Goal: Task Accomplishment & Management: Manage account settings

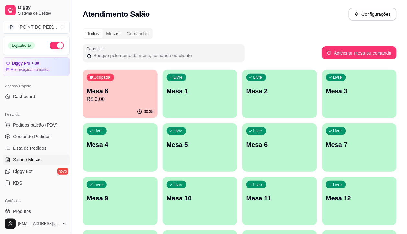
click at [242, 151] on div "Livre Mesa 6" at bounding box center [279, 144] width 75 height 41
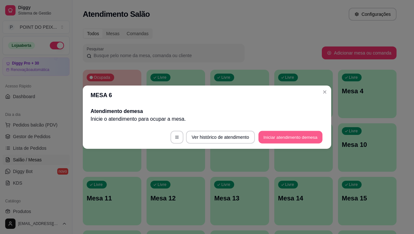
click at [296, 136] on button "Iniciar atendimento de mesa" at bounding box center [290, 137] width 64 height 13
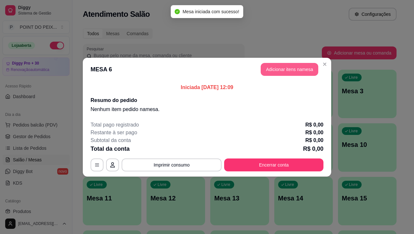
click at [274, 73] on button "Adicionar itens na mesa" at bounding box center [290, 69] width 58 height 13
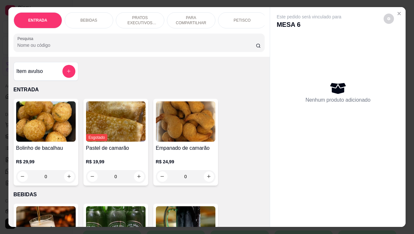
click at [149, 17] on p "PRATOS EXECUTIVOS (INDIVIDUAIS)" at bounding box center [140, 20] width 38 height 10
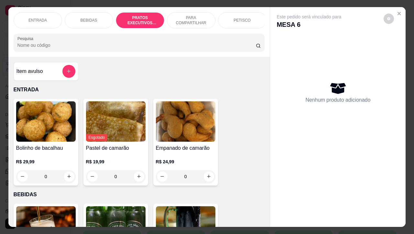
scroll to position [892, 0]
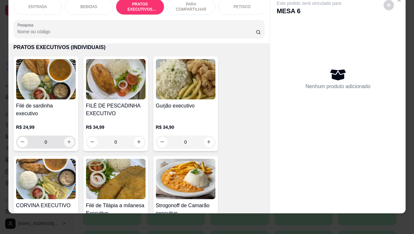
click at [67, 143] on icon "increase-product-quantity" at bounding box center [69, 142] width 5 height 5
type input "1"
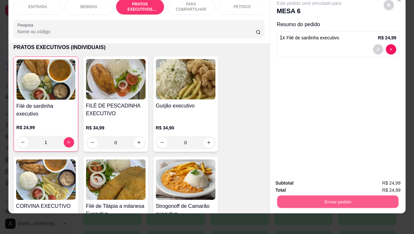
click at [330, 201] on button "Enviar pedido" at bounding box center [337, 202] width 121 height 13
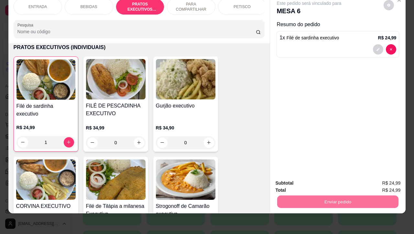
click at [307, 180] on button "Não registrar e enviar pedido" at bounding box center [315, 179] width 65 height 12
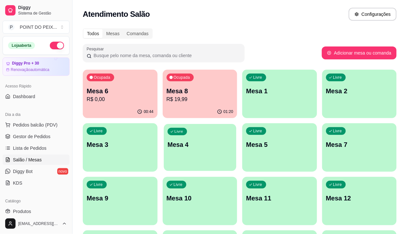
click at [164, 151] on div "Livre Mesa 4" at bounding box center [200, 143] width 72 height 39
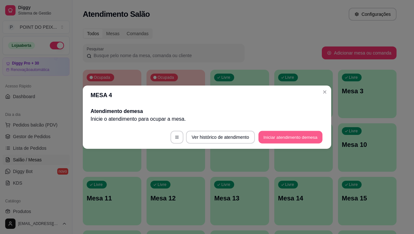
click at [277, 136] on button "Iniciar atendimento de mesa" at bounding box center [290, 137] width 64 height 13
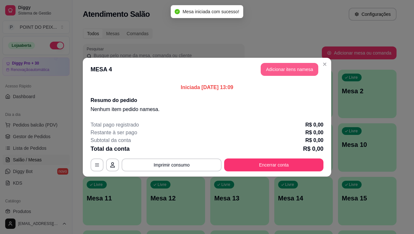
click at [294, 71] on button "Adicionar itens na mesa" at bounding box center [290, 69] width 58 height 13
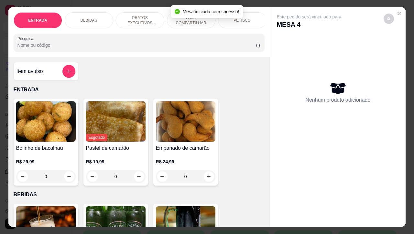
click at [188, 18] on p "PARA COMPARTILHAR" at bounding box center [191, 20] width 38 height 10
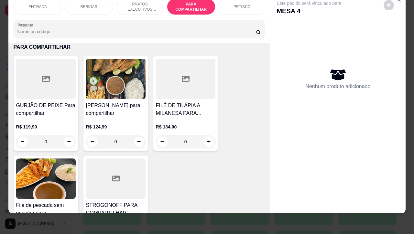
scroll to position [1245, 0]
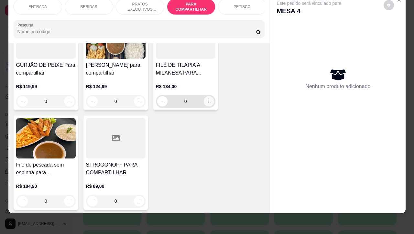
click at [206, 102] on icon "increase-product-quantity" at bounding box center [208, 101] width 5 height 5
type input "1"
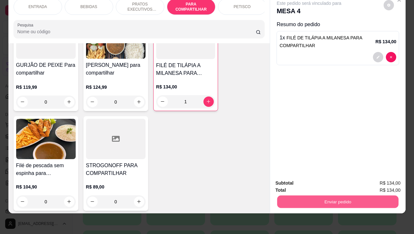
click at [327, 200] on button "Enviar pedido" at bounding box center [337, 202] width 121 height 13
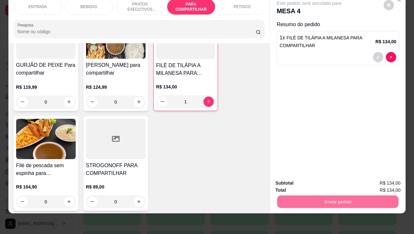
click at [299, 179] on button "Não registrar e enviar pedido" at bounding box center [315, 179] width 65 height 12
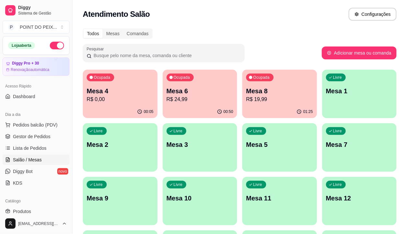
click at [326, 146] on p "Mesa 7" at bounding box center [359, 144] width 67 height 9
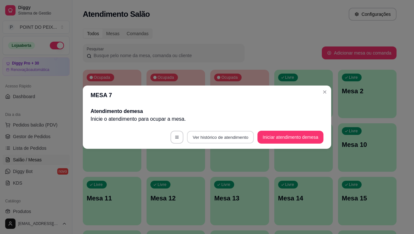
click at [235, 137] on button "Ver histórico de atendimento" at bounding box center [220, 137] width 67 height 13
click at [303, 139] on button "Iniciar atendimento de mesa" at bounding box center [290, 137] width 66 height 13
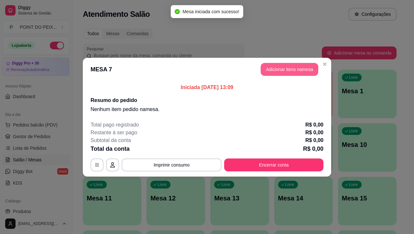
click at [286, 70] on button "Adicionar itens na mesa" at bounding box center [290, 69] width 58 height 13
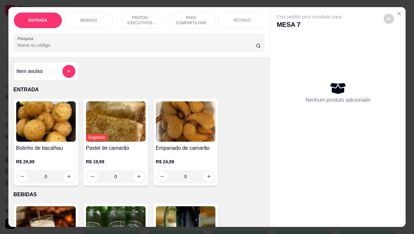
click at [154, 18] on p "PRATOS EXECUTIVOS (INDIVIDUAIS)" at bounding box center [140, 20] width 38 height 10
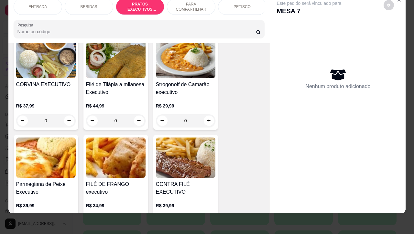
scroll to position [1054, 0]
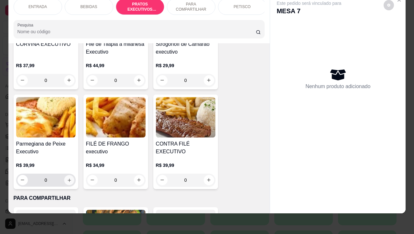
click at [67, 181] on icon "increase-product-quantity" at bounding box center [69, 180] width 5 height 5
type input "1"
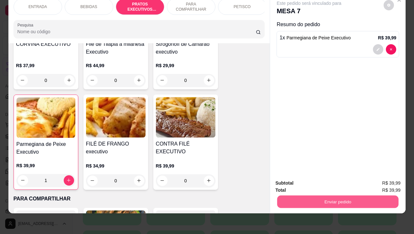
click at [305, 196] on button "Enviar pedido" at bounding box center [337, 202] width 121 height 13
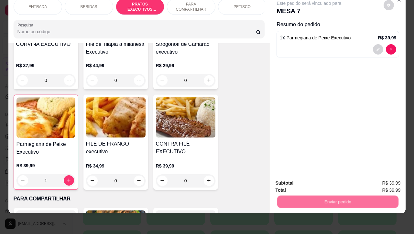
click at [297, 180] on button "Não registrar e enviar pedido" at bounding box center [315, 179] width 67 height 12
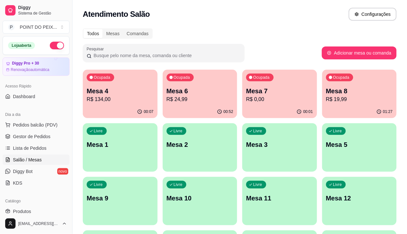
click at [167, 145] on p "Mesa 2" at bounding box center [200, 144] width 67 height 9
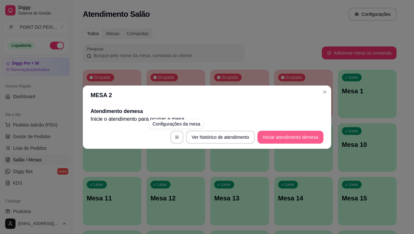
click at [280, 139] on button "Iniciar atendimento de mesa" at bounding box center [290, 137] width 66 height 13
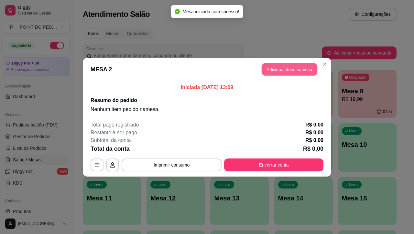
click at [288, 73] on button "Adicionar itens na mesa" at bounding box center [290, 69] width 56 height 13
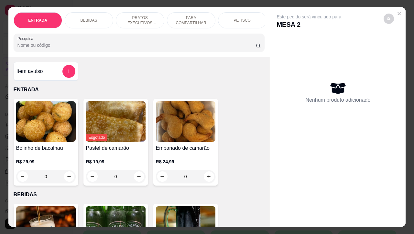
click at [191, 20] on p "PARA COMPARTILHAR" at bounding box center [191, 20] width 38 height 10
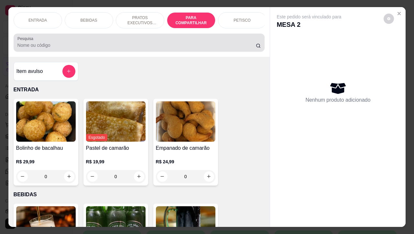
scroll to position [1205, 0]
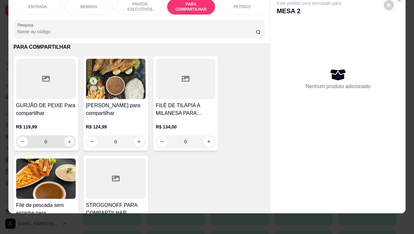
click at [65, 144] on button "increase-product-quantity" at bounding box center [69, 142] width 10 height 10
type input "1"
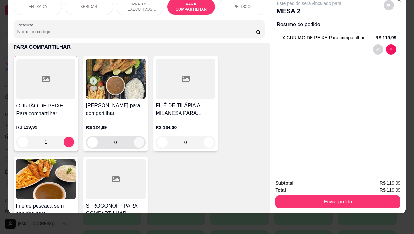
click at [137, 143] on icon "increase-product-quantity" at bounding box center [139, 143] width 4 height 4
type input "1"
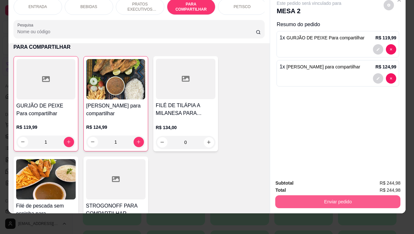
click at [336, 200] on button "Enviar pedido" at bounding box center [337, 202] width 125 height 13
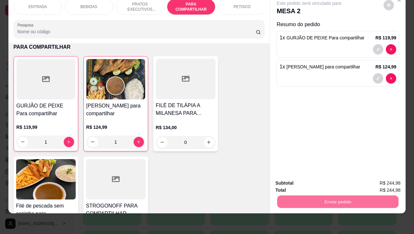
click at [325, 181] on button "Não registrar e enviar pedido" at bounding box center [315, 179] width 65 height 12
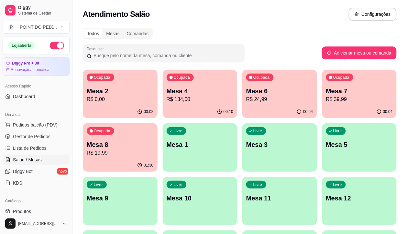
scroll to position [40, 0]
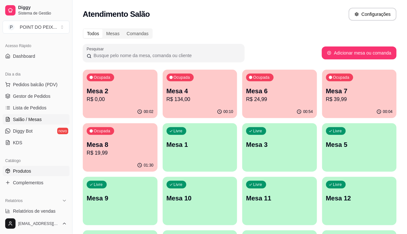
click at [28, 172] on span "Produtos" at bounding box center [22, 171] width 18 height 6
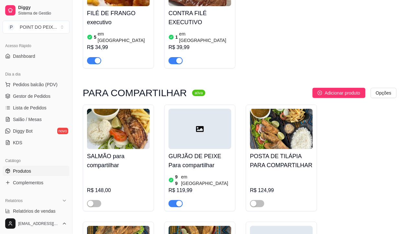
scroll to position [1657, 0]
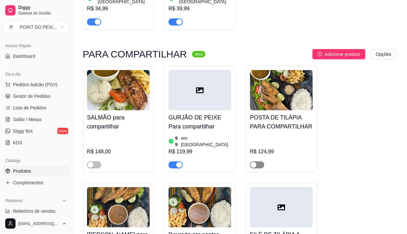
click at [259, 162] on span "button" at bounding box center [257, 165] width 14 height 7
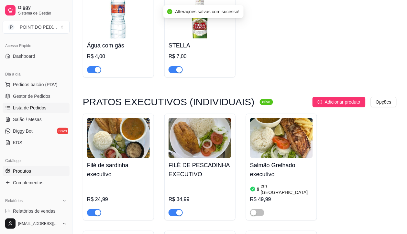
scroll to position [1011, 0]
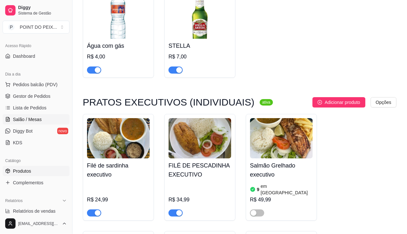
click at [33, 120] on span "Salão / Mesas" at bounding box center [27, 119] width 29 height 6
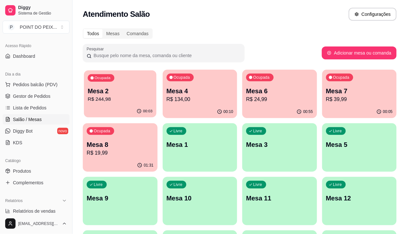
click at [120, 106] on div "00:03" at bounding box center [120, 111] width 72 height 12
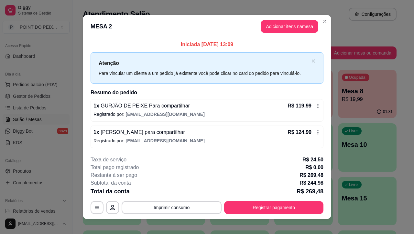
click at [315, 133] on icon at bounding box center [317, 132] width 5 height 5
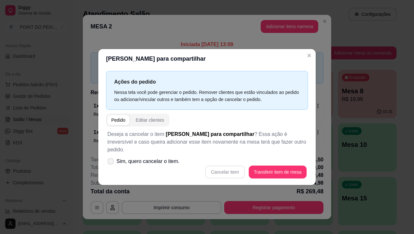
click at [114, 159] on label "Sim, quero cancelar o item." at bounding box center [143, 161] width 77 height 13
click at [111, 163] on input "Sim, quero cancelar o item." at bounding box center [109, 165] width 4 height 4
checkbox input "true"
click at [233, 167] on button "Cancelar item" at bounding box center [224, 172] width 39 height 13
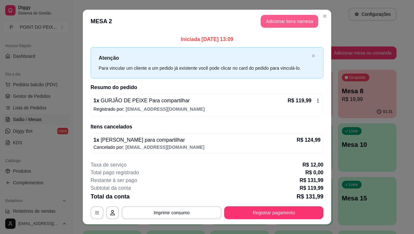
click at [282, 21] on button "Adicionar itens na mesa" at bounding box center [290, 21] width 58 height 13
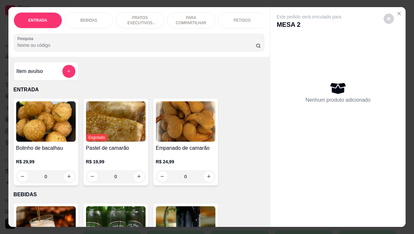
click at [188, 15] on p "PARA COMPARTILHAR" at bounding box center [191, 20] width 38 height 10
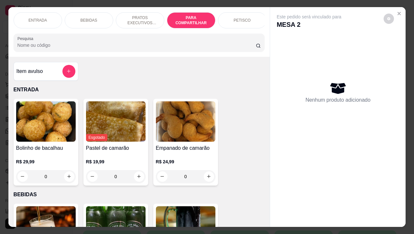
scroll to position [1205, 0]
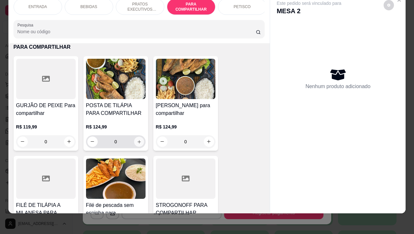
click at [138, 141] on button "increase-product-quantity" at bounding box center [139, 142] width 10 height 10
type input "1"
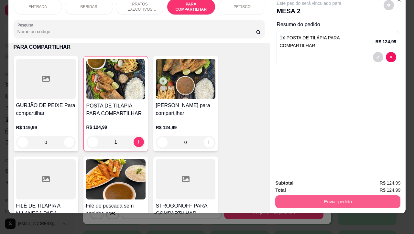
click at [318, 196] on button "Enviar pedido" at bounding box center [337, 202] width 125 height 13
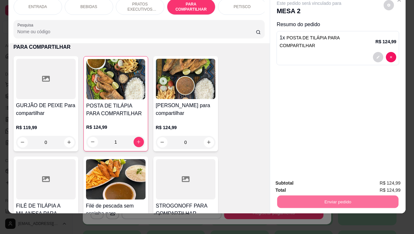
click at [300, 179] on button "Não registrar e enviar pedido" at bounding box center [315, 179] width 67 height 12
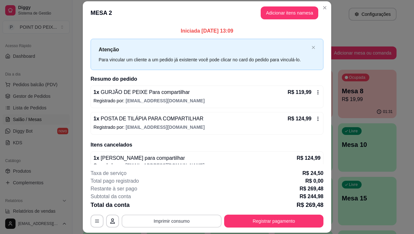
click at [181, 223] on button "Imprimir consumo" at bounding box center [172, 221] width 100 height 13
click at [169, 207] on button "IMPRESSORA" at bounding box center [170, 206] width 47 height 10
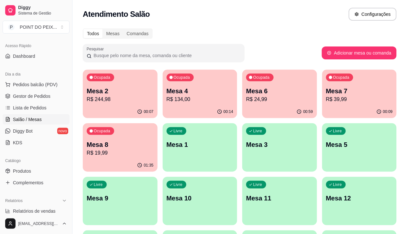
click at [326, 100] on p "R$ 39,99" at bounding box center [359, 100] width 67 height 8
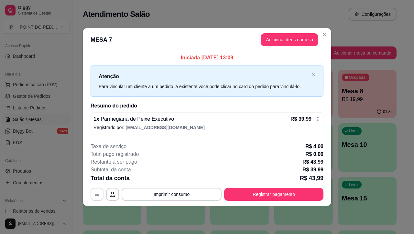
click at [97, 191] on button "button" at bounding box center [97, 194] width 13 height 13
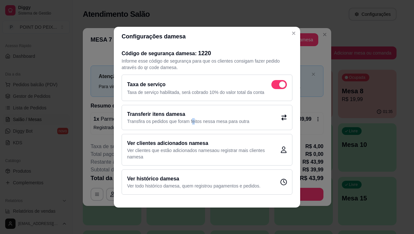
click at [193, 120] on p "Transfira os pedidos que foram feitos nessa mesa para outra" at bounding box center [188, 121] width 122 height 6
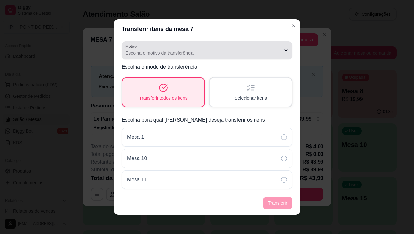
click at [272, 49] on button "Motivo Escolha o motivo da transferência" at bounding box center [207, 50] width 171 height 18
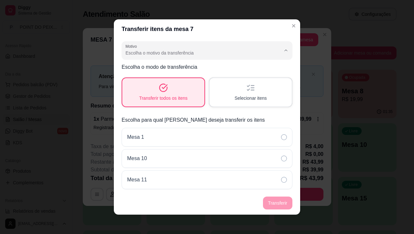
click at [165, 81] on span "Mudança de mesa" at bounding box center [196, 79] width 141 height 6
type input "TABLE_TRANSFER"
select select "TABLE_TRANSFER"
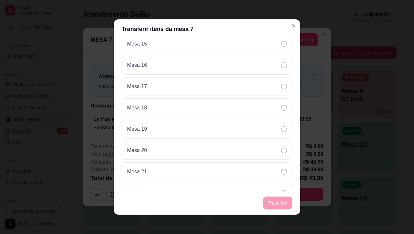
scroll to position [280, 0]
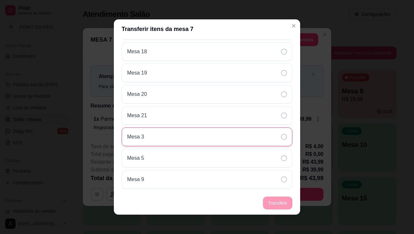
click at [281, 138] on icon at bounding box center [284, 137] width 6 height 6
click at [277, 200] on button "Transferir" at bounding box center [277, 203] width 29 height 13
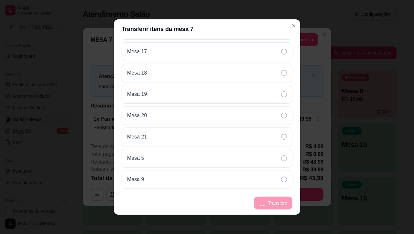
scroll to position [0, 0]
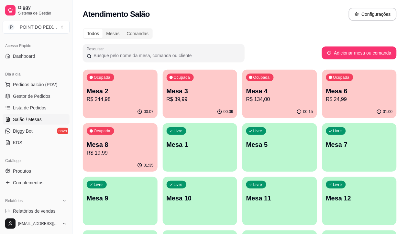
click at [127, 100] on p "R$ 244,98" at bounding box center [120, 100] width 67 height 8
click at [188, 102] on p "R$ 39,99" at bounding box center [200, 99] width 65 height 7
click at [326, 93] on p "Mesa 6" at bounding box center [359, 91] width 67 height 9
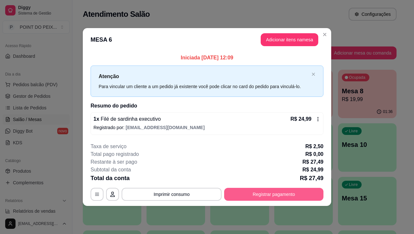
click at [251, 196] on button "Registrar pagamento" at bounding box center [273, 194] width 99 height 13
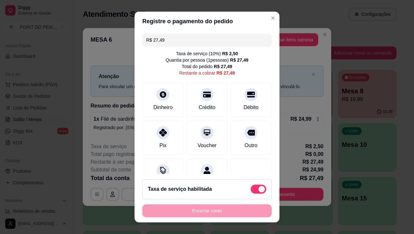
click at [251, 187] on span at bounding box center [259, 189] width 16 height 9
click at [250, 190] on input "checkbox" at bounding box center [252, 192] width 4 height 4
checkbox input "true"
type input "R$ 24,99"
checkbox input "false"
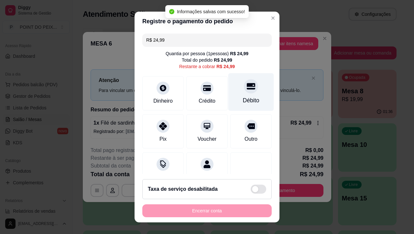
click at [237, 94] on div "Débito" at bounding box center [251, 92] width 46 height 38
type input "R$ 0,00"
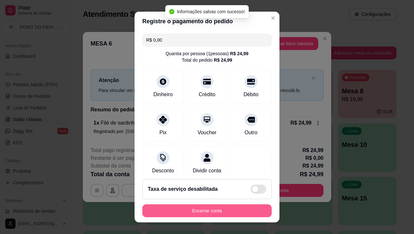
click at [212, 211] on button "Encerrar conta" at bounding box center [206, 211] width 129 height 13
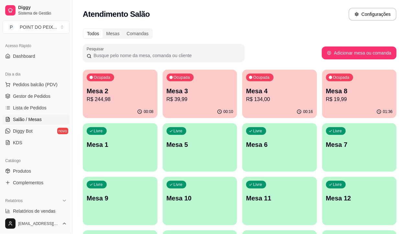
click at [290, 7] on div "Atendimento Salão Configurações" at bounding box center [239, 12] width 334 height 25
click at [195, 95] on p "Mesa 3" at bounding box center [200, 91] width 65 height 9
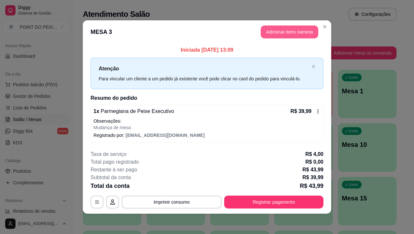
click at [272, 32] on button "Adicionar itens na mesa" at bounding box center [290, 32] width 58 height 13
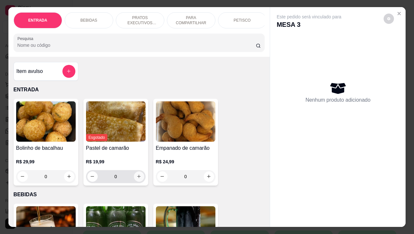
click at [136, 179] on icon "increase-product-quantity" at bounding box center [138, 176] width 5 height 5
click at [396, 11] on icon "Close" at bounding box center [398, 13] width 5 height 5
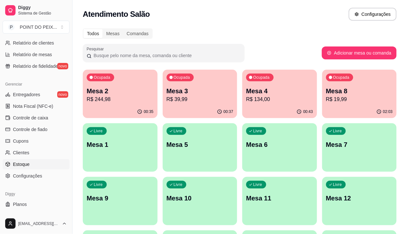
scroll to position [231, 0]
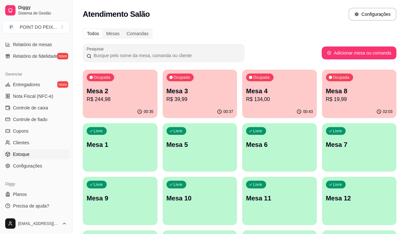
click at [22, 153] on span "Estoque" at bounding box center [21, 154] width 16 height 6
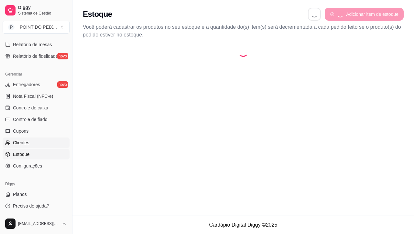
select select "QUANTITY_ORDER"
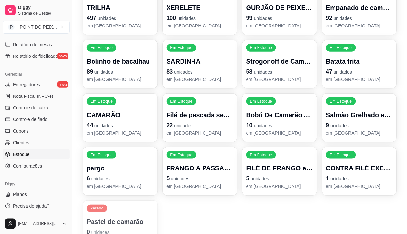
scroll to position [155, 0]
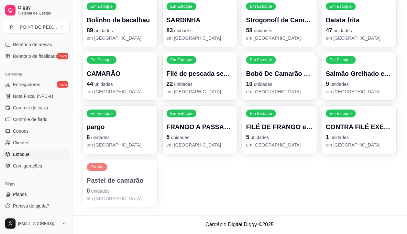
click at [131, 183] on p "Pastel de camarão" at bounding box center [120, 181] width 67 height 9
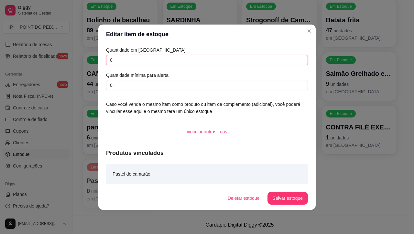
click at [128, 60] on input "0" at bounding box center [207, 60] width 202 height 10
type input "500"
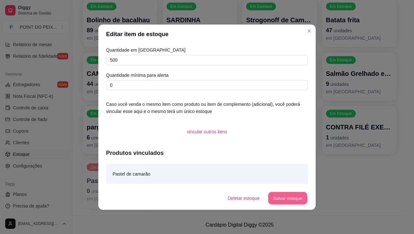
click at [289, 197] on button "Salvar estoque" at bounding box center [287, 198] width 39 height 13
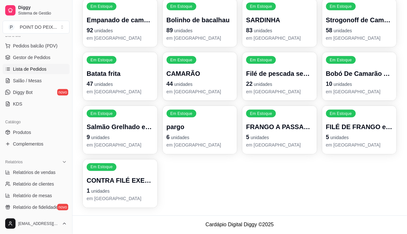
scroll to position [28, 0]
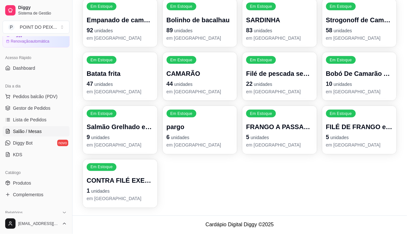
click at [35, 132] on span "Salão / Mesas" at bounding box center [27, 131] width 29 height 6
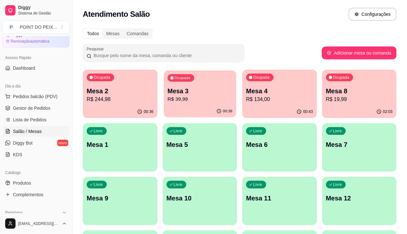
click at [172, 102] on p "R$ 39,99" at bounding box center [200, 99] width 65 height 7
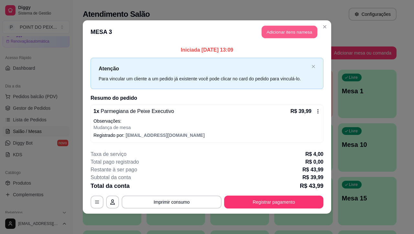
click at [282, 31] on button "Adicionar itens na mesa" at bounding box center [290, 32] width 56 height 13
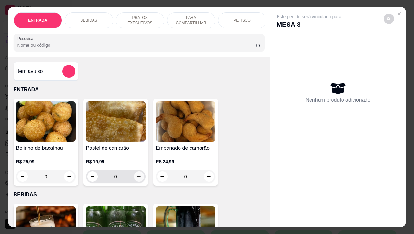
click at [136, 179] on icon "increase-product-quantity" at bounding box center [138, 176] width 5 height 5
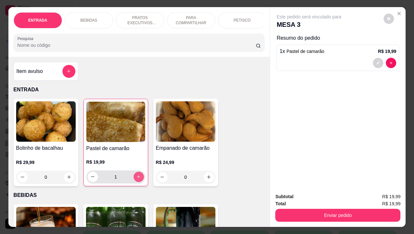
type input "1"
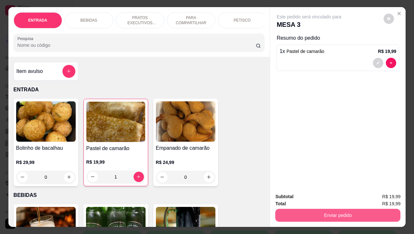
click at [309, 219] on div "Subtotal R$ 19,99 Total R$ 19,99 Enviar pedido" at bounding box center [338, 207] width 136 height 39
click at [307, 210] on button "Enviar pedido" at bounding box center [337, 216] width 121 height 13
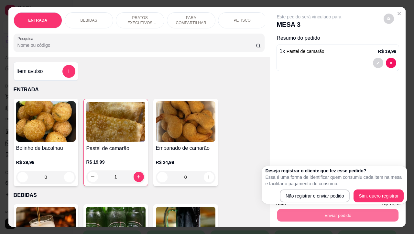
click at [290, 188] on div "Deseja registrar o cliente que fez esse pedido? Essa é uma forma de identificar…" at bounding box center [334, 185] width 138 height 35
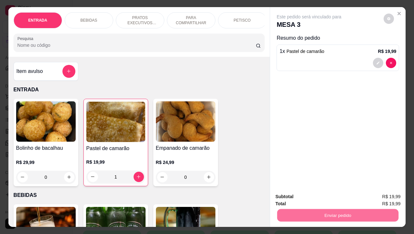
click at [298, 195] on button "Não registrar e enviar pedido" at bounding box center [315, 196] width 67 height 12
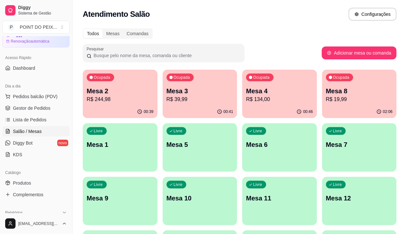
click at [322, 150] on div "Livre Mesa 7" at bounding box center [359, 144] width 75 height 41
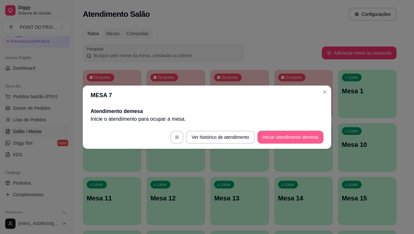
click at [287, 139] on button "Iniciar atendimento de mesa" at bounding box center [290, 137] width 66 height 13
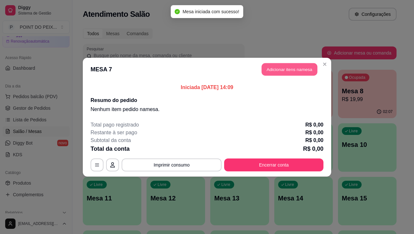
click at [277, 71] on button "Adicionar itens na mesa" at bounding box center [290, 69] width 56 height 13
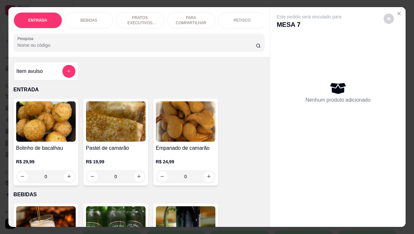
click at [191, 15] on p "PARA COMPARTILHAR" at bounding box center [191, 20] width 38 height 10
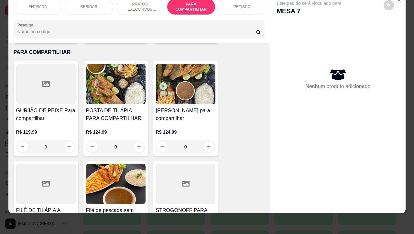
scroll to position [1205, 0]
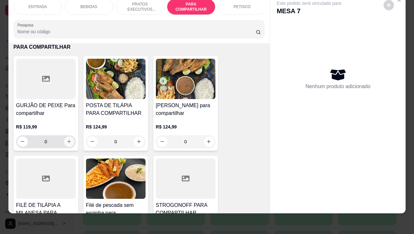
click at [67, 143] on icon "increase-product-quantity" at bounding box center [69, 141] width 5 height 5
type input "1"
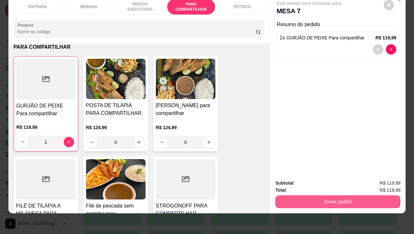
click at [297, 196] on button "Enviar pedido" at bounding box center [337, 202] width 125 height 13
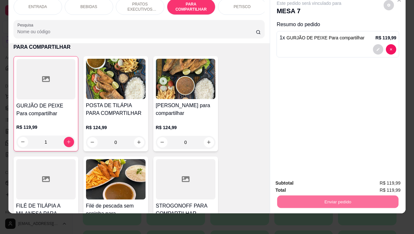
click at [294, 180] on button "Não registrar e enviar pedido" at bounding box center [315, 179] width 67 height 12
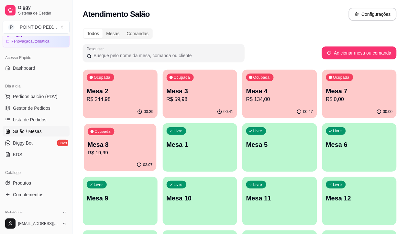
click at [152, 149] on p "R$ 19,99" at bounding box center [120, 152] width 65 height 7
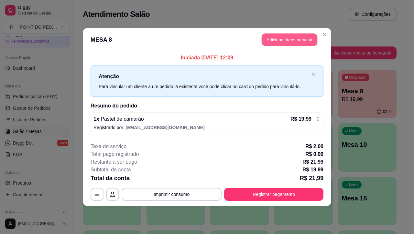
click at [288, 39] on button "Adicionar itens na mesa" at bounding box center [290, 40] width 56 height 13
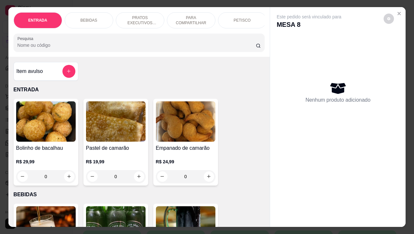
click at [243, 18] on p "PETISCO" at bounding box center [241, 20] width 17 height 5
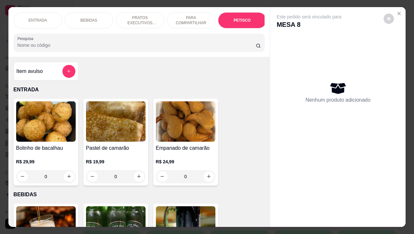
scroll to position [1417, 0]
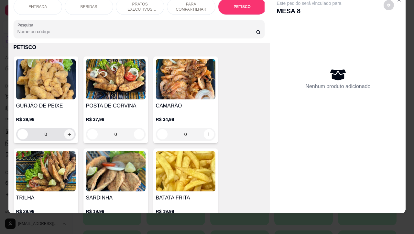
click at [67, 136] on icon "increase-product-quantity" at bounding box center [69, 134] width 5 height 5
type input "1"
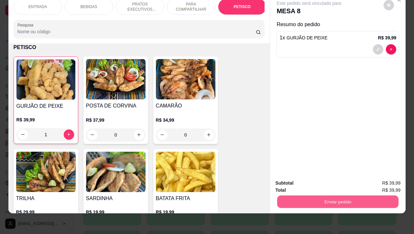
click at [316, 196] on button "Enviar pedido" at bounding box center [337, 202] width 121 height 13
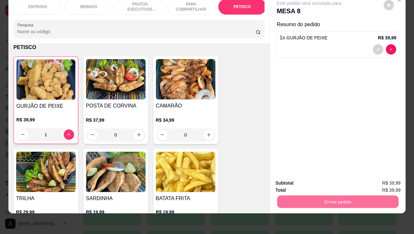
click at [301, 180] on button "Não registrar e enviar pedido" at bounding box center [315, 179] width 65 height 12
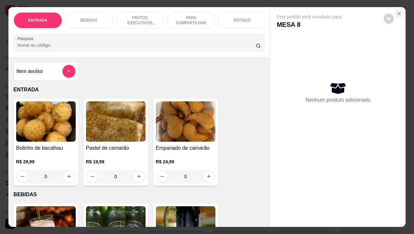
click at [398, 9] on button "Close" at bounding box center [399, 13] width 10 height 10
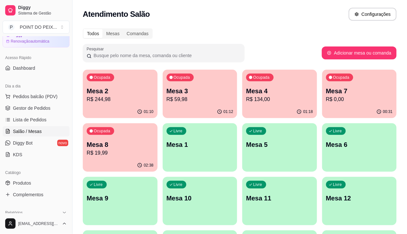
click at [326, 142] on p "Mesa 6" at bounding box center [359, 144] width 67 height 9
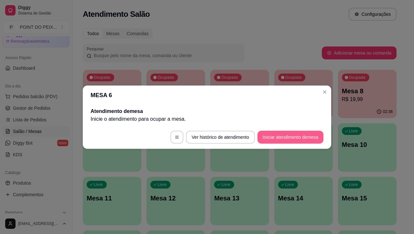
click at [290, 137] on button "Iniciar atendimento de mesa" at bounding box center [290, 137] width 66 height 13
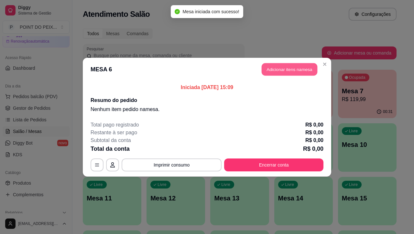
click at [280, 69] on button "Adicionar itens na mesa" at bounding box center [290, 69] width 56 height 13
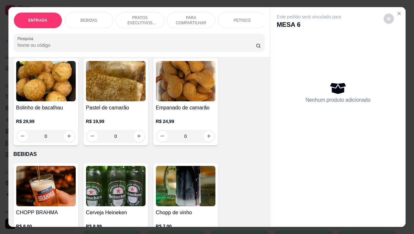
scroll to position [0, 0]
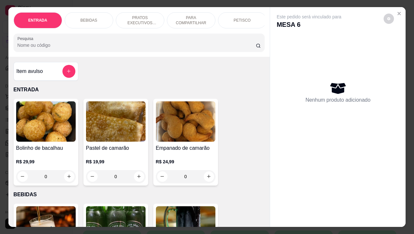
click at [235, 18] on p "PETISCO" at bounding box center [241, 20] width 17 height 5
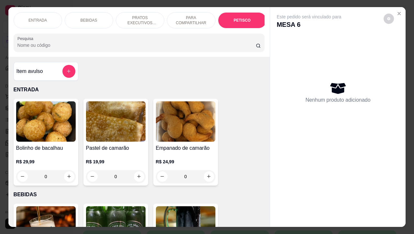
scroll to position [1417, 0]
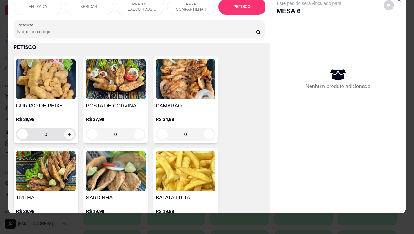
click at [68, 134] on icon "increase-product-quantity" at bounding box center [69, 134] width 5 height 5
type input "1"
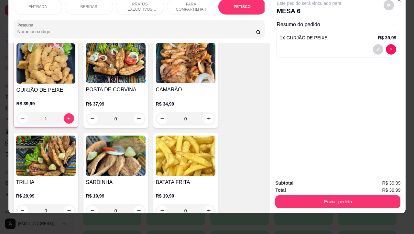
scroll to position [1498, 0]
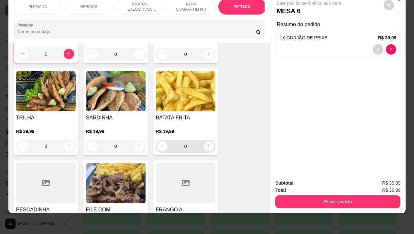
click at [206, 146] on icon "increase-product-quantity" at bounding box center [208, 146] width 5 height 5
type input "1"
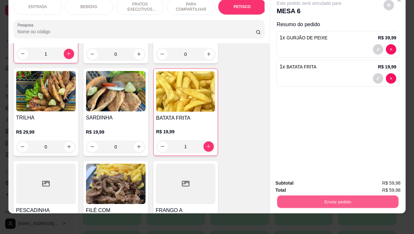
click at [316, 198] on button "Enviar pedido" at bounding box center [337, 202] width 121 height 13
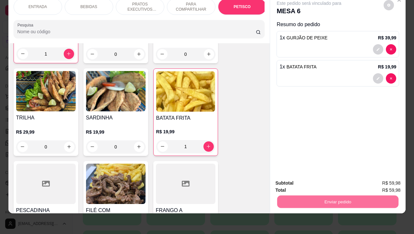
click at [301, 177] on button "Não registrar e enviar pedido" at bounding box center [315, 179] width 65 height 12
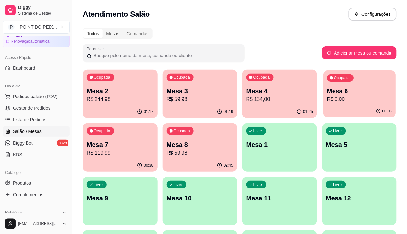
click at [323, 106] on div "00:06" at bounding box center [359, 111] width 72 height 12
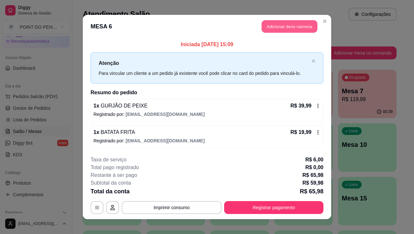
click at [285, 27] on button "Adicionar itens na mesa" at bounding box center [290, 26] width 56 height 13
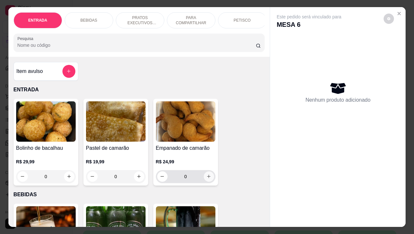
click at [206, 179] on icon "increase-product-quantity" at bounding box center [208, 176] width 5 height 5
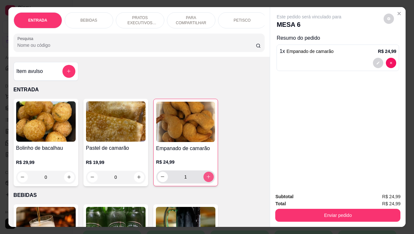
type input "1"
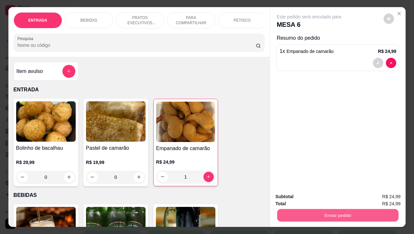
click at [301, 210] on button "Enviar pedido" at bounding box center [337, 216] width 121 height 13
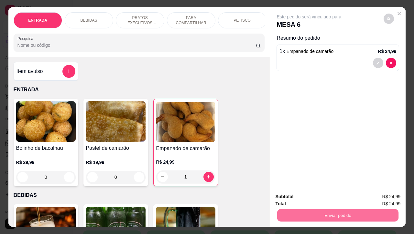
click at [301, 196] on button "Não registrar e enviar pedido" at bounding box center [315, 196] width 67 height 12
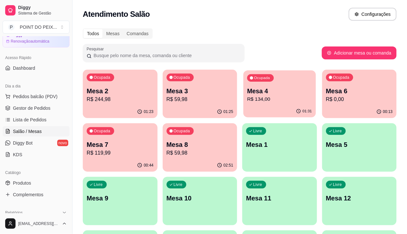
click at [247, 87] on p "Mesa 4" at bounding box center [279, 91] width 65 height 9
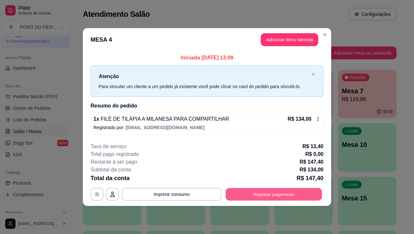
click at [246, 198] on button "Registrar pagamento" at bounding box center [274, 195] width 96 height 13
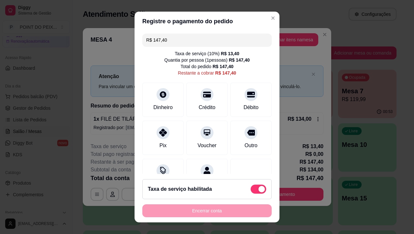
click at [251, 185] on span at bounding box center [259, 189] width 16 height 9
click at [250, 190] on input "checkbox" at bounding box center [252, 192] width 4 height 4
checkbox input "true"
type input "R$ 134,00"
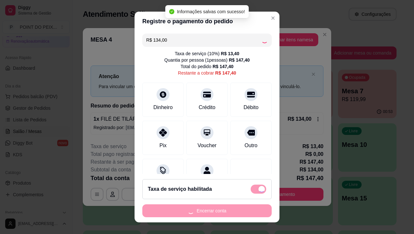
checkbox input "false"
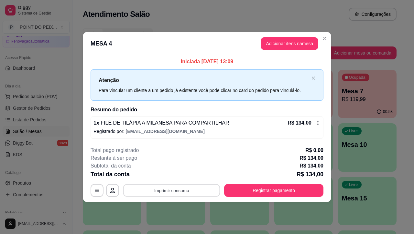
click at [188, 192] on button "Imprimir consumo" at bounding box center [171, 191] width 97 height 13
click at [178, 176] on button "IMPRESSORA" at bounding box center [173, 176] width 47 height 10
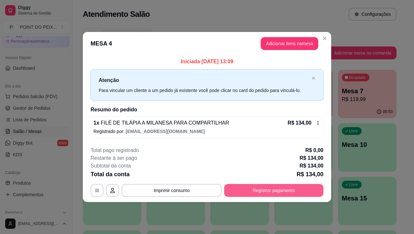
click at [264, 190] on button "Registrar pagamento" at bounding box center [273, 190] width 99 height 13
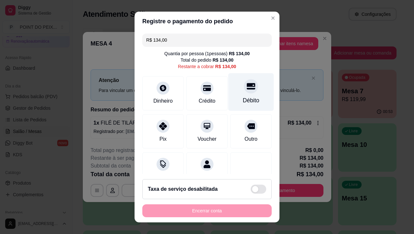
click at [244, 93] on div at bounding box center [251, 87] width 14 height 14
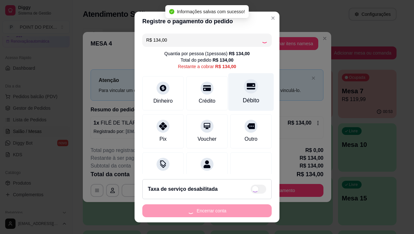
type input "R$ 0,00"
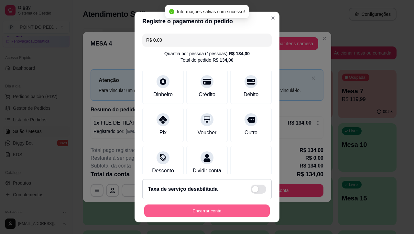
click at [228, 209] on button "Encerrar conta" at bounding box center [206, 211] width 125 height 13
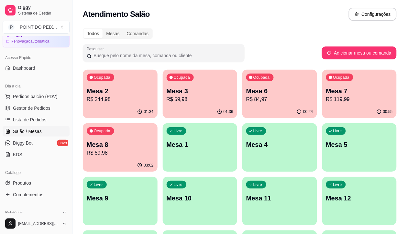
click at [326, 99] on p "R$ 119,99" at bounding box center [359, 100] width 67 height 8
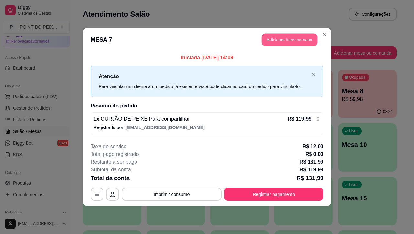
click at [299, 42] on button "Adicionar itens na mesa" at bounding box center [290, 40] width 56 height 13
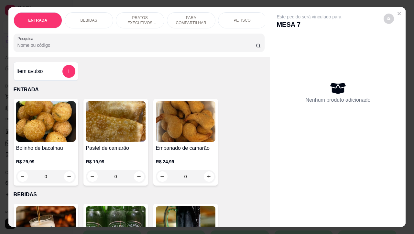
click at [91, 18] on p "BEBIDAS" at bounding box center [89, 20] width 17 height 5
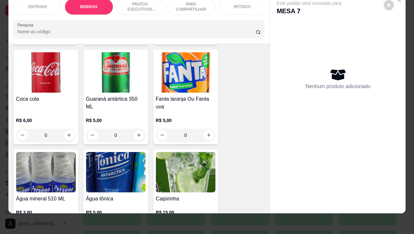
scroll to position [336, 0]
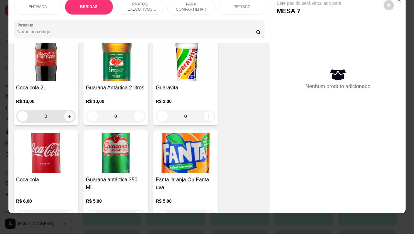
click at [67, 117] on icon "increase-product-quantity" at bounding box center [69, 116] width 5 height 5
type input "1"
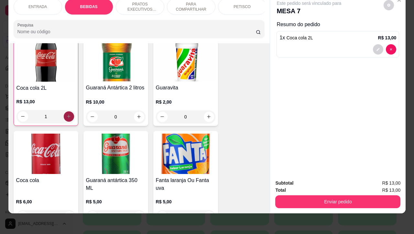
scroll to position [337, 0]
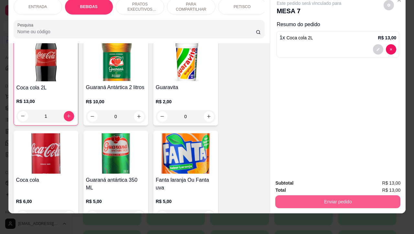
click at [337, 197] on button "Enviar pedido" at bounding box center [337, 202] width 125 height 13
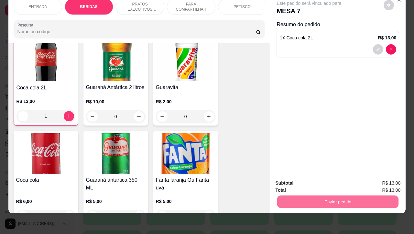
click at [305, 181] on button "Não registrar e enviar pedido" at bounding box center [315, 179] width 67 height 12
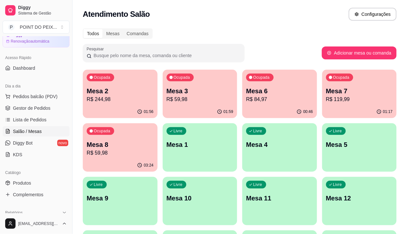
click at [322, 137] on div "Livre Mesa 5" at bounding box center [359, 144] width 75 height 41
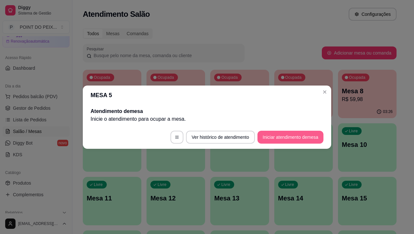
click at [288, 140] on button "Iniciar atendimento de mesa" at bounding box center [290, 137] width 66 height 13
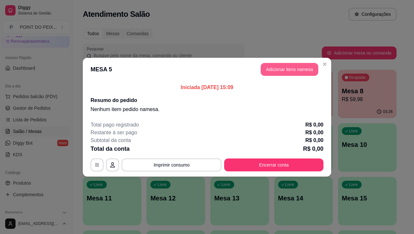
click at [288, 71] on button "Adicionar itens na mesa" at bounding box center [290, 69] width 58 height 13
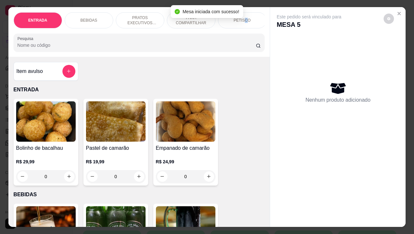
click at [242, 18] on p "PETISCO" at bounding box center [241, 20] width 17 height 5
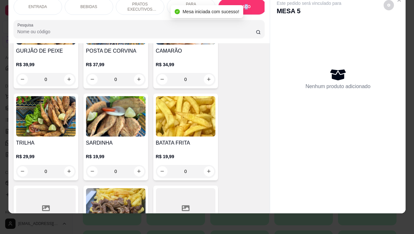
scroll to position [1498, 0]
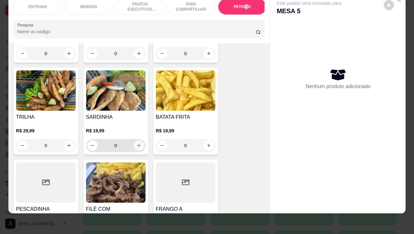
click at [136, 145] on icon "increase-product-quantity" at bounding box center [138, 145] width 5 height 5
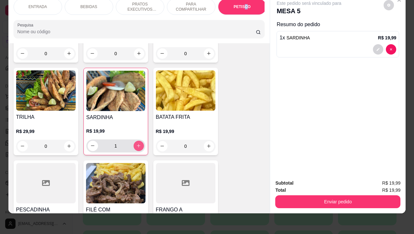
click at [137, 145] on icon "increase-product-quantity" at bounding box center [139, 147] width 4 height 4
click at [137, 145] on icon "increase-product-quantity" at bounding box center [138, 146] width 3 height 3
click at [137, 145] on icon "increase-product-quantity" at bounding box center [139, 147] width 4 height 4
type input "5"
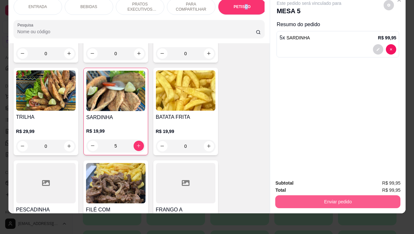
click at [320, 196] on button "Enviar pedido" at bounding box center [337, 202] width 125 height 13
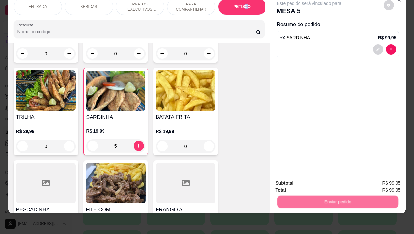
click at [311, 177] on button "Não registrar e enviar pedido" at bounding box center [315, 179] width 67 height 12
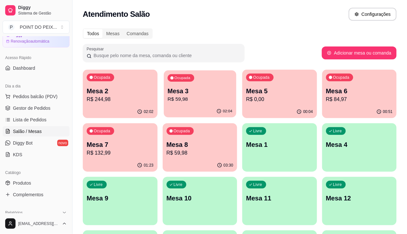
click at [190, 94] on p "Mesa 3" at bounding box center [200, 91] width 65 height 9
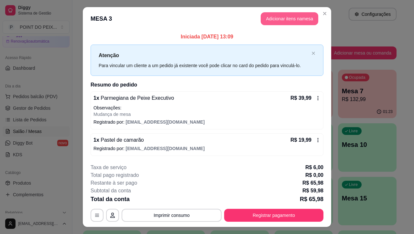
click at [280, 21] on button "Adicionar itens na mesa" at bounding box center [290, 18] width 58 height 13
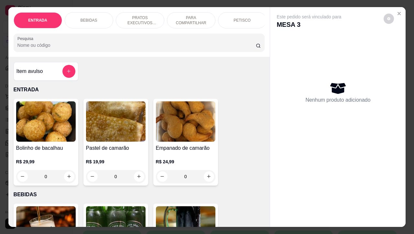
click at [92, 18] on p "BEBIDAS" at bounding box center [89, 20] width 17 height 5
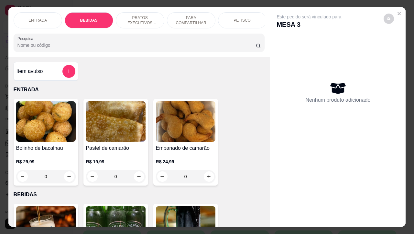
scroll to position [134, 0]
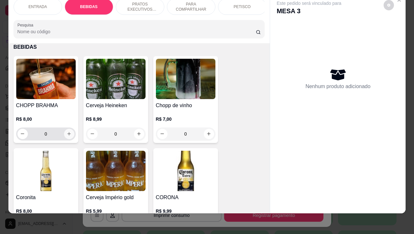
click at [67, 135] on icon "increase-product-quantity" at bounding box center [69, 134] width 5 height 5
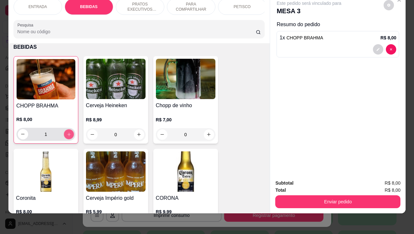
click at [66, 133] on icon "increase-product-quantity" at bounding box center [68, 134] width 5 height 5
click at [66, 132] on icon "increase-product-quantity" at bounding box center [68, 134] width 5 height 5
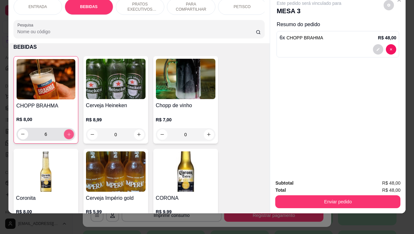
click at [66, 132] on icon "increase-product-quantity" at bounding box center [68, 134] width 5 height 5
type input "9"
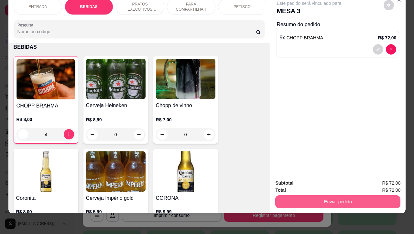
click at [312, 197] on button "Enviar pedido" at bounding box center [337, 202] width 125 height 13
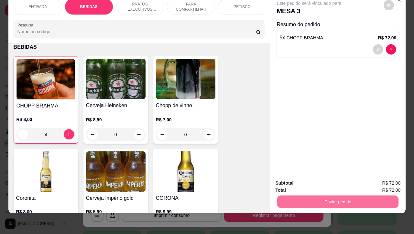
click at [305, 179] on button "Não registrar e enviar pedido" at bounding box center [315, 179] width 67 height 12
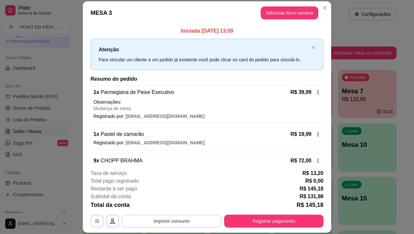
click at [170, 223] on button "Imprimir consumo" at bounding box center [172, 221] width 100 height 13
click at [172, 208] on button "IMPRESSORA" at bounding box center [169, 206] width 45 height 10
click at [290, 135] on p "R$ 19,99" at bounding box center [300, 135] width 21 height 8
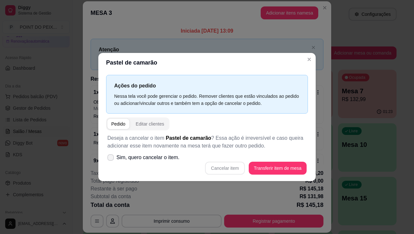
click at [112, 160] on span at bounding box center [110, 158] width 6 height 6
click at [111, 160] on input "Sim, quero cancelar o item." at bounding box center [109, 161] width 4 height 4
checkbox input "true"
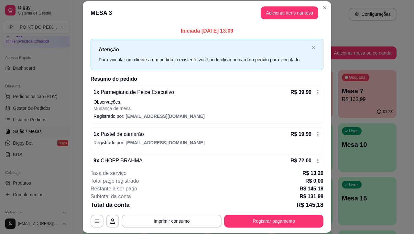
click at [127, 139] on div "1 x Pastel de camarão R$ 19,99 Registrado por: [EMAIL_ADDRESS][DOMAIN_NAME]" at bounding box center [207, 139] width 233 height 23
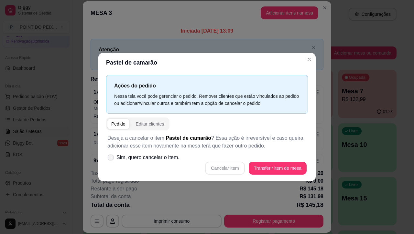
click at [112, 157] on icon at bounding box center [110, 158] width 5 height 4
click at [111, 159] on input "Sim, quero cancelar o item." at bounding box center [109, 161] width 4 height 4
checkbox input "true"
click at [232, 168] on button "Cancelar item" at bounding box center [224, 168] width 39 height 13
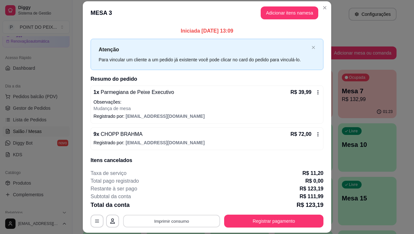
click at [179, 223] on button "Imprimir consumo" at bounding box center [171, 221] width 97 height 13
click at [165, 206] on button "IMPRESSORA" at bounding box center [170, 206] width 47 height 10
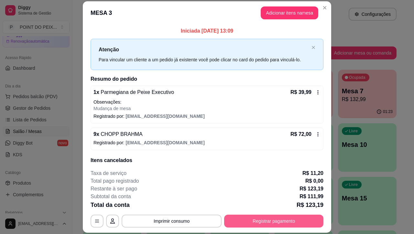
click at [246, 221] on button "Registrar pagamento" at bounding box center [273, 221] width 99 height 13
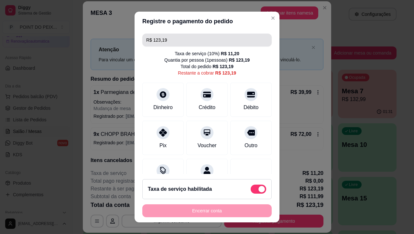
click at [177, 44] on input "R$ 123,19" at bounding box center [207, 40] width 122 height 13
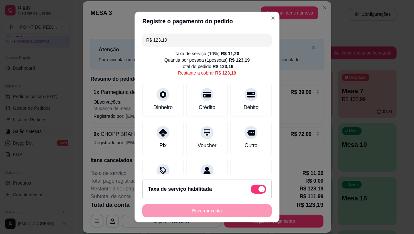
click at [177, 44] on input "R$ 123,19" at bounding box center [207, 40] width 122 height 13
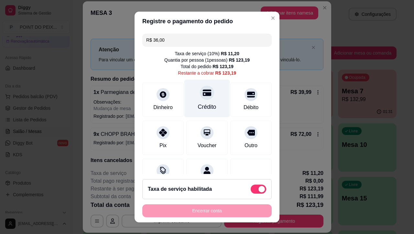
click at [203, 96] on icon at bounding box center [207, 93] width 8 height 8
click at [200, 99] on div at bounding box center [207, 93] width 14 height 14
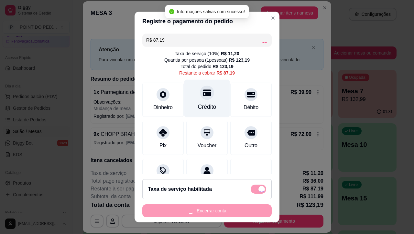
type input "R$ 0,00"
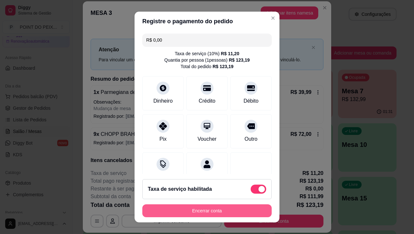
click at [212, 210] on button "Encerrar conta" at bounding box center [206, 211] width 129 height 13
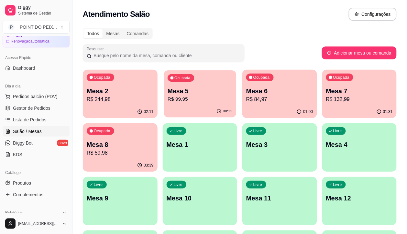
click at [169, 96] on p "R$ 99,95" at bounding box center [200, 99] width 65 height 7
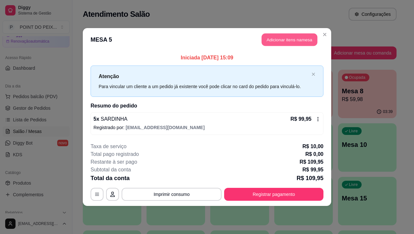
click at [280, 42] on button "Adicionar itens na mesa" at bounding box center [290, 40] width 56 height 13
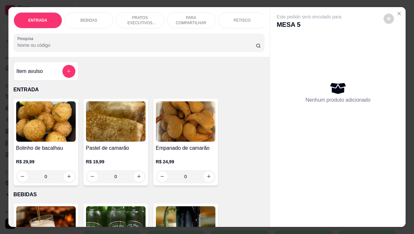
click at [237, 18] on p "PETISCO" at bounding box center [241, 20] width 17 height 5
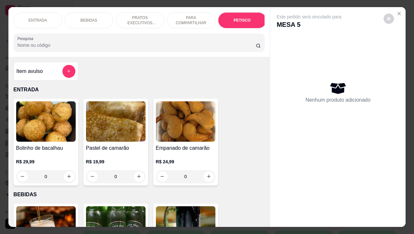
scroll to position [1417, 0]
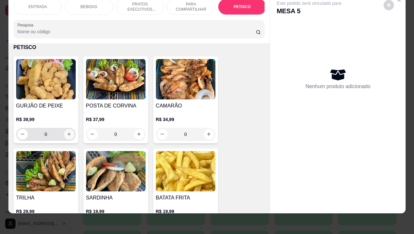
click at [67, 135] on icon "increase-product-quantity" at bounding box center [69, 134] width 5 height 5
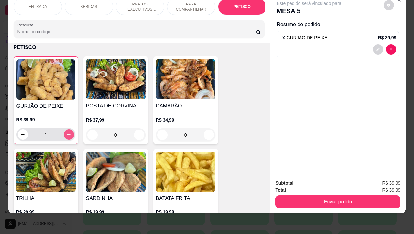
type input "1"
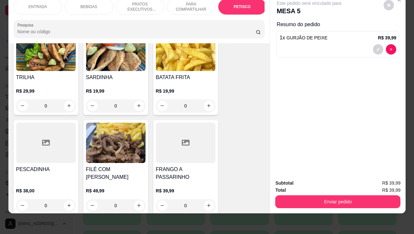
scroll to position [1579, 0]
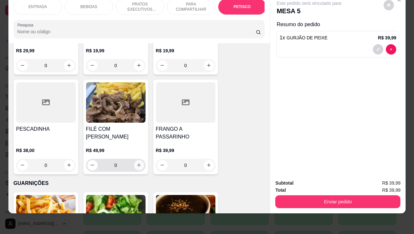
click at [136, 163] on icon "increase-product-quantity" at bounding box center [138, 165] width 5 height 5
type input "1"
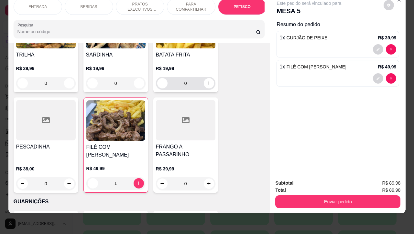
scroll to position [1498, 0]
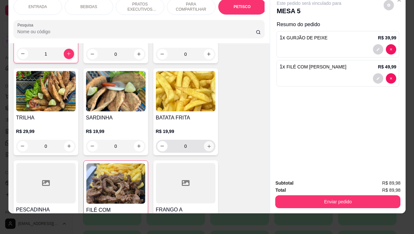
click at [206, 146] on icon "increase-product-quantity" at bounding box center [208, 146] width 5 height 5
type input "1"
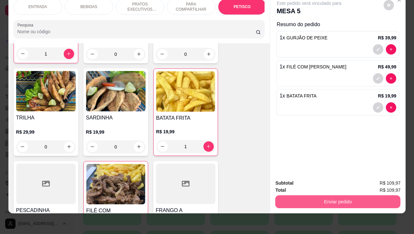
click at [316, 196] on button "Enviar pedido" at bounding box center [337, 202] width 125 height 13
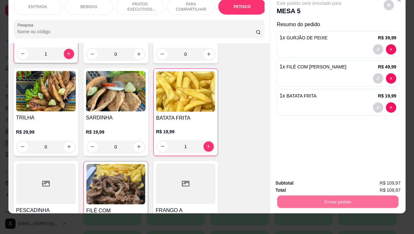
click at [309, 177] on button "Não registrar e enviar pedido" at bounding box center [315, 179] width 65 height 12
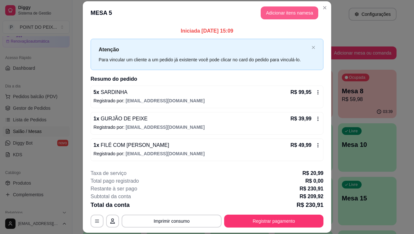
click at [285, 12] on button "Adicionar itens na mesa" at bounding box center [290, 12] width 58 height 13
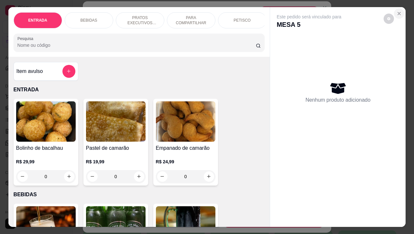
click at [396, 11] on icon "Close" at bounding box center [398, 13] width 5 height 5
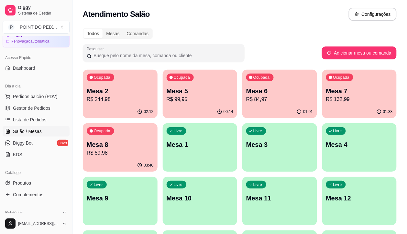
click at [157, 177] on div "Livre Mesa 9" at bounding box center [120, 197] width 75 height 41
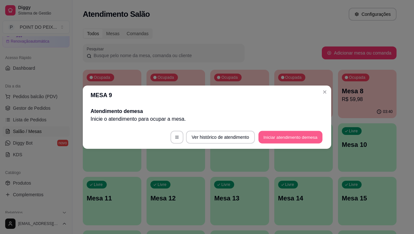
click at [273, 134] on button "Iniciar atendimento de mesa" at bounding box center [290, 137] width 64 height 13
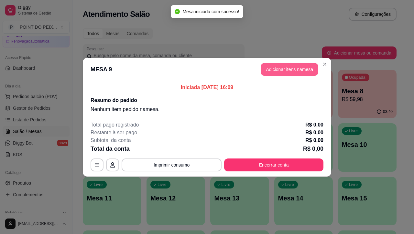
click at [299, 67] on button "Adicionar itens na mesa" at bounding box center [290, 69] width 58 height 13
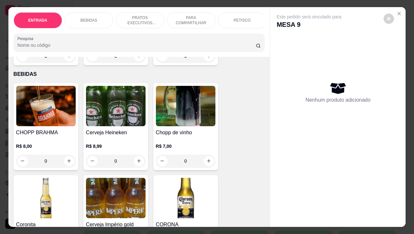
scroll to position [121, 0]
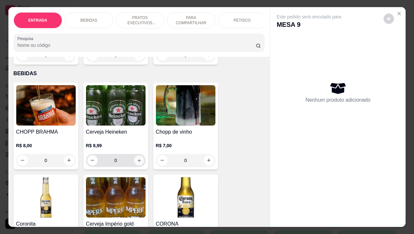
click at [136, 163] on icon "increase-product-quantity" at bounding box center [138, 160] width 5 height 5
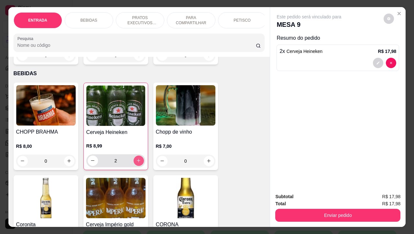
scroll to position [162, 0]
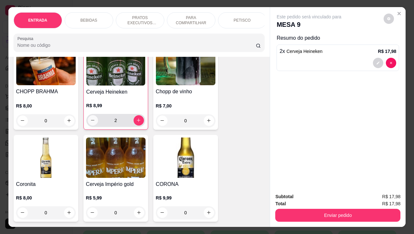
click at [90, 123] on icon "decrease-product-quantity" at bounding box center [92, 120] width 5 height 5
type input "0"
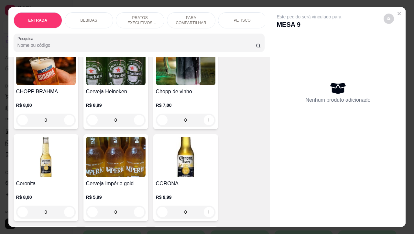
click at [235, 14] on div "PETISCO" at bounding box center [242, 20] width 49 height 16
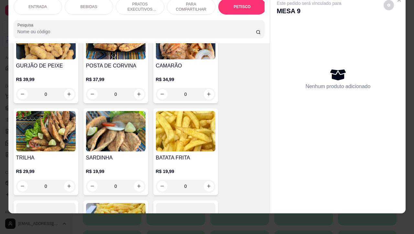
scroll to position [1498, 0]
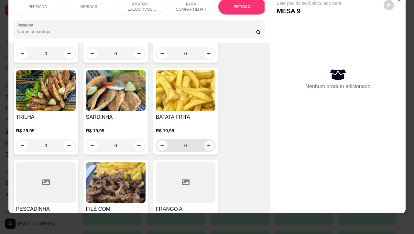
click at [206, 148] on button "increase-product-quantity" at bounding box center [209, 146] width 10 height 10
type input "1"
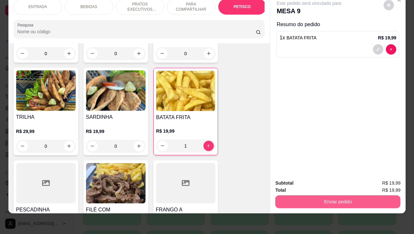
click at [305, 196] on button "Enviar pedido" at bounding box center [337, 202] width 125 height 13
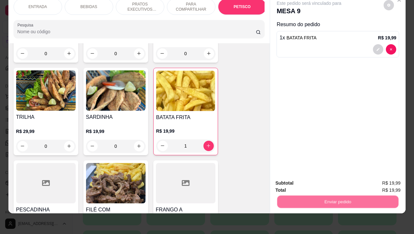
click at [303, 181] on button "Não registrar e enviar pedido" at bounding box center [315, 179] width 65 height 12
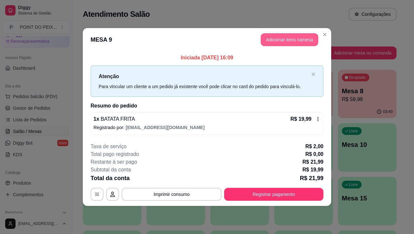
click at [290, 38] on button "Adicionar itens na mesa" at bounding box center [290, 39] width 58 height 13
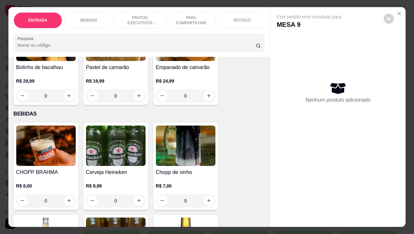
scroll to position [0, 0]
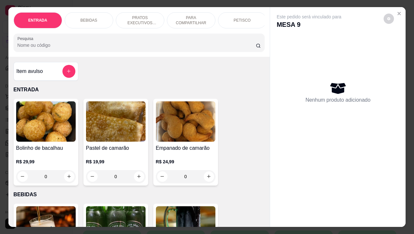
click at [231, 17] on div "PETISCO" at bounding box center [242, 20] width 49 height 16
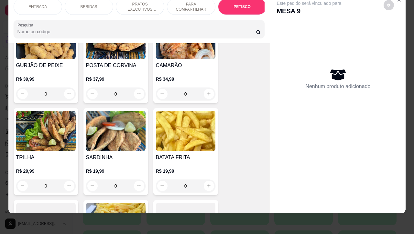
scroll to position [1498, 0]
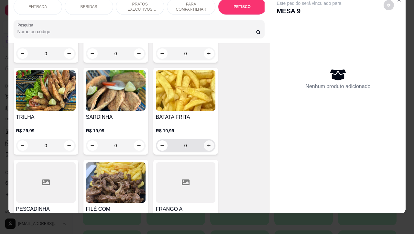
click at [206, 143] on icon "increase-product-quantity" at bounding box center [208, 145] width 5 height 5
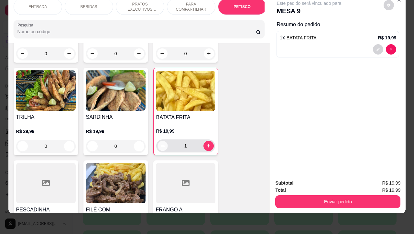
click at [160, 147] on icon "decrease-product-quantity" at bounding box center [162, 146] width 5 height 5
type input "0"
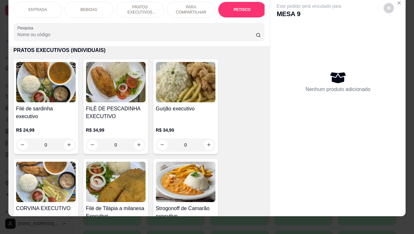
scroll to position [0, 0]
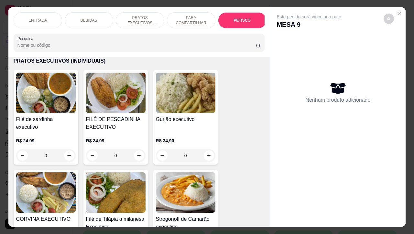
click at [85, 18] on p "BEBIDAS" at bounding box center [89, 20] width 17 height 5
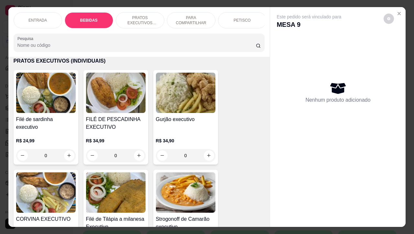
scroll to position [134, 0]
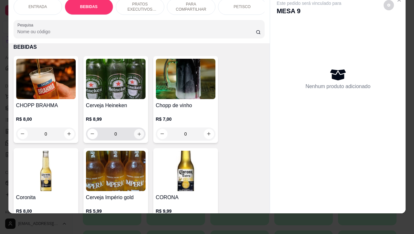
click at [137, 134] on icon "increase-product-quantity" at bounding box center [138, 134] width 5 height 5
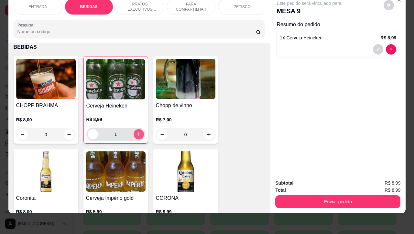
click at [137, 134] on button "increase-product-quantity" at bounding box center [139, 134] width 10 height 10
type input "2"
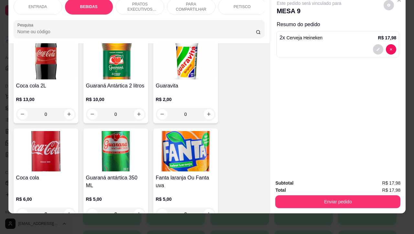
scroll to position [336, 0]
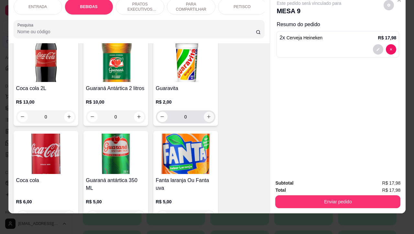
click at [206, 117] on icon "increase-product-quantity" at bounding box center [208, 116] width 5 height 5
type input "1"
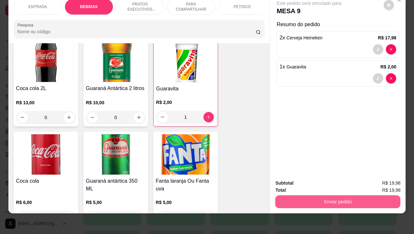
click at [318, 196] on button "Enviar pedido" at bounding box center [337, 202] width 125 height 13
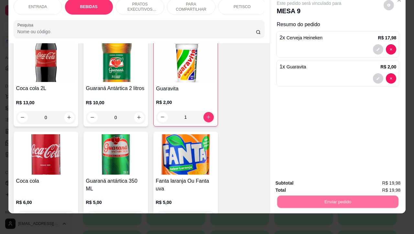
click at [307, 178] on button "Não registrar e enviar pedido" at bounding box center [315, 179] width 67 height 12
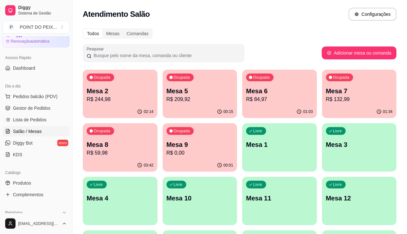
click at [322, 111] on div "01:34" at bounding box center [359, 112] width 75 height 13
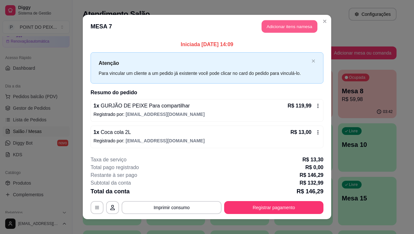
click at [290, 28] on button "Adicionar itens na mesa" at bounding box center [290, 26] width 56 height 13
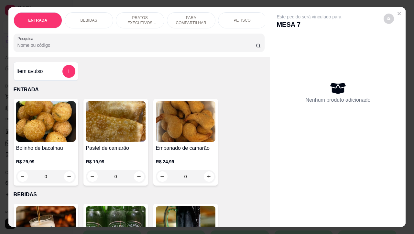
scroll to position [81, 0]
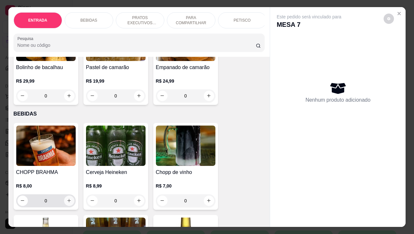
click at [67, 203] on icon "increase-product-quantity" at bounding box center [69, 201] width 5 height 5
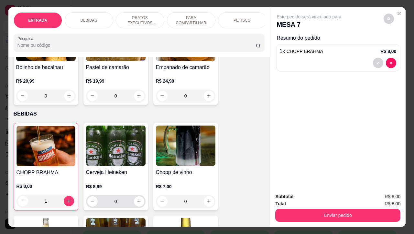
type input "1"
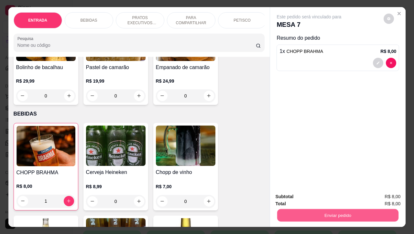
click at [330, 210] on button "Enviar pedido" at bounding box center [337, 216] width 121 height 13
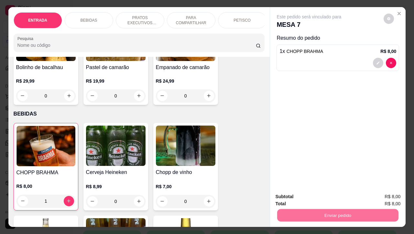
click at [307, 196] on button "Não registrar e enviar pedido" at bounding box center [315, 196] width 65 height 12
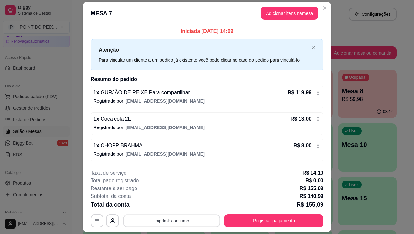
click at [181, 221] on button "Imprimir consumo" at bounding box center [171, 221] width 97 height 13
click at [166, 206] on button "IMPRESSORA" at bounding box center [170, 206] width 47 height 10
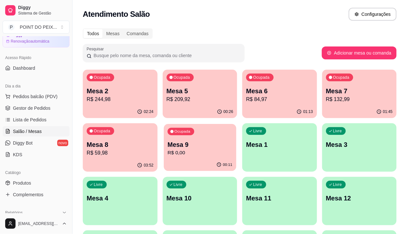
click at [168, 154] on p "R$ 0,00" at bounding box center [200, 152] width 65 height 7
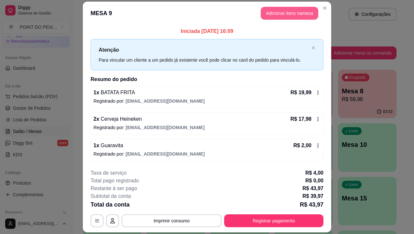
click at [278, 14] on button "Adicionar itens na mesa" at bounding box center [290, 13] width 58 height 13
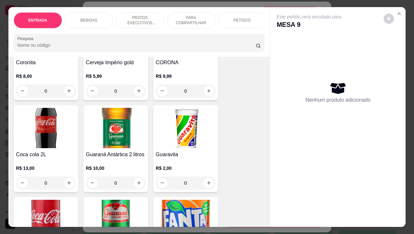
scroll to position [323, 0]
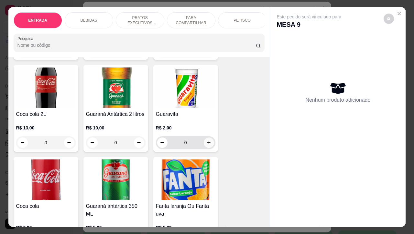
click at [206, 145] on icon "increase-product-quantity" at bounding box center [208, 142] width 5 height 5
type input "1"
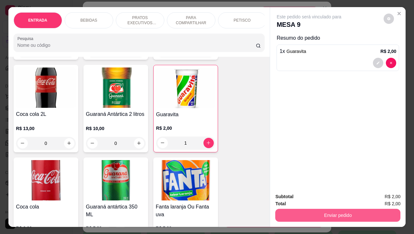
click at [314, 214] on button "Enviar pedido" at bounding box center [337, 215] width 125 height 13
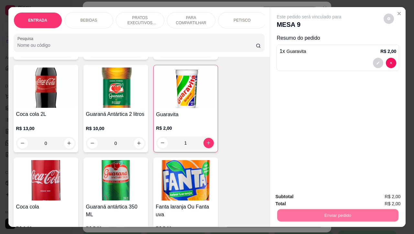
click at [308, 195] on button "Não registrar e enviar pedido" at bounding box center [315, 196] width 67 height 12
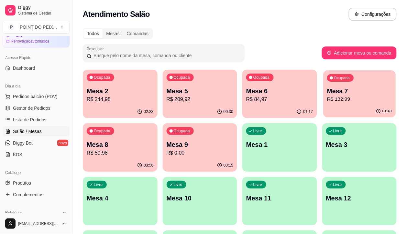
click at [327, 97] on p "R$ 132,99" at bounding box center [359, 99] width 65 height 7
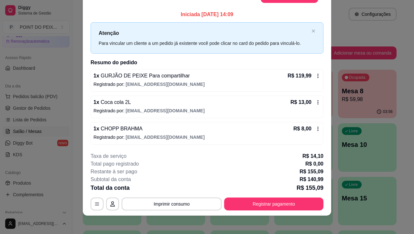
scroll to position [19, 0]
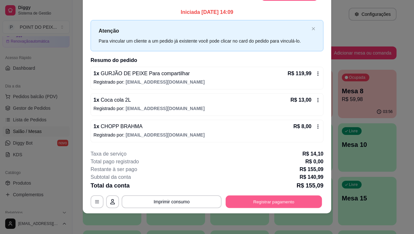
click at [260, 204] on button "Registrar pagamento" at bounding box center [274, 202] width 96 height 13
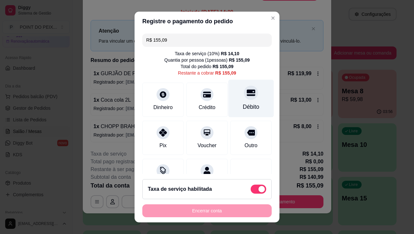
click at [247, 96] on icon at bounding box center [251, 93] width 8 height 6
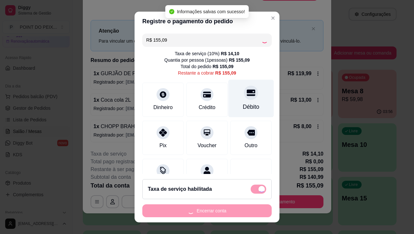
type input "R$ 0,00"
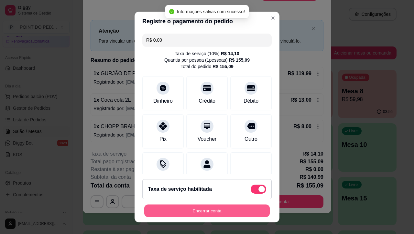
click at [204, 213] on button "Encerrar conta" at bounding box center [206, 211] width 125 height 13
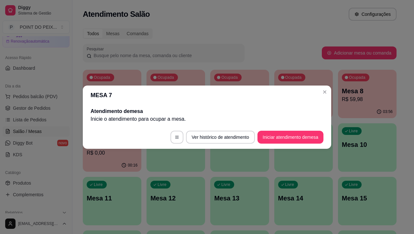
scroll to position [0, 0]
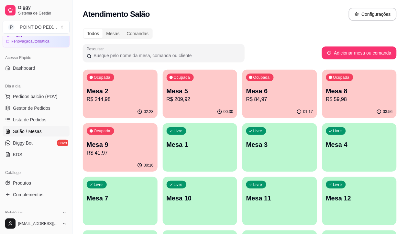
click at [167, 144] on p "Mesa 1" at bounding box center [200, 144] width 67 height 9
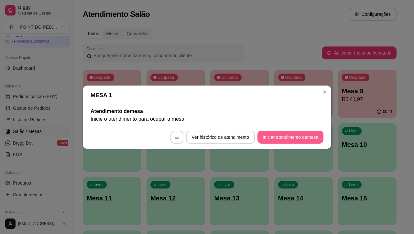
click at [288, 136] on button "Iniciar atendimento de mesa" at bounding box center [290, 137] width 66 height 13
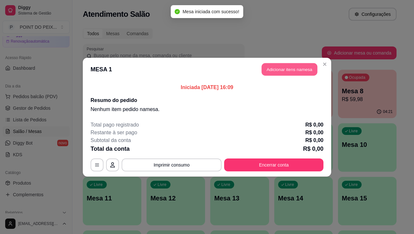
click at [287, 74] on button "Adicionar itens na mesa" at bounding box center [290, 69] width 56 height 13
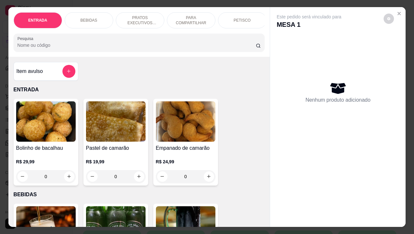
click at [241, 18] on p "PETISCO" at bounding box center [241, 20] width 17 height 5
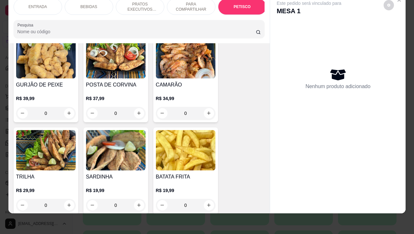
scroll to position [1458, 0]
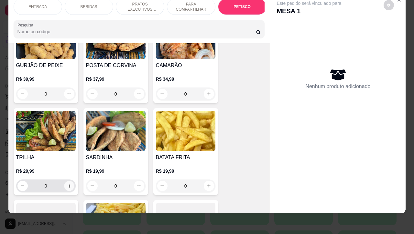
click at [67, 188] on icon "increase-product-quantity" at bounding box center [69, 186] width 5 height 5
type input "1"
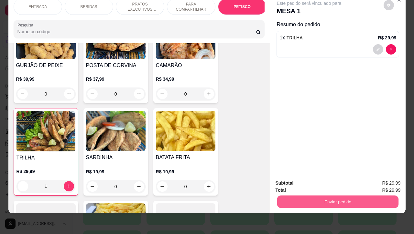
click at [315, 196] on button "Enviar pedido" at bounding box center [337, 202] width 121 height 13
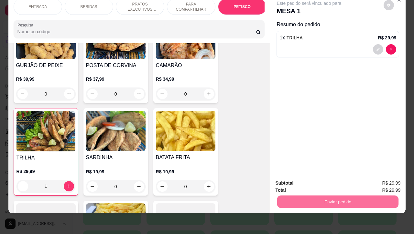
click at [308, 180] on button "Não registrar e enviar pedido" at bounding box center [315, 179] width 67 height 12
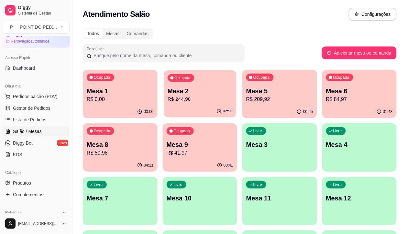
click at [176, 101] on p "R$ 244,98" at bounding box center [200, 99] width 65 height 7
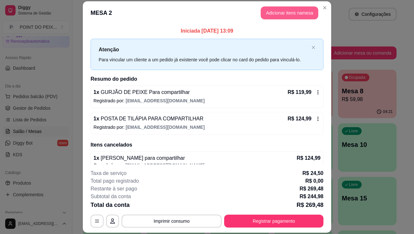
click at [294, 15] on button "Adicionar itens na mesa" at bounding box center [290, 12] width 58 height 13
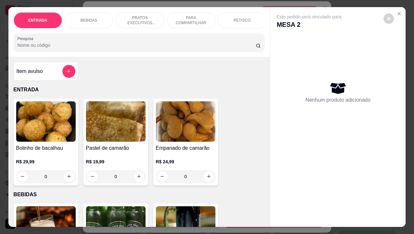
click at [236, 18] on p "PETISCO" at bounding box center [241, 20] width 17 height 5
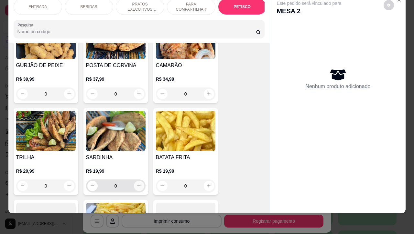
click at [139, 186] on button "increase-product-quantity" at bounding box center [139, 186] width 10 height 10
type input "1"
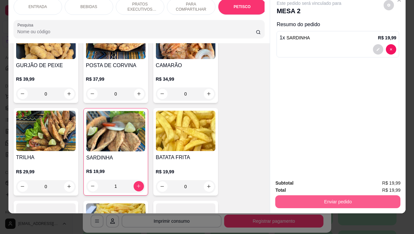
click at [297, 196] on button "Enviar pedido" at bounding box center [337, 202] width 125 height 13
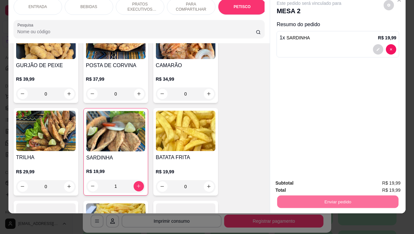
click at [305, 179] on button "Não registrar e enviar pedido" at bounding box center [315, 179] width 65 height 12
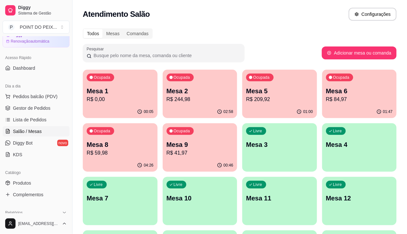
click at [157, 177] on div "Livre Mesa 7" at bounding box center [120, 197] width 75 height 41
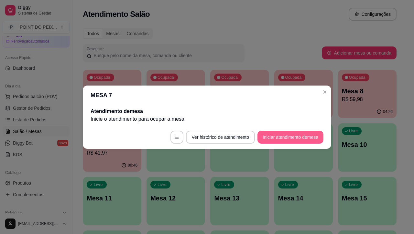
click at [273, 137] on button "Iniciar atendimento de mesa" at bounding box center [290, 137] width 66 height 13
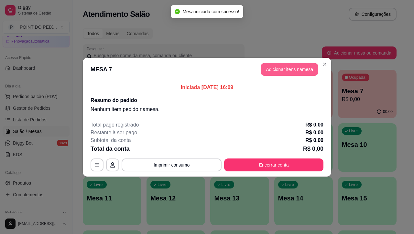
click at [308, 68] on button "Adicionar itens na mesa" at bounding box center [290, 69] width 58 height 13
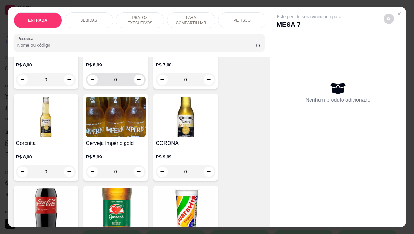
scroll to position [323, 0]
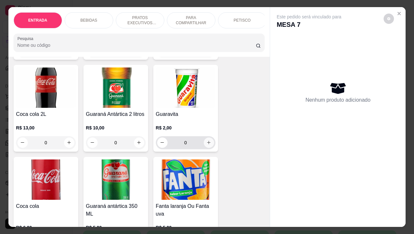
click at [206, 145] on icon "increase-product-quantity" at bounding box center [208, 142] width 5 height 5
type input "1"
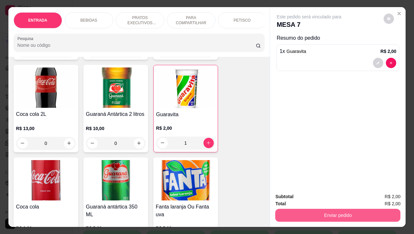
click at [313, 217] on button "Enviar pedido" at bounding box center [337, 215] width 125 height 13
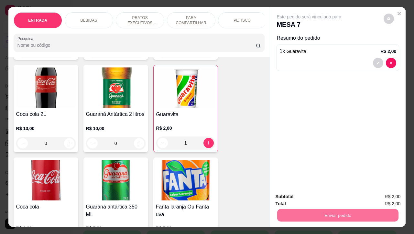
click at [309, 197] on button "Não registrar e enviar pedido" at bounding box center [315, 196] width 65 height 12
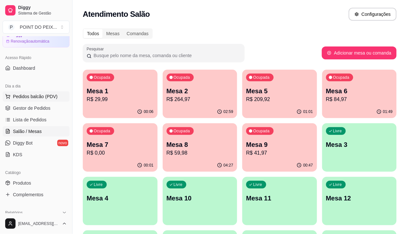
click at [39, 98] on span "Pedidos balcão (PDV)" at bounding box center [35, 96] width 45 height 6
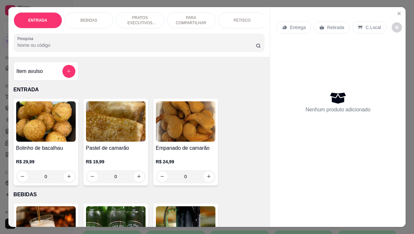
click at [332, 25] on p "Retirada" at bounding box center [335, 27] width 17 height 6
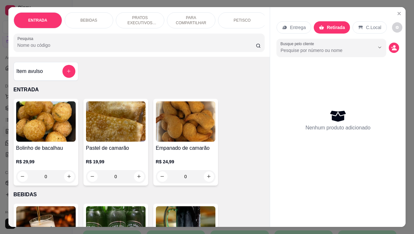
click at [299, 25] on p "Entrega" at bounding box center [298, 27] width 16 height 6
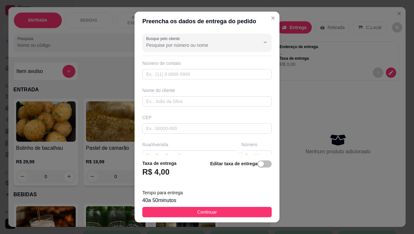
click at [214, 209] on button "Continuar" at bounding box center [206, 212] width 129 height 10
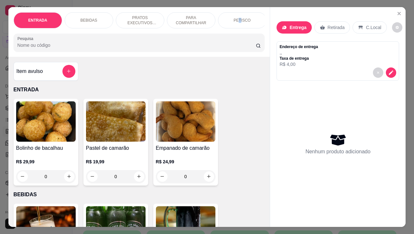
click at [237, 18] on p "PETISCO" at bounding box center [241, 20] width 17 height 5
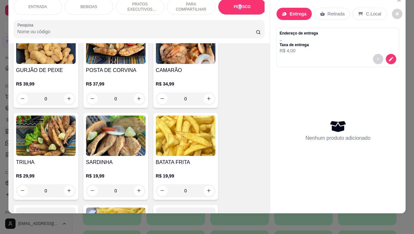
scroll to position [1458, 0]
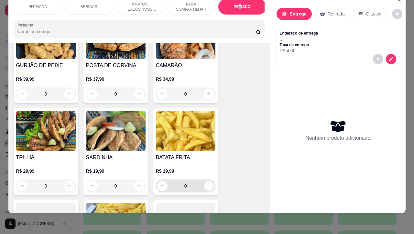
click at [206, 188] on icon "increase-product-quantity" at bounding box center [208, 186] width 5 height 5
type input "1"
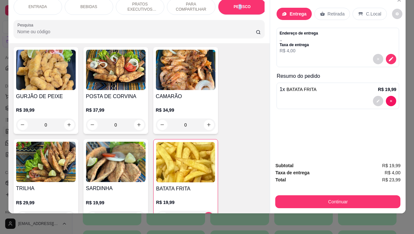
scroll to position [1417, 0]
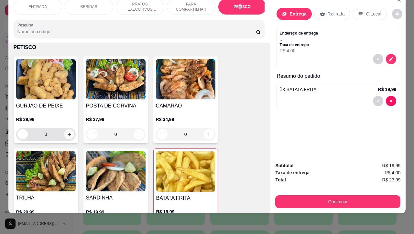
click at [67, 134] on icon "increase-product-quantity" at bounding box center [69, 134] width 5 height 5
type input "1"
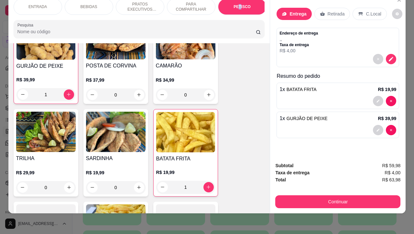
scroll to position [1458, 0]
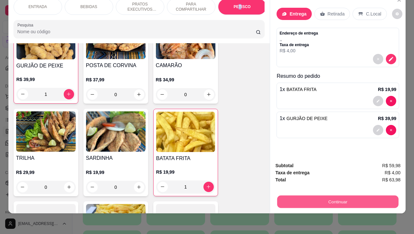
click at [327, 196] on button "Continuar" at bounding box center [337, 202] width 121 height 13
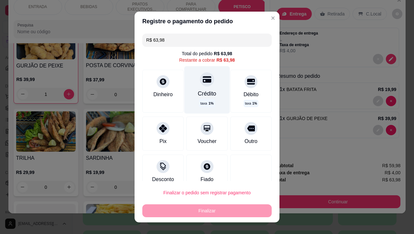
click at [199, 88] on div "Crédito taxa 1 %" at bounding box center [207, 90] width 46 height 47
type input "R$ 0,00"
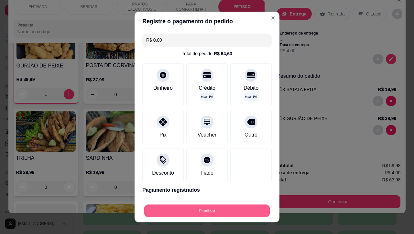
click at [216, 211] on button "Finalizar" at bounding box center [206, 211] width 125 height 13
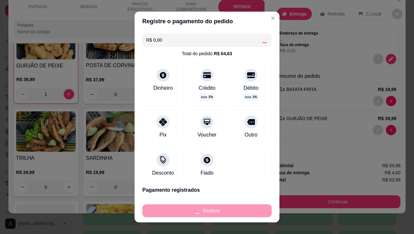
type input "0"
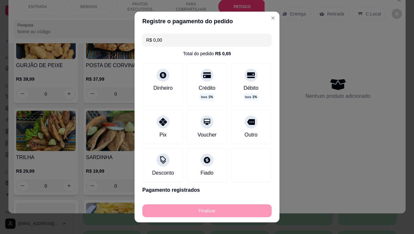
type input "-R$ 63,98"
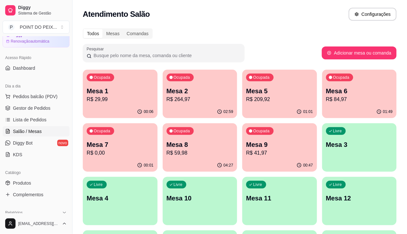
click at [326, 94] on div "Mesa 6 R$ 84,97" at bounding box center [359, 95] width 67 height 17
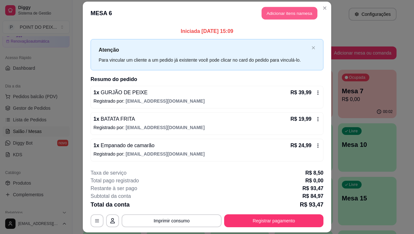
click at [276, 16] on button "Adicionar itens na mesa" at bounding box center [290, 13] width 56 height 13
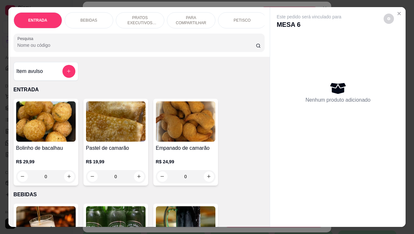
click at [88, 18] on p "BEBIDAS" at bounding box center [89, 20] width 17 height 5
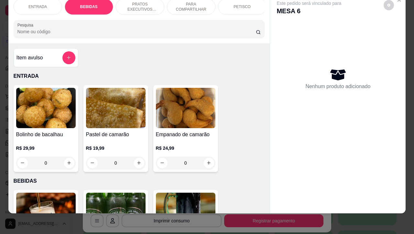
scroll to position [134, 0]
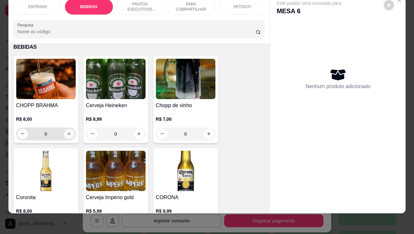
click at [67, 136] on icon "increase-product-quantity" at bounding box center [69, 134] width 5 height 5
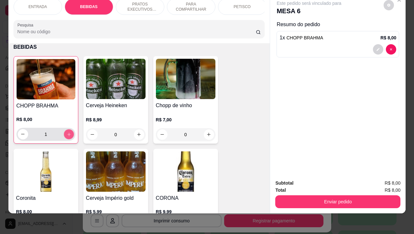
click at [67, 136] on icon "increase-product-quantity" at bounding box center [68, 134] width 5 height 5
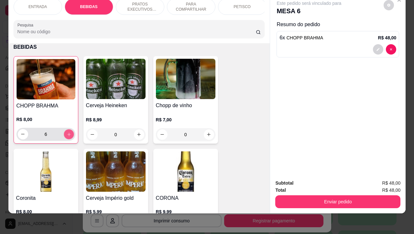
click at [67, 136] on icon "increase-product-quantity" at bounding box center [68, 134] width 5 height 5
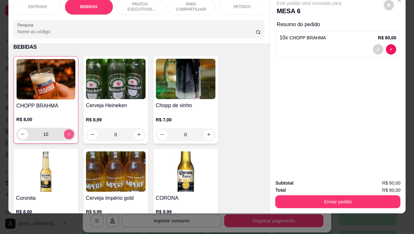
click at [67, 136] on icon "increase-product-quantity" at bounding box center [68, 134] width 5 height 5
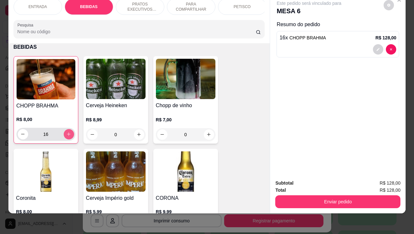
click at [67, 136] on icon "increase-product-quantity" at bounding box center [68, 134] width 5 height 5
type input "17"
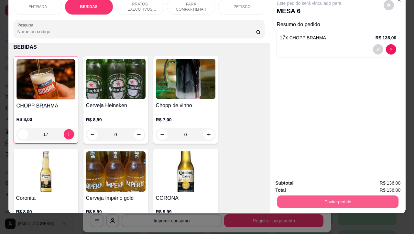
click at [339, 197] on button "Enviar pedido" at bounding box center [337, 202] width 121 height 13
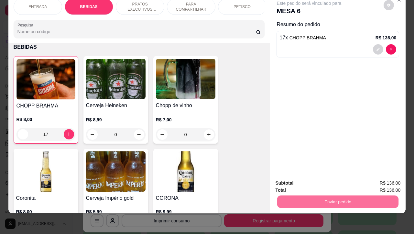
click at [306, 181] on button "Não registrar e enviar pedido" at bounding box center [315, 179] width 67 height 12
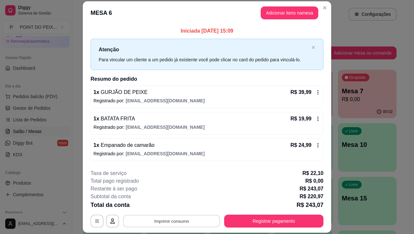
click at [165, 220] on button "Imprimir consumo" at bounding box center [171, 221] width 97 height 13
click at [173, 206] on button "IMPRESSORA" at bounding box center [170, 206] width 47 height 10
click at [281, 16] on button "Adicionar itens na mesa" at bounding box center [290, 12] width 58 height 13
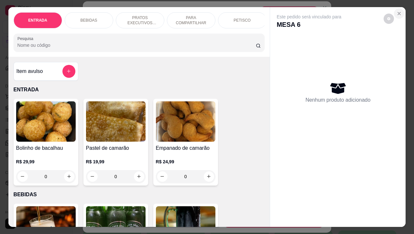
click at [396, 11] on icon "Close" at bounding box center [398, 13] width 5 height 5
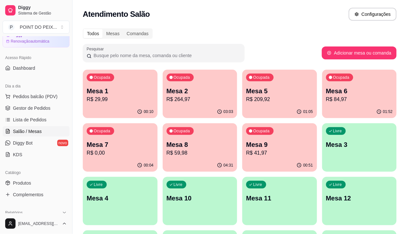
click at [246, 96] on p "R$ 209,92" at bounding box center [279, 100] width 67 height 8
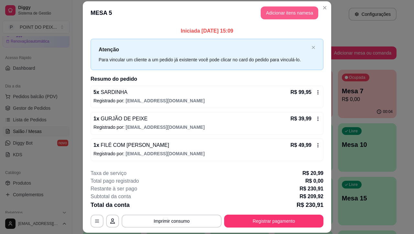
click at [283, 12] on button "Adicionar itens na mesa" at bounding box center [290, 12] width 58 height 13
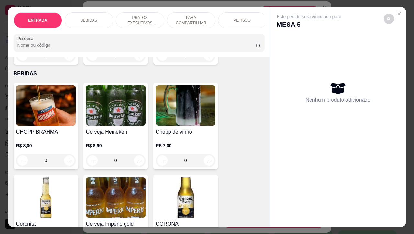
scroll to position [0, 0]
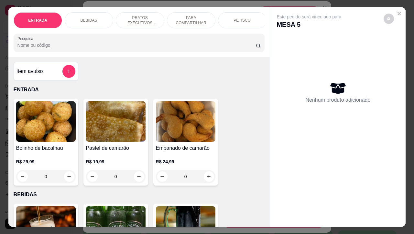
click at [235, 19] on p "PETISCO" at bounding box center [241, 20] width 17 height 5
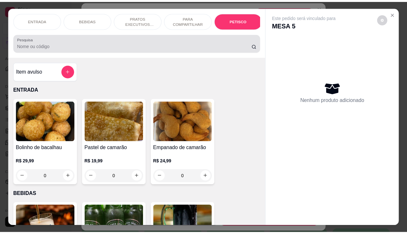
scroll to position [1417, 0]
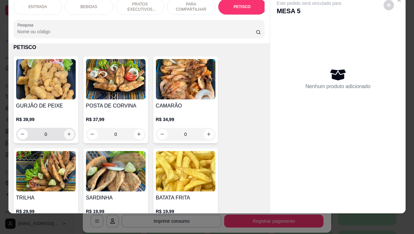
click at [65, 136] on button "increase-product-quantity" at bounding box center [69, 134] width 10 height 10
type input "1"
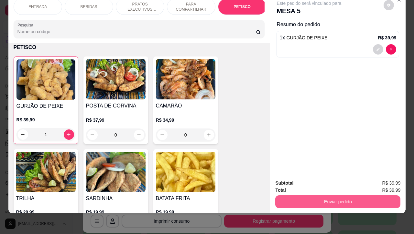
click at [305, 196] on button "Enviar pedido" at bounding box center [337, 202] width 125 height 13
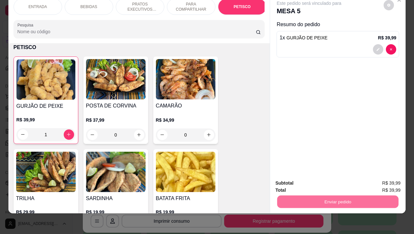
click at [302, 179] on button "Não registrar e enviar pedido" at bounding box center [315, 179] width 65 height 12
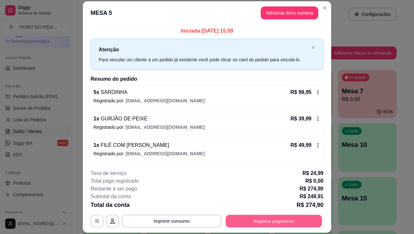
click at [260, 224] on button "Registrar pagamento" at bounding box center [274, 221] width 96 height 13
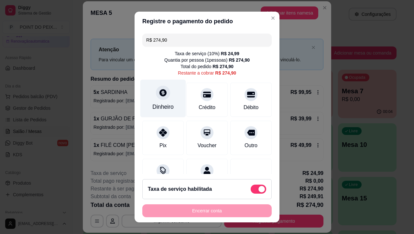
click at [157, 97] on div at bounding box center [163, 93] width 14 height 14
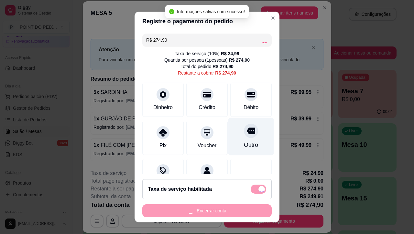
type input "R$ 0,00"
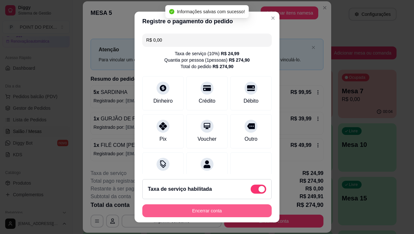
click at [197, 213] on button "Encerrar conta" at bounding box center [206, 211] width 129 height 13
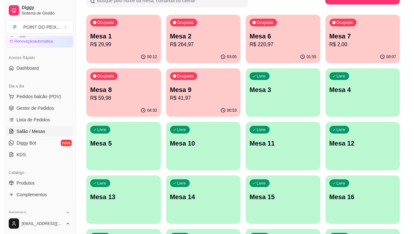
scroll to position [40, 0]
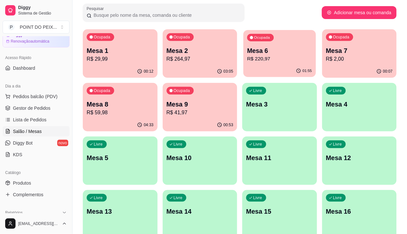
click at [247, 56] on p "R$ 220,97" at bounding box center [279, 58] width 65 height 7
click at [246, 61] on p "R$ 220,97" at bounding box center [279, 59] width 67 height 8
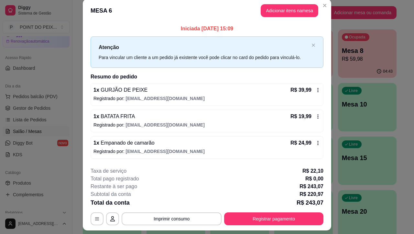
scroll to position [0, 0]
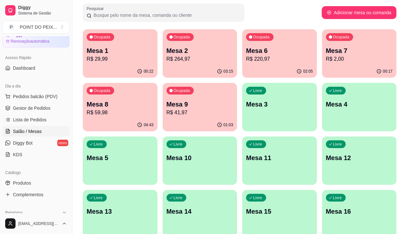
click at [326, 57] on p "R$ 2,00" at bounding box center [359, 59] width 67 height 8
click at [247, 56] on div "Mesa 6 R$ 220,97" at bounding box center [279, 55] width 65 height 16
click at [152, 154] on p "Mesa 5" at bounding box center [120, 158] width 65 height 9
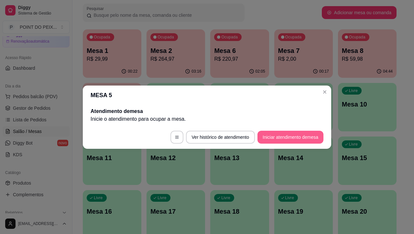
click at [293, 137] on button "Iniciar atendimento de mesa" at bounding box center [290, 137] width 66 height 13
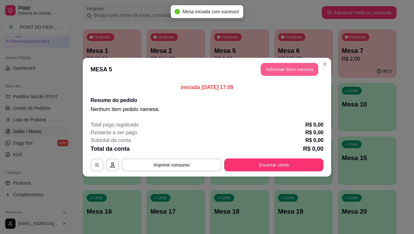
click at [292, 70] on button "Adicionar itens na mesa" at bounding box center [290, 69] width 58 height 13
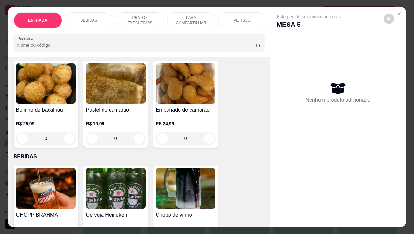
scroll to position [40, 0]
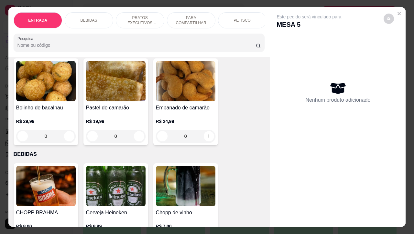
click at [287, 52] on div "Nenhum produto adicionado" at bounding box center [338, 92] width 123 height 127
click at [396, 11] on icon "Close" at bounding box center [398, 13] width 5 height 5
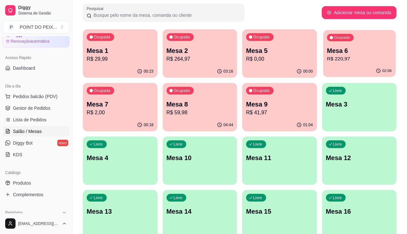
click at [327, 57] on p "R$ 220,97" at bounding box center [359, 58] width 65 height 7
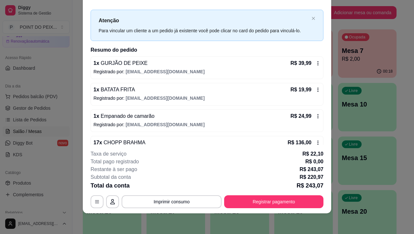
scroll to position [26, 0]
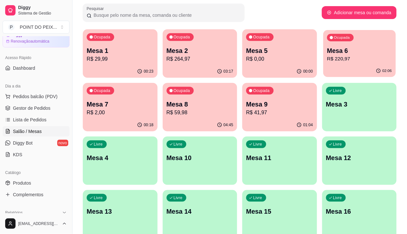
click at [327, 55] on p "R$ 220,97" at bounding box center [359, 58] width 65 height 7
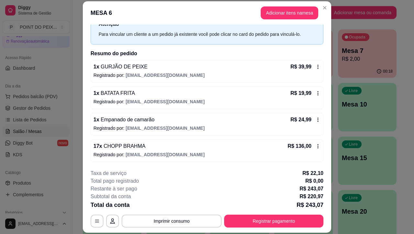
scroll to position [19, 0]
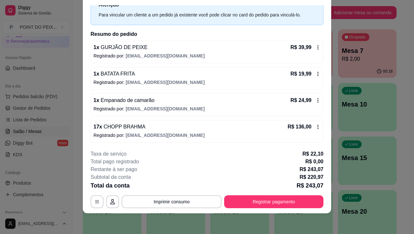
click at [251, 129] on div "17 x CHOPP BRAHMA R$ 136,00" at bounding box center [206, 127] width 227 height 8
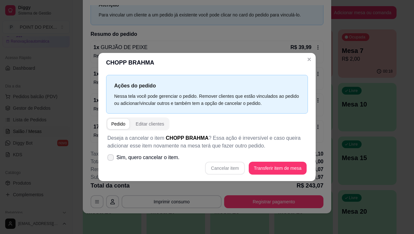
click at [115, 157] on label "Sim, quero cancelar o item." at bounding box center [143, 157] width 77 height 13
click at [111, 159] on input "Sim, quero cancelar o item." at bounding box center [109, 161] width 4 height 4
checkbox input "true"
click at [227, 168] on button "Cancelar item" at bounding box center [225, 168] width 38 height 13
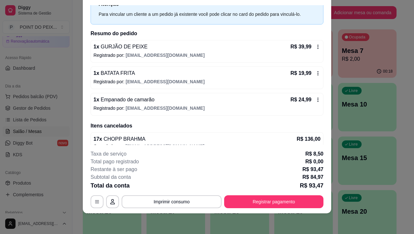
click at [170, 109] on span "[EMAIL_ADDRESS][DOMAIN_NAME]" at bounding box center [165, 108] width 79 height 5
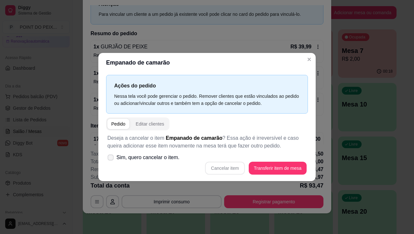
click at [113, 155] on span at bounding box center [111, 158] width 6 height 6
click at [111, 159] on input "Sim, quero cancelar o item." at bounding box center [109, 161] width 4 height 4
checkbox input "true"
click at [222, 170] on button "Cancelar item" at bounding box center [224, 168] width 39 height 13
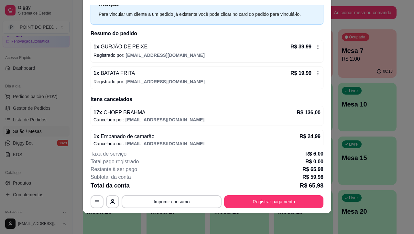
click at [155, 86] on div "1 x BATATA FRITA R$ 19,99 Registrado por: [EMAIL_ADDRESS][DOMAIN_NAME]" at bounding box center [207, 78] width 233 height 23
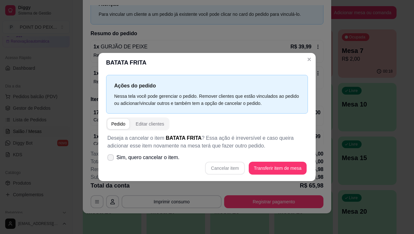
click at [109, 159] on icon at bounding box center [110, 158] width 5 height 4
click at [109, 159] on input "Sim, quero cancelar o item." at bounding box center [109, 161] width 4 height 4
checkbox input "true"
click at [234, 169] on button "Cancelar item" at bounding box center [225, 168] width 38 height 13
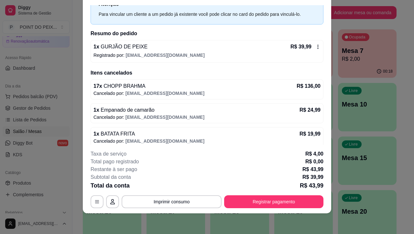
click at [131, 53] on span "[EMAIL_ADDRESS][DOMAIN_NAME]" at bounding box center [165, 55] width 79 height 5
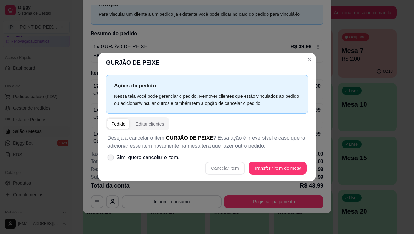
click at [109, 159] on span at bounding box center [111, 158] width 6 height 6
click at [109, 159] on input "Sim, quero cancelar o item." at bounding box center [109, 161] width 4 height 4
checkbox input "true"
click at [238, 168] on button "Cancelar item" at bounding box center [225, 168] width 38 height 13
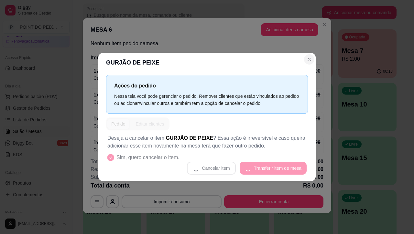
scroll to position [0, 0]
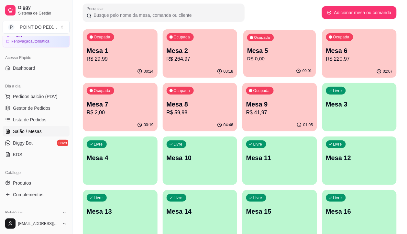
click at [260, 60] on p "R$ 0,00" at bounding box center [279, 58] width 65 height 7
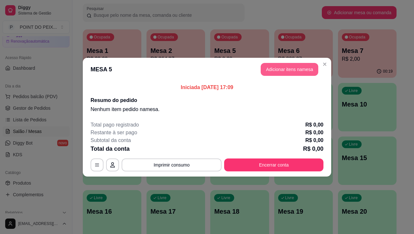
click at [284, 72] on button "Adicionar itens na mesa" at bounding box center [290, 69] width 58 height 13
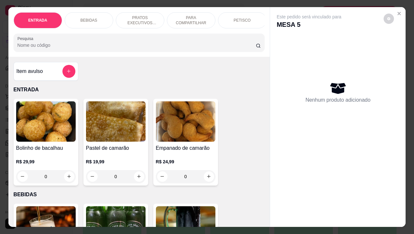
click at [238, 18] on p "PETISCO" at bounding box center [241, 20] width 17 height 5
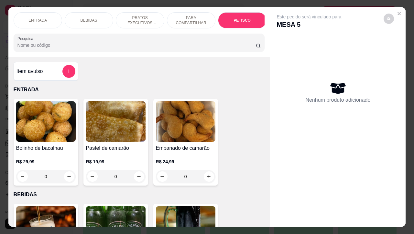
scroll to position [1417, 0]
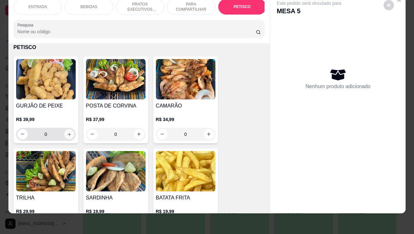
click at [67, 135] on icon "increase-product-quantity" at bounding box center [69, 134] width 5 height 5
type input "1"
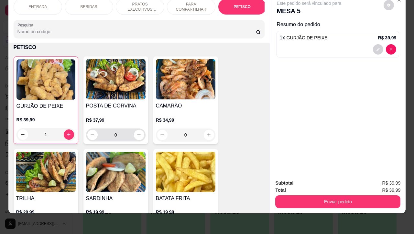
scroll to position [1458, 0]
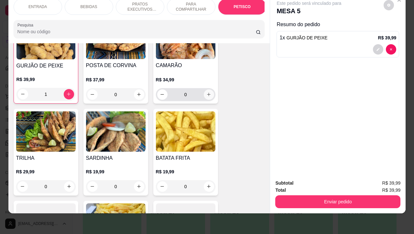
click at [206, 95] on icon "increase-product-quantity" at bounding box center [208, 94] width 5 height 5
type input "1"
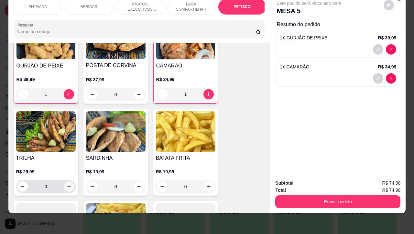
click at [67, 184] on icon "increase-product-quantity" at bounding box center [69, 186] width 5 height 5
type input "1"
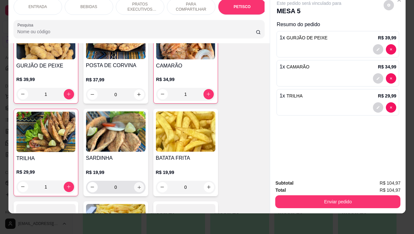
click at [136, 186] on icon "increase-product-quantity" at bounding box center [138, 187] width 5 height 5
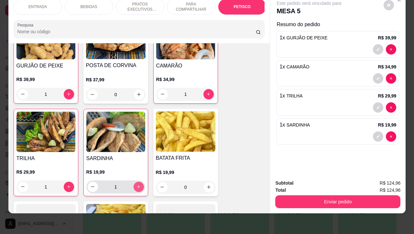
click at [136, 186] on icon "increase-product-quantity" at bounding box center [138, 187] width 5 height 5
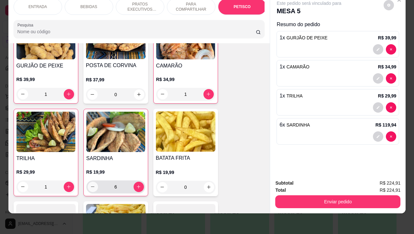
click at [90, 187] on icon "decrease-product-quantity" at bounding box center [92, 187] width 5 height 5
type input "5"
click at [204, 189] on button "increase-product-quantity" at bounding box center [209, 187] width 10 height 10
type input "1"
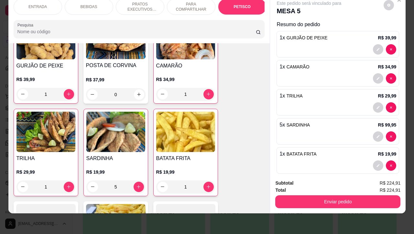
scroll to position [1417, 0]
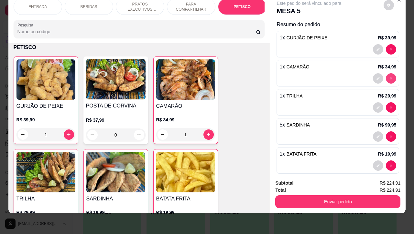
type input "0"
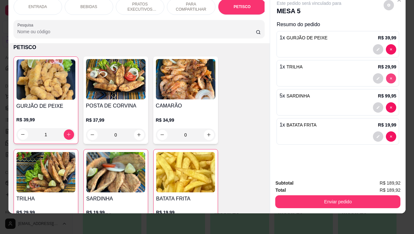
type input "0"
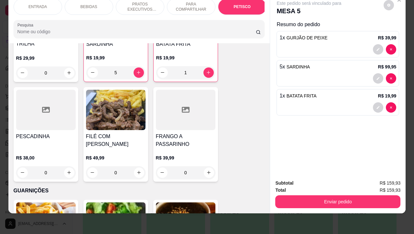
scroll to position [1579, 0]
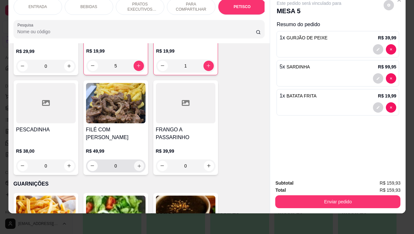
click at [140, 161] on button "increase-product-quantity" at bounding box center [139, 166] width 10 height 10
type input "1"
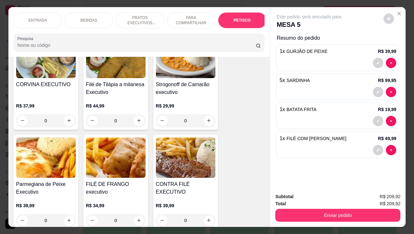
scroll to position [973, 0]
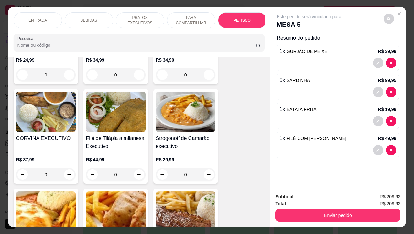
click at [233, 18] on p "PETISCO" at bounding box center [241, 20] width 17 height 5
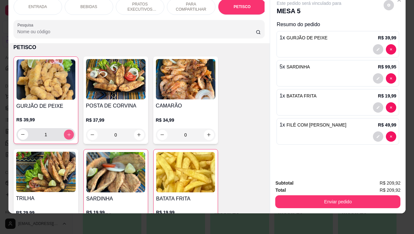
click at [68, 133] on button "increase-product-quantity" at bounding box center [69, 135] width 10 height 10
type input "2"
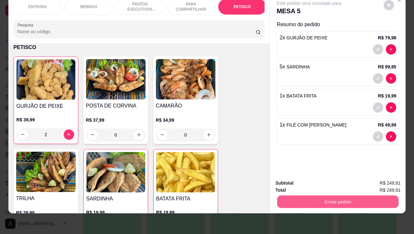
click at [332, 198] on button "Enviar pedido" at bounding box center [337, 202] width 121 height 13
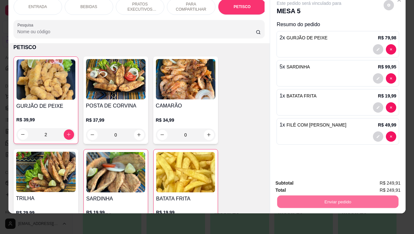
click at [306, 179] on button "Não registrar e enviar pedido" at bounding box center [315, 179] width 65 height 12
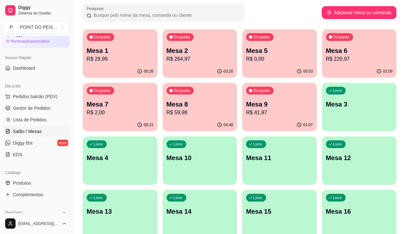
click at [252, 54] on p "Mesa 5" at bounding box center [279, 50] width 67 height 9
click at [326, 57] on p "R$ 220,97" at bounding box center [359, 59] width 67 height 8
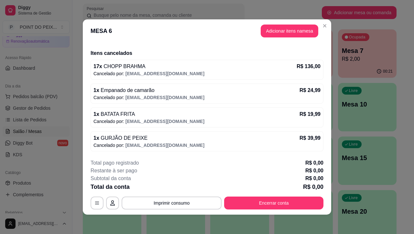
scroll to position [1, 0]
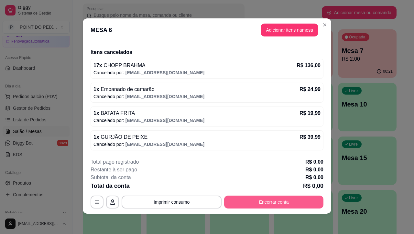
click at [255, 202] on button "Encerrar conta" at bounding box center [273, 202] width 99 height 13
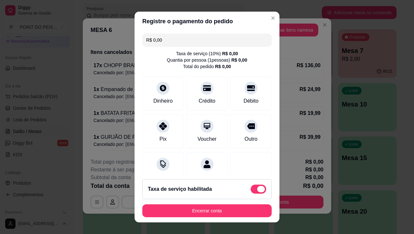
click at [251, 189] on span at bounding box center [259, 189] width 16 height 9
click at [250, 190] on input "checkbox" at bounding box center [252, 192] width 4 height 4
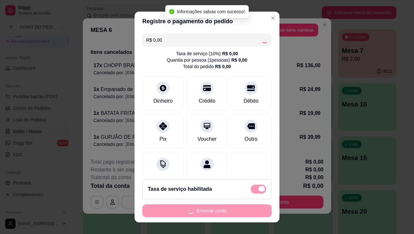
checkbox input "false"
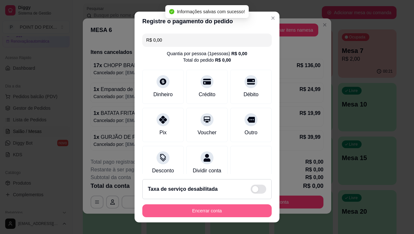
click at [228, 212] on button "Encerrar conta" at bounding box center [206, 211] width 129 height 13
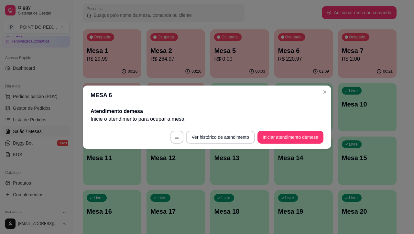
scroll to position [0, 0]
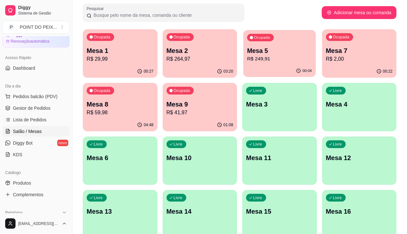
click at [249, 55] on p "R$ 249,91" at bounding box center [279, 58] width 65 height 7
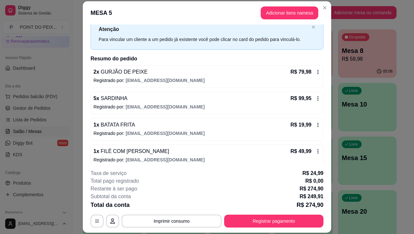
scroll to position [26, 0]
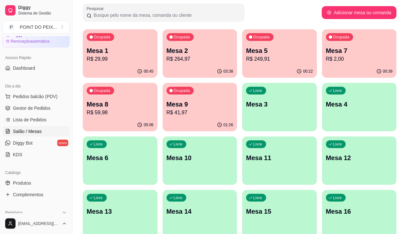
click at [246, 53] on p "Mesa 5" at bounding box center [279, 50] width 67 height 9
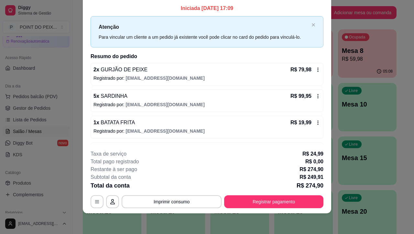
scroll to position [0, 0]
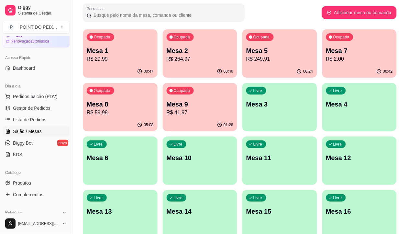
click at [242, 109] on div "Livre Mesa 3" at bounding box center [279, 103] width 75 height 41
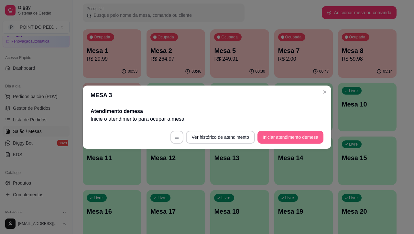
click at [278, 137] on button "Iniciar atendimento de mesa" at bounding box center [290, 137] width 66 height 13
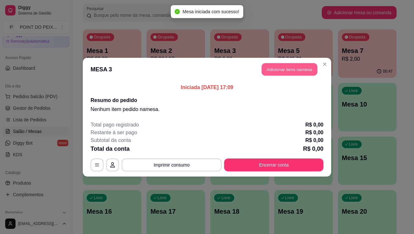
click at [280, 72] on button "Adicionar itens na mesa" at bounding box center [290, 69] width 56 height 13
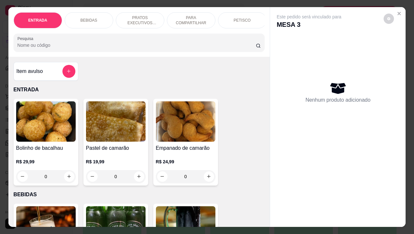
click at [233, 20] on div "PETISCO" at bounding box center [242, 20] width 49 height 16
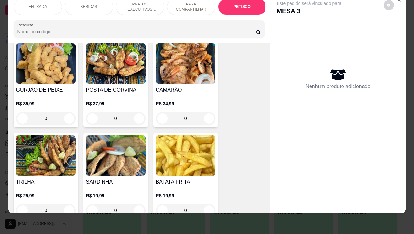
scroll to position [1498, 0]
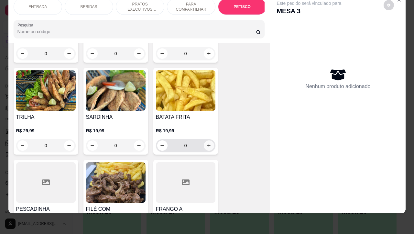
click at [207, 146] on icon "increase-product-quantity" at bounding box center [209, 146] width 4 height 4
type input "1"
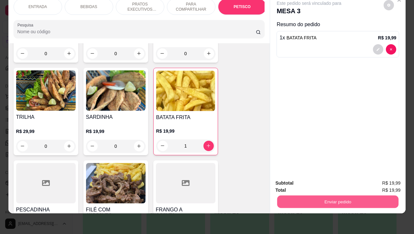
click at [302, 196] on button "Enviar pedido" at bounding box center [337, 202] width 121 height 13
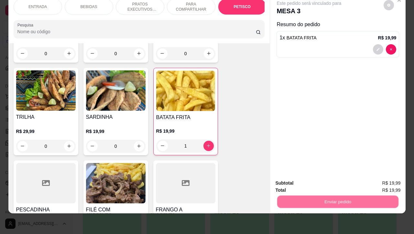
click at [293, 180] on button "Não registrar e enviar pedido" at bounding box center [315, 179] width 67 height 12
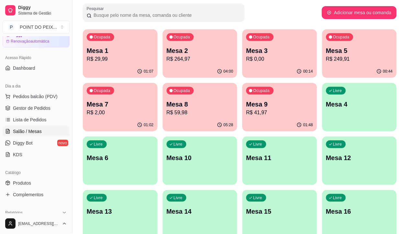
click at [154, 154] on p "Mesa 6" at bounding box center [120, 158] width 67 height 9
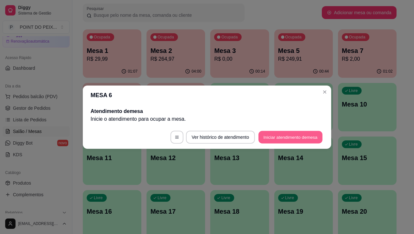
click at [278, 137] on button "Iniciar atendimento de mesa" at bounding box center [290, 137] width 64 height 13
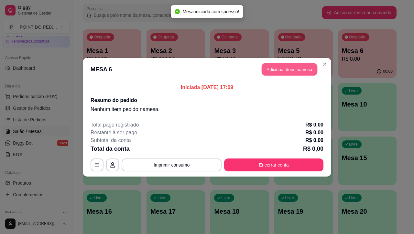
click at [284, 71] on button "Adicionar itens na mesa" at bounding box center [290, 69] width 56 height 13
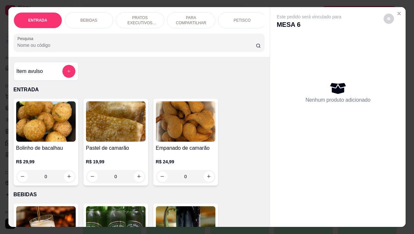
click at [242, 18] on p "PETISCO" at bounding box center [241, 20] width 17 height 5
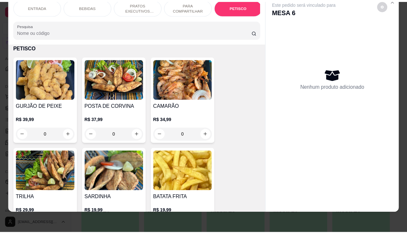
scroll to position [1458, 0]
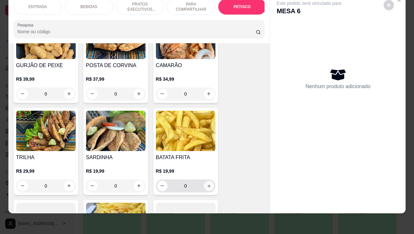
click at [206, 187] on icon "increase-product-quantity" at bounding box center [208, 186] width 5 height 5
type input "1"
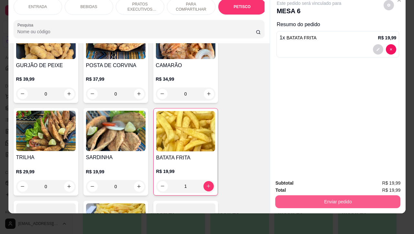
click at [301, 196] on button "Enviar pedido" at bounding box center [337, 202] width 125 height 13
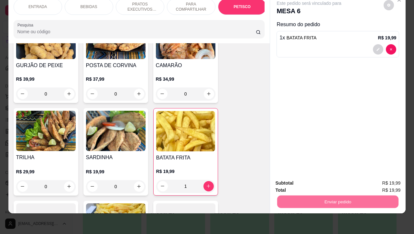
click at [295, 180] on button "Não registrar e enviar pedido" at bounding box center [315, 179] width 65 height 12
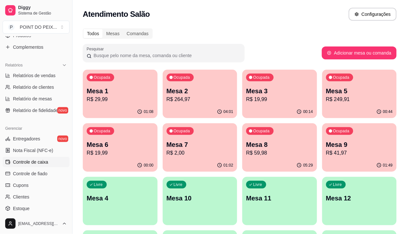
scroll to position [190, 0]
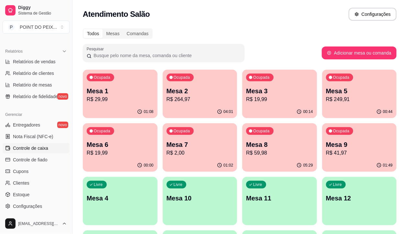
click at [41, 149] on span "Controle de caixa" at bounding box center [30, 148] width 35 height 6
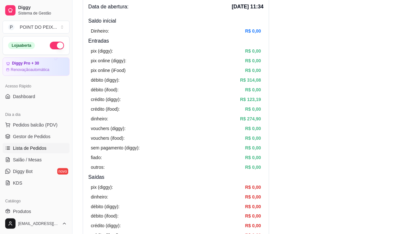
scroll to position [40, 0]
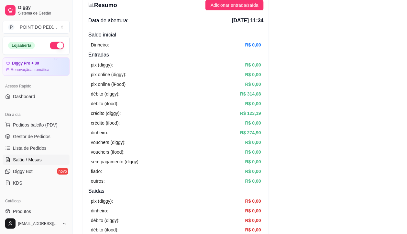
click at [36, 158] on span "Salão / Mesas" at bounding box center [27, 160] width 29 height 6
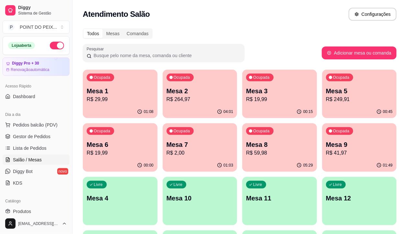
click at [326, 144] on p "Mesa 9" at bounding box center [359, 144] width 67 height 9
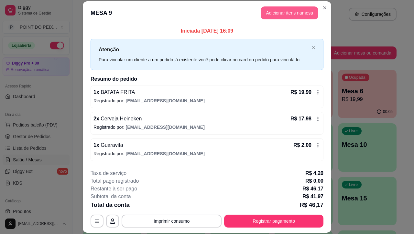
click at [267, 13] on button "Adicionar itens na mesa" at bounding box center [290, 12] width 58 height 13
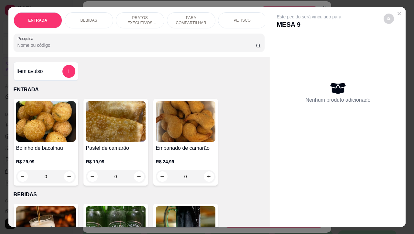
click at [88, 19] on p "BEBIDAS" at bounding box center [89, 20] width 17 height 5
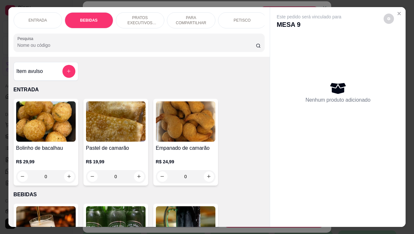
scroll to position [134, 0]
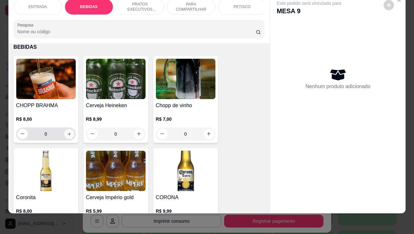
click at [67, 136] on icon "increase-product-quantity" at bounding box center [69, 134] width 5 height 5
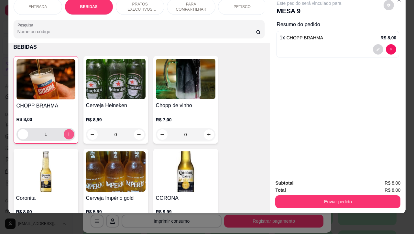
click at [66, 135] on icon "increase-product-quantity" at bounding box center [68, 134] width 5 height 5
type input "4"
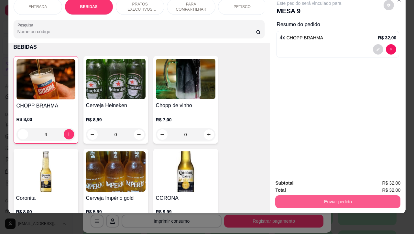
click at [313, 196] on button "Enviar pedido" at bounding box center [337, 202] width 125 height 13
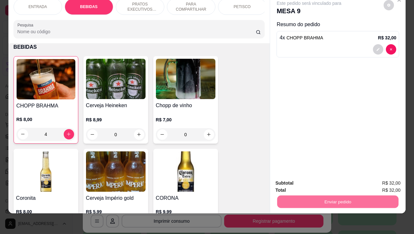
click at [300, 180] on button "Não registrar e enviar pedido" at bounding box center [315, 179] width 67 height 12
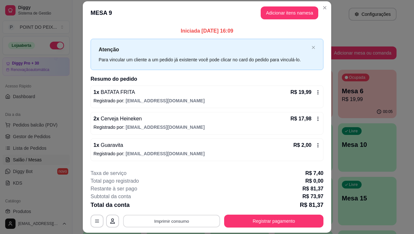
click at [171, 223] on button "Imprimir consumo" at bounding box center [171, 221] width 97 height 13
click at [164, 206] on button "IMPRESSORA" at bounding box center [169, 206] width 45 height 10
click at [285, 16] on button "Adicionar itens na mesa" at bounding box center [290, 12] width 58 height 13
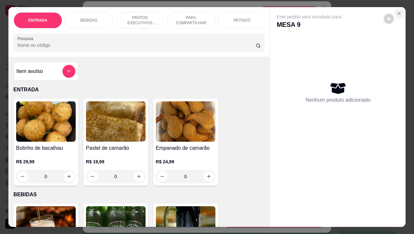
click at [396, 11] on icon "Close" at bounding box center [398, 13] width 5 height 5
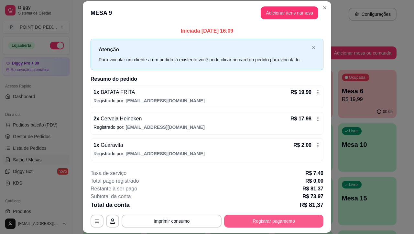
click at [255, 223] on button "Registrar pagamento" at bounding box center [273, 221] width 99 height 13
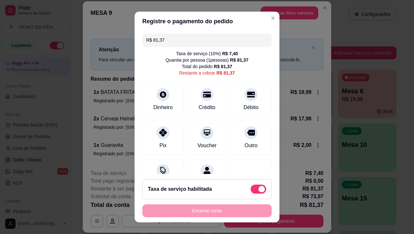
click at [251, 191] on span at bounding box center [259, 189] width 16 height 9
click at [250, 191] on input "checkbox" at bounding box center [252, 192] width 4 height 4
checkbox input "true"
type input "R$ 73,97"
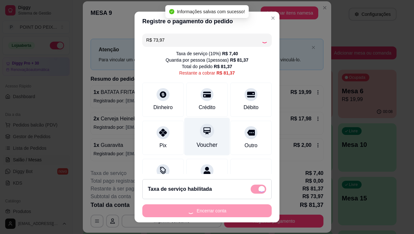
checkbox input "false"
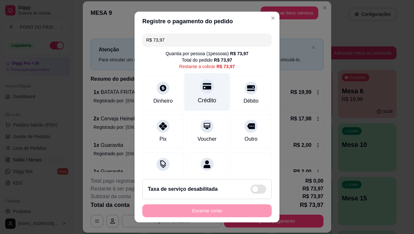
click at [203, 88] on icon at bounding box center [207, 86] width 8 height 6
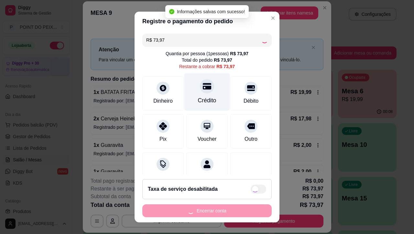
type input "R$ 0,00"
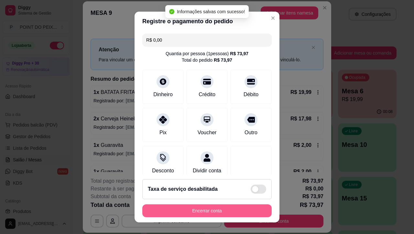
click at [204, 213] on button "Encerrar conta" at bounding box center [206, 211] width 129 height 13
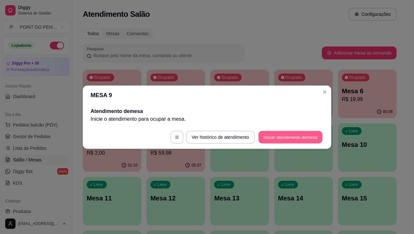
click at [290, 141] on button "Iniciar atendimento de mesa" at bounding box center [290, 137] width 64 height 13
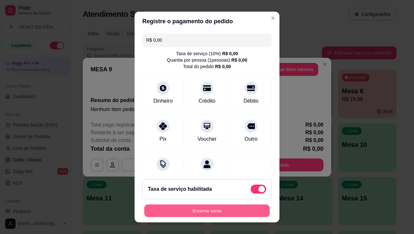
click at [230, 212] on button "Encerrar conta" at bounding box center [206, 211] width 125 height 13
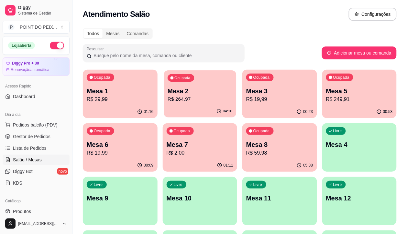
click at [174, 99] on p "R$ 264,97" at bounding box center [200, 99] width 65 height 7
click at [177, 103] on div "Ocupada Mesa 2 R$ 264,97" at bounding box center [200, 88] width 72 height 35
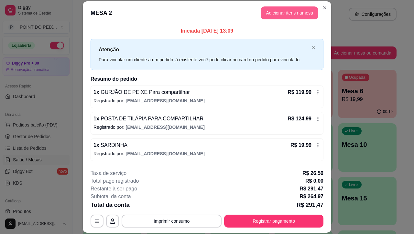
click at [289, 16] on button "Adicionar itens na mesa" at bounding box center [290, 12] width 58 height 13
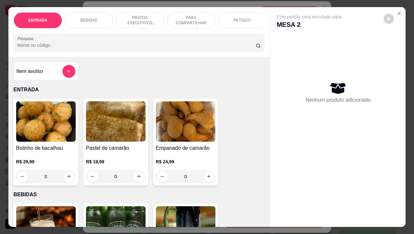
click at [91, 18] on p "BEBIDAS" at bounding box center [89, 20] width 17 height 5
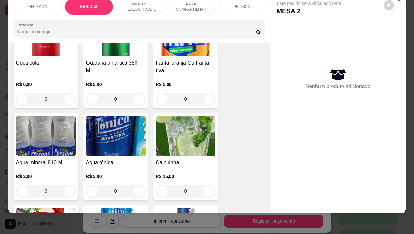
scroll to position [458, 0]
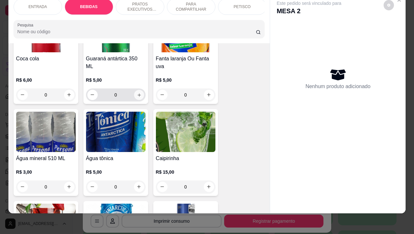
click at [137, 96] on icon "increase-product-quantity" at bounding box center [138, 94] width 5 height 5
type input "1"
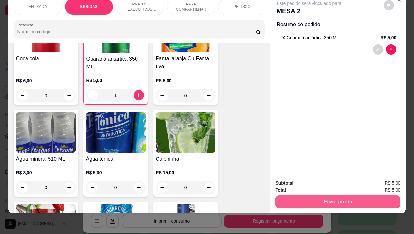
click at [323, 196] on button "Enviar pedido" at bounding box center [337, 202] width 125 height 13
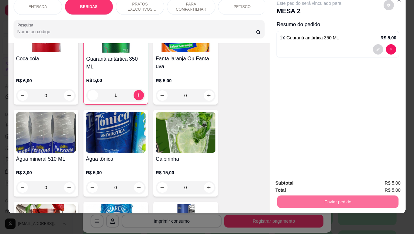
click at [310, 181] on button "Não registrar e enviar pedido" at bounding box center [315, 179] width 67 height 12
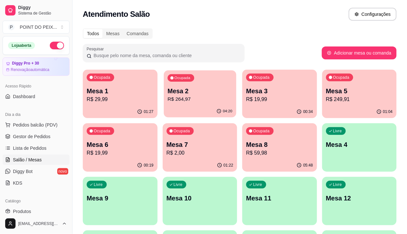
click at [188, 92] on p "Mesa 2" at bounding box center [200, 91] width 65 height 9
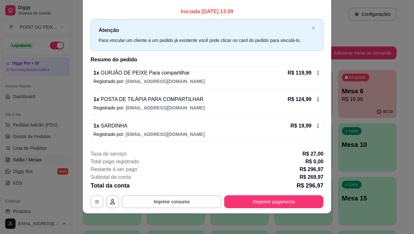
scroll to position [0, 0]
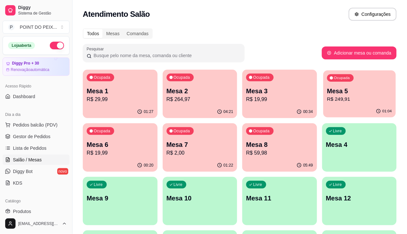
click at [327, 96] on p "R$ 249,91" at bounding box center [359, 99] width 65 height 7
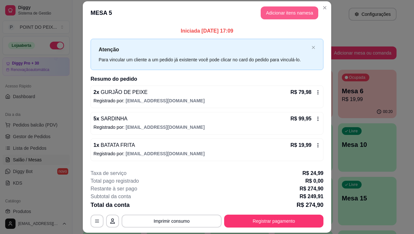
click at [282, 13] on button "Adicionar itens na mesa" at bounding box center [290, 12] width 58 height 13
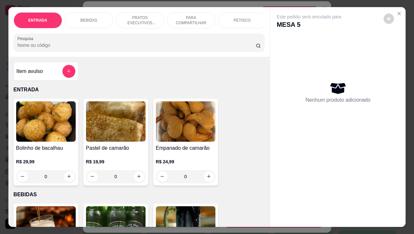
drag, startPoint x: 92, startPoint y: 18, endPoint x: 93, endPoint y: 22, distance: 3.9
click at [92, 19] on p "BEBIDAS" at bounding box center [89, 20] width 17 height 5
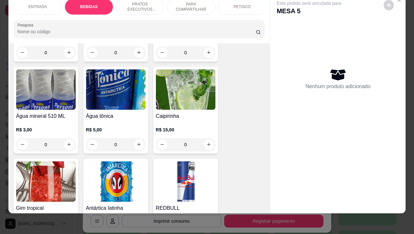
scroll to position [458, 0]
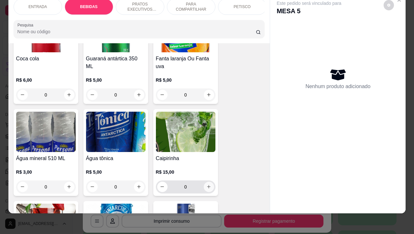
click at [206, 187] on icon "increase-product-quantity" at bounding box center [208, 187] width 5 height 5
type input "1"
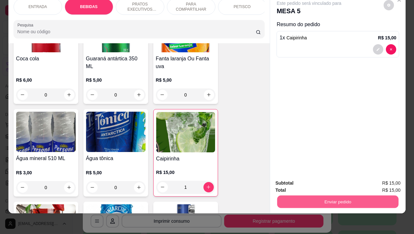
click at [299, 200] on button "Enviar pedido" at bounding box center [337, 202] width 121 height 13
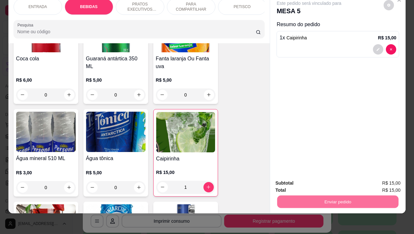
click at [295, 179] on button "Não registrar e enviar pedido" at bounding box center [315, 179] width 65 height 12
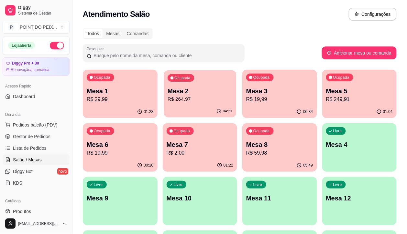
click at [175, 87] on p "Mesa 2" at bounding box center [200, 91] width 65 height 9
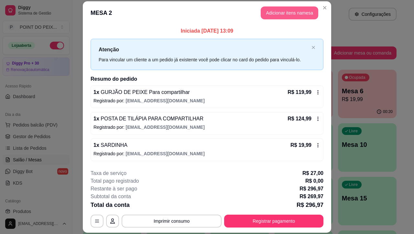
click at [277, 17] on button "Adicionar itens na mesa" at bounding box center [290, 12] width 58 height 13
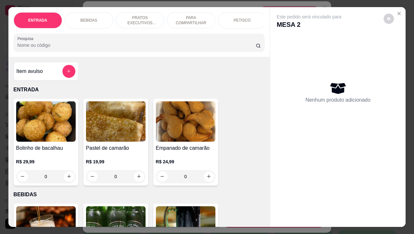
click at [93, 15] on div "BEBIDAS" at bounding box center [89, 20] width 49 height 16
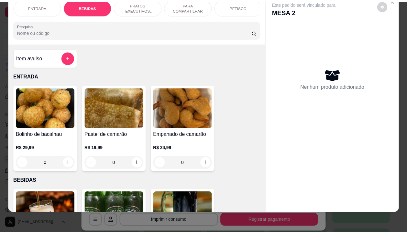
scroll to position [134, 0]
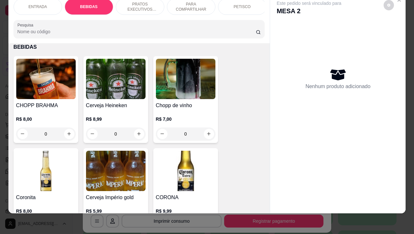
click at [52, 135] on input "0" at bounding box center [46, 134] width 36 height 13
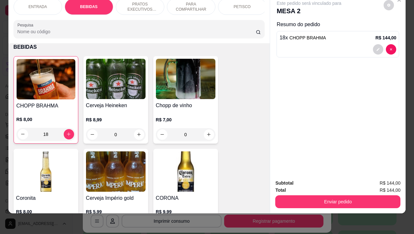
type input "18"
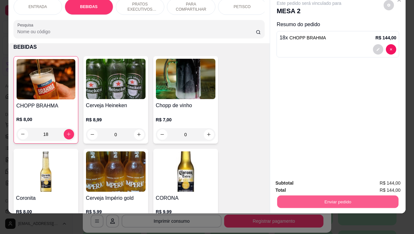
click at [336, 200] on button "Enviar pedido" at bounding box center [337, 202] width 121 height 13
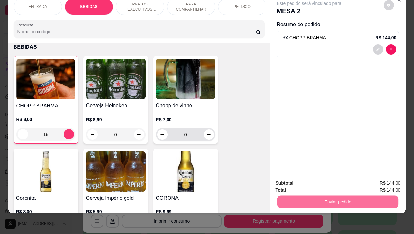
click at [185, 137] on input "0" at bounding box center [186, 134] width 36 height 13
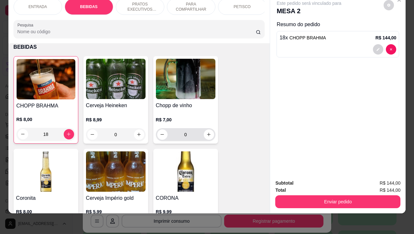
click at [185, 137] on input "0" at bounding box center [186, 134] width 36 height 13
click at [185, 134] on input "0" at bounding box center [186, 134] width 36 height 13
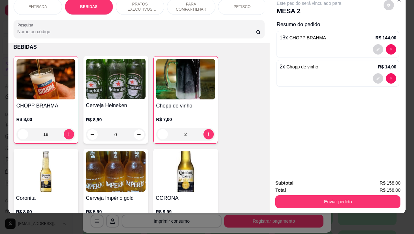
type input "2"
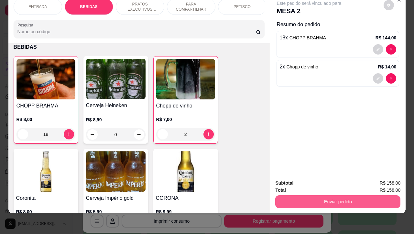
click at [314, 196] on button "Enviar pedido" at bounding box center [337, 202] width 125 height 13
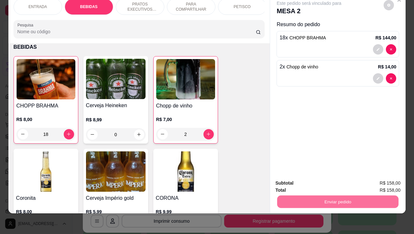
click at [311, 180] on button "Não registrar e enviar pedido" at bounding box center [315, 179] width 65 height 12
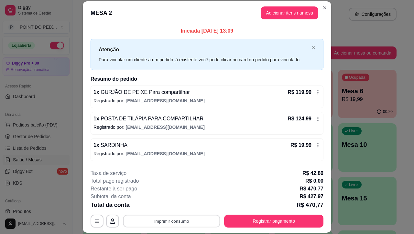
click at [178, 224] on button "Imprimir consumo" at bounding box center [171, 221] width 97 height 13
click at [172, 208] on button "IMPRESSORA" at bounding box center [170, 206] width 47 height 10
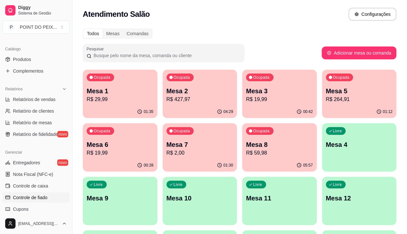
scroll to position [202, 0]
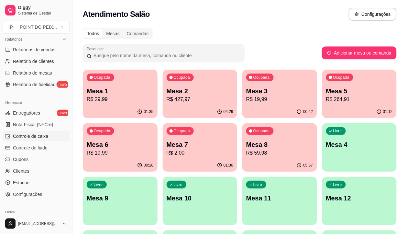
click at [45, 138] on span "Controle de caixa" at bounding box center [30, 136] width 35 height 6
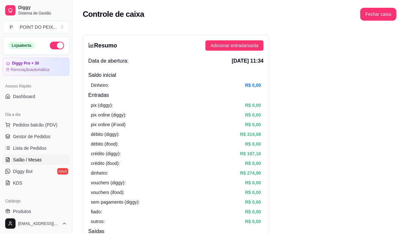
click at [36, 160] on span "Salão / Mesas" at bounding box center [27, 160] width 29 height 6
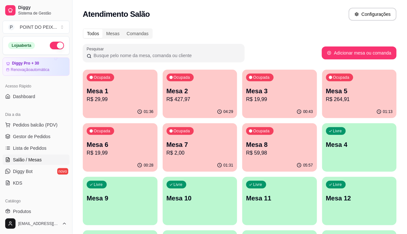
click at [178, 104] on div "Ocupada Mesa 2 R$ 427,97" at bounding box center [200, 88] width 75 height 36
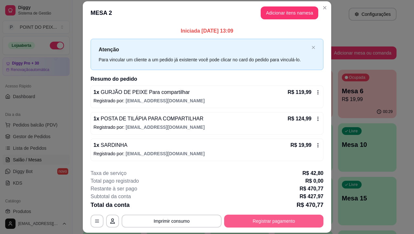
click at [243, 220] on button "Registrar pagamento" at bounding box center [273, 221] width 99 height 13
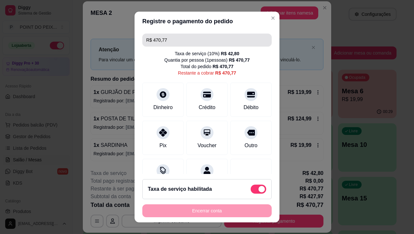
click at [174, 42] on input "R$ 470,77" at bounding box center [207, 40] width 122 height 13
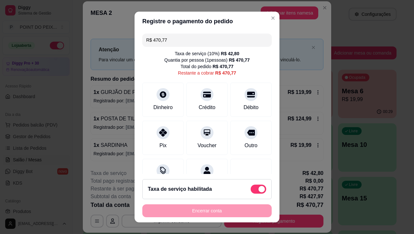
click at [174, 41] on input "R$ 470,77" at bounding box center [207, 40] width 122 height 13
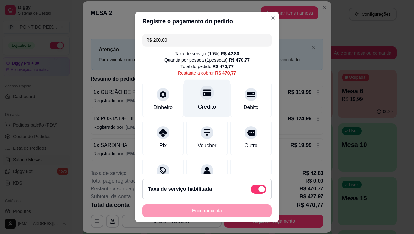
click at [200, 99] on div at bounding box center [207, 93] width 14 height 14
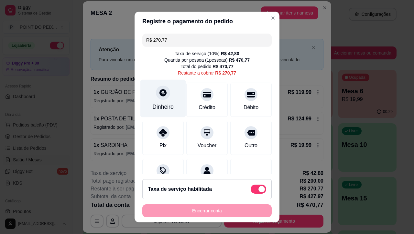
click at [160, 98] on div at bounding box center [163, 93] width 14 height 14
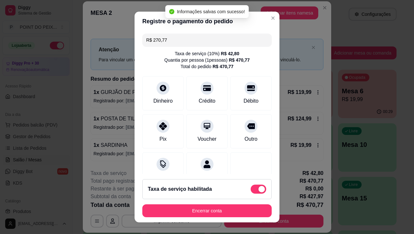
type input "R$ 0,00"
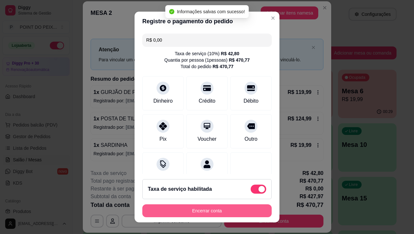
click at [208, 209] on button "Encerrar conta" at bounding box center [206, 211] width 129 height 13
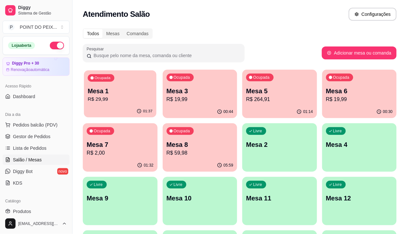
click at [133, 91] on p "Mesa 1" at bounding box center [120, 91] width 65 height 9
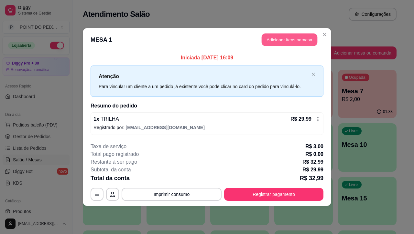
click at [288, 42] on button "Adicionar itens na mesa" at bounding box center [290, 40] width 56 height 13
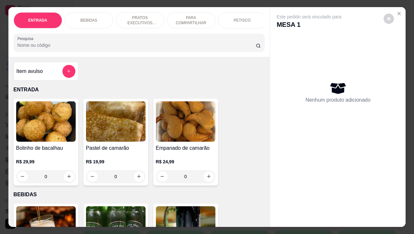
click at [89, 19] on p "BEBIDAS" at bounding box center [89, 20] width 17 height 5
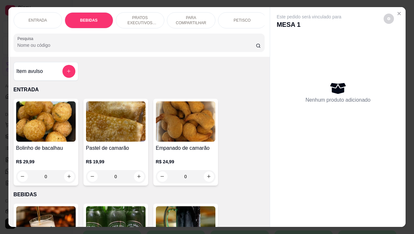
scroll to position [134, 0]
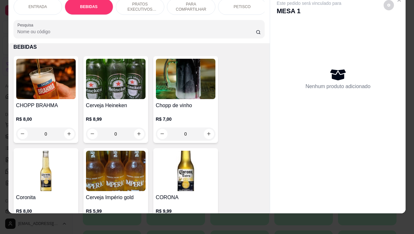
click at [47, 135] on input "0" at bounding box center [46, 134] width 36 height 13
click at [46, 136] on input "0" at bounding box center [46, 134] width 36 height 13
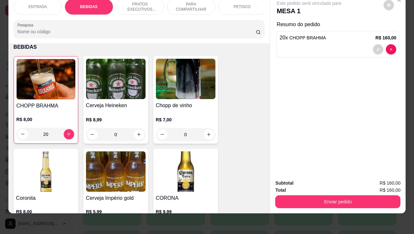
type input "20"
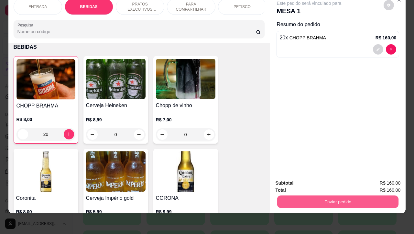
click at [307, 196] on button "Enviar pedido" at bounding box center [337, 202] width 121 height 13
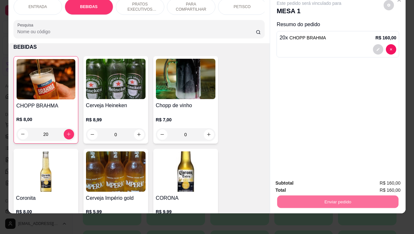
click at [298, 179] on button "Não registrar e enviar pedido" at bounding box center [315, 179] width 67 height 12
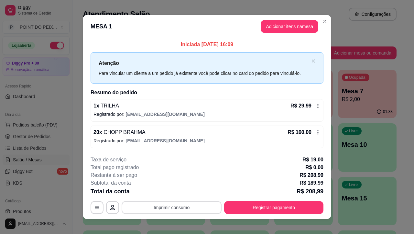
click at [183, 208] on button "Imprimir consumo" at bounding box center [172, 207] width 100 height 13
click at [175, 194] on button "IMPRESSORA" at bounding box center [170, 193] width 47 height 10
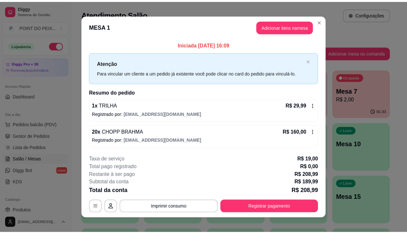
scroll to position [6, 0]
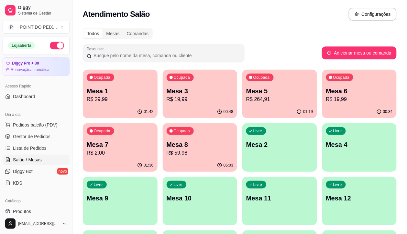
click at [125, 93] on p "Mesa 1" at bounding box center [120, 91] width 67 height 9
click at [120, 91] on p "Mesa 1" at bounding box center [120, 91] width 65 height 9
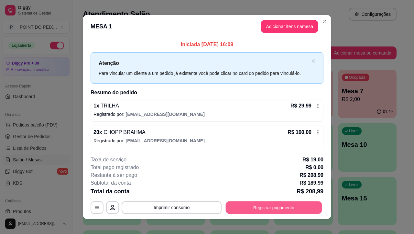
click at [245, 207] on button "Registrar pagamento" at bounding box center [274, 208] width 96 height 13
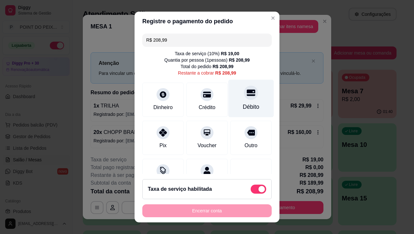
click at [244, 98] on div at bounding box center [251, 93] width 14 height 14
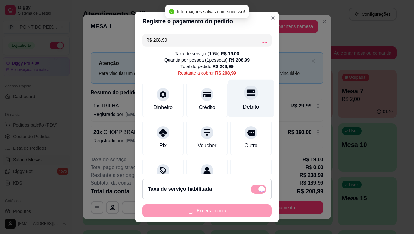
type input "R$ 0,00"
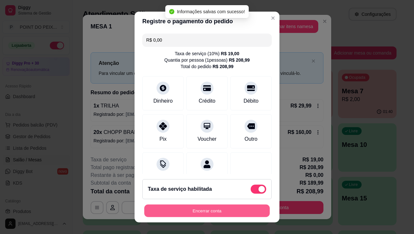
click at [198, 211] on button "Encerrar conta" at bounding box center [206, 211] width 125 height 13
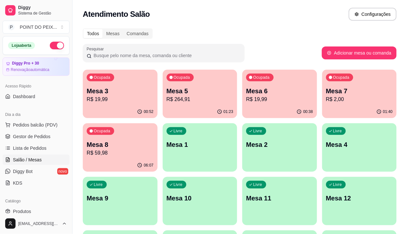
click at [122, 93] on p "Mesa 3" at bounding box center [120, 91] width 67 height 9
click at [128, 96] on p "R$ 19,99" at bounding box center [120, 99] width 65 height 7
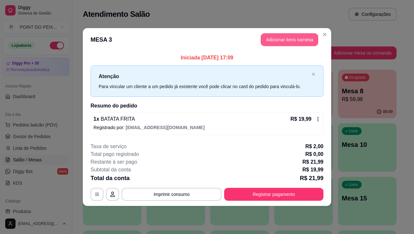
click at [276, 41] on button "Adicionar itens na mesa" at bounding box center [290, 39] width 58 height 13
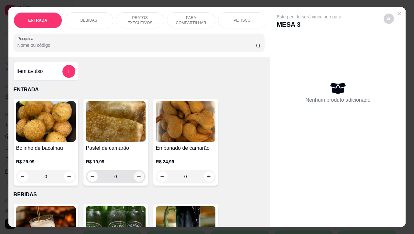
click at [136, 179] on icon "increase-product-quantity" at bounding box center [138, 176] width 5 height 5
type input "1"
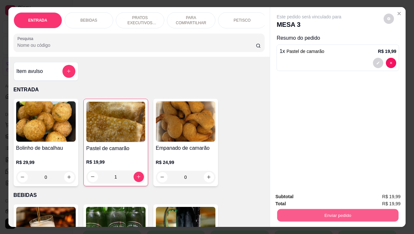
click at [322, 214] on button "Enviar pedido" at bounding box center [337, 216] width 121 height 13
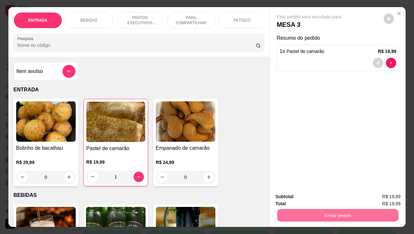
click at [308, 197] on button "Não registrar e enviar pedido" at bounding box center [315, 196] width 67 height 12
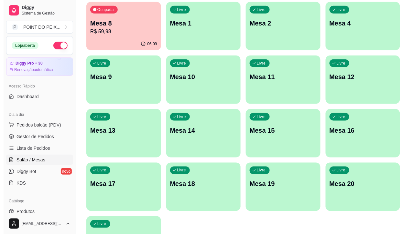
scroll to position [125, 0]
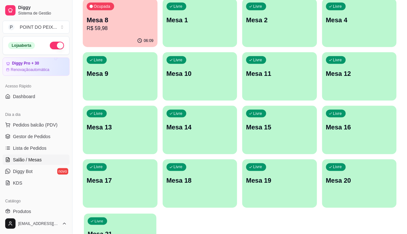
click at [107, 231] on p "Mesa 21" at bounding box center [120, 235] width 65 height 9
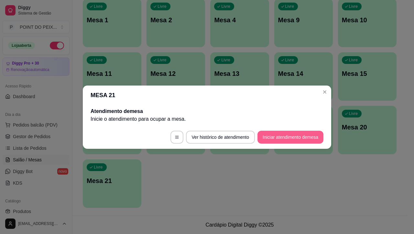
click at [285, 137] on button "Iniciar atendimento de mesa" at bounding box center [290, 137] width 66 height 13
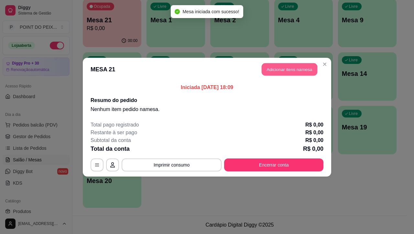
click at [287, 71] on button "Adicionar itens na mesa" at bounding box center [290, 69] width 56 height 13
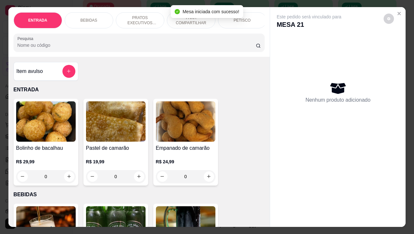
click at [91, 18] on p "BEBIDAS" at bounding box center [89, 20] width 17 height 5
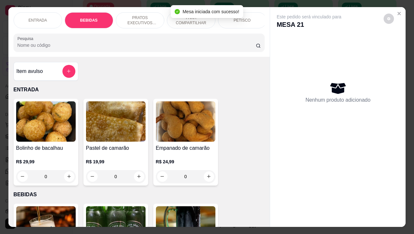
scroll to position [134, 0]
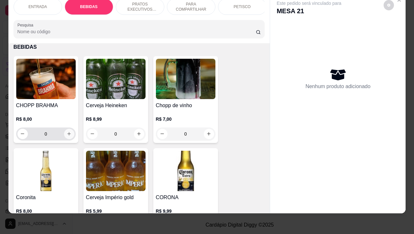
click at [67, 136] on icon "increase-product-quantity" at bounding box center [69, 134] width 5 height 5
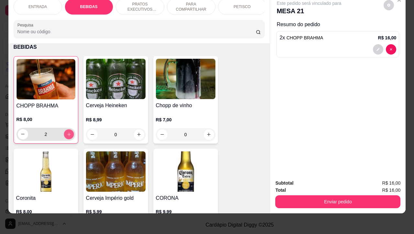
click at [66, 136] on icon "increase-product-quantity" at bounding box center [68, 134] width 5 height 5
click at [66, 135] on icon "increase-product-quantity" at bounding box center [68, 134] width 5 height 5
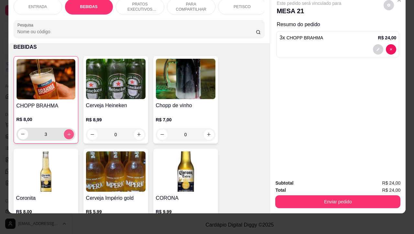
click at [66, 135] on icon "increase-product-quantity" at bounding box center [68, 134] width 5 height 5
click at [66, 133] on icon "increase-product-quantity" at bounding box center [68, 134] width 5 height 5
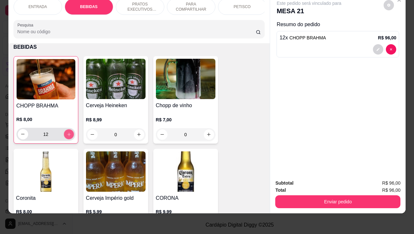
click at [66, 133] on icon "increase-product-quantity" at bounding box center [68, 134] width 5 height 5
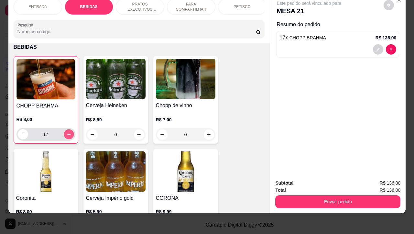
click at [66, 133] on icon "increase-product-quantity" at bounding box center [68, 134] width 5 height 5
type input "19"
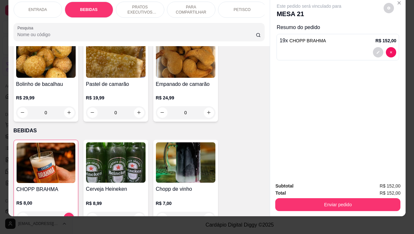
scroll to position [0, 0]
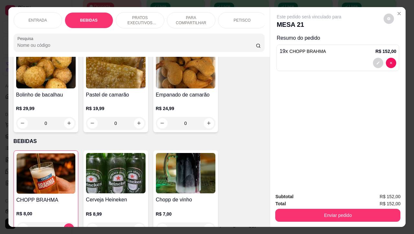
click at [240, 18] on p "PETISCO" at bounding box center [241, 20] width 17 height 5
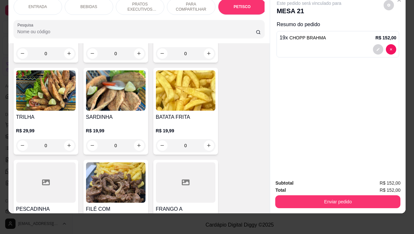
scroll to position [1499, 0]
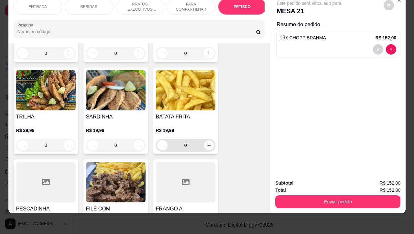
click at [206, 147] on icon "increase-product-quantity" at bounding box center [208, 145] width 5 height 5
type input "1"
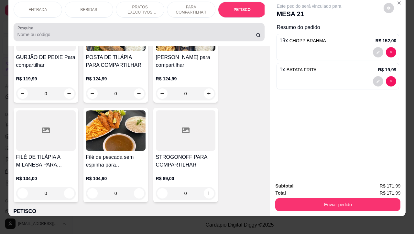
scroll to position [0, 0]
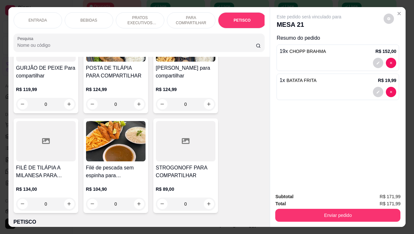
click at [40, 18] on p "ENTRADA" at bounding box center [37, 20] width 18 height 5
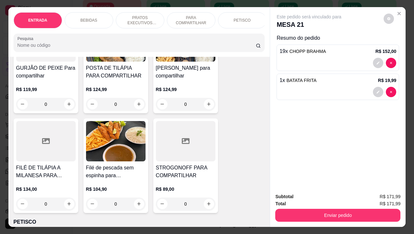
scroll to position [29, 0]
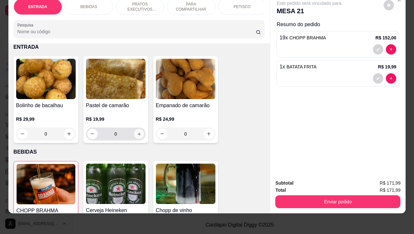
click at [137, 137] on button "increase-product-quantity" at bounding box center [139, 134] width 10 height 10
type input "1"
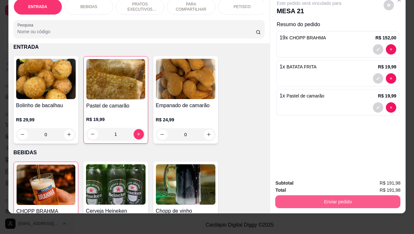
click at [333, 196] on button "Enviar pedido" at bounding box center [337, 202] width 125 height 13
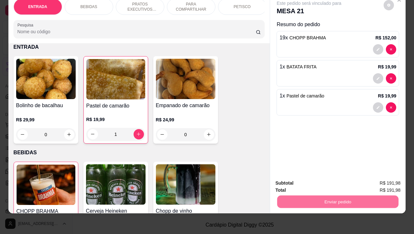
click at [314, 179] on button "Não registrar e enviar pedido" at bounding box center [315, 179] width 67 height 12
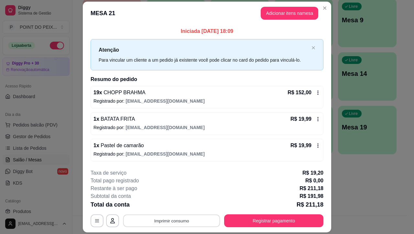
click at [177, 223] on button "Imprimir consumo" at bounding box center [171, 221] width 97 height 13
click at [172, 206] on button "IMPRESSORA" at bounding box center [169, 206] width 45 height 10
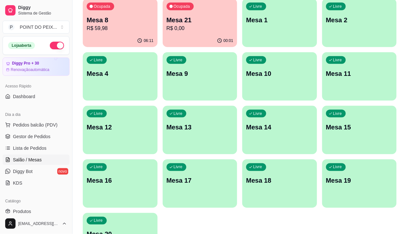
click at [157, 52] on div "Livre Mesa 4" at bounding box center [120, 72] width 75 height 41
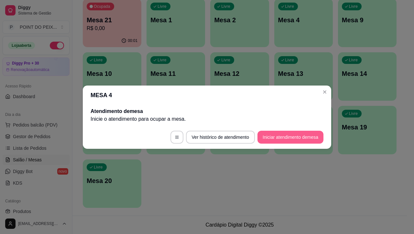
click at [282, 138] on button "Iniciar atendimento de mesa" at bounding box center [290, 137] width 66 height 13
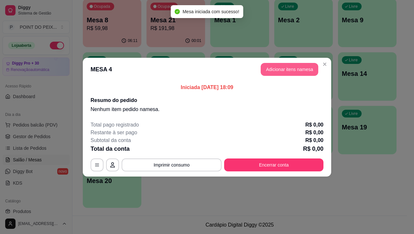
click at [280, 70] on button "Adicionar itens na mesa" at bounding box center [290, 69] width 58 height 13
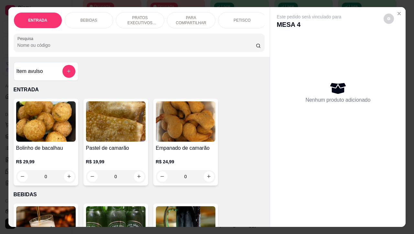
click at [94, 17] on div "BEBIDAS" at bounding box center [89, 20] width 49 height 16
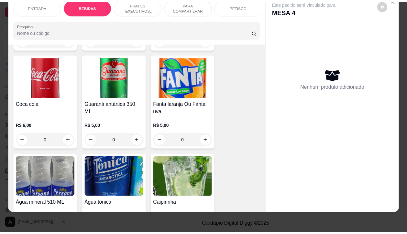
scroll to position [417, 0]
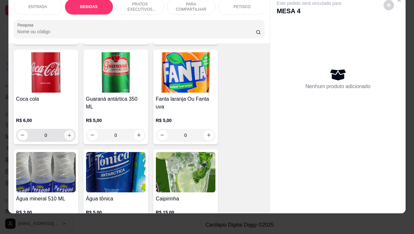
click at [67, 135] on icon "increase-product-quantity" at bounding box center [69, 135] width 5 height 5
type input "1"
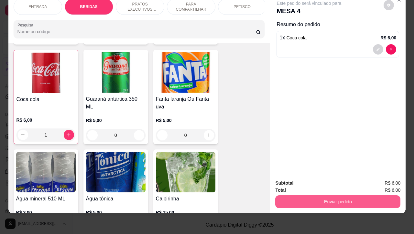
click at [323, 197] on button "Enviar pedido" at bounding box center [337, 202] width 125 height 13
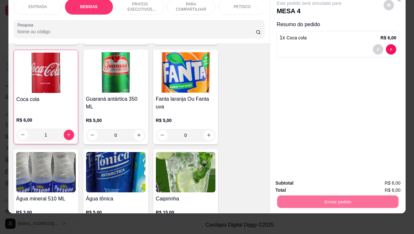
click at [315, 180] on button "Não registrar e enviar pedido" at bounding box center [315, 179] width 65 height 12
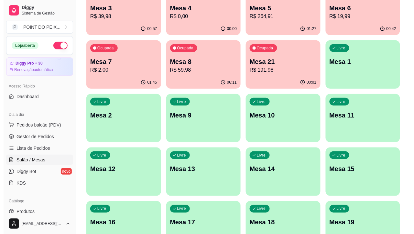
scroll to position [0, 0]
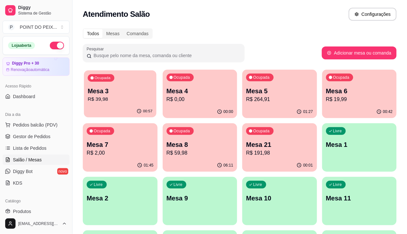
click at [122, 99] on p "R$ 39,98" at bounding box center [120, 99] width 65 height 7
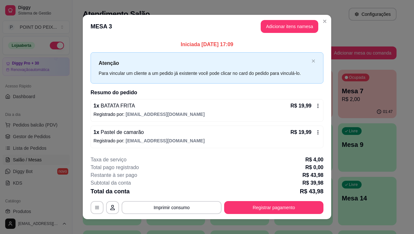
scroll to position [6, 0]
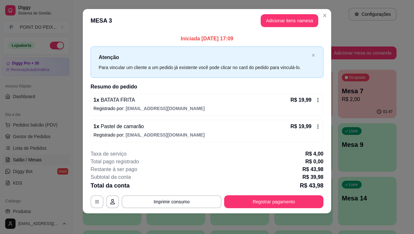
click at [168, 103] on div "1 x BATATA FRITA R$ 19,99" at bounding box center [206, 100] width 227 height 8
click at [266, 104] on div "1 x BATATA FRITA R$ 19,99 Registrado por: [EMAIL_ADDRESS][DOMAIN_NAME]" at bounding box center [207, 104] width 233 height 23
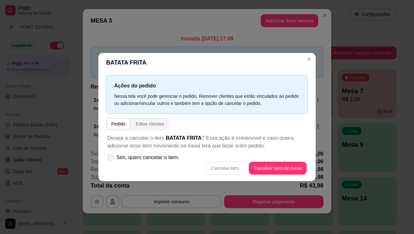
click at [110, 161] on span at bounding box center [111, 158] width 6 height 6
click at [110, 161] on input "Sim, quero cancelar o item." at bounding box center [109, 161] width 4 height 4
checkbox input "true"
click at [230, 170] on button "Cancelar item" at bounding box center [225, 168] width 38 height 13
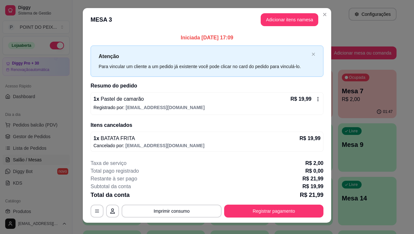
scroll to position [0, 0]
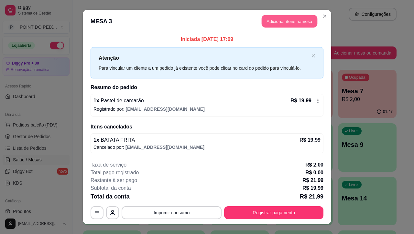
click at [273, 23] on button "Adicionar itens na mesa" at bounding box center [290, 21] width 56 height 13
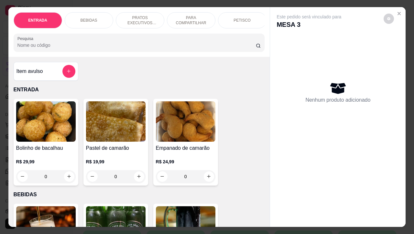
click at [86, 18] on p "BEBIDAS" at bounding box center [89, 20] width 17 height 5
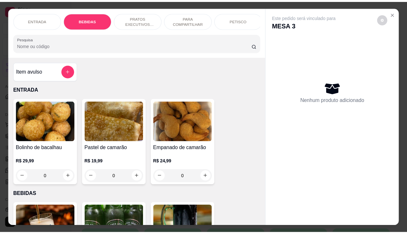
scroll to position [134, 0]
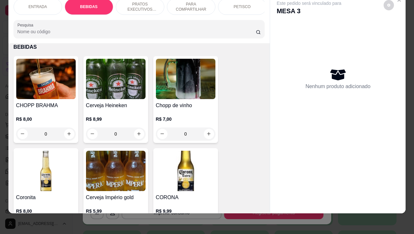
click at [53, 134] on input "0" at bounding box center [46, 134] width 36 height 13
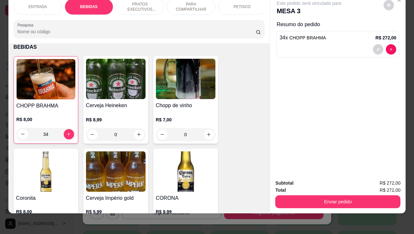
type input "34"
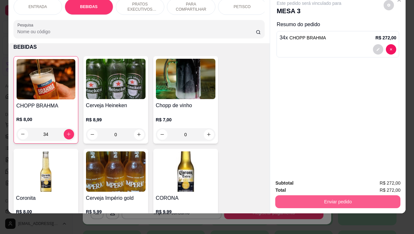
click at [340, 196] on button "Enviar pedido" at bounding box center [337, 202] width 125 height 13
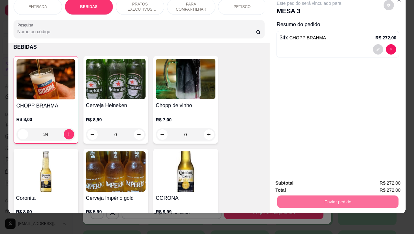
click at [300, 178] on button "Não registrar e enviar pedido" at bounding box center [315, 179] width 65 height 12
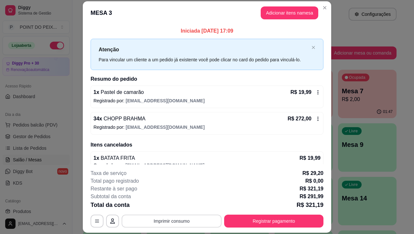
click at [175, 225] on button "Imprimir consumo" at bounding box center [172, 221] width 100 height 13
click at [169, 207] on button "IMPRESSORA" at bounding box center [169, 206] width 45 height 10
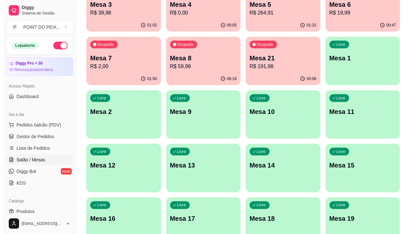
scroll to position [121, 0]
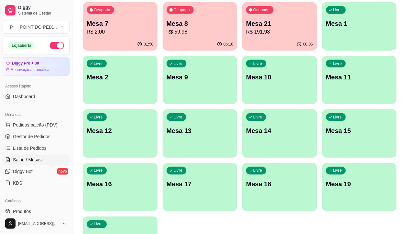
click at [246, 33] on p "R$ 191,98" at bounding box center [279, 32] width 67 height 8
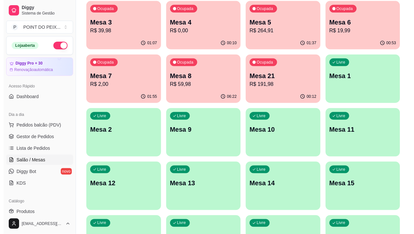
scroll to position [0, 0]
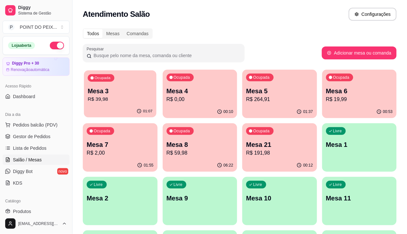
click at [118, 89] on p "Mesa 3" at bounding box center [120, 91] width 65 height 9
click at [37, 128] on span "Pedidos balcão (PDV)" at bounding box center [35, 125] width 45 height 6
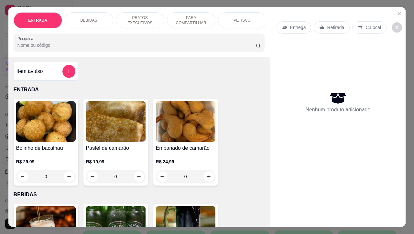
click at [235, 18] on p "PETISCO" at bounding box center [241, 20] width 17 height 5
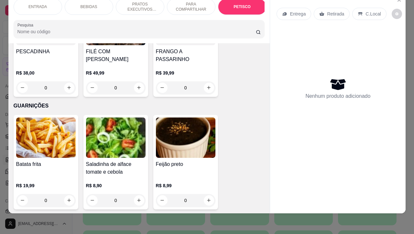
scroll to position [1660, 0]
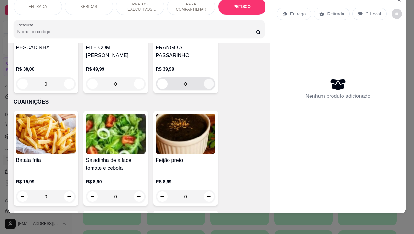
click at [206, 81] on icon "increase-product-quantity" at bounding box center [208, 83] width 5 height 5
type input "1"
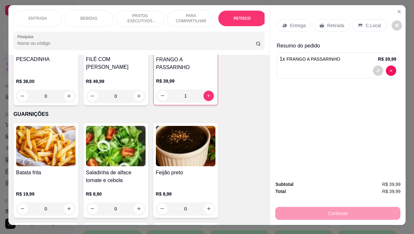
scroll to position [0, 0]
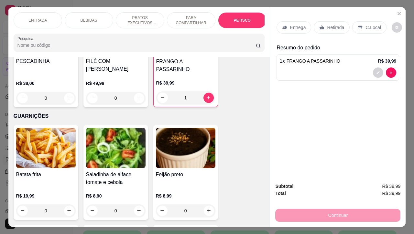
click at [329, 25] on p "Retirada" at bounding box center [335, 27] width 17 height 6
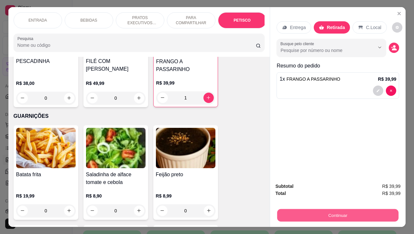
click at [294, 212] on button "Continuar" at bounding box center [337, 216] width 121 height 13
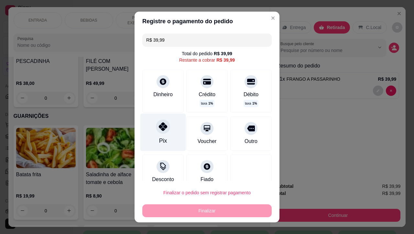
click at [156, 131] on div at bounding box center [163, 127] width 14 height 14
type input "R$ 0,00"
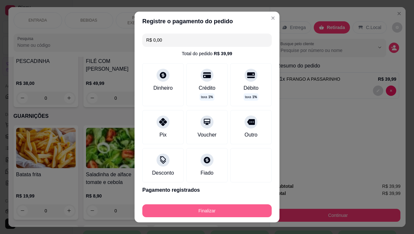
click at [206, 211] on button "Finalizar" at bounding box center [206, 211] width 129 height 13
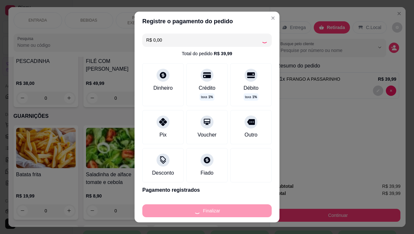
type input "0"
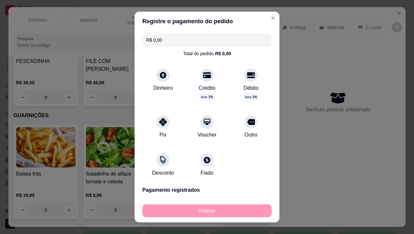
type input "-R$ 39,99"
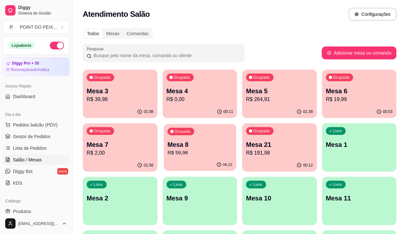
click at [168, 151] on p "R$ 59,98" at bounding box center [200, 152] width 65 height 7
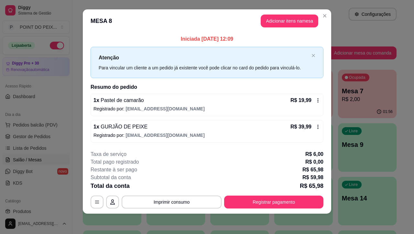
scroll to position [6, 0]
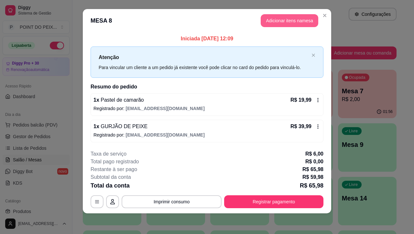
click at [289, 23] on button "Adicionar itens na mesa" at bounding box center [290, 20] width 58 height 13
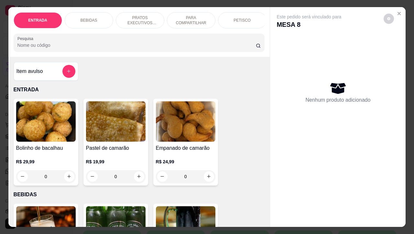
click at [91, 18] on p "BEBIDAS" at bounding box center [89, 20] width 17 height 5
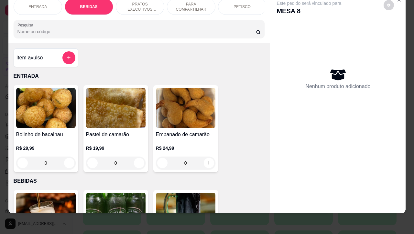
scroll to position [134, 0]
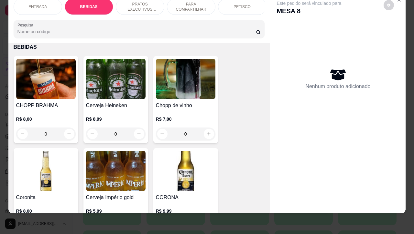
click at [51, 134] on input "0" at bounding box center [46, 134] width 36 height 13
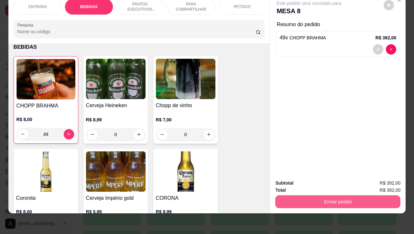
type input "49"
click at [310, 198] on button "Enviar pedido" at bounding box center [337, 202] width 125 height 13
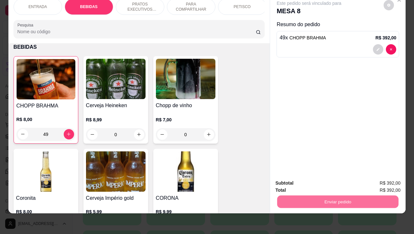
click at [310, 180] on button "Não registrar e enviar pedido" at bounding box center [315, 179] width 67 height 12
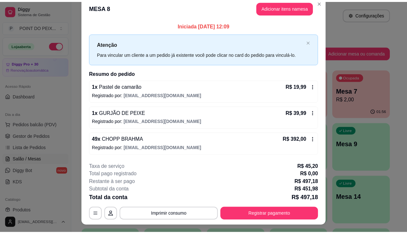
scroll to position [0, 0]
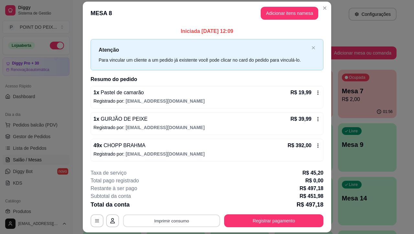
click at [174, 221] on button "Imprimir consumo" at bounding box center [171, 221] width 97 height 13
click at [177, 209] on button "IMPRESSORA" at bounding box center [169, 206] width 45 height 10
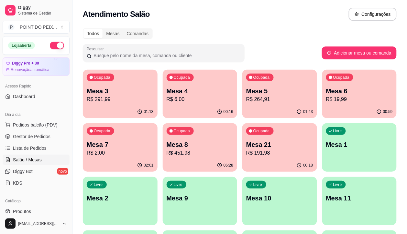
click at [118, 87] on p "Mesa 3" at bounding box center [120, 91] width 67 height 9
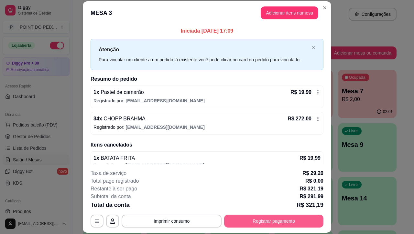
click at [251, 218] on button "Registrar pagamento" at bounding box center [273, 221] width 99 height 13
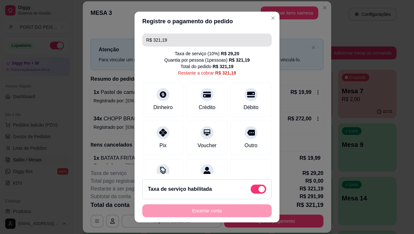
click at [169, 41] on input "R$ 321,19" at bounding box center [207, 40] width 122 height 13
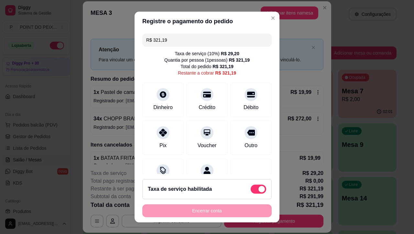
click at [169, 41] on input "R$ 321,19" at bounding box center [207, 40] width 122 height 13
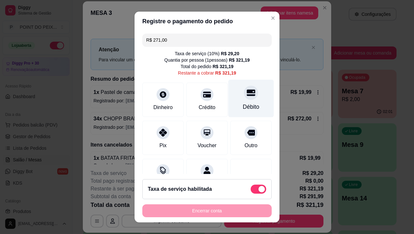
click at [244, 99] on div at bounding box center [251, 93] width 14 height 14
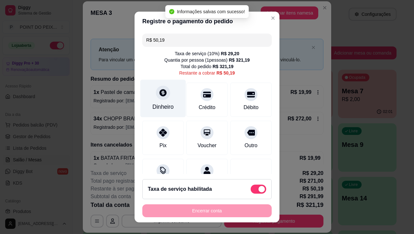
click at [156, 97] on div at bounding box center [163, 93] width 14 height 14
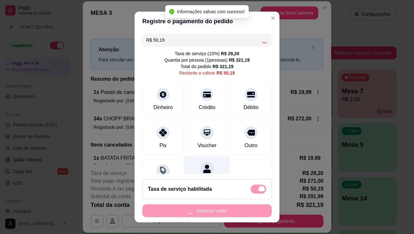
type input "R$ 0,00"
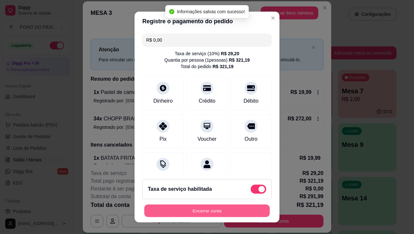
click at [202, 212] on button "Encerrar conta" at bounding box center [206, 211] width 125 height 13
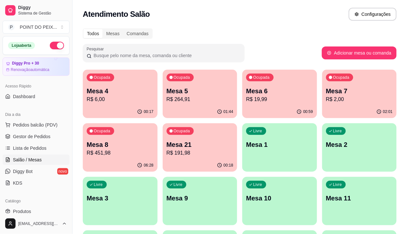
click at [175, 112] on div "01:44" at bounding box center [200, 112] width 75 height 13
click at [154, 149] on p "R$ 451,98" at bounding box center [120, 153] width 67 height 8
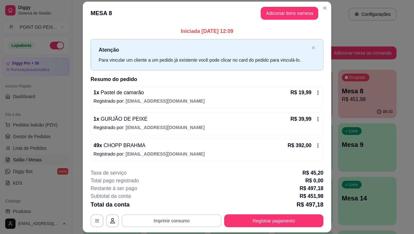
click at [177, 224] on button "Imprimir consumo" at bounding box center [172, 221] width 100 height 13
click at [226, 193] on div "Subtotal da conta R$ 451,98" at bounding box center [207, 197] width 233 height 8
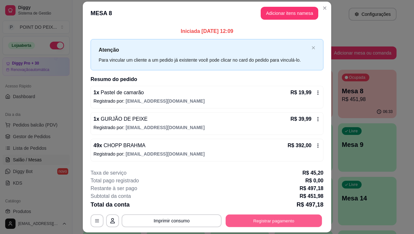
click at [262, 222] on button "Registrar pagamento" at bounding box center [274, 221] width 96 height 13
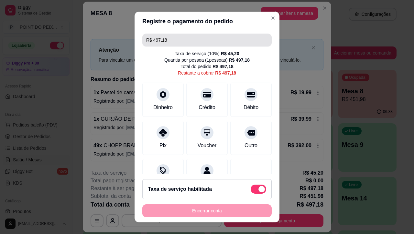
click at [167, 41] on input "R$ 497,18" at bounding box center [207, 40] width 122 height 13
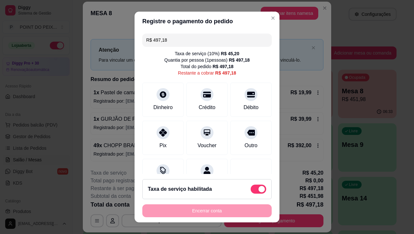
click at [167, 41] on input "R$ 497,18" at bounding box center [207, 40] width 122 height 13
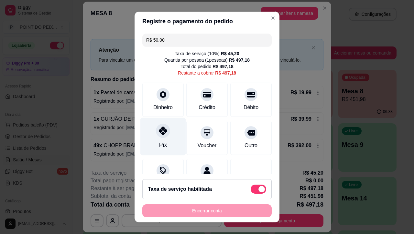
click at [159, 136] on div at bounding box center [163, 131] width 14 height 14
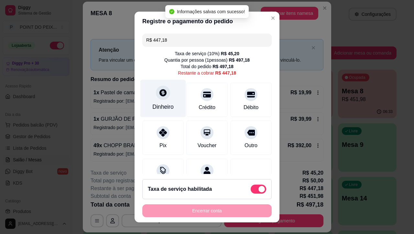
click at [159, 95] on icon at bounding box center [162, 93] width 7 height 7
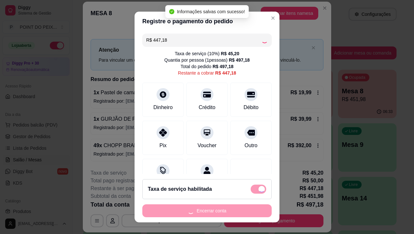
type input "R$ 0,00"
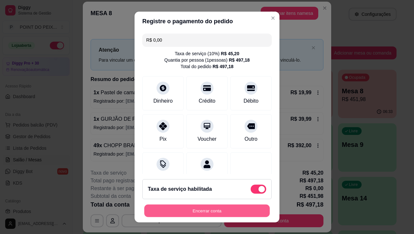
click at [217, 212] on button "Encerrar conta" at bounding box center [206, 211] width 125 height 13
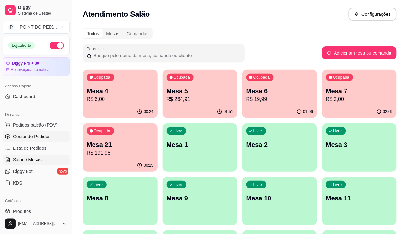
click at [41, 138] on span "Gestor de Pedidos" at bounding box center [32, 137] width 38 height 6
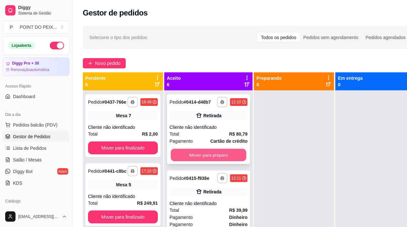
click at [218, 159] on button "Mover para preparo" at bounding box center [209, 155] width 76 height 13
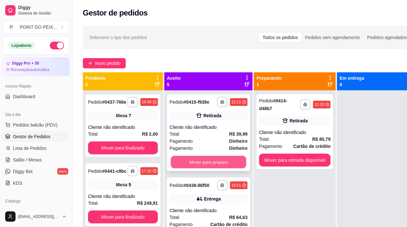
click at [221, 167] on button "Mover para preparo" at bounding box center [209, 162] width 76 height 13
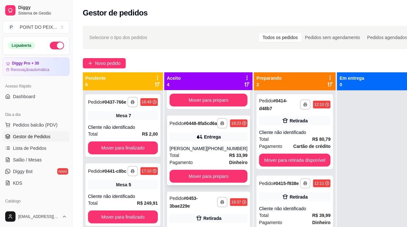
scroll to position [40, 0]
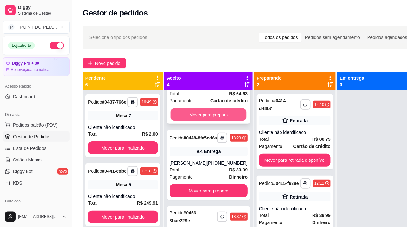
click at [212, 117] on button "Mover para preparo" at bounding box center [209, 115] width 76 height 13
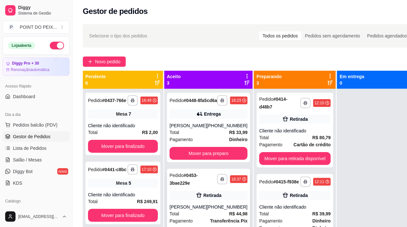
scroll to position [0, 0]
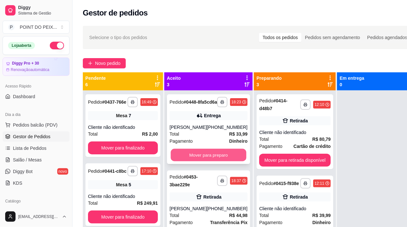
click at [215, 159] on button "Mover para preparo" at bounding box center [209, 155] width 76 height 13
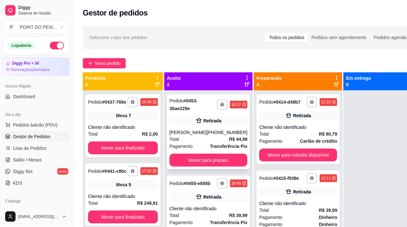
scroll to position [18, 0]
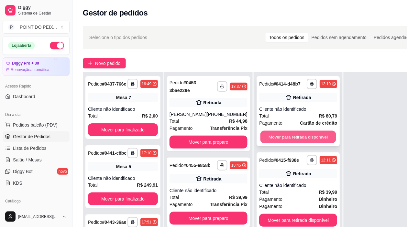
click at [293, 144] on button "Mover para retirada disponível" at bounding box center [298, 137] width 76 height 13
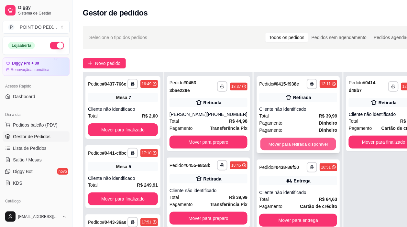
click at [300, 141] on button "Mover para retirada disponível" at bounding box center [298, 144] width 76 height 13
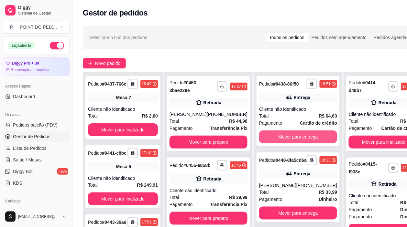
click at [300, 141] on button "Mover para entrega" at bounding box center [298, 137] width 78 height 13
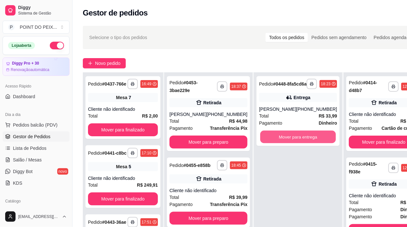
click at [300, 141] on button "Mover para entrega" at bounding box center [298, 137] width 76 height 13
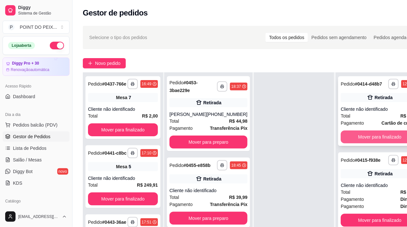
click at [365, 141] on button "Mover para finalizado" at bounding box center [380, 137] width 78 height 13
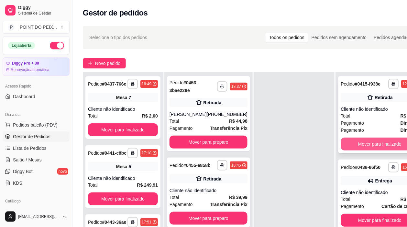
click at [363, 149] on button "Mover para finalizado" at bounding box center [380, 144] width 78 height 13
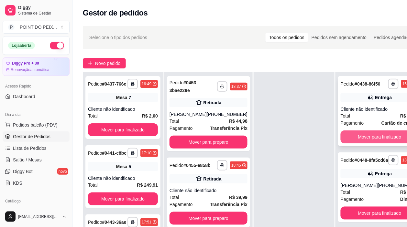
click at [364, 143] on button "Mover para finalizado" at bounding box center [380, 137] width 78 height 13
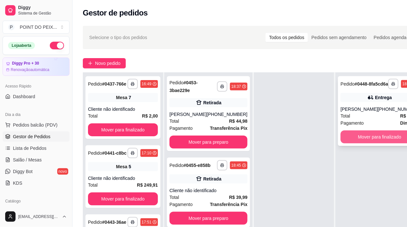
click at [372, 144] on button "Mover para finalizado" at bounding box center [380, 137] width 78 height 13
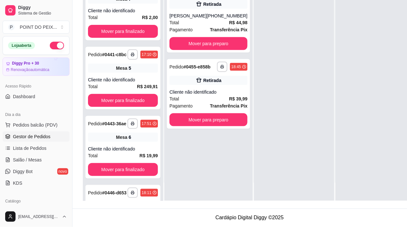
scroll to position [0, 0]
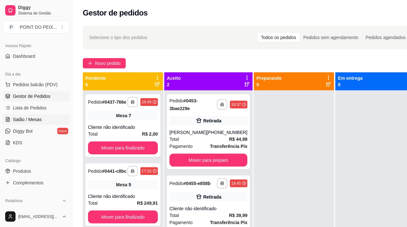
click at [30, 119] on span "Salão / Mesas" at bounding box center [27, 119] width 29 height 6
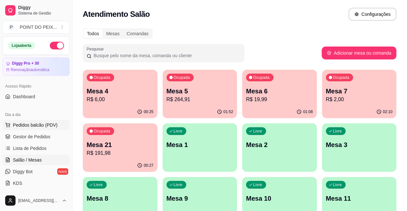
click at [45, 124] on span "Pedidos balcão (PDV)" at bounding box center [35, 125] width 45 height 6
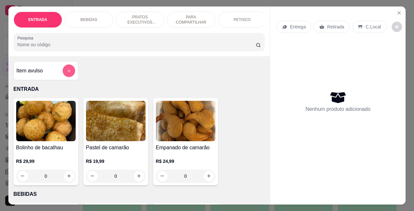
click at [67, 72] on icon "add-separate-item" at bounding box center [68, 70] width 3 height 3
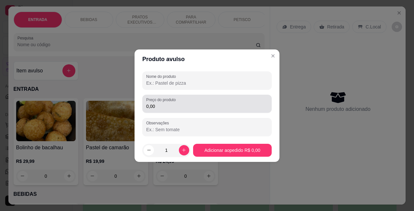
click at [172, 107] on input "0,00" at bounding box center [207, 106] width 122 height 6
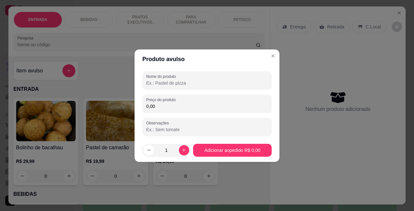
click at [172, 107] on input "0,00" at bounding box center [207, 106] width 122 height 6
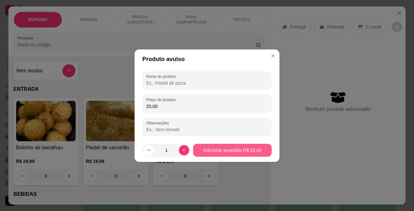
type input "20,00"
click at [249, 151] on button "Adicionar ao pedido R$ 20,00" at bounding box center [232, 150] width 79 height 13
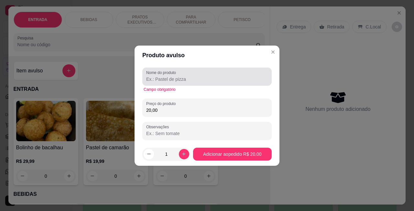
click at [194, 82] on div at bounding box center [207, 76] width 122 height 13
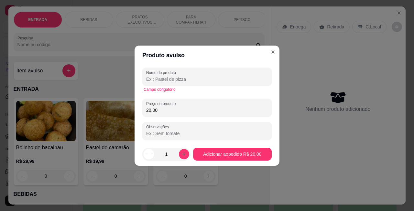
click at [147, 82] on div at bounding box center [207, 76] width 122 height 13
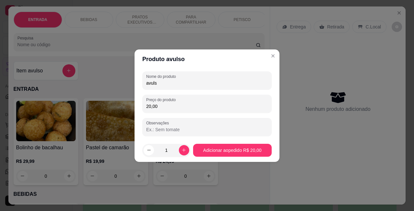
type input "avulso"
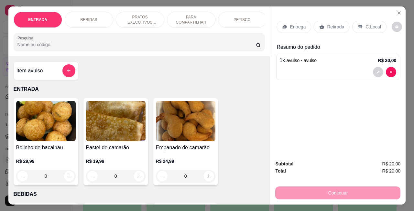
click at [325, 190] on div "Continuar" at bounding box center [337, 192] width 125 height 15
click at [365, 25] on p "C.Local" at bounding box center [372, 27] width 15 height 6
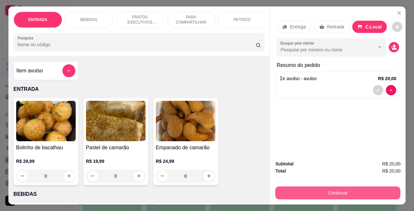
click at [327, 190] on button "Continuar" at bounding box center [337, 193] width 125 height 13
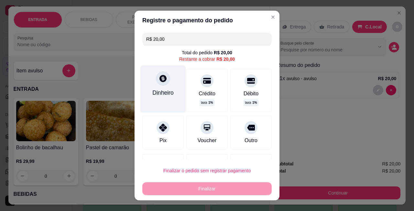
click at [159, 82] on icon at bounding box center [163, 78] width 8 height 8
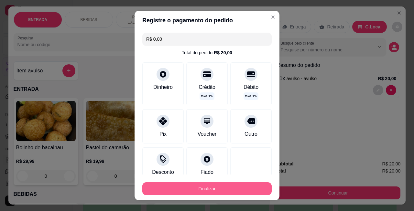
click at [212, 188] on button "Finalizar" at bounding box center [206, 188] width 129 height 13
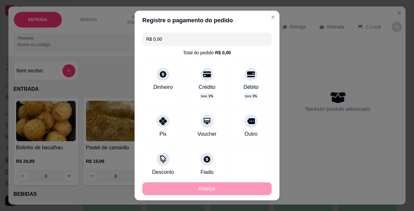
type input "-R$ 20,00"
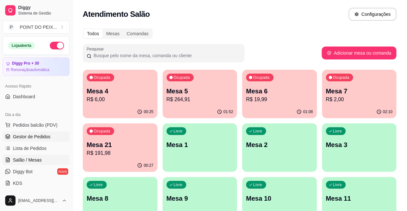
click at [43, 136] on span "Gestor de Pedidos" at bounding box center [32, 137] width 38 height 6
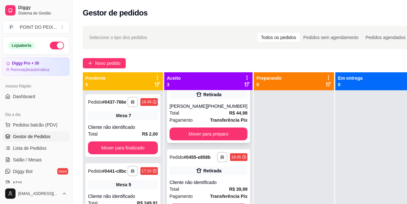
scroll to position [40, 0]
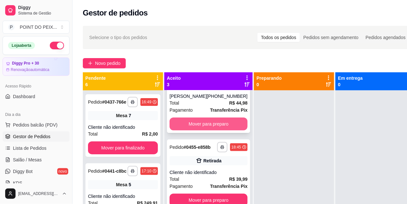
click at [211, 121] on button "Mover para preparo" at bounding box center [208, 124] width 78 height 13
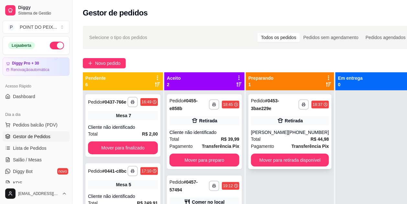
scroll to position [0, 0]
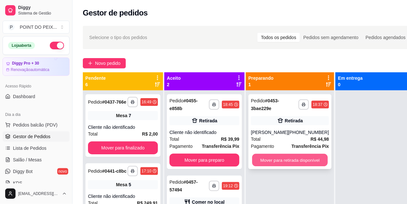
click at [291, 162] on button "Mover para retirada disponível" at bounding box center [290, 160] width 76 height 13
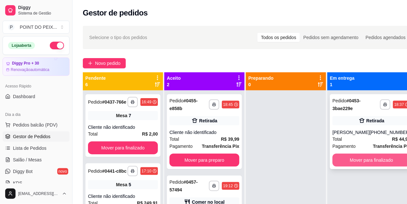
click at [360, 159] on button "Mover para finalizado" at bounding box center [371, 160] width 78 height 13
click at [358, 158] on button "Mover para finalizado" at bounding box center [372, 160] width 76 height 13
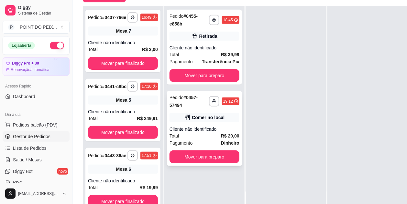
scroll to position [81, 0]
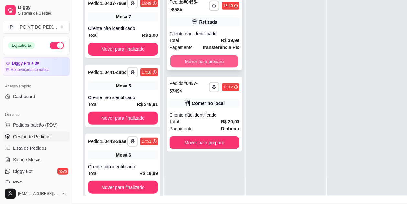
click at [214, 60] on button "Mover para preparo" at bounding box center [204, 61] width 68 height 13
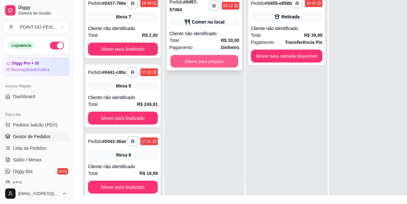
click at [218, 62] on button "Mover para preparo" at bounding box center [204, 61] width 68 height 13
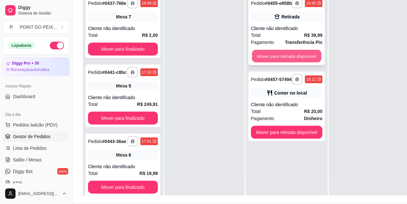
click at [267, 61] on button "Mover para retirada disponível" at bounding box center [286, 56] width 69 height 13
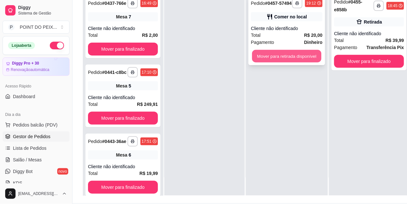
click at [282, 62] on button "Mover para retirada disponível" at bounding box center [286, 56] width 69 height 13
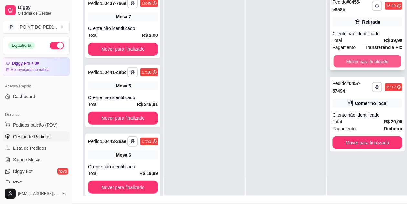
click at [357, 59] on button "Mover para finalizado" at bounding box center [367, 61] width 68 height 13
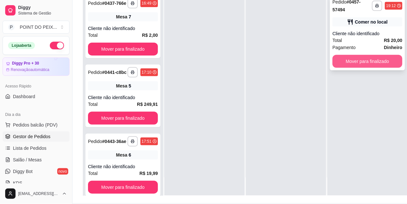
click at [359, 64] on button "Mover para finalizado" at bounding box center [367, 61] width 70 height 13
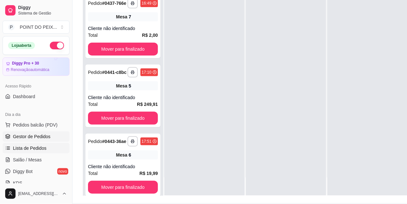
click at [41, 149] on span "Lista de Pedidos" at bounding box center [30, 148] width 34 height 6
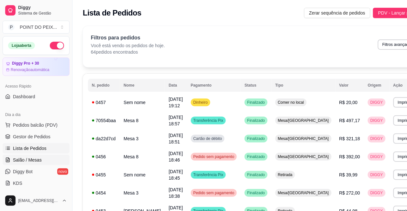
click at [38, 161] on span "Salão / Mesas" at bounding box center [27, 160] width 29 height 6
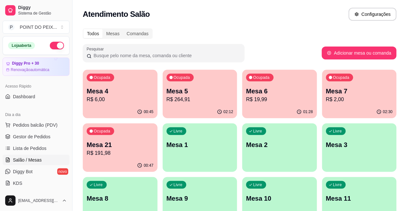
click at [122, 96] on p "R$ 6,00" at bounding box center [120, 100] width 67 height 8
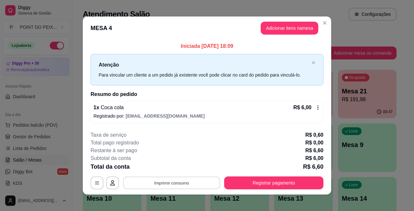
click at [199, 185] on button "Imprimir consumo" at bounding box center [171, 183] width 97 height 13
click at [246, 185] on button "Registrar pagamento" at bounding box center [273, 183] width 99 height 13
click at [315, 107] on icon at bounding box center [317, 107] width 5 height 5
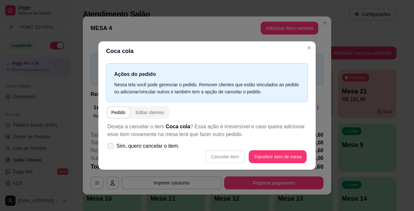
click at [109, 148] on icon at bounding box center [110, 146] width 5 height 4
click at [109, 148] on input "Sim, quero cancelar o item." at bounding box center [109, 149] width 4 height 4
checkbox input "true"
click at [234, 156] on button "Cancelar item" at bounding box center [225, 156] width 38 height 13
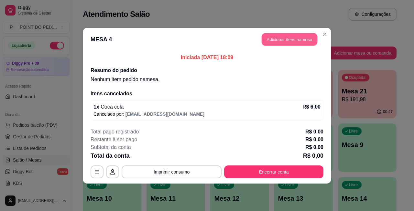
click at [283, 41] on button "Adicionar itens na mesa" at bounding box center [290, 39] width 56 height 13
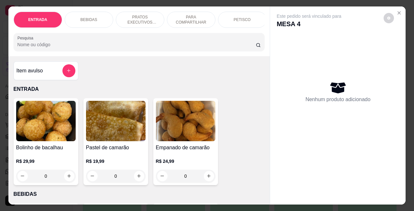
click at [239, 18] on p "PETISCO" at bounding box center [241, 19] width 17 height 5
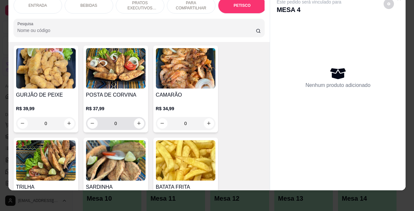
scroll to position [1458, 0]
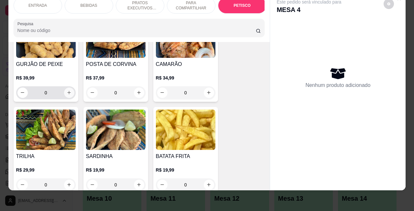
click at [65, 95] on button "increase-product-quantity" at bounding box center [69, 93] width 10 height 10
type input "1"
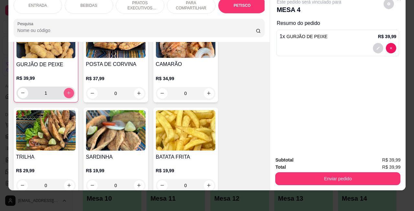
scroll to position [1459, 0]
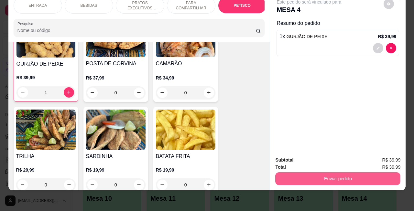
click at [293, 172] on button "Enviar pedido" at bounding box center [337, 178] width 125 height 13
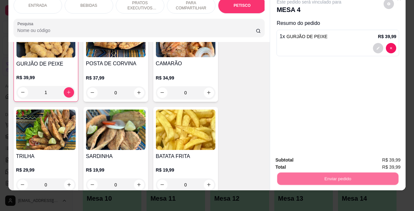
click at [292, 157] on button "Não registrar e enviar pedido" at bounding box center [315, 156] width 67 height 12
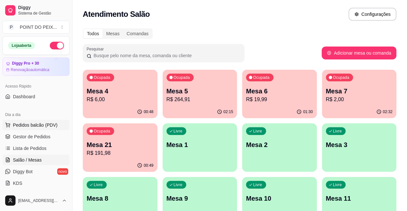
click at [25, 127] on span "Pedidos balcão (PDV)" at bounding box center [35, 125] width 45 height 6
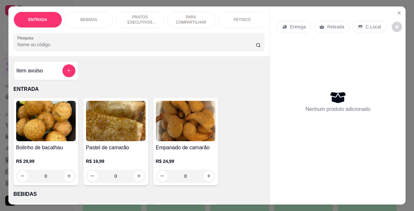
click at [333, 24] on p "Retirada" at bounding box center [335, 27] width 17 height 6
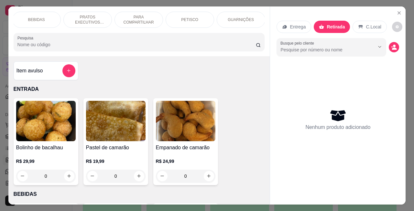
scroll to position [0, 53]
click at [235, 17] on p "GUARNIÇÕES" at bounding box center [240, 19] width 26 height 5
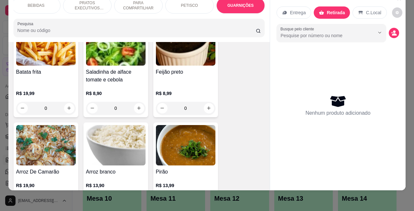
scroll to position [1770, 0]
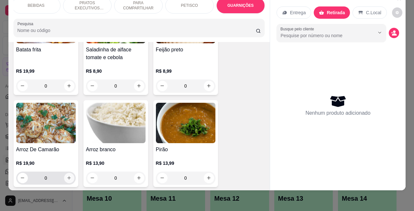
click at [67, 176] on icon "increase-product-quantity" at bounding box center [69, 178] width 5 height 5
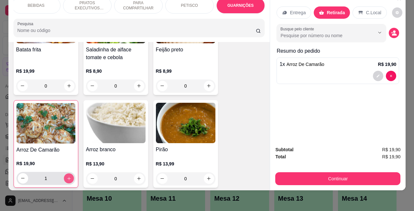
click at [68, 173] on button "increase-product-quantity" at bounding box center [69, 178] width 10 height 10
type input "2"
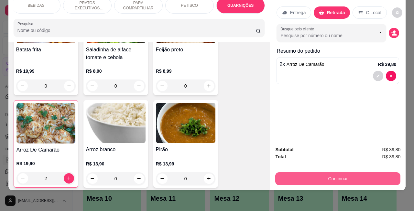
click at [356, 172] on button "Continuar" at bounding box center [337, 178] width 125 height 13
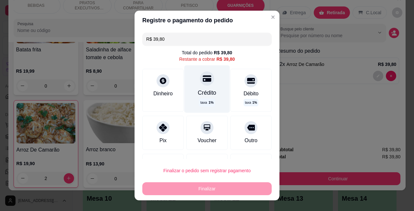
click at [200, 83] on div at bounding box center [207, 78] width 14 height 14
type input "R$ 0,00"
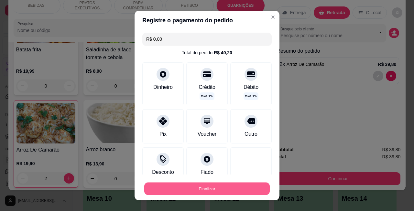
click at [203, 189] on button "Finalizar" at bounding box center [206, 189] width 125 height 13
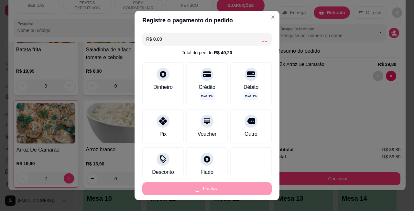
type input "0"
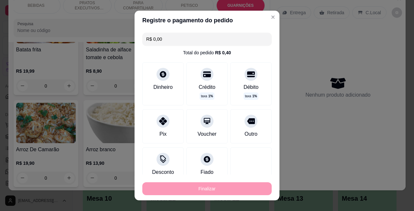
type input "-R$ 39,80"
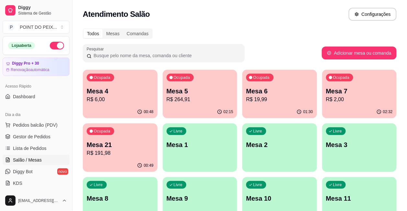
click at [180, 101] on p "R$ 264,91" at bounding box center [200, 100] width 67 height 8
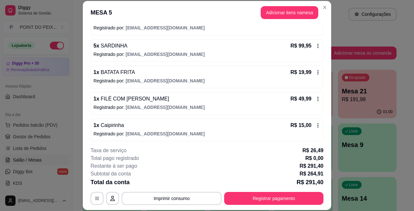
scroll to position [75, 0]
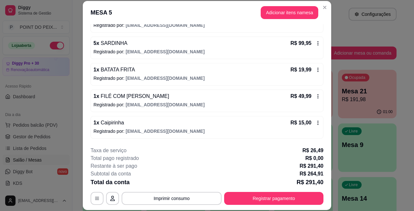
click at [318, 123] on icon at bounding box center [318, 123] width 1 height 4
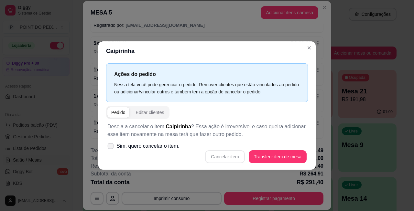
click at [113, 147] on icon at bounding box center [110, 146] width 5 height 4
click at [111, 147] on input "Sim, quero cancelar o item." at bounding box center [109, 149] width 4 height 4
checkbox input "true"
click at [230, 159] on button "Cancelar item" at bounding box center [224, 156] width 39 height 13
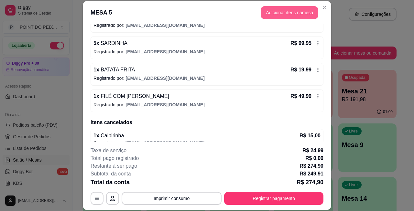
click at [276, 12] on button "Adicionar itens na mesa" at bounding box center [290, 12] width 58 height 13
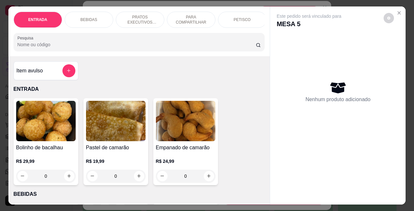
click at [94, 14] on div "BEBIDAS" at bounding box center [89, 20] width 49 height 16
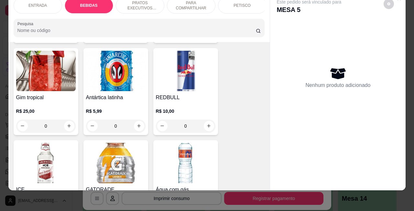
scroll to position [619, 0]
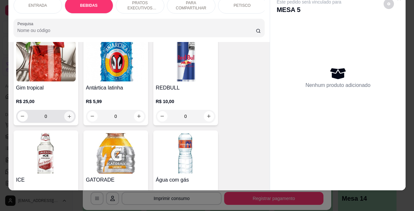
click at [68, 117] on button "increase-product-quantity" at bounding box center [69, 116] width 10 height 10
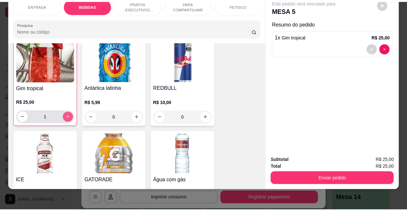
scroll to position [620, 0]
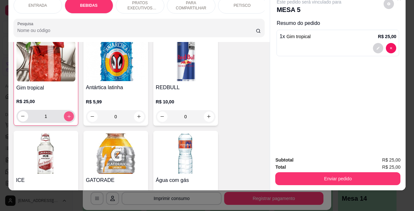
click at [68, 117] on button "increase-product-quantity" at bounding box center [69, 116] width 10 height 10
type input "2"
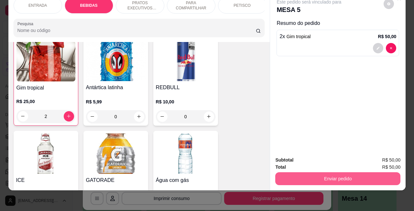
click at [322, 172] on button "Enviar pedido" at bounding box center [337, 178] width 125 height 13
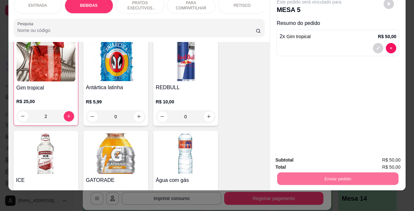
click at [305, 159] on button "Não registrar e enviar pedido" at bounding box center [315, 156] width 65 height 12
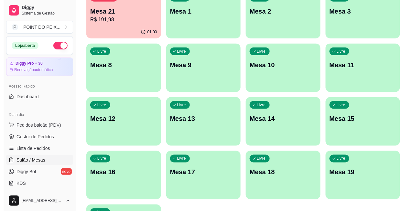
scroll to position [148, 0]
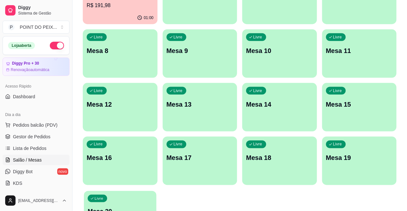
click at [114, 208] on p "Mesa 20" at bounding box center [120, 212] width 65 height 9
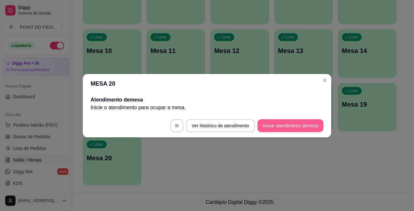
click at [279, 127] on button "Iniciar atendimento de mesa" at bounding box center [290, 125] width 66 height 13
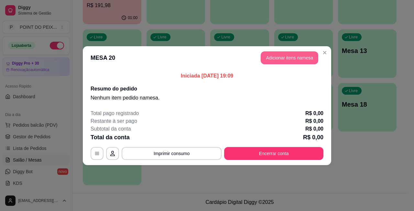
click at [283, 57] on button "Adicionar itens na mesa" at bounding box center [290, 57] width 58 height 13
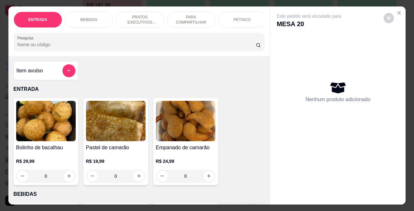
click at [87, 17] on p "BEBIDAS" at bounding box center [89, 19] width 17 height 5
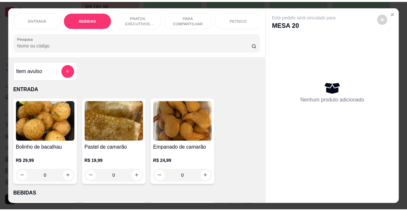
scroll to position [134, 0]
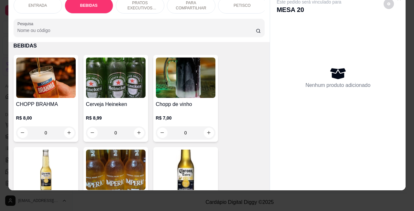
click at [53, 132] on input "0" at bounding box center [46, 132] width 36 height 13
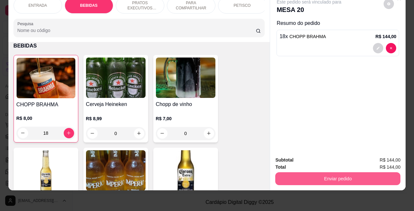
type input "18"
click at [331, 172] on button "Enviar pedido" at bounding box center [337, 178] width 125 height 13
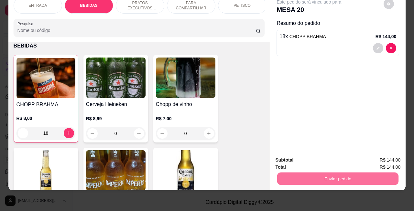
click at [301, 156] on button "Não registrar e enviar pedido" at bounding box center [315, 156] width 67 height 12
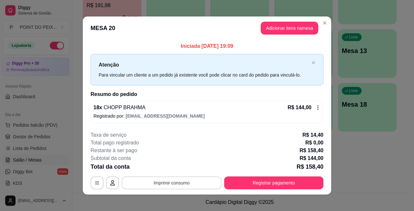
click at [173, 183] on button "Imprimir consumo" at bounding box center [172, 183] width 100 height 13
click at [172, 170] on button "IMPRESSORA" at bounding box center [169, 168] width 45 height 10
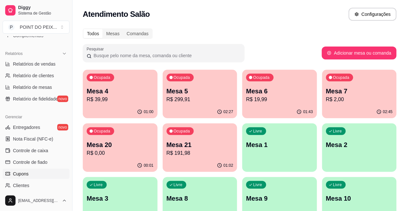
scroll to position [202, 0]
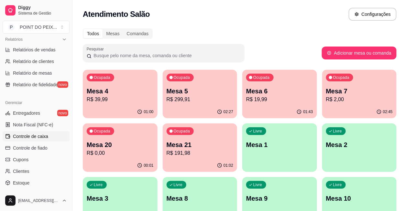
click at [45, 138] on span "Controle de caixa" at bounding box center [30, 136] width 35 height 6
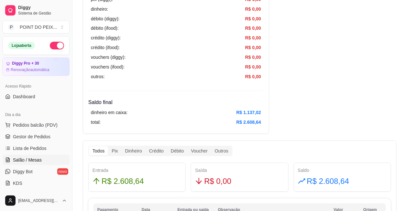
click at [34, 162] on span "Salão / Mesas" at bounding box center [27, 160] width 29 height 6
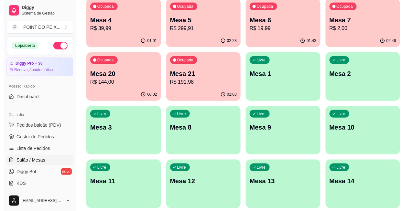
scroll to position [67, 0]
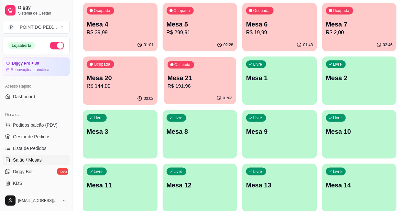
click at [168, 86] on p "R$ 191,98" at bounding box center [200, 85] width 65 height 7
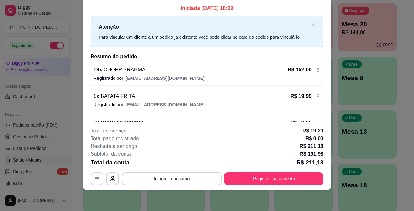
scroll to position [0, 0]
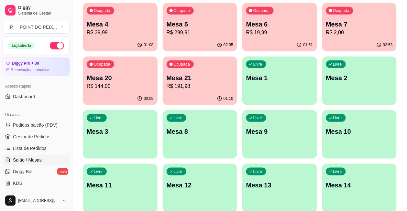
click at [157, 57] on div "Ocupada Mesa 20 R$ 144,00" at bounding box center [120, 75] width 75 height 36
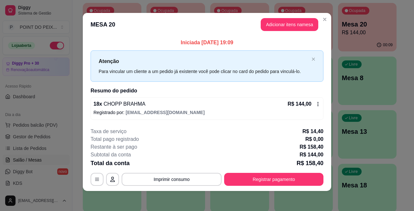
scroll to position [4, 0]
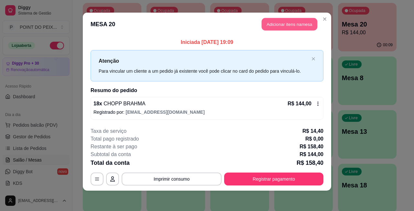
click at [281, 23] on button "Adicionar itens na mesa" at bounding box center [290, 24] width 56 height 13
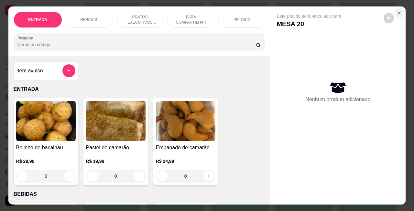
click at [396, 11] on icon "Close" at bounding box center [398, 12] width 5 height 5
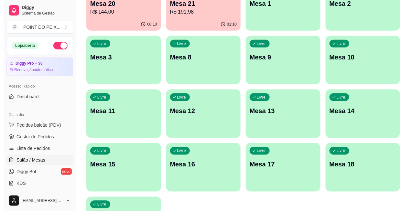
scroll to position [148, 0]
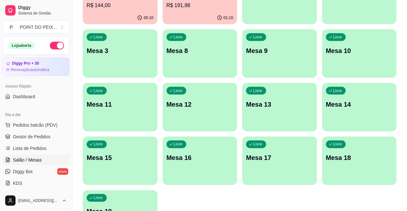
click at [123, 207] on p "Mesa 19" at bounding box center [120, 211] width 67 height 9
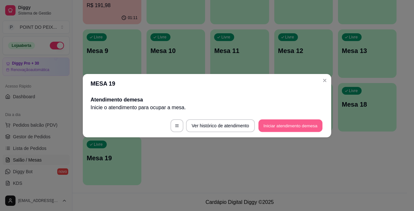
click at [290, 123] on button "Iniciar atendimento de mesa" at bounding box center [290, 125] width 64 height 13
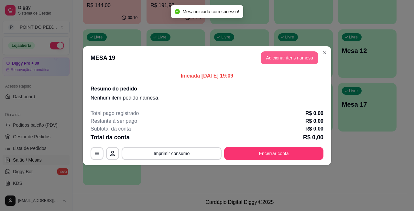
click at [290, 56] on button "Adicionar itens na mesa" at bounding box center [290, 57] width 58 height 13
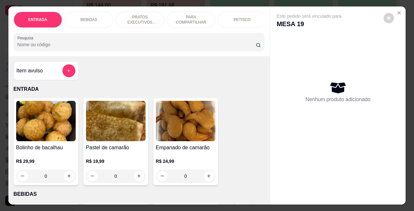
click at [236, 17] on p "PETISCO" at bounding box center [241, 19] width 17 height 5
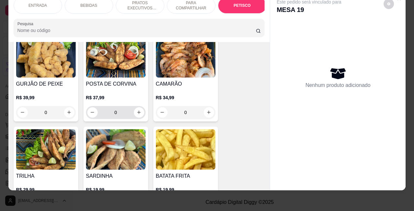
scroll to position [1458, 0]
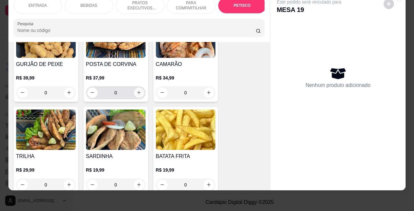
click at [136, 92] on icon "increase-product-quantity" at bounding box center [138, 92] width 5 height 5
type input "1"
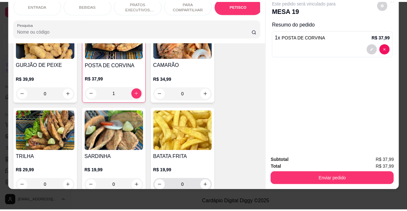
scroll to position [1539, 0]
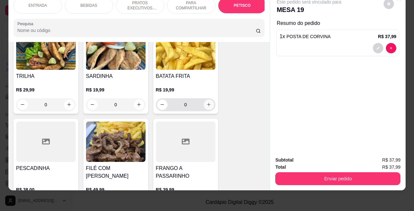
click at [210, 105] on button "increase-product-quantity" at bounding box center [209, 105] width 10 height 10
type input "1"
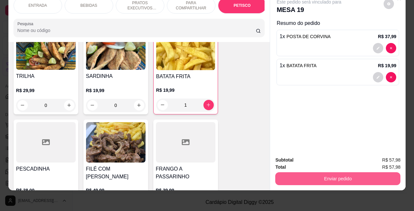
click at [306, 172] on button "Enviar pedido" at bounding box center [337, 178] width 125 height 13
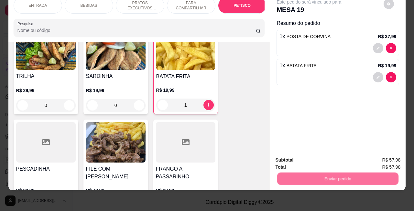
click at [301, 154] on button "Não registrar e enviar pedido" at bounding box center [315, 156] width 67 height 12
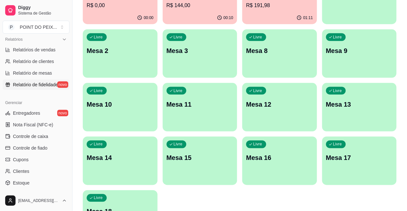
scroll to position [243, 0]
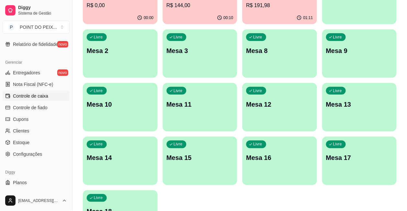
click at [41, 96] on span "Controle de caixa" at bounding box center [30, 96] width 35 height 6
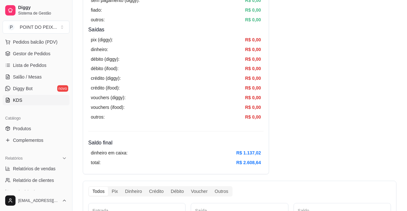
scroll to position [81, 0]
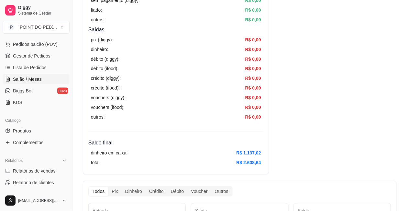
click at [37, 81] on span "Salão / Mesas" at bounding box center [27, 79] width 29 height 6
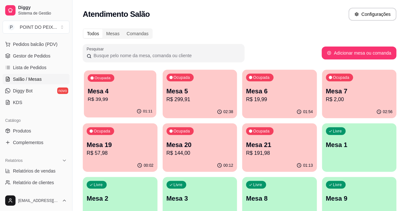
click at [130, 99] on p "R$ 39,99" at bounding box center [120, 99] width 65 height 7
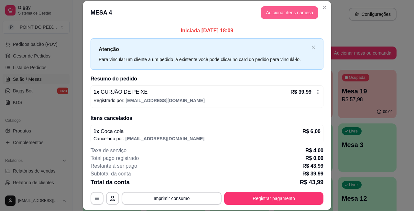
click at [272, 9] on button "Adicionar itens na mesa" at bounding box center [290, 12] width 58 height 13
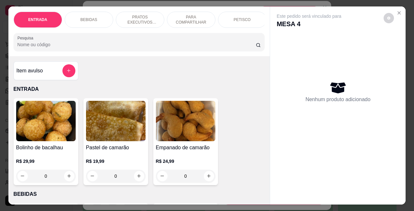
click at [85, 17] on p "BEBIDAS" at bounding box center [89, 19] width 17 height 5
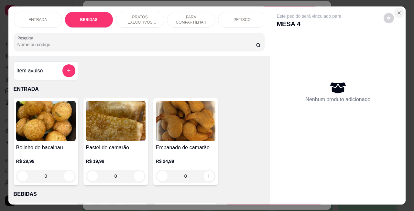
click at [396, 10] on icon "Close" at bounding box center [398, 12] width 5 height 5
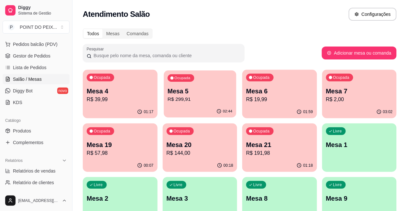
click at [196, 99] on p "R$ 299,91" at bounding box center [200, 99] width 65 height 7
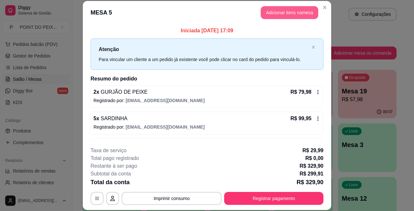
click at [286, 15] on button "Adicionar itens na mesa" at bounding box center [290, 12] width 58 height 13
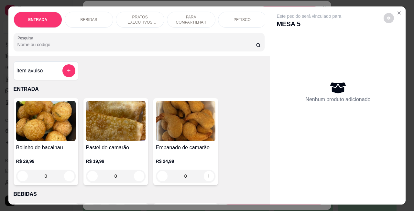
click at [84, 17] on p "BEBIDAS" at bounding box center [89, 19] width 17 height 5
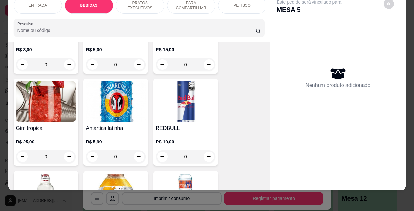
scroll to position [619, 0]
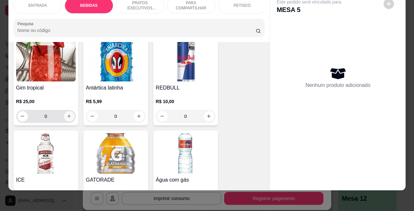
click at [67, 117] on icon "increase-product-quantity" at bounding box center [69, 116] width 5 height 5
type input "1"
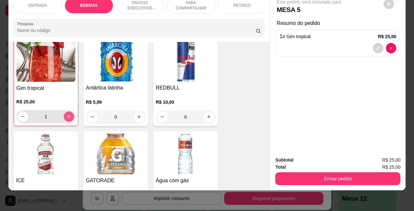
scroll to position [620, 0]
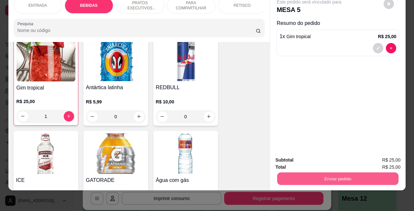
click at [311, 178] on button "Enviar pedido" at bounding box center [337, 179] width 121 height 13
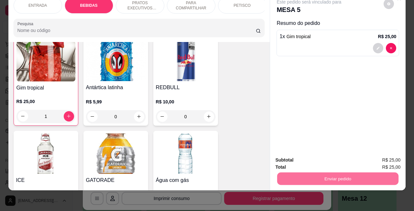
click at [309, 158] on button "Não registrar e enviar pedido" at bounding box center [315, 156] width 65 height 12
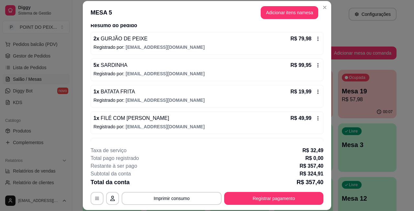
scroll to position [18, 0]
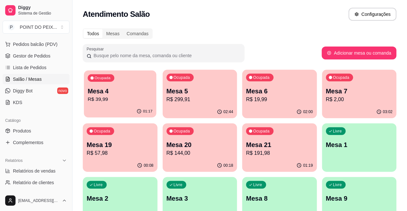
click at [125, 96] on p "R$ 39,99" at bounding box center [120, 99] width 65 height 7
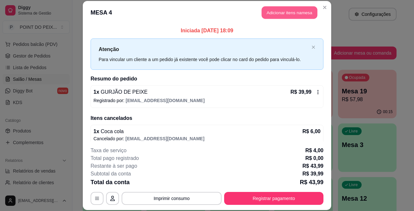
click at [289, 16] on button "Adicionar itens na mesa" at bounding box center [290, 12] width 56 height 13
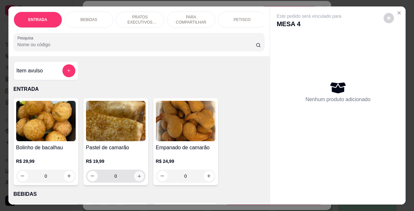
click at [136, 179] on icon "increase-product-quantity" at bounding box center [138, 176] width 5 height 5
type input "1"
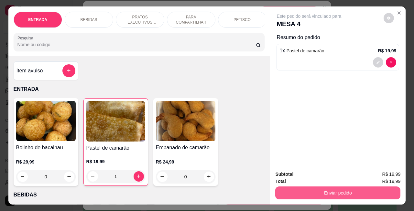
click at [299, 192] on button "Enviar pedido" at bounding box center [337, 193] width 125 height 13
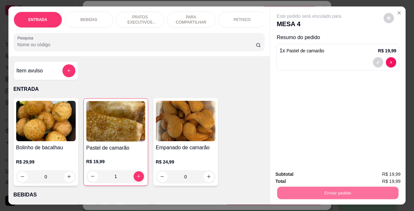
click at [291, 174] on button "Não registrar e enviar pedido" at bounding box center [315, 174] width 65 height 12
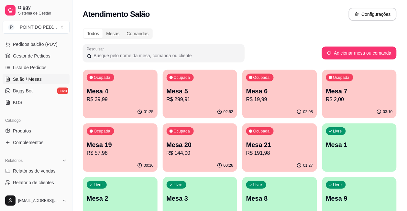
click at [154, 194] on p "Mesa 2" at bounding box center [120, 198] width 67 height 9
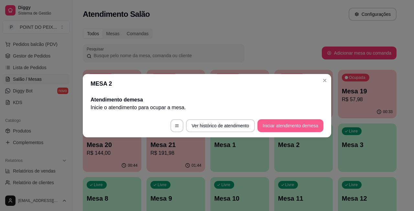
click at [277, 127] on button "Iniciar atendimento de mesa" at bounding box center [290, 125] width 66 height 13
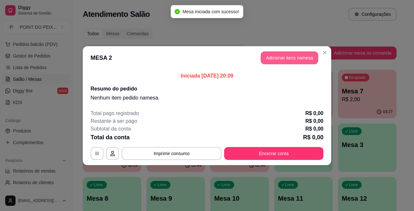
click at [284, 55] on button "Adicionar itens na mesa" at bounding box center [290, 57] width 58 height 13
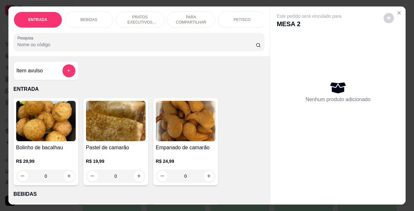
click at [245, 17] on p "PETISCO" at bounding box center [241, 19] width 17 height 5
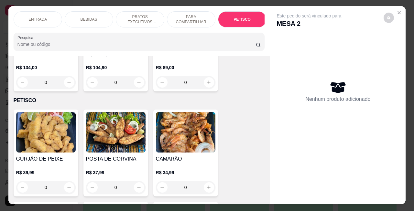
scroll to position [0, 0]
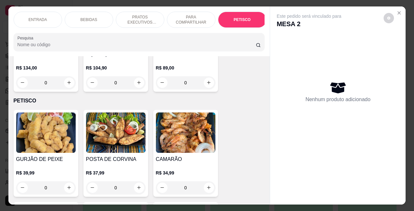
drag, startPoint x: 82, startPoint y: 18, endPoint x: 84, endPoint y: 15, distance: 3.4
click at [84, 17] on p "BEBIDAS" at bounding box center [89, 19] width 17 height 5
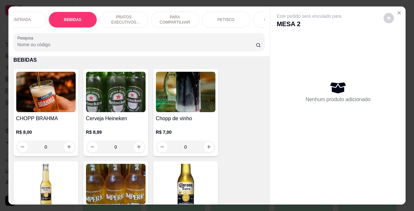
click at [17, 17] on p "ENTRADA" at bounding box center [21, 19] width 18 height 5
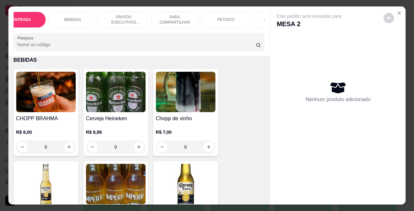
scroll to position [29, 0]
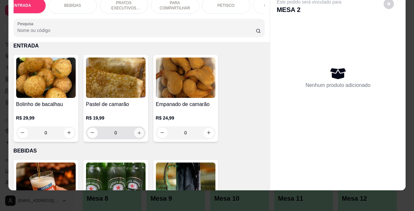
click at [136, 130] on icon "increase-product-quantity" at bounding box center [138, 132] width 5 height 5
type input "1"
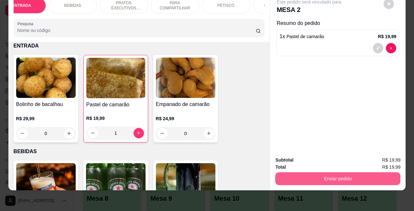
click at [305, 174] on button "Enviar pedido" at bounding box center [337, 178] width 125 height 13
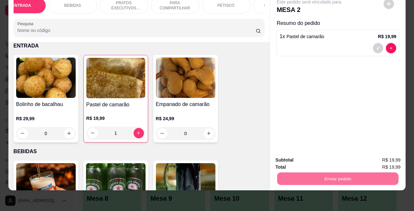
click at [304, 158] on button "Não registrar e enviar pedido" at bounding box center [315, 156] width 65 height 12
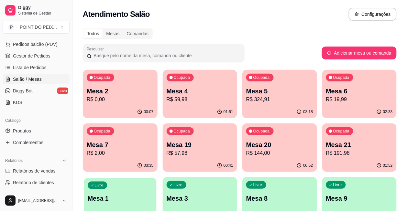
click at [152, 194] on p "Mesa 1" at bounding box center [120, 198] width 65 height 9
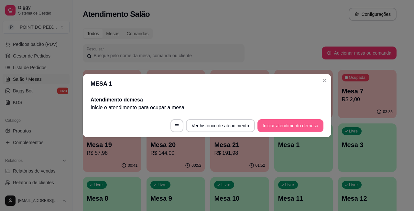
click at [282, 125] on button "Iniciar atendimento de mesa" at bounding box center [290, 125] width 66 height 13
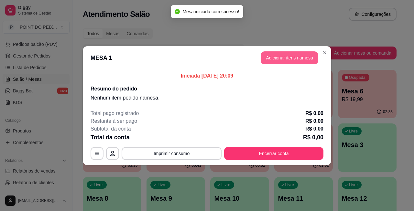
click at [287, 58] on button "Adicionar itens na mesa" at bounding box center [290, 57] width 58 height 13
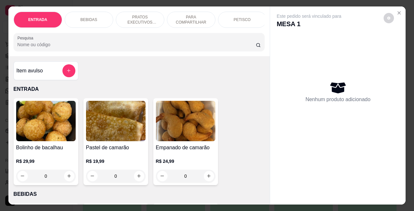
click at [81, 17] on p "BEBIDAS" at bounding box center [89, 19] width 17 height 5
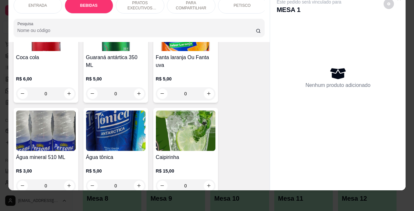
scroll to position [498, 0]
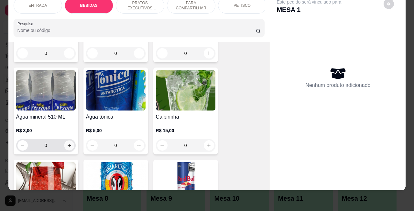
click at [68, 146] on icon "increase-product-quantity" at bounding box center [69, 145] width 5 height 5
type input "1"
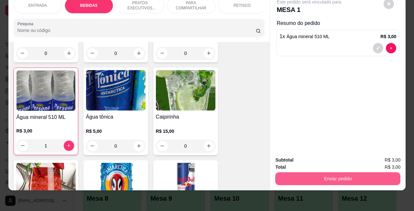
click at [319, 172] on button "Enviar pedido" at bounding box center [337, 178] width 125 height 13
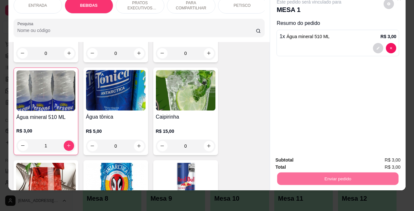
click at [291, 156] on button "Não registrar e enviar pedido" at bounding box center [315, 156] width 67 height 12
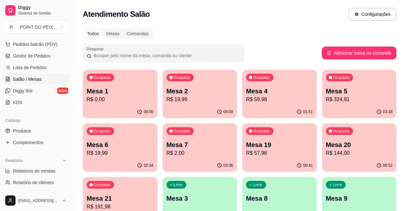
click at [366, 30] on div "Todos Mesas Comandas" at bounding box center [240, 33] width 314 height 10
drag, startPoint x: 362, startPoint y: 27, endPoint x: 243, endPoint y: 39, distance: 119.6
click at [243, 39] on div "Todos Mesas Comandas Pesquisar Adicionar mesa ou comanda Ocupada Mesa 1 R$ 0,00…" at bounding box center [239, 210] width 334 height 370
click at [167, 153] on p "R$ 2,00" at bounding box center [200, 153] width 67 height 8
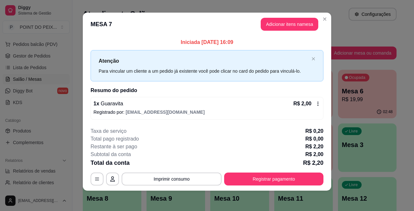
scroll to position [0, 0]
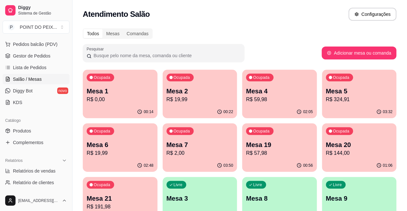
click at [167, 144] on p "Mesa 7" at bounding box center [200, 144] width 67 height 9
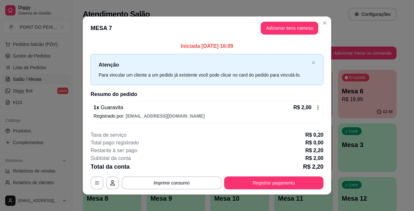
scroll to position [4, 0]
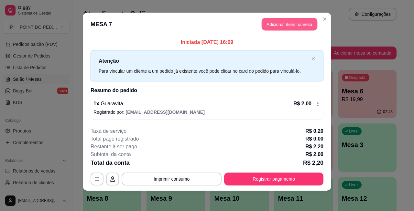
click at [285, 27] on button "Adicionar itens na mesa" at bounding box center [290, 24] width 56 height 13
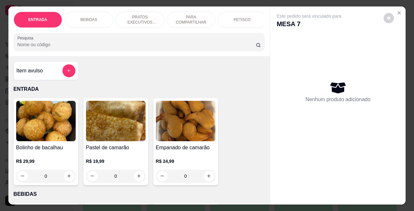
click at [87, 18] on p "BEBIDAS" at bounding box center [89, 19] width 17 height 5
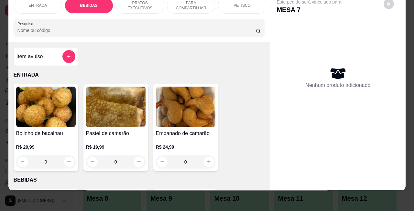
scroll to position [134, 0]
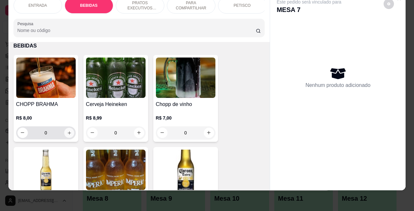
click at [67, 134] on icon "increase-product-quantity" at bounding box center [69, 132] width 5 height 5
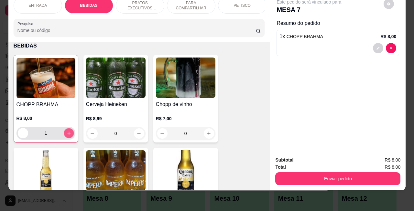
click at [66, 134] on icon "increase-product-quantity" at bounding box center [68, 133] width 5 height 5
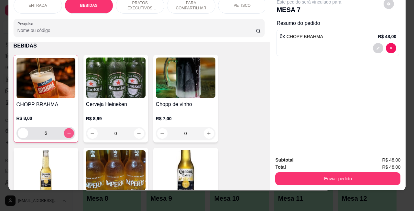
click at [66, 134] on icon "increase-product-quantity" at bounding box center [68, 133] width 5 height 5
type input "9"
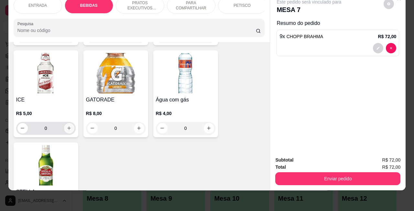
scroll to position [741, 0]
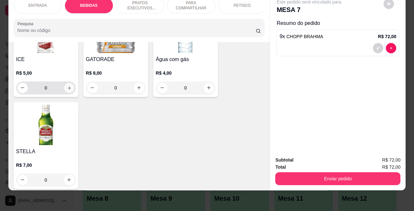
click at [69, 89] on button "increase-product-quantity" at bounding box center [69, 88] width 10 height 10
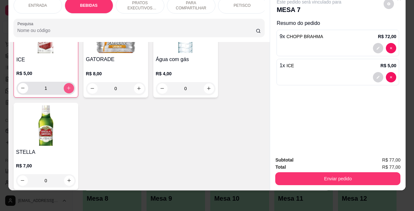
scroll to position [741, 0]
click at [69, 89] on button "increase-product-quantity" at bounding box center [69, 88] width 10 height 10
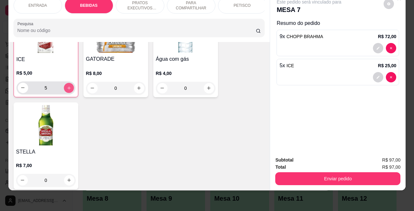
click at [69, 89] on button "increase-product-quantity" at bounding box center [69, 88] width 10 height 10
click at [20, 90] on icon "decrease-product-quantity" at bounding box center [22, 87] width 5 height 5
type input "6"
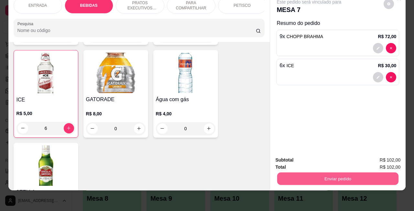
click at [339, 173] on button "Enviar pedido" at bounding box center [337, 179] width 121 height 13
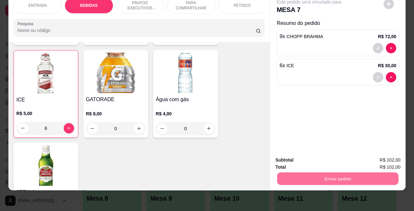
click at [308, 155] on button "Não registrar e enviar pedido" at bounding box center [315, 156] width 67 height 12
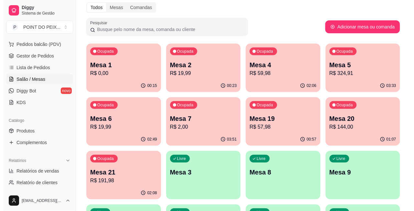
scroll to position [40, 0]
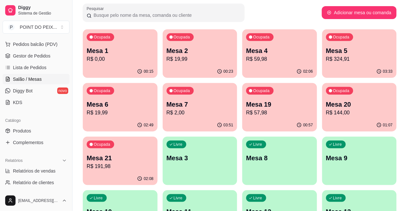
click at [167, 103] on p "Mesa 7" at bounding box center [200, 104] width 67 height 9
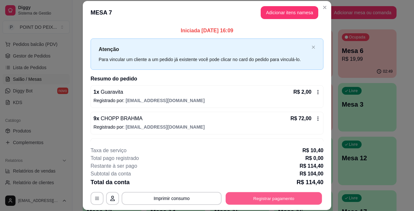
click at [274, 198] on button "Registrar pagamento" at bounding box center [274, 198] width 96 height 13
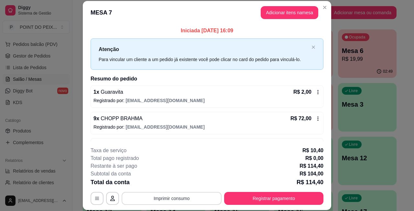
click at [179, 198] on button "Imprimir consumo" at bounding box center [172, 198] width 100 height 13
click at [177, 182] on button "IMPRESSORA" at bounding box center [170, 184] width 47 height 10
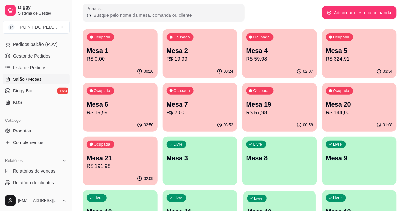
click at [316, 191] on div "Livre Mesa 12" at bounding box center [279, 210] width 72 height 39
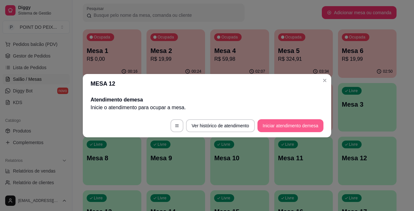
click at [284, 125] on button "Iniciar atendimento de mesa" at bounding box center [290, 125] width 66 height 13
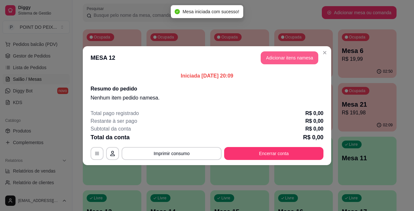
click at [277, 58] on button "Adicionar itens na mesa" at bounding box center [290, 57] width 58 height 13
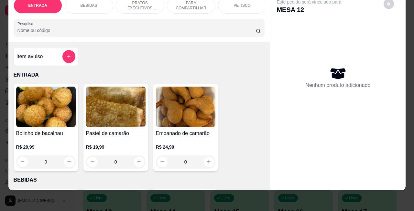
scroll to position [0, 0]
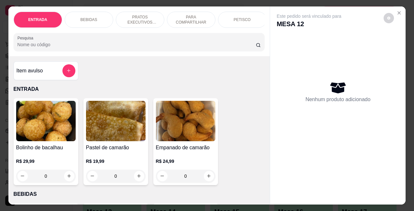
click at [240, 17] on p "PETISCO" at bounding box center [241, 19] width 17 height 5
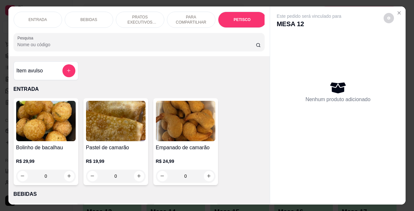
scroll to position [1417, 0]
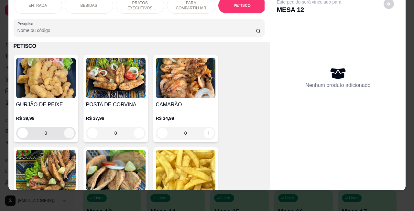
click at [67, 133] on icon "increase-product-quantity" at bounding box center [69, 133] width 5 height 5
type input "1"
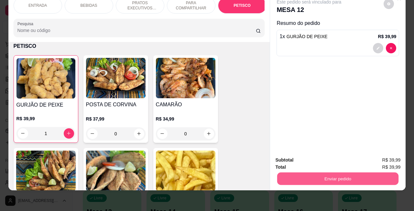
click at [308, 173] on button "Enviar pedido" at bounding box center [337, 179] width 121 height 13
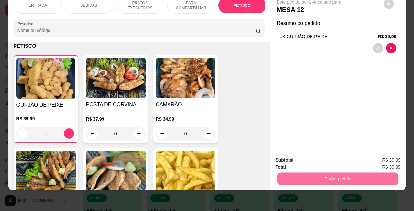
click at [308, 158] on button "Não registrar e enviar pedido" at bounding box center [315, 156] width 67 height 12
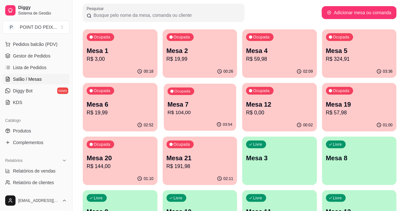
click at [168, 104] on p "Mesa 7" at bounding box center [200, 104] width 65 height 9
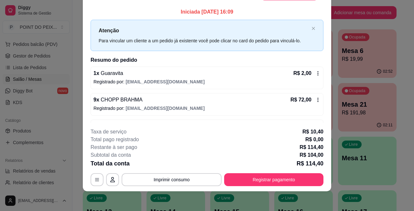
scroll to position [20, 0]
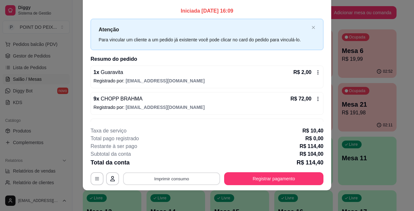
click at [183, 179] on button "Imprimir consumo" at bounding box center [171, 178] width 97 height 13
click at [224, 148] on div "Restante à ser pago R$ 114,40" at bounding box center [207, 147] width 233 height 8
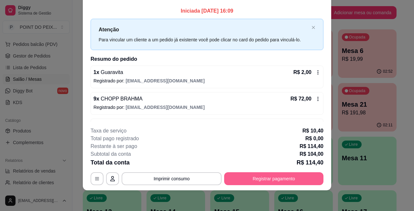
click at [255, 181] on button "Registrar pagamento" at bounding box center [273, 178] width 99 height 13
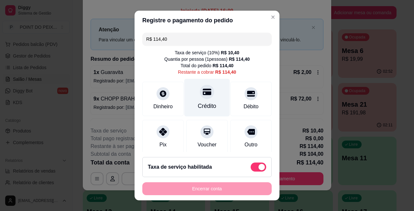
click at [203, 93] on icon at bounding box center [207, 92] width 8 height 6
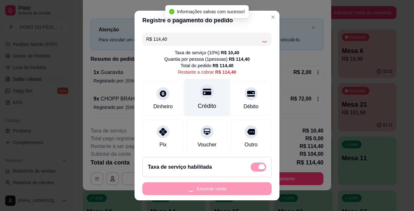
type input "R$ 0,00"
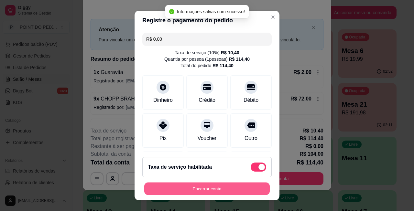
click at [196, 190] on button "Encerrar conta" at bounding box center [206, 189] width 125 height 13
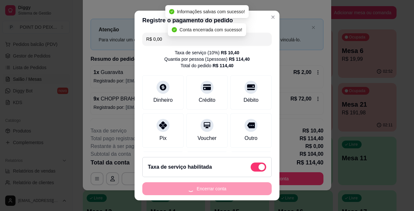
scroll to position [0, 0]
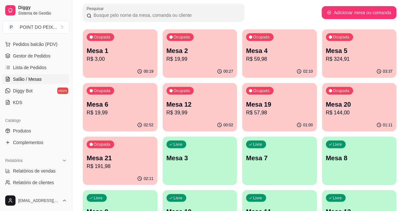
click at [246, 103] on p "Mesa 19" at bounding box center [279, 104] width 67 height 9
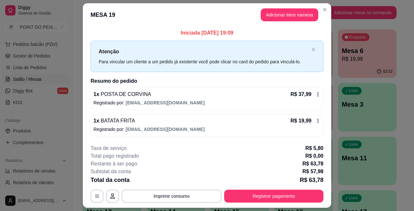
scroll to position [17, 0]
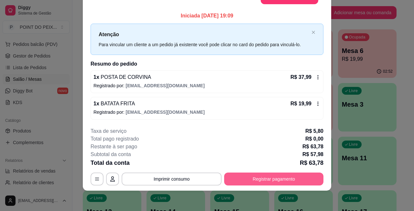
click at [252, 176] on button "Registrar pagamento" at bounding box center [273, 179] width 99 height 13
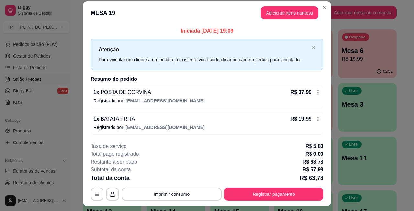
scroll to position [0, 0]
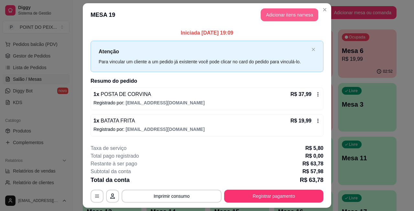
click at [266, 15] on button "Adicionar itens na mesa" at bounding box center [290, 14] width 58 height 13
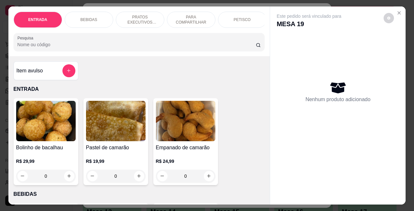
click at [91, 17] on p "BEBIDAS" at bounding box center [89, 19] width 17 height 5
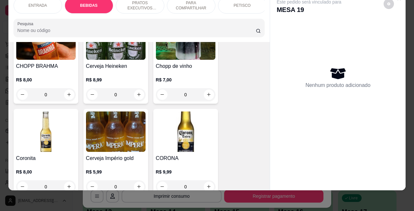
scroll to position [175, 0]
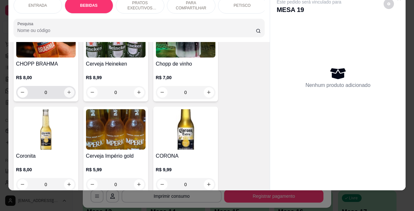
click at [67, 90] on icon "increase-product-quantity" at bounding box center [69, 92] width 5 height 5
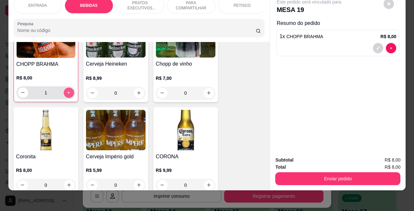
scroll to position [175, 0]
click at [66, 90] on icon "increase-product-quantity" at bounding box center [68, 92] width 5 height 5
type input "3"
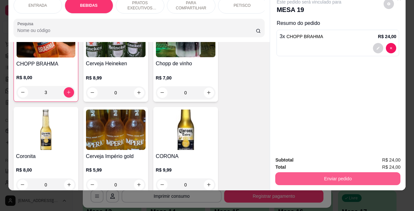
click at [324, 172] on button "Enviar pedido" at bounding box center [337, 178] width 125 height 13
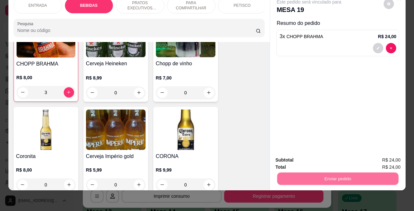
click at [301, 157] on button "Não registrar e enviar pedido" at bounding box center [315, 156] width 65 height 12
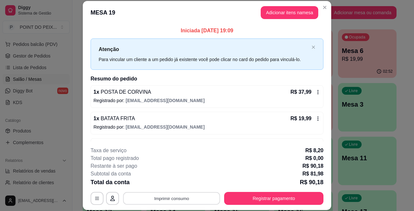
click at [180, 202] on button "Imprimir consumo" at bounding box center [171, 198] width 97 height 13
click at [173, 185] on button "IMPRESSORA" at bounding box center [170, 184] width 47 height 10
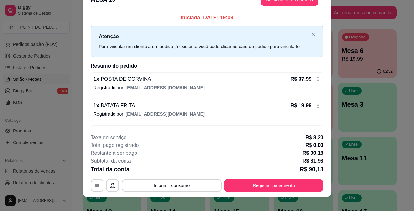
scroll to position [20, 0]
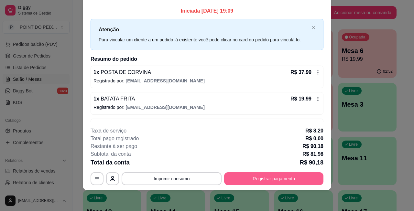
click at [240, 177] on button "Registrar pagamento" at bounding box center [273, 178] width 99 height 13
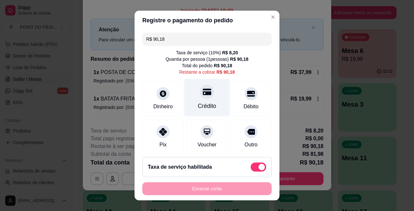
click at [192, 98] on div "Crédito" at bounding box center [207, 98] width 46 height 38
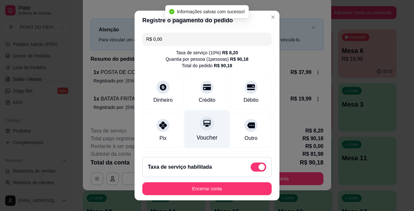
type input "R$ 0,00"
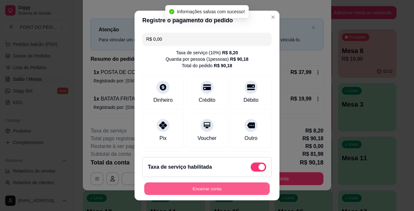
click at [200, 186] on button "Encerrar conta" at bounding box center [206, 189] width 125 height 13
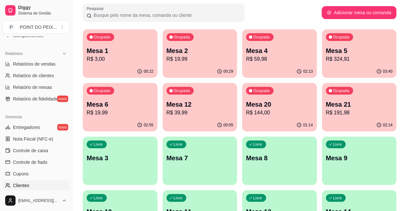
scroll to position [202, 0]
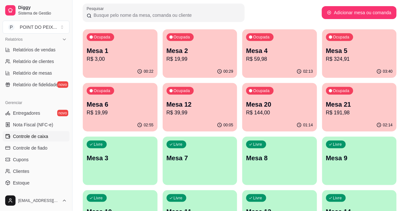
click at [38, 136] on span "Controle de caixa" at bounding box center [30, 136] width 35 height 6
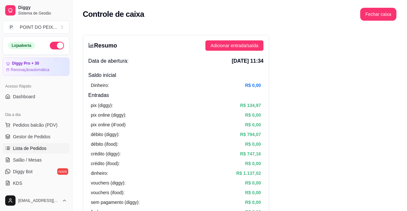
click at [37, 151] on span "Lista de Pedidos" at bounding box center [30, 148] width 34 height 6
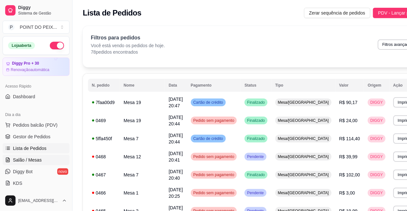
click at [35, 162] on span "Salão / Mesas" at bounding box center [27, 160] width 29 height 6
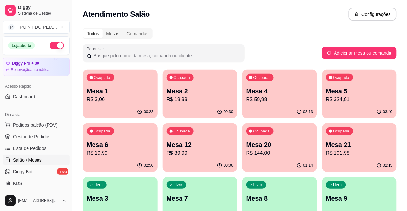
click at [235, 32] on div "Todos Mesas Comandas" at bounding box center [240, 33] width 314 height 10
click at [235, 31] on div "Todos Mesas Comandas" at bounding box center [240, 33] width 314 height 10
drag, startPoint x: 235, startPoint y: 31, endPoint x: 201, endPoint y: 24, distance: 35.1
click at [201, 24] on div "Atendimento Salão Configurações" at bounding box center [239, 12] width 334 height 25
click at [168, 146] on p "Mesa 12" at bounding box center [200, 145] width 65 height 9
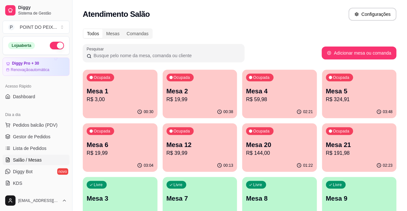
click at [246, 147] on p "Mesa 20" at bounding box center [279, 144] width 67 height 9
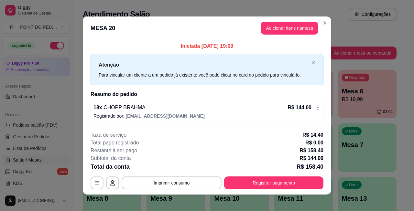
scroll to position [4, 0]
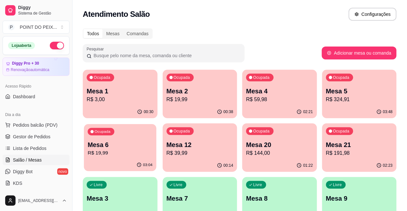
click at [152, 149] on p "R$ 19,99" at bounding box center [120, 152] width 65 height 7
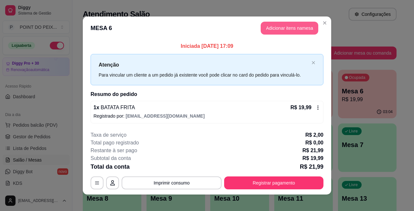
click at [272, 32] on button "Adicionar itens na mesa" at bounding box center [290, 28] width 58 height 13
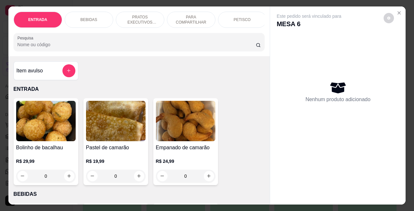
click at [86, 18] on p "BEBIDAS" at bounding box center [89, 19] width 17 height 5
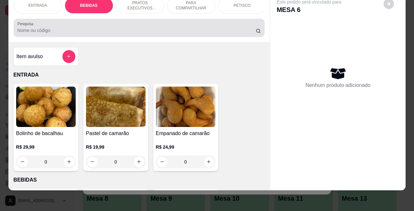
scroll to position [0, 0]
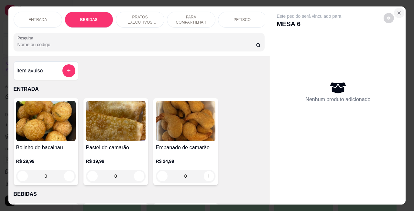
click at [396, 10] on icon "Close" at bounding box center [398, 12] width 5 height 5
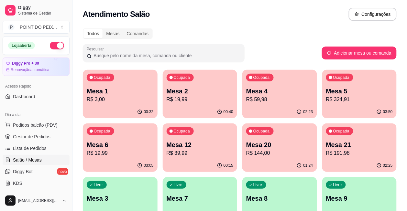
click at [172, 97] on p "R$ 19,99" at bounding box center [200, 100] width 67 height 8
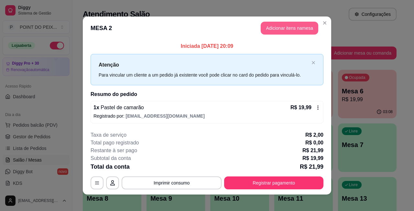
click at [295, 29] on button "Adicionar itens na mesa" at bounding box center [290, 28] width 58 height 13
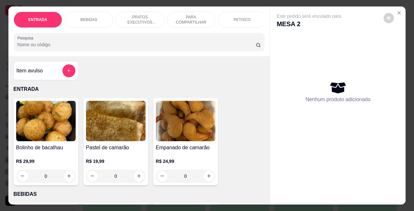
click at [93, 18] on div "BEBIDAS" at bounding box center [89, 20] width 49 height 16
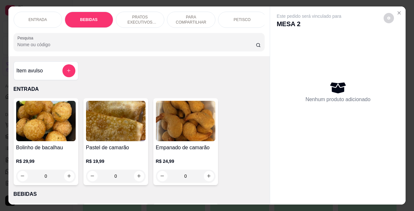
scroll to position [134, 0]
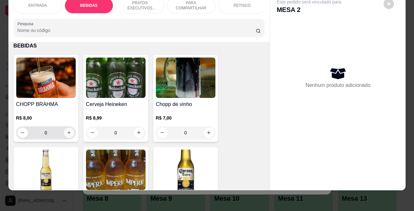
click at [67, 134] on icon "increase-product-quantity" at bounding box center [69, 132] width 5 height 5
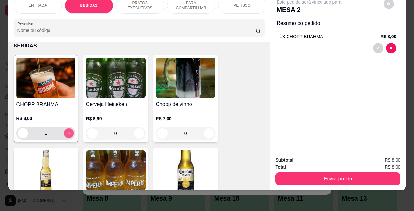
click at [67, 134] on icon "increase-product-quantity" at bounding box center [68, 133] width 5 height 5
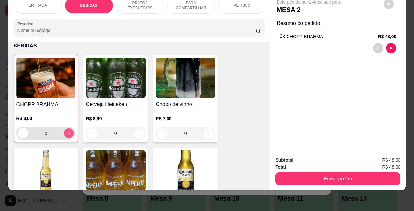
click at [67, 134] on icon "increase-product-quantity" at bounding box center [68, 133] width 5 height 5
type input "8"
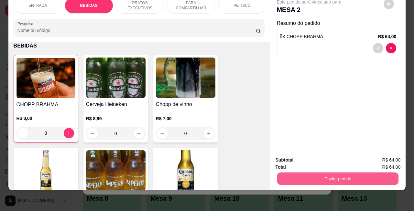
click at [323, 173] on button "Enviar pedido" at bounding box center [337, 179] width 121 height 13
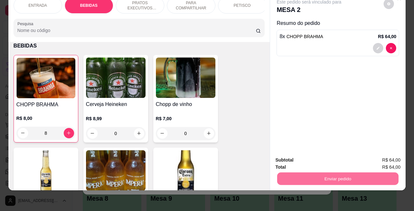
click at [309, 157] on button "Não registrar e enviar pedido" at bounding box center [315, 156] width 65 height 12
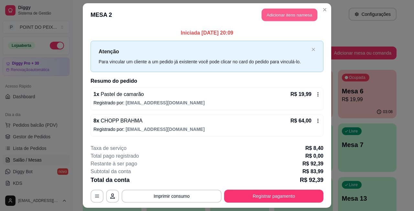
click at [270, 13] on button "Adicionar itens na mesa" at bounding box center [290, 15] width 56 height 13
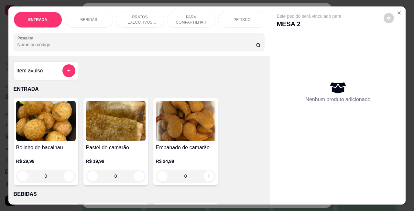
click at [92, 17] on p "BEBIDAS" at bounding box center [89, 19] width 17 height 5
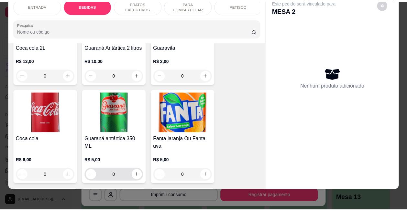
scroll to position [417, 0]
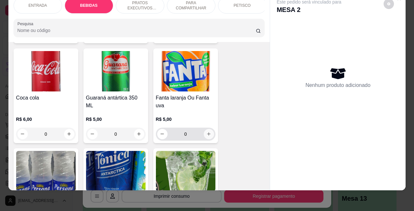
click at [204, 134] on button "increase-product-quantity" at bounding box center [209, 134] width 10 height 10
type input "1"
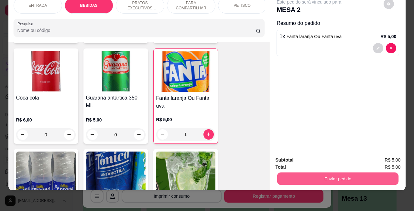
click at [326, 177] on button "Enviar pedido" at bounding box center [337, 179] width 121 height 13
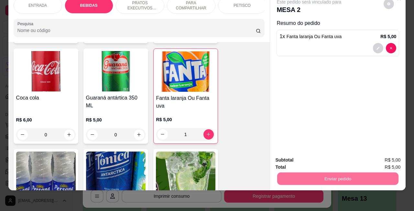
click at [301, 158] on button "Não registrar e enviar pedido" at bounding box center [315, 156] width 67 height 12
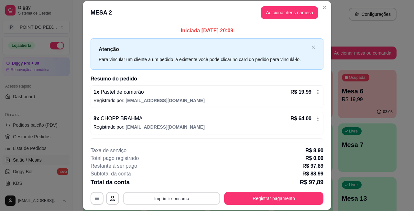
click at [184, 201] on button "Imprimir consumo" at bounding box center [171, 198] width 97 height 13
click at [175, 186] on button "IMPRESSORA" at bounding box center [170, 184] width 47 height 10
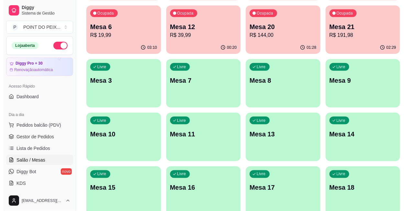
scroll to position [121, 0]
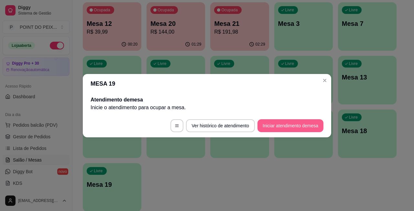
click at [293, 126] on button "Iniciar atendimento de mesa" at bounding box center [290, 125] width 66 height 13
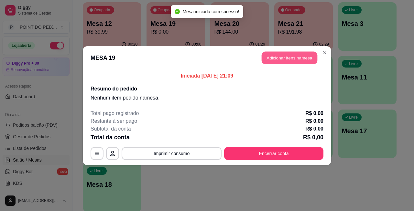
click at [288, 62] on button "Adicionar itens na mesa" at bounding box center [290, 57] width 56 height 13
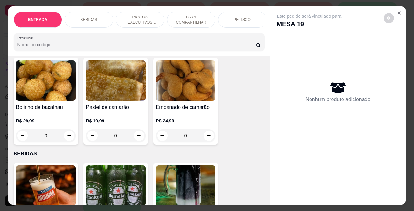
scroll to position [0, 0]
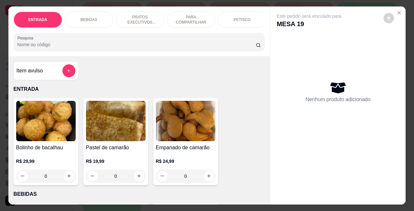
click at [85, 17] on p "BEBIDAS" at bounding box center [89, 19] width 17 height 5
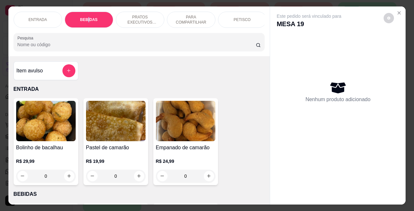
scroll to position [134, 0]
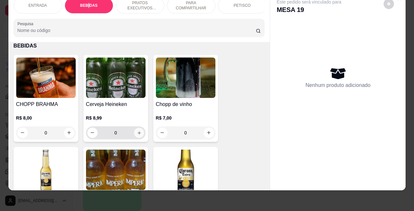
click at [136, 134] on icon "increase-product-quantity" at bounding box center [138, 132] width 5 height 5
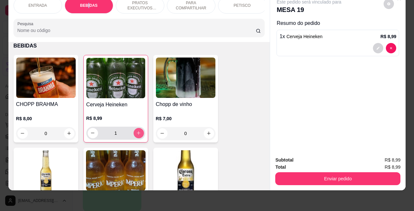
click at [136, 134] on icon "increase-product-quantity" at bounding box center [138, 133] width 5 height 5
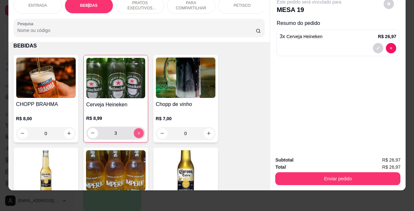
click at [136, 134] on icon "increase-product-quantity" at bounding box center [138, 133] width 5 height 5
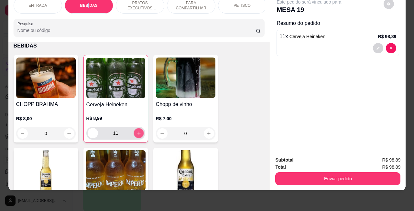
click at [136, 134] on icon "increase-product-quantity" at bounding box center [138, 133] width 5 height 5
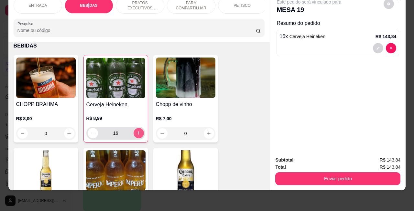
click at [136, 134] on icon "increase-product-quantity" at bounding box center [138, 133] width 5 height 5
type input "18"
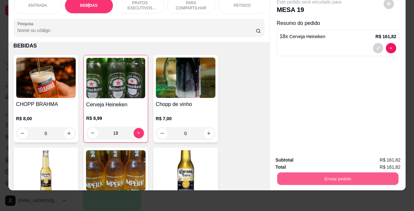
click at [332, 174] on button "Enviar pedido" at bounding box center [337, 179] width 121 height 13
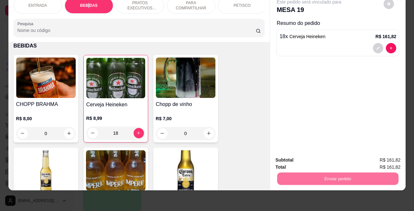
click at [303, 154] on button "Não registrar e enviar pedido" at bounding box center [315, 156] width 67 height 12
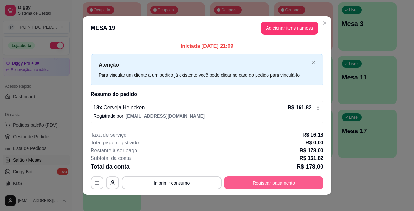
click at [280, 185] on button "Registrar pagamento" at bounding box center [273, 183] width 99 height 13
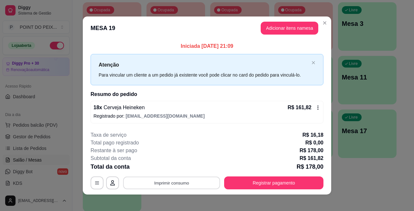
click at [159, 180] on button "Imprimir consumo" at bounding box center [171, 183] width 97 height 13
click at [165, 168] on button "IMPRESSORA" at bounding box center [169, 168] width 45 height 10
click at [285, 31] on button "Adicionar itens na mesa" at bounding box center [290, 28] width 56 height 13
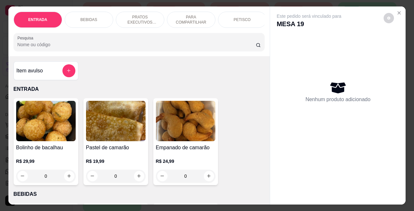
click at [86, 17] on p "BEBIDAS" at bounding box center [89, 19] width 17 height 5
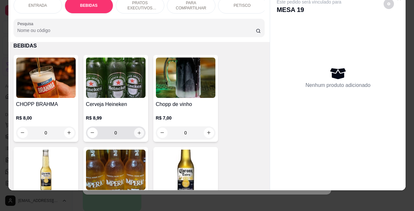
click at [136, 135] on icon "increase-product-quantity" at bounding box center [138, 132] width 5 height 5
type input "1"
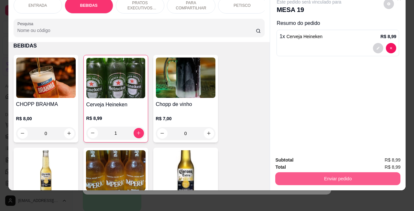
click at [333, 172] on button "Enviar pedido" at bounding box center [337, 178] width 125 height 13
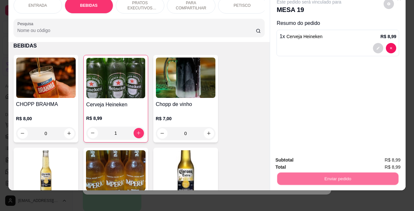
click at [315, 156] on button "Não registrar e enviar pedido" at bounding box center [315, 156] width 65 height 12
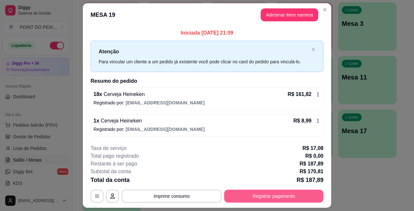
click at [247, 195] on button "Registrar pagamento" at bounding box center [273, 196] width 99 height 13
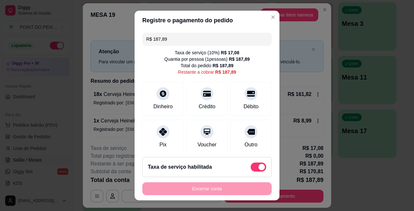
click at [212, 190] on div "Encerrar conta" at bounding box center [206, 188] width 129 height 13
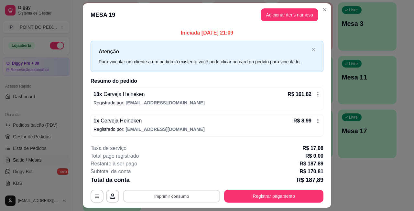
click at [190, 197] on button "Imprimir consumo" at bounding box center [171, 196] width 97 height 13
click at [183, 184] on button "IMPRESSORA" at bounding box center [169, 182] width 45 height 10
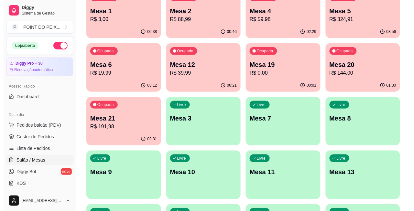
scroll to position [0, 0]
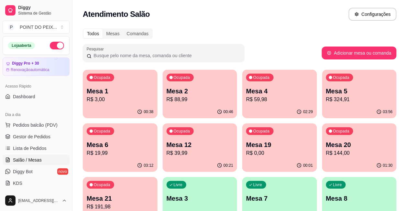
click at [182, 103] on p "R$ 88,99" at bounding box center [200, 100] width 67 height 8
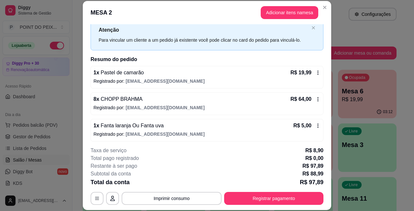
scroll to position [22, 0]
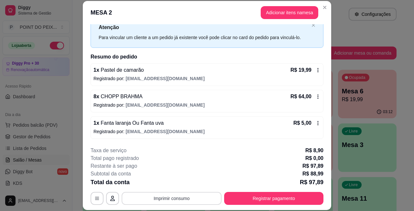
click at [193, 201] on button "Imprimir consumo" at bounding box center [172, 198] width 100 height 13
click at [239, 178] on div "Total da conta R$ 97,89" at bounding box center [207, 182] width 233 height 9
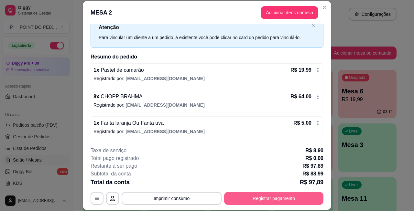
click at [246, 203] on button "Registrar pagamento" at bounding box center [273, 198] width 99 height 13
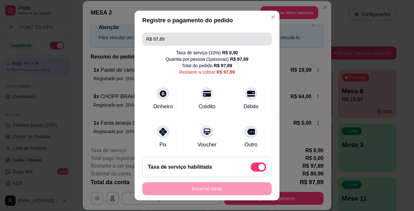
click at [168, 42] on input "R$ 97,89" at bounding box center [207, 39] width 122 height 13
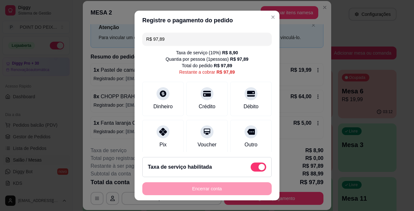
click at [168, 42] on input "R$ 97,89" at bounding box center [207, 39] width 122 height 13
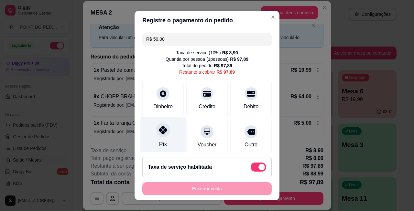
click at [160, 135] on div at bounding box center [163, 130] width 14 height 14
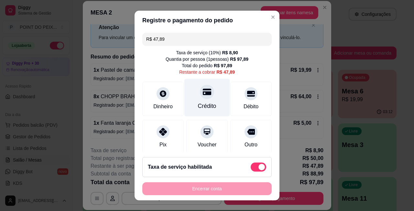
click at [203, 94] on icon at bounding box center [207, 92] width 8 height 6
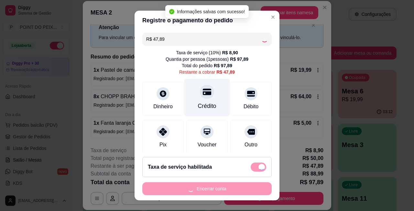
type input "R$ 0,00"
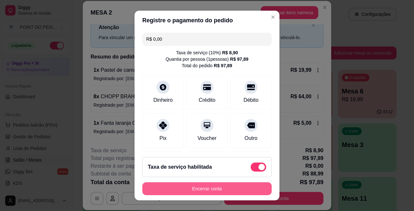
click at [215, 193] on button "Encerrar conta" at bounding box center [206, 188] width 129 height 13
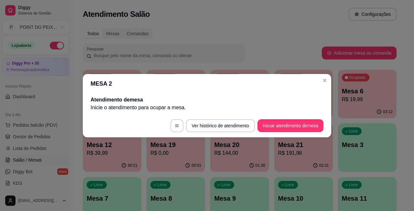
scroll to position [0, 0]
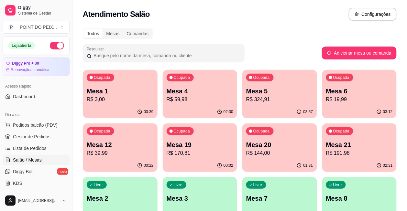
click at [233, 194] on p "Mesa 3" at bounding box center [200, 198] width 67 height 9
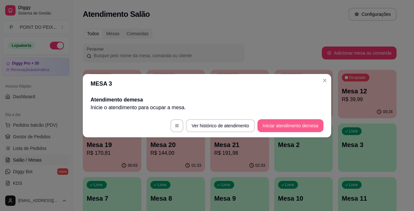
click at [279, 128] on button "Iniciar atendimento de mesa" at bounding box center [290, 125] width 66 height 13
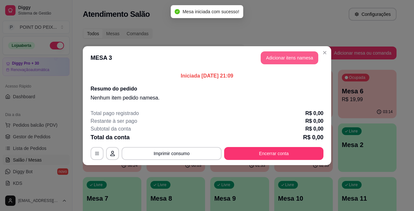
click at [287, 60] on button "Adicionar itens na mesa" at bounding box center [290, 57] width 58 height 13
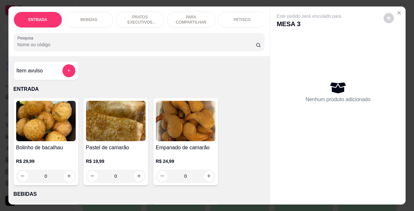
click at [235, 18] on p "PETISCO" at bounding box center [241, 19] width 17 height 5
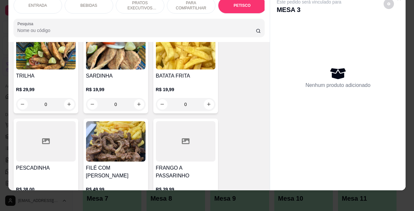
scroll to position [1539, 0]
click at [67, 103] on icon "increase-product-quantity" at bounding box center [69, 104] width 5 height 5
type input "1"
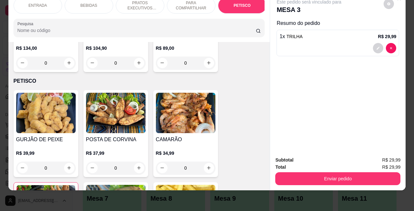
scroll to position [1378, 0]
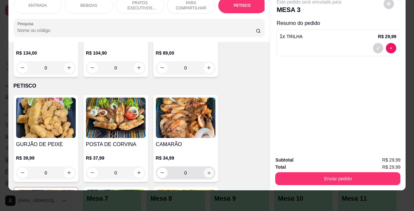
click at [207, 174] on icon "increase-product-quantity" at bounding box center [208, 172] width 5 height 5
type input "1"
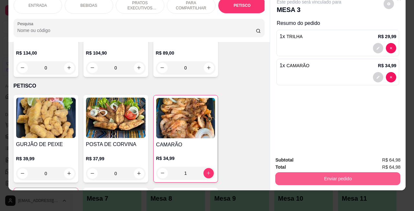
click at [315, 174] on button "Enviar pedido" at bounding box center [337, 178] width 125 height 13
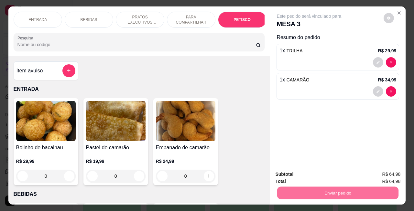
click at [303, 156] on button "Não registrar e enviar pedido" at bounding box center [315, 156] width 65 height 12
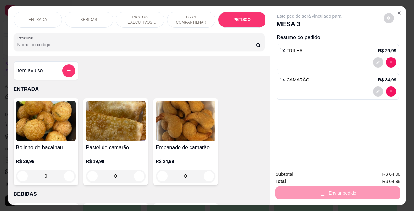
scroll to position [1378, 0]
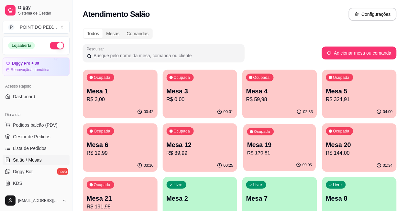
click at [247, 143] on p "Mesa 19" at bounding box center [279, 145] width 65 height 9
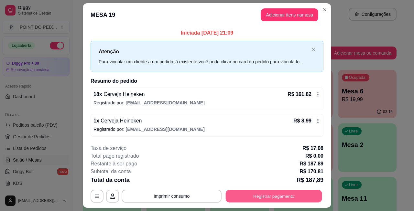
click at [251, 197] on button "Registrar pagamento" at bounding box center [274, 196] width 96 height 13
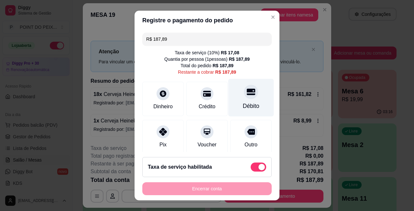
click at [236, 101] on div "Débito" at bounding box center [251, 98] width 46 height 38
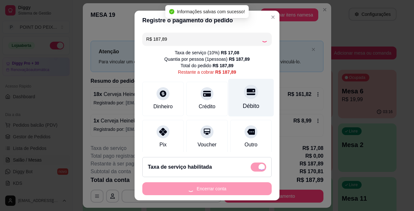
type input "R$ 0,00"
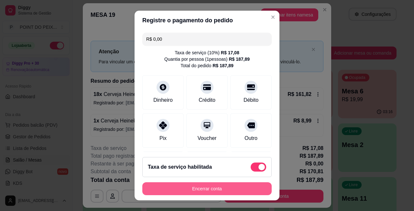
click at [183, 188] on button "Encerrar conta" at bounding box center [206, 188] width 129 height 13
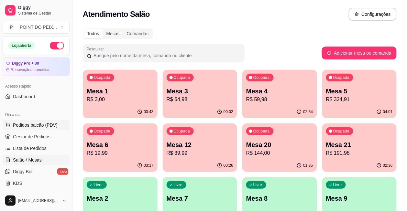
click at [41, 126] on span "Pedidos balcão (PDV)" at bounding box center [35, 125] width 45 height 6
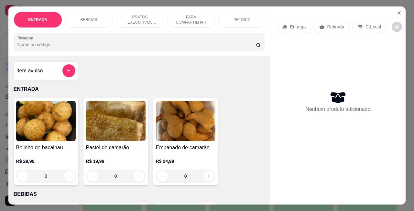
click at [332, 24] on p "Retirada" at bounding box center [335, 27] width 17 height 6
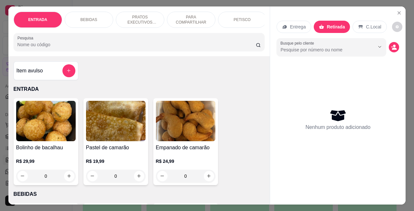
click at [238, 17] on p "PETISCO" at bounding box center [241, 19] width 17 height 5
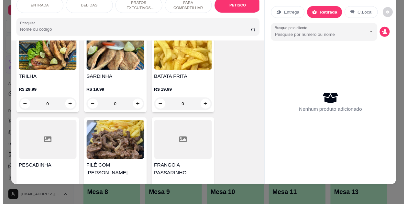
scroll to position [1539, 0]
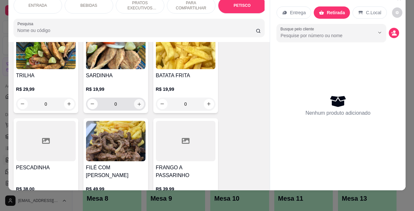
click at [136, 103] on icon "increase-product-quantity" at bounding box center [138, 104] width 5 height 5
type input "1"
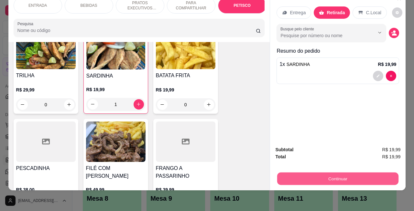
click at [311, 173] on button "Continuar" at bounding box center [337, 179] width 121 height 13
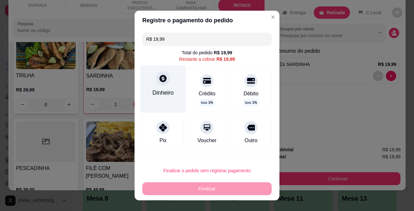
click at [162, 86] on div "Dinheiro" at bounding box center [163, 88] width 46 height 47
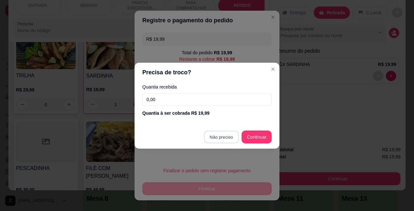
type input "R$ 0,00"
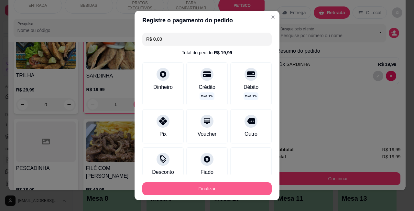
click at [216, 190] on button "Finalizar" at bounding box center [206, 188] width 129 height 13
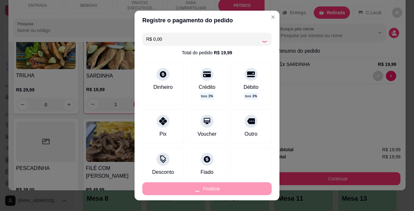
type input "0"
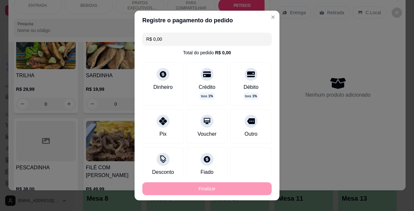
type input "-R$ 19,99"
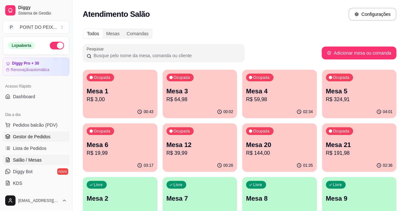
click at [39, 135] on span "Gestor de Pedidos" at bounding box center [32, 137] width 38 height 6
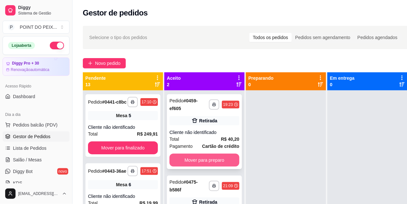
click at [221, 157] on button "Mover para preparo" at bounding box center [204, 160] width 70 height 13
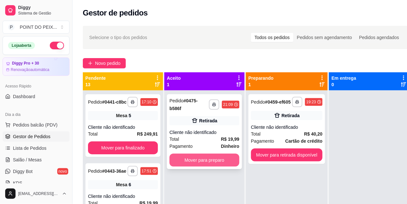
click at [219, 156] on button "Mover para preparo" at bounding box center [204, 160] width 70 height 13
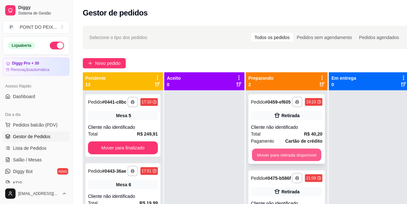
click at [280, 154] on button "Mover para retirada disponível" at bounding box center [286, 155] width 69 height 13
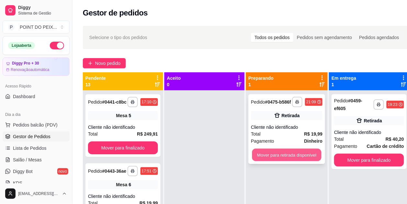
click at [296, 156] on button "Mover para retirada disponível" at bounding box center [286, 155] width 69 height 13
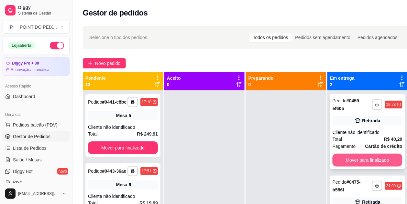
click at [350, 157] on button "Mover para finalizado" at bounding box center [367, 160] width 70 height 13
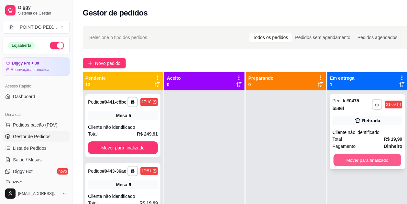
click at [351, 158] on button "Mover para finalizado" at bounding box center [367, 160] width 68 height 13
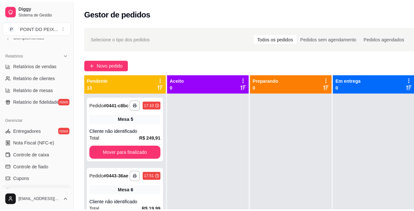
scroll to position [202, 0]
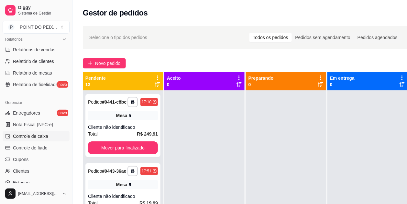
click at [45, 138] on span "Controle de caixa" at bounding box center [30, 136] width 35 height 6
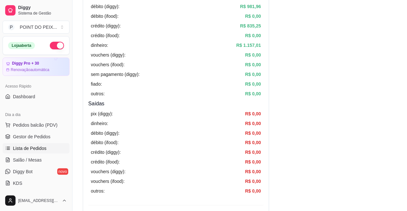
scroll to position [121, 0]
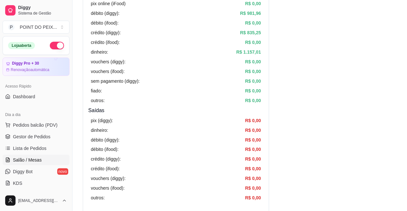
click at [34, 162] on span "Salão / Mesas" at bounding box center [27, 160] width 29 height 6
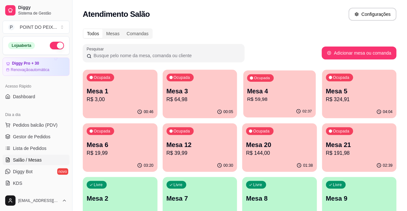
click at [247, 102] on p "R$ 59,98" at bounding box center [279, 99] width 65 height 7
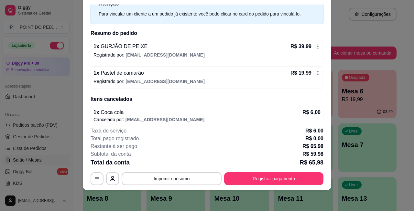
scroll to position [33, 0]
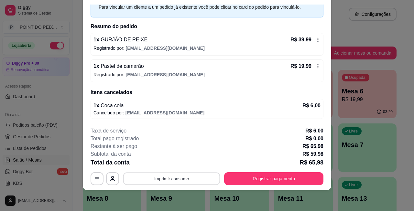
click at [176, 180] on button "Imprimir consumo" at bounding box center [171, 178] width 97 height 13
click at [250, 147] on div "Restante à ser pago R$ 65,98" at bounding box center [207, 147] width 233 height 8
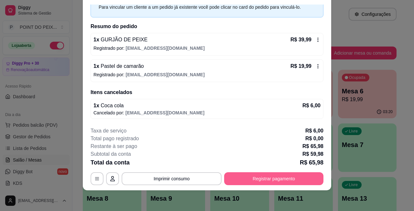
click at [266, 177] on button "Registrar pagamento" at bounding box center [273, 178] width 99 height 13
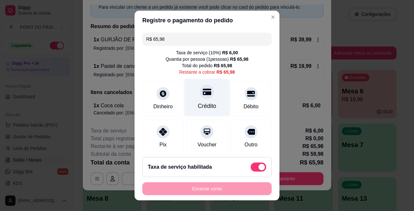
click at [200, 96] on div at bounding box center [207, 92] width 14 height 14
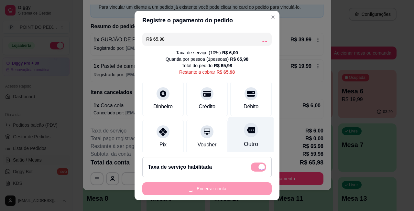
type input "R$ 0,00"
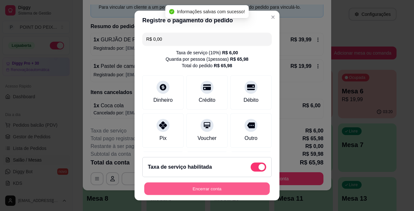
click at [231, 190] on button "Encerrar conta" at bounding box center [206, 189] width 125 height 13
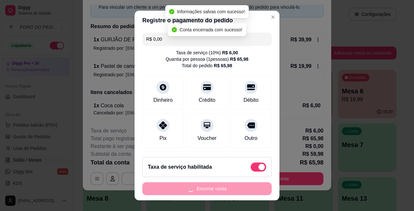
scroll to position [0, 0]
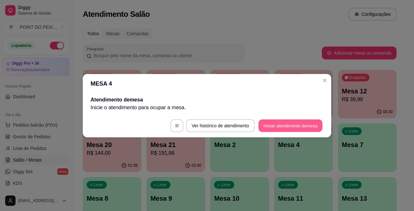
click at [291, 129] on button "Iniciar atendimento de mesa" at bounding box center [290, 125] width 64 height 13
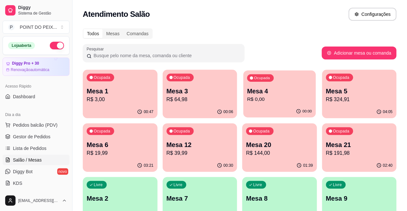
click at [247, 96] on p "R$ 0,00" at bounding box center [279, 99] width 65 height 7
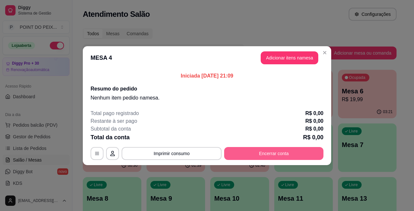
click at [266, 156] on button "Encerrar conta" at bounding box center [273, 153] width 99 height 13
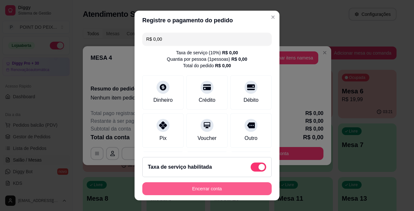
click at [219, 188] on button "Encerrar conta" at bounding box center [206, 188] width 129 height 13
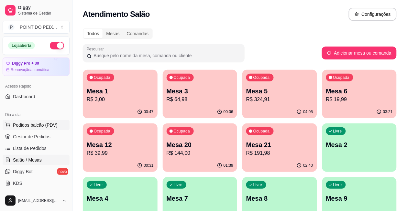
click at [46, 125] on span "Pedidos balcão (PDV)" at bounding box center [35, 125] width 45 height 6
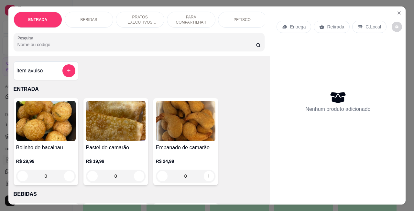
click at [89, 12] on div "BEBIDAS" at bounding box center [89, 20] width 49 height 16
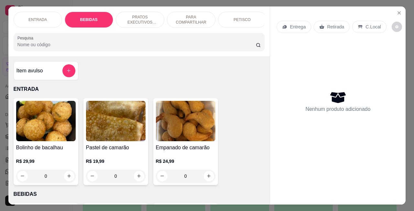
scroll to position [134, 0]
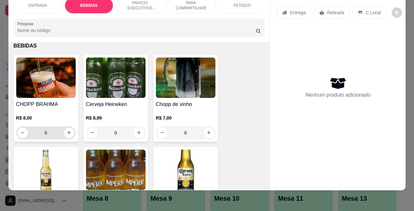
click at [55, 131] on input "0" at bounding box center [46, 132] width 36 height 13
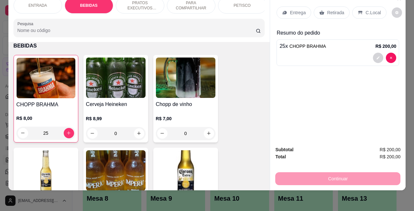
type input "25"
click at [301, 172] on div "Continuar" at bounding box center [337, 178] width 125 height 15
click at [56, 134] on input "25" at bounding box center [46, 133] width 36 height 13
click at [120, 132] on input "0" at bounding box center [116, 133] width 36 height 13
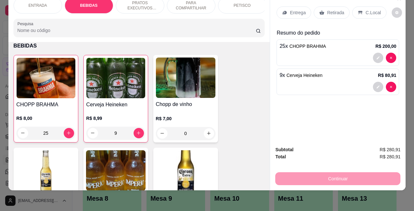
scroll to position [18, 0]
type input "9"
click at [326, 175] on div "Continuar" at bounding box center [337, 178] width 125 height 15
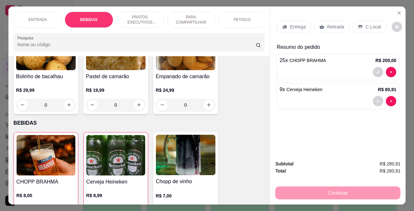
scroll to position [53, 0]
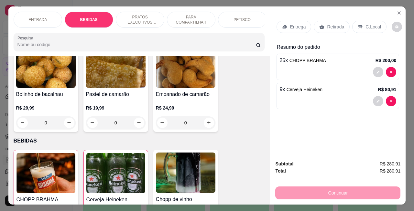
click at [329, 25] on p "Retirada" at bounding box center [335, 27] width 17 height 6
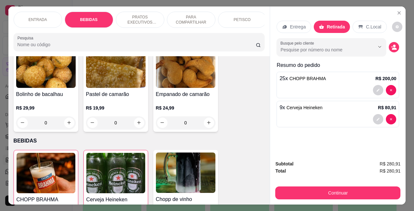
click at [366, 25] on p "C.Local" at bounding box center [373, 27] width 15 height 6
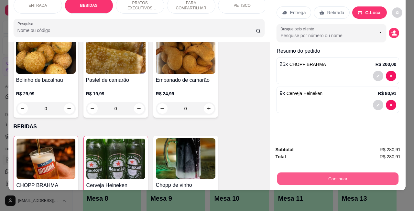
click at [322, 173] on button "Continuar" at bounding box center [337, 179] width 121 height 13
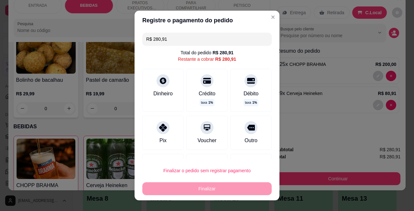
scroll to position [10, 0]
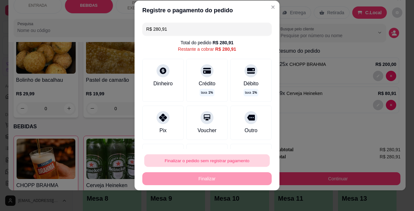
click at [209, 162] on button "Finalizar o pedido sem registrar pagamento" at bounding box center [206, 161] width 125 height 13
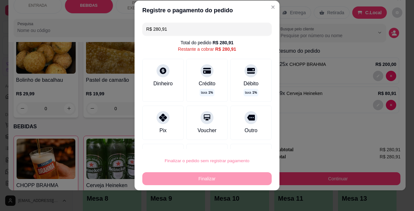
click at [240, 144] on button "Confirmar" at bounding box center [240, 143] width 23 height 10
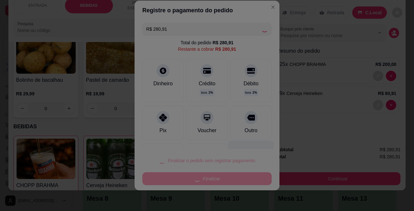
type input "0"
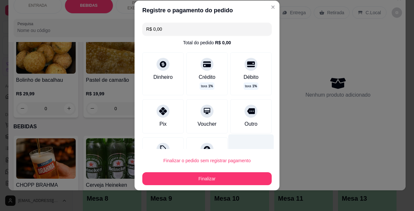
type input "R$ 0,00"
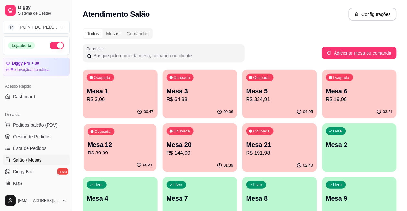
click at [152, 141] on p "Mesa 12" at bounding box center [120, 145] width 65 height 9
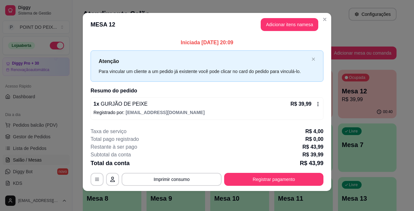
scroll to position [4, 0]
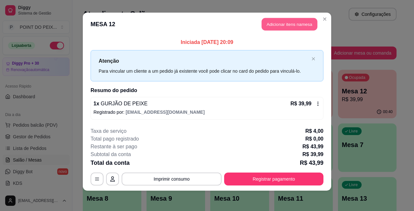
click at [293, 23] on button "Adicionar itens na mesa" at bounding box center [290, 24] width 56 height 13
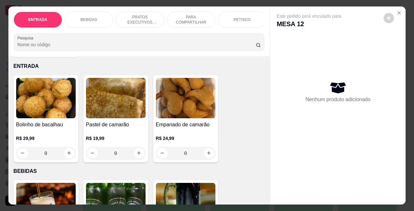
scroll to position [0, 0]
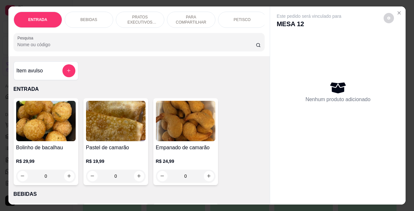
click at [241, 17] on p "PETISCO" at bounding box center [241, 19] width 17 height 5
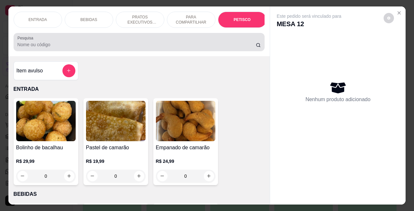
scroll to position [1417, 0]
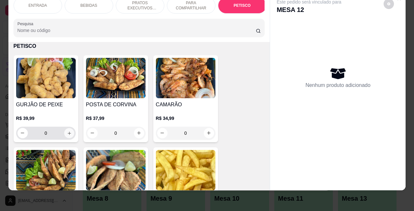
click at [69, 135] on button "increase-product-quantity" at bounding box center [69, 133] width 10 height 10
type input "1"
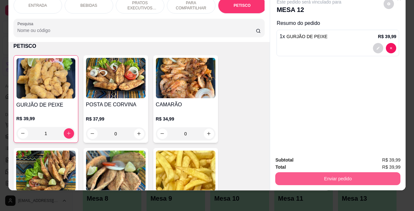
click at [321, 176] on button "Enviar pedido" at bounding box center [337, 178] width 125 height 13
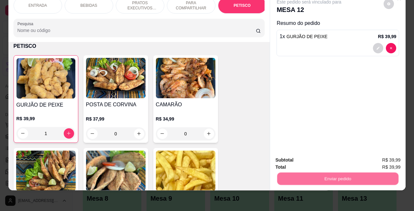
click at [305, 157] on button "Não registrar e enviar pedido" at bounding box center [315, 156] width 67 height 12
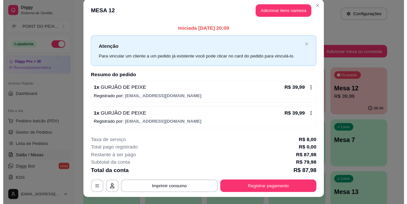
scroll to position [0, 0]
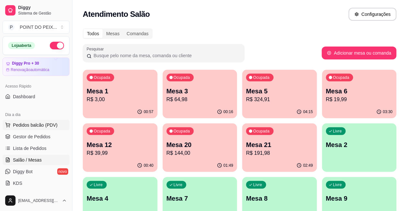
click at [42, 127] on span "Pedidos balcão (PDV)" at bounding box center [35, 125] width 45 height 6
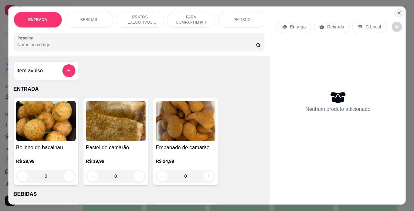
click at [397, 10] on icon "Close" at bounding box center [398, 12] width 5 height 5
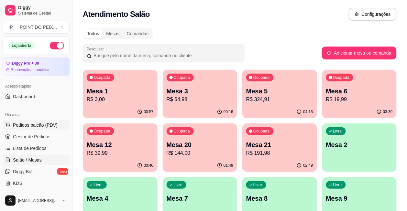
click at [38, 126] on span "Pedidos balcão (PDV)" at bounding box center [35, 125] width 45 height 6
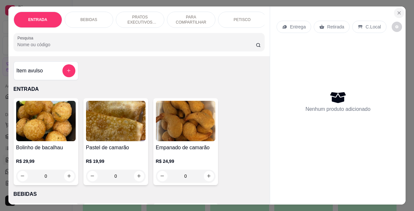
click at [396, 10] on icon "Close" at bounding box center [398, 12] width 5 height 5
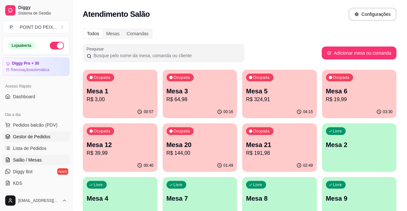
click at [34, 138] on span "Gestor de Pedidos" at bounding box center [32, 137] width 38 height 6
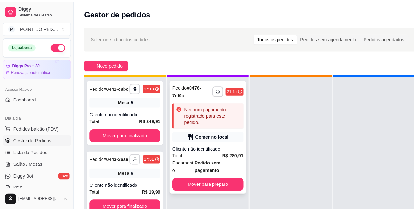
scroll to position [25, 0]
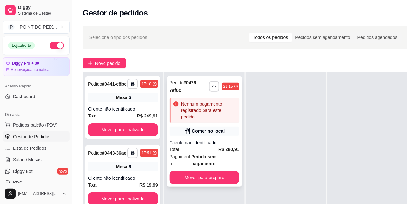
click at [213, 140] on div "Cliente não identificado" at bounding box center [204, 143] width 70 height 6
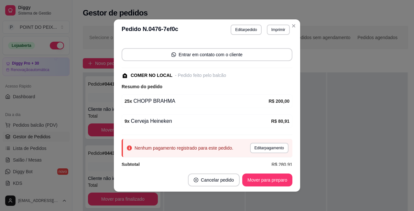
scroll to position [1, 0]
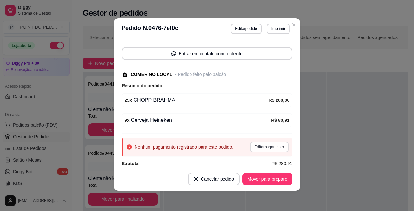
click at [251, 149] on button "Editar pagamento" at bounding box center [269, 147] width 38 height 10
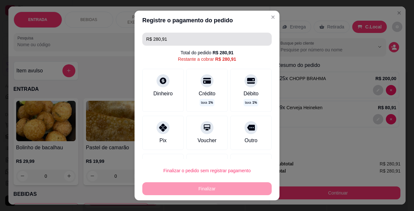
click at [172, 41] on input "R$ 280,91" at bounding box center [207, 39] width 122 height 13
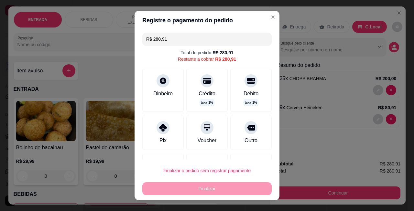
click at [172, 41] on input "R$ 280,91" at bounding box center [207, 39] width 122 height 13
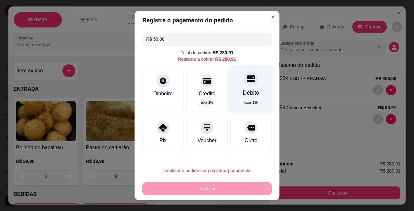
click at [247, 80] on icon at bounding box center [251, 78] width 8 height 8
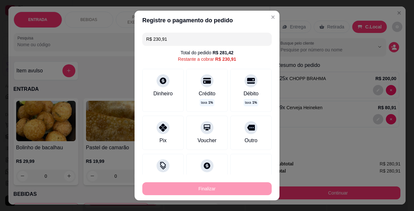
click at [177, 40] on input "R$ 230,91" at bounding box center [207, 39] width 122 height 13
click at [175, 40] on input "R$ 230,91" at bounding box center [207, 39] width 122 height 13
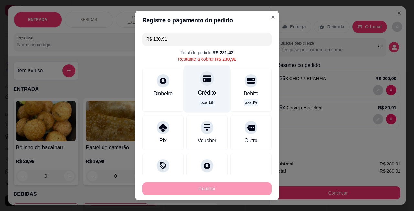
click at [203, 80] on icon at bounding box center [207, 78] width 8 height 6
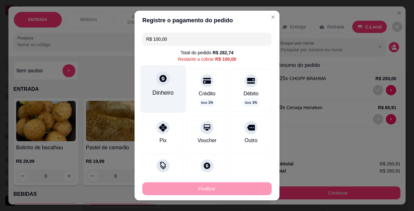
click at [159, 81] on icon at bounding box center [163, 78] width 8 height 8
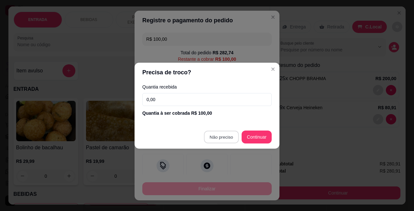
type input "R$ 0,00"
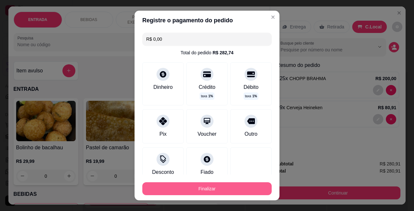
click at [233, 189] on button "Finalizar" at bounding box center [206, 188] width 129 height 13
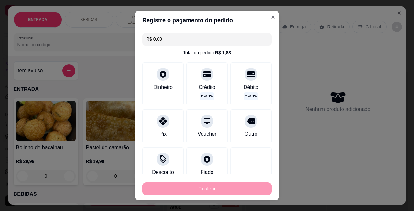
type input "0"
type input "-R$ 280,91"
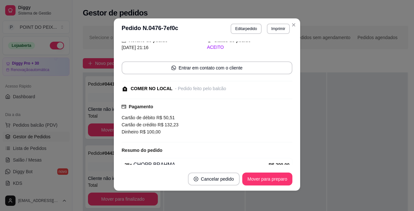
scroll to position [55, 0]
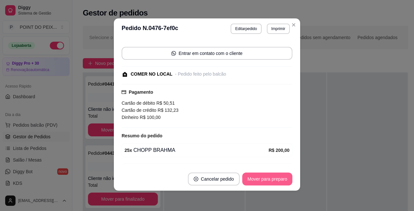
click at [272, 182] on button "Mover para preparo" at bounding box center [267, 179] width 50 height 13
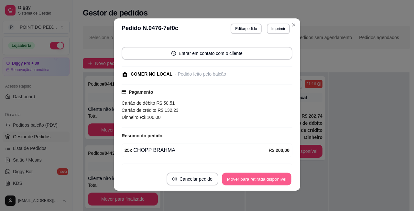
click at [273, 179] on button "Mover para retirada disponível" at bounding box center [256, 179] width 69 height 13
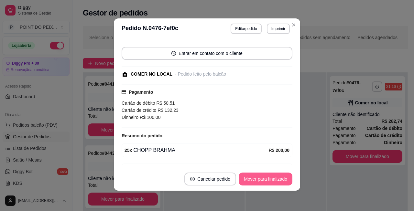
click at [274, 179] on button "Mover para finalizado" at bounding box center [266, 179] width 54 height 13
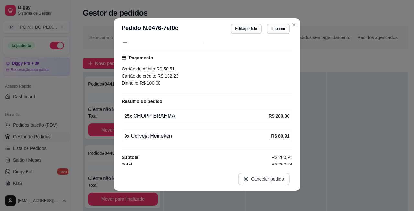
scroll to position [33, 0]
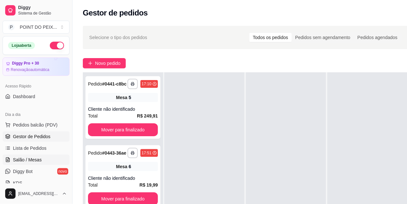
click at [35, 160] on span "Salão / Mesas" at bounding box center [27, 160] width 29 height 6
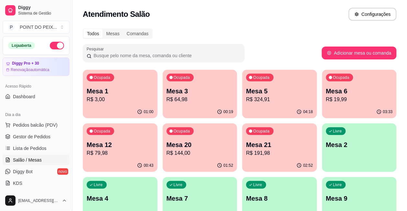
click at [154, 194] on p "Mesa 4" at bounding box center [120, 198] width 67 height 9
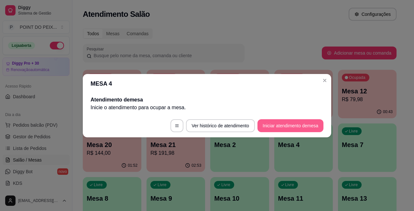
click at [288, 125] on button "Iniciar atendimento de mesa" at bounding box center [290, 125] width 66 height 13
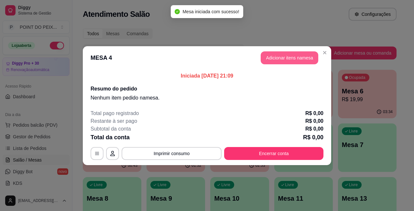
click at [287, 57] on button "Adicionar itens na mesa" at bounding box center [290, 57] width 58 height 13
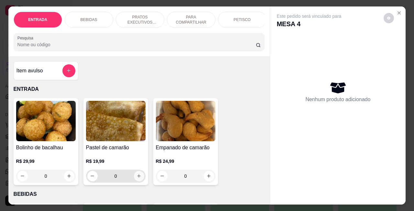
click at [136, 179] on icon "increase-product-quantity" at bounding box center [138, 176] width 5 height 5
type input "1"
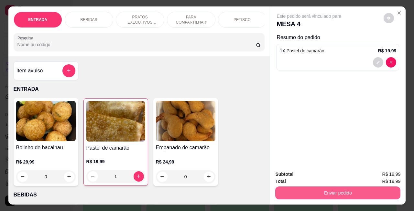
click at [312, 191] on button "Enviar pedido" at bounding box center [337, 193] width 125 height 13
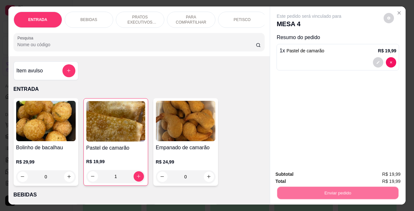
click at [299, 176] on button "Não registrar e enviar pedido" at bounding box center [315, 174] width 65 height 12
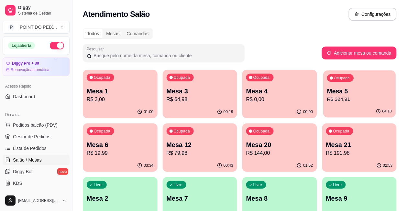
click at [327, 99] on p "R$ 324,91" at bounding box center [359, 99] width 65 height 7
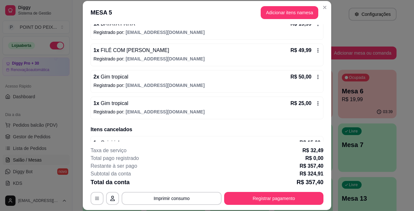
scroll to position [20, 0]
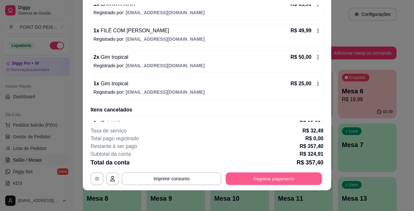
click at [255, 179] on button "Registrar pagamento" at bounding box center [274, 178] width 96 height 13
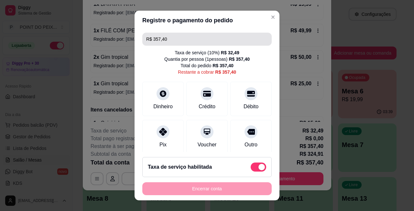
click at [169, 38] on input "R$ 357,40" at bounding box center [207, 39] width 122 height 13
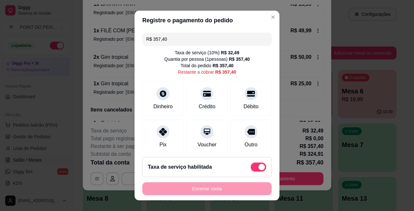
click at [169, 38] on input "R$ 357,40" at bounding box center [207, 39] width 122 height 13
type input "R$ 75,00"
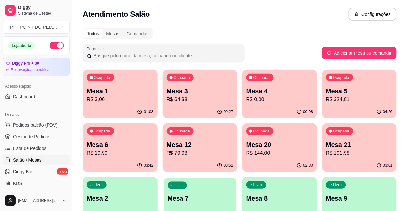
click at [232, 194] on p "Mesa 7" at bounding box center [200, 198] width 65 height 9
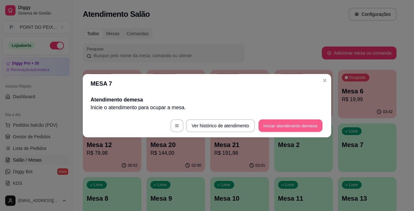
click at [279, 122] on button "Iniciar atendimento de mesa" at bounding box center [290, 125] width 64 height 13
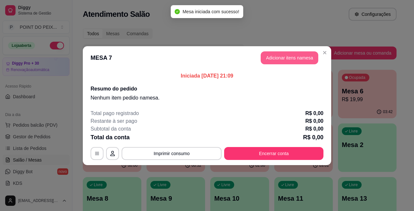
click at [297, 57] on button "Adicionar itens na mesa" at bounding box center [290, 57] width 58 height 13
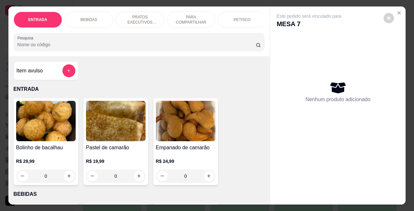
click at [246, 17] on p "PETISCO" at bounding box center [241, 19] width 17 height 5
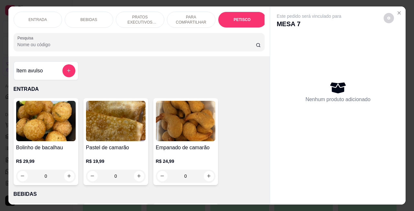
scroll to position [1417, 0]
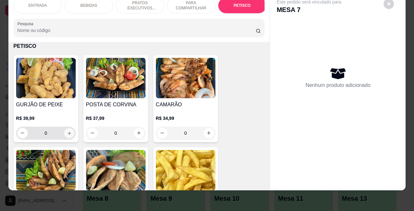
click at [67, 132] on icon "increase-product-quantity" at bounding box center [69, 133] width 5 height 5
type input "1"
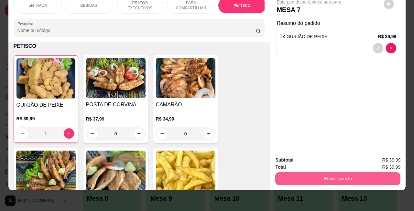
click at [317, 174] on button "Enviar pedido" at bounding box center [337, 178] width 125 height 13
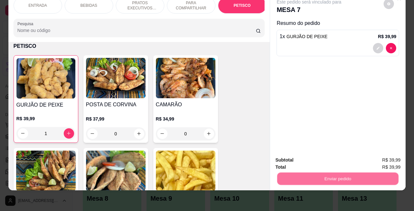
click at [307, 155] on button "Não registrar e enviar pedido" at bounding box center [315, 156] width 67 height 12
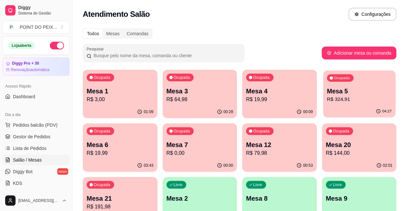
click at [327, 94] on p "Mesa 5" at bounding box center [359, 91] width 65 height 9
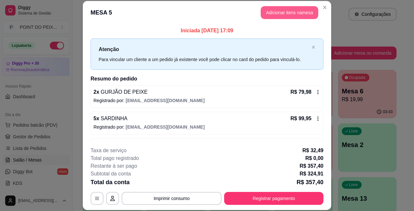
click at [284, 16] on button "Adicionar itens na mesa" at bounding box center [290, 12] width 58 height 13
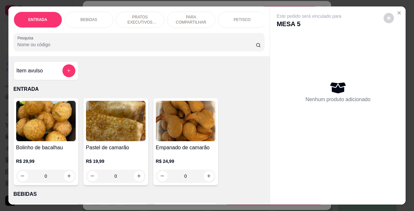
click at [85, 17] on p "BEBIDAS" at bounding box center [89, 19] width 17 height 5
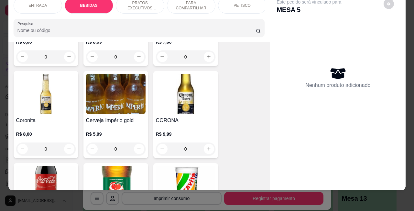
scroll to position [215, 0]
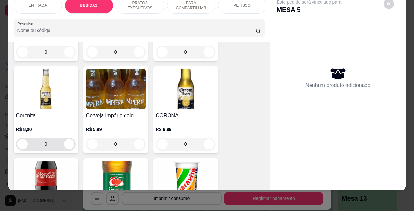
click at [44, 143] on input "0" at bounding box center [46, 144] width 36 height 13
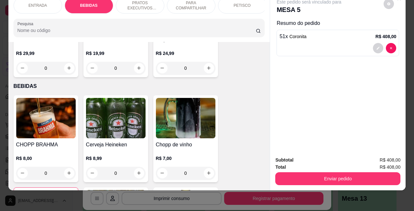
scroll to position [134, 0]
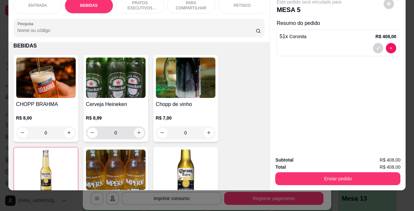
type input "51"
click at [136, 133] on icon "increase-product-quantity" at bounding box center [138, 132] width 5 height 5
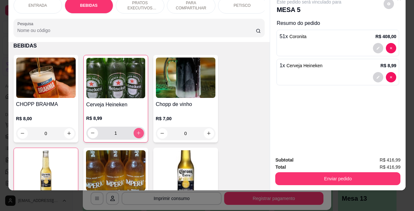
click at [137, 133] on icon "increase-product-quantity" at bounding box center [139, 133] width 4 height 4
click at [137, 133] on icon "increase-product-quantity" at bounding box center [138, 133] width 3 height 3
type input "3"
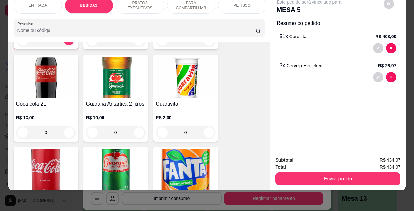
scroll to position [283, 0]
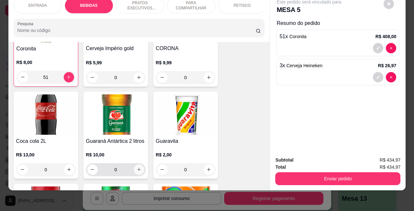
click at [136, 169] on icon "increase-product-quantity" at bounding box center [138, 169] width 5 height 5
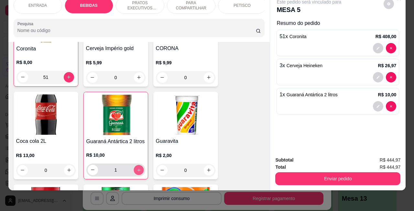
click at [136, 169] on icon "increase-product-quantity" at bounding box center [138, 170] width 5 height 5
type input "2"
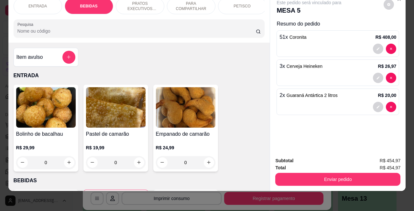
scroll to position [0, 0]
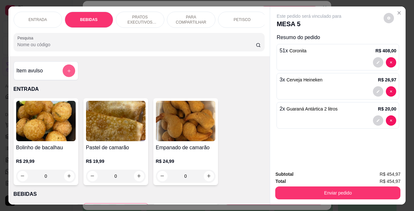
click at [64, 77] on button "add-separate-item" at bounding box center [68, 70] width 13 height 13
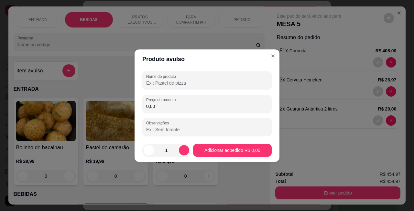
click at [184, 105] on input "0,00" at bounding box center [207, 106] width 122 height 6
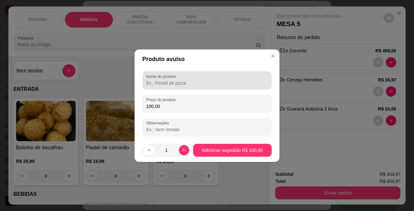
type input "100,00"
click at [185, 82] on input "Nome do produto" at bounding box center [207, 83] width 122 height 6
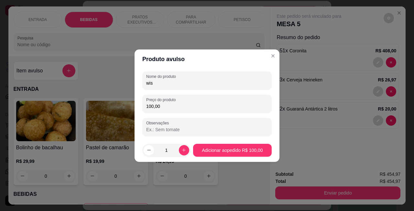
type input "wisk"
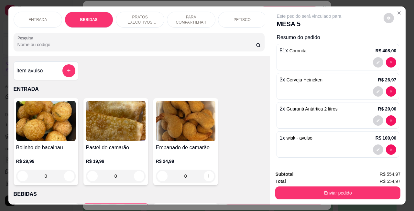
scroll to position [1, 0]
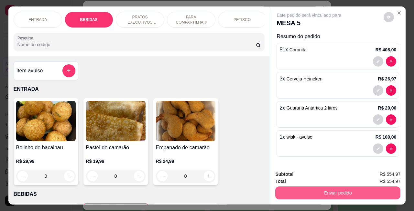
click at [315, 188] on button "Enviar pedido" at bounding box center [337, 193] width 125 height 13
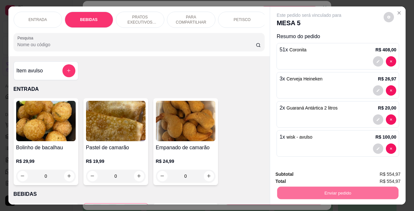
click at [314, 172] on button "Não registrar e enviar pedido" at bounding box center [315, 174] width 67 height 12
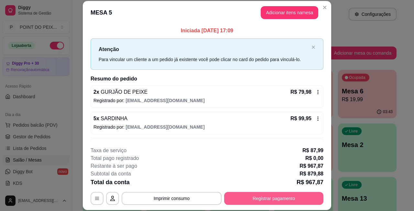
click at [244, 201] on button "Registrar pagamento" at bounding box center [273, 198] width 99 height 13
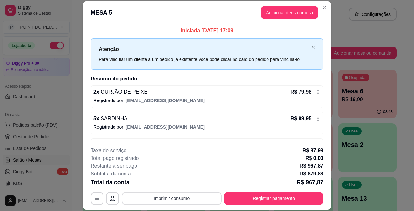
click at [174, 201] on button "Imprimir consumo" at bounding box center [172, 198] width 100 height 13
click at [174, 185] on button "IMPRESSORA" at bounding box center [170, 184] width 47 height 10
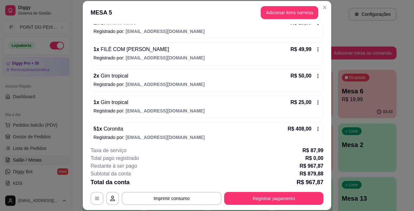
scroll to position [162, 0]
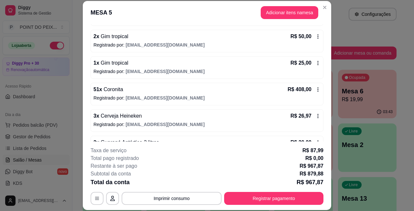
click at [315, 64] on icon at bounding box center [317, 62] width 5 height 5
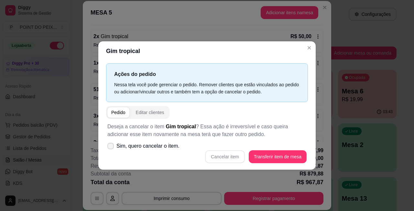
click at [111, 145] on icon at bounding box center [110, 146] width 5 height 4
click at [111, 147] on input "Sim, quero cancelar o item." at bounding box center [109, 149] width 4 height 4
checkbox input "true"
click at [233, 157] on button "Cancelar item" at bounding box center [224, 156] width 39 height 13
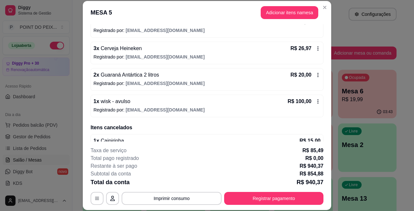
scroll to position [162, 0]
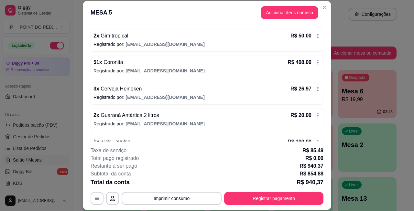
click at [315, 36] on icon at bounding box center [317, 35] width 5 height 5
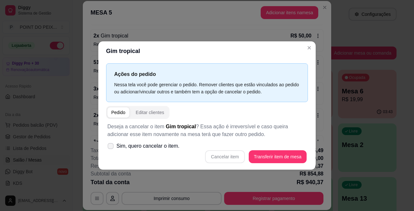
click at [111, 146] on icon at bounding box center [110, 146] width 5 height 4
click at [111, 147] on input "Sim, quero cancelar o item." at bounding box center [109, 149] width 4 height 4
checkbox input "true"
click at [231, 156] on button "Cancelar item" at bounding box center [225, 156] width 38 height 13
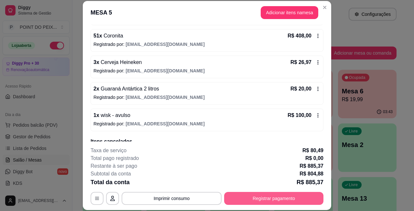
click at [255, 199] on button "Registrar pagamento" at bounding box center [273, 198] width 99 height 13
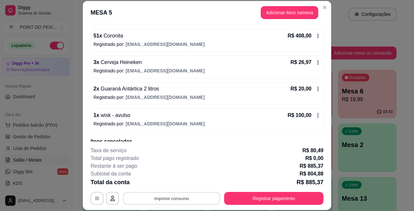
click at [179, 196] on button "Imprimir consumo" at bounding box center [171, 198] width 97 height 13
click at [180, 182] on button "IMPRESSORA" at bounding box center [169, 184] width 45 height 10
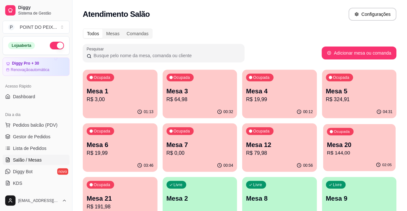
click at [327, 147] on p "Mesa 20" at bounding box center [359, 145] width 65 height 9
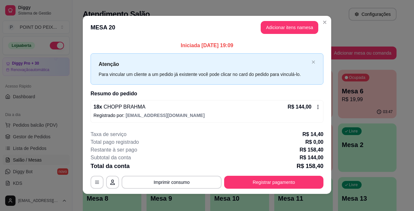
scroll to position [0, 0]
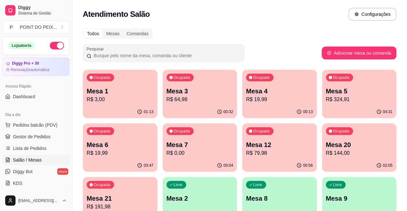
click at [154, 194] on p "Mesa 21" at bounding box center [120, 198] width 67 height 9
click at [127, 88] on p "Mesa 1" at bounding box center [120, 91] width 65 height 9
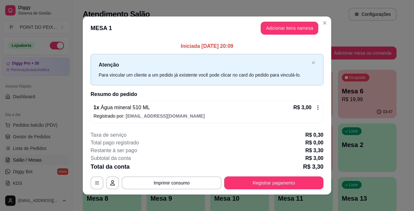
scroll to position [4, 0]
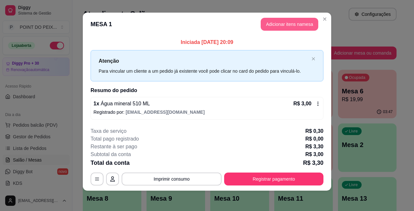
click at [285, 24] on button "Adicionar itens na mesa" at bounding box center [290, 24] width 58 height 13
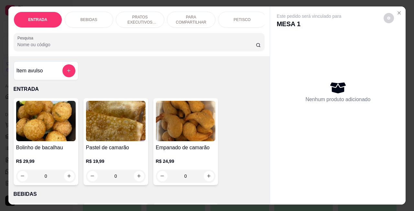
click at [95, 17] on div "BEBIDAS" at bounding box center [89, 20] width 49 height 16
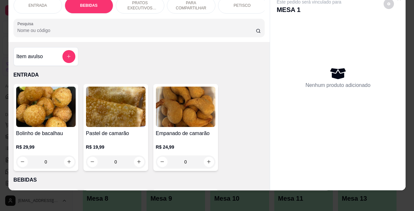
scroll to position [134, 0]
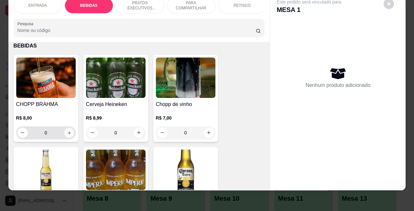
click at [68, 133] on icon "increase-product-quantity" at bounding box center [69, 132] width 3 height 3
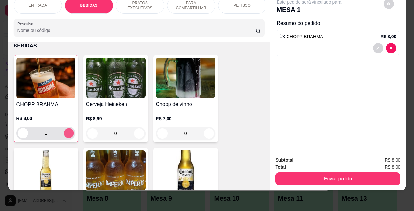
click at [66, 133] on icon "increase-product-quantity" at bounding box center [68, 133] width 5 height 5
click at [67, 133] on icon "increase-product-quantity" at bounding box center [69, 133] width 4 height 4
click at [66, 133] on icon "increase-product-quantity" at bounding box center [68, 133] width 5 height 5
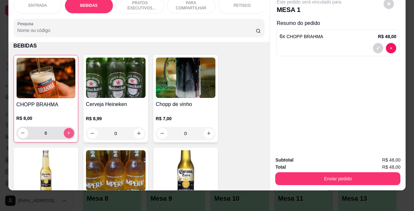
click at [67, 133] on icon "increase-product-quantity" at bounding box center [69, 133] width 4 height 4
click at [66, 133] on icon "increase-product-quantity" at bounding box center [68, 133] width 5 height 5
type input "8"
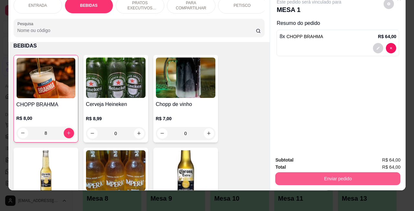
click at [306, 172] on button "Enviar pedido" at bounding box center [337, 178] width 125 height 13
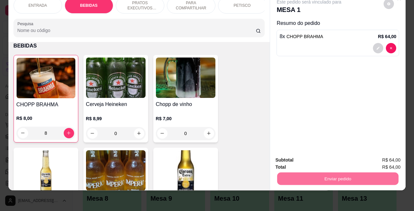
click at [299, 155] on button "Não registrar e enviar pedido" at bounding box center [315, 156] width 65 height 12
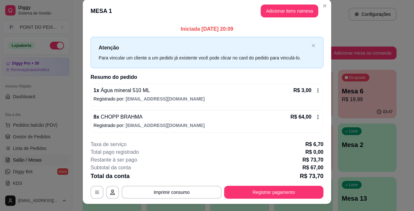
scroll to position [0, 0]
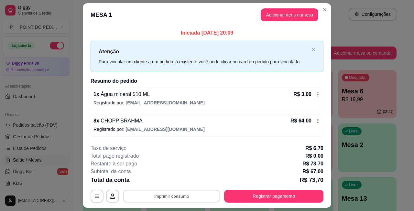
click at [188, 197] on button "Imprimir consumo" at bounding box center [171, 196] width 97 height 13
click at [170, 184] on button "IMPRESSORA" at bounding box center [170, 182] width 47 height 10
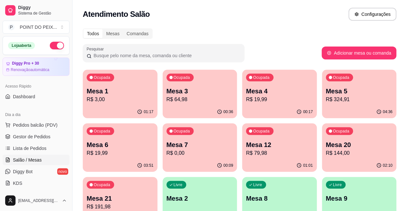
click at [326, 99] on p "R$ 324,91" at bounding box center [359, 100] width 67 height 8
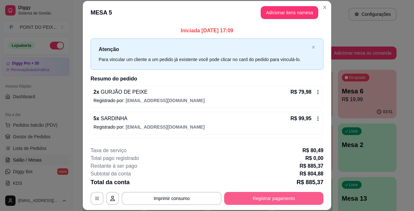
click at [269, 203] on button "Registrar pagamento" at bounding box center [273, 198] width 99 height 13
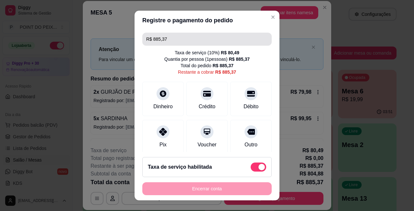
click at [171, 36] on input "R$ 885,37" at bounding box center [207, 39] width 122 height 13
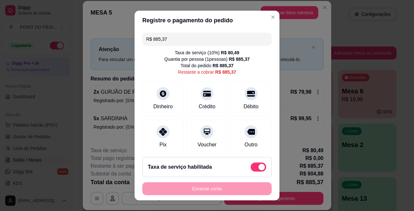
click at [171, 36] on input "R$ 885,37" at bounding box center [207, 39] width 122 height 13
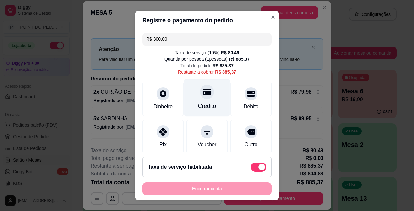
click at [203, 94] on icon at bounding box center [207, 92] width 8 height 6
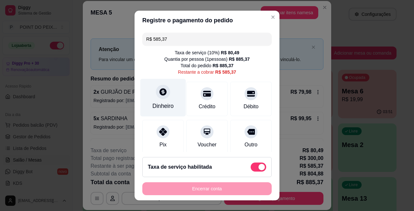
click at [159, 94] on icon at bounding box center [162, 91] width 7 height 7
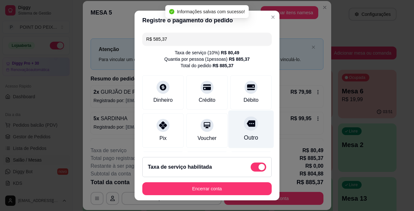
type input "R$ 0,00"
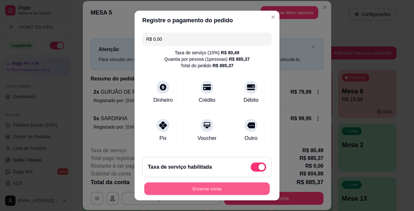
click at [214, 188] on button "Encerrar conta" at bounding box center [206, 189] width 125 height 13
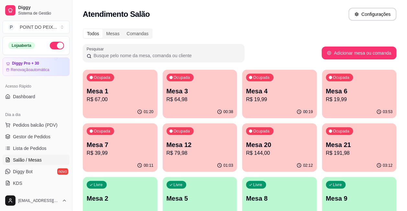
click at [326, 96] on p "R$ 19,99" at bounding box center [359, 100] width 67 height 8
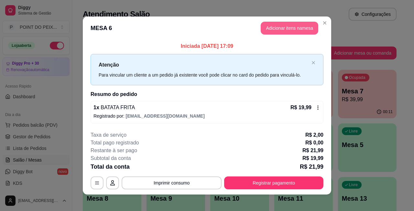
click at [282, 28] on button "Adicionar itens na mesa" at bounding box center [290, 28] width 58 height 13
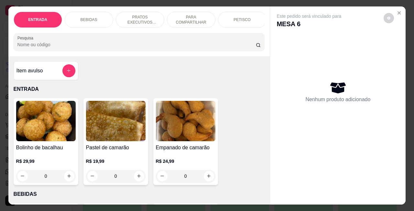
click at [237, 17] on p "PETISCO" at bounding box center [241, 19] width 17 height 5
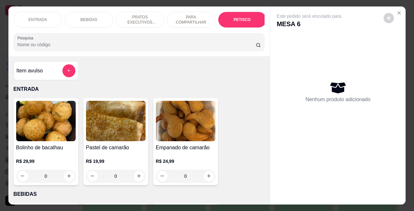
scroll to position [1417, 0]
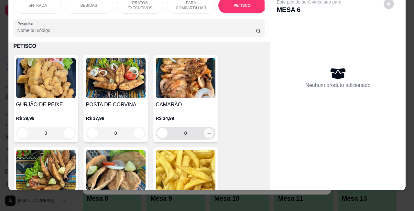
click at [206, 135] on icon "increase-product-quantity" at bounding box center [208, 133] width 5 height 5
type input "1"
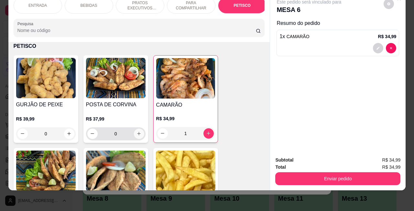
click at [136, 133] on icon "increase-product-quantity" at bounding box center [138, 133] width 5 height 5
type input "1"
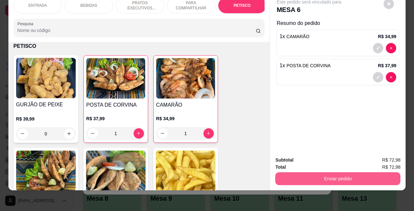
click at [322, 172] on button "Enviar pedido" at bounding box center [337, 178] width 125 height 13
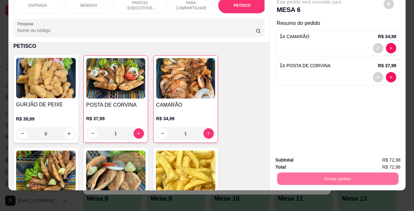
click at [310, 155] on button "Não registrar e enviar pedido" at bounding box center [315, 156] width 65 height 12
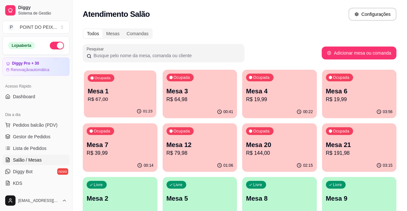
click at [135, 96] on p "R$ 67,00" at bounding box center [120, 99] width 65 height 7
click at [132, 92] on p "Mesa 1" at bounding box center [120, 91] width 65 height 9
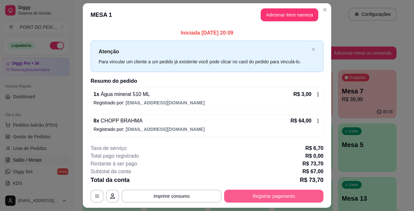
click at [271, 201] on button "Registrar pagamento" at bounding box center [273, 196] width 99 height 13
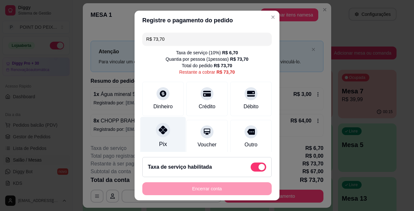
click at [159, 130] on icon at bounding box center [163, 130] width 8 height 8
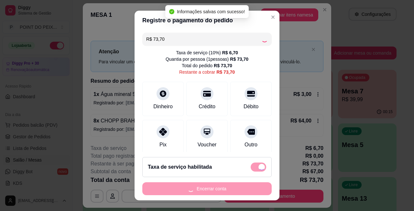
type input "R$ 0,00"
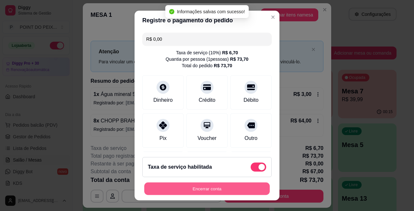
click at [230, 187] on button "Encerrar conta" at bounding box center [206, 189] width 125 height 13
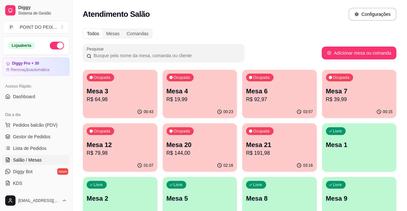
click at [246, 98] on p "R$ 92,97" at bounding box center [279, 100] width 67 height 8
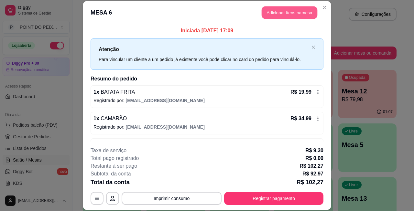
click at [280, 15] on button "Adicionar itens na mesa" at bounding box center [290, 12] width 56 height 13
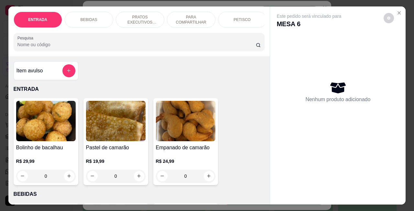
click at [90, 18] on p "BEBIDAS" at bounding box center [89, 19] width 17 height 5
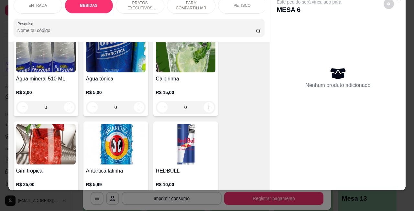
scroll to position [538, 0]
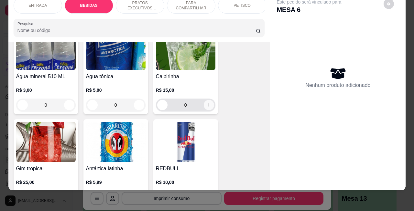
click at [206, 104] on icon "increase-product-quantity" at bounding box center [208, 105] width 5 height 5
type input "1"
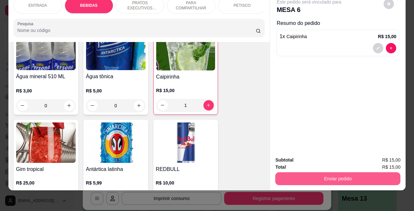
click at [310, 172] on button "Enviar pedido" at bounding box center [337, 178] width 125 height 13
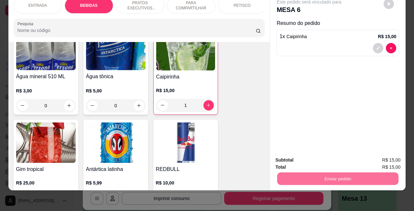
click at [294, 157] on button "Não registrar e enviar pedido" at bounding box center [315, 156] width 67 height 12
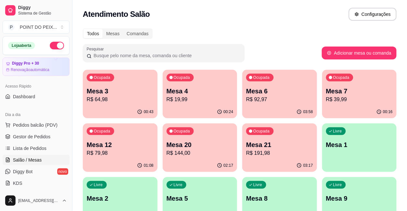
click at [246, 93] on p "Mesa 6" at bounding box center [279, 91] width 67 height 9
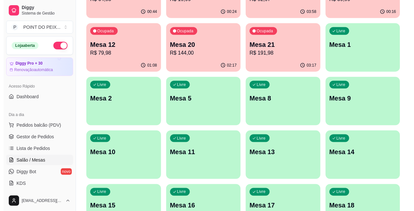
scroll to position [121, 0]
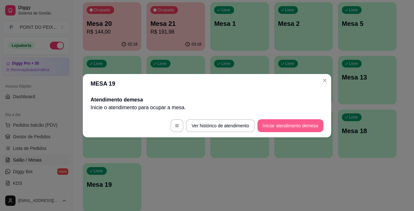
click at [301, 127] on button "Iniciar atendimento de mesa" at bounding box center [290, 125] width 66 height 13
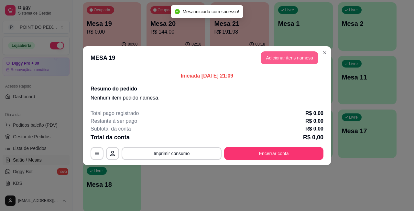
click at [296, 59] on button "Adicionar itens na mesa" at bounding box center [290, 57] width 58 height 13
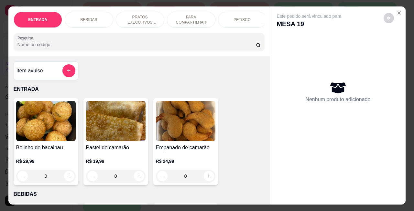
drag, startPoint x: 238, startPoint y: 15, endPoint x: 216, endPoint y: 35, distance: 29.5
click at [238, 17] on p "PETISCO" at bounding box center [241, 19] width 17 height 5
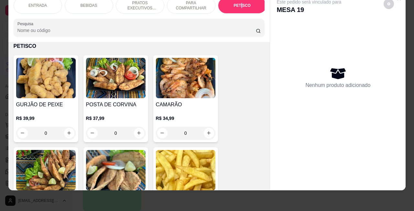
scroll to position [1458, 0]
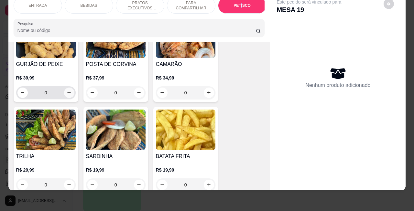
click at [67, 92] on icon "increase-product-quantity" at bounding box center [69, 92] width 5 height 5
type input "1"
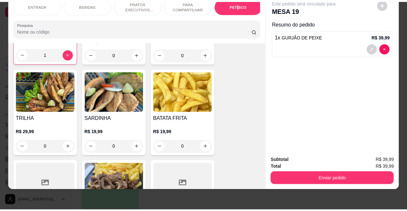
scroll to position [1499, 0]
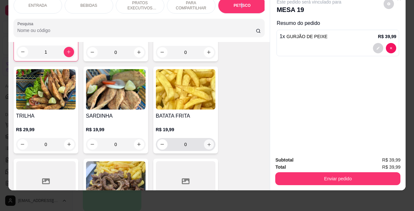
click at [206, 144] on icon "increase-product-quantity" at bounding box center [208, 144] width 5 height 5
type input "1"
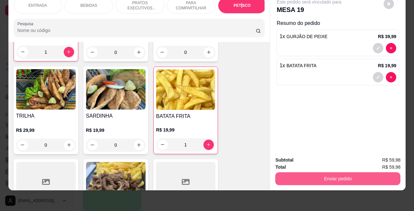
click at [324, 173] on button "Enviar pedido" at bounding box center [337, 178] width 125 height 13
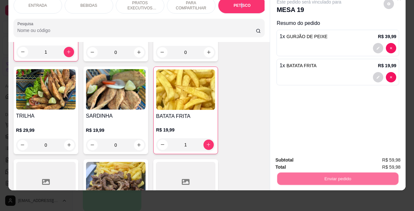
click at [311, 154] on button "Não registrar e enviar pedido" at bounding box center [315, 156] width 67 height 12
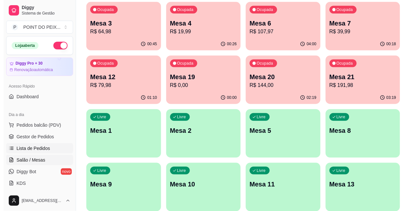
scroll to position [0, 0]
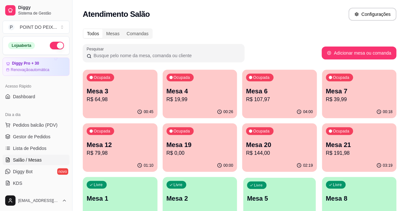
click at [243, 191] on div "Livre Mesa 5" at bounding box center [279, 197] width 72 height 39
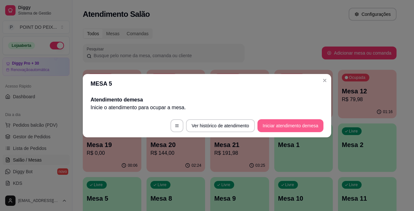
click at [275, 128] on button "Iniciar atendimento de mesa" at bounding box center [290, 125] width 66 height 13
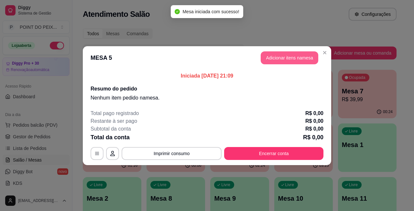
click at [281, 56] on button "Adicionar itens na mesa" at bounding box center [290, 57] width 58 height 13
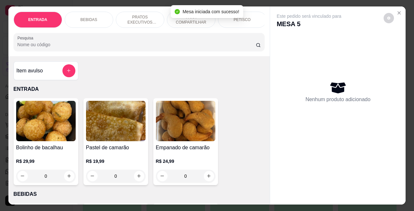
scroll to position [40, 0]
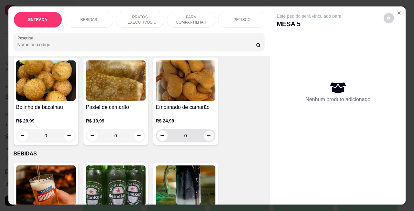
click at [206, 138] on icon "increase-product-quantity" at bounding box center [208, 135] width 5 height 5
type input "1"
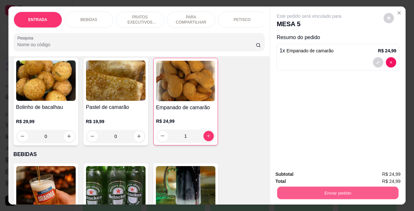
click at [309, 190] on button "Enviar pedido" at bounding box center [337, 193] width 121 height 13
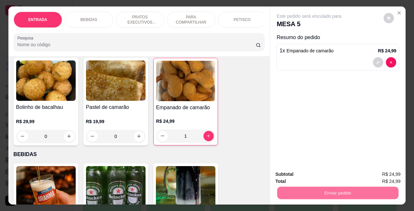
click at [301, 175] on button "Não registrar e enviar pedido" at bounding box center [315, 174] width 67 height 12
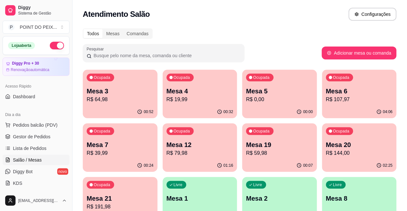
click at [185, 96] on p "R$ 19,99" at bounding box center [200, 100] width 67 height 8
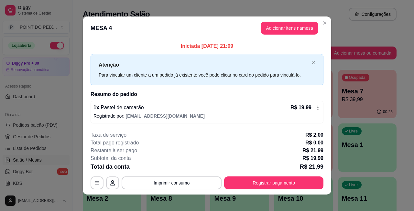
scroll to position [4, 0]
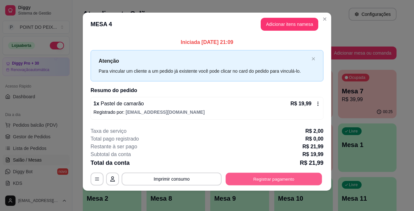
click at [257, 177] on button "Registrar pagamento" at bounding box center [274, 179] width 96 height 13
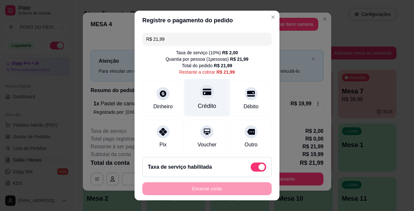
click at [203, 92] on icon at bounding box center [207, 92] width 8 height 6
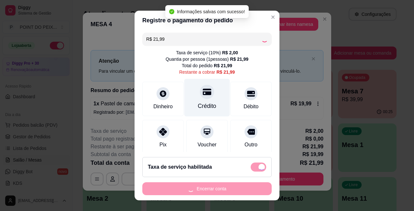
type input "R$ 0,00"
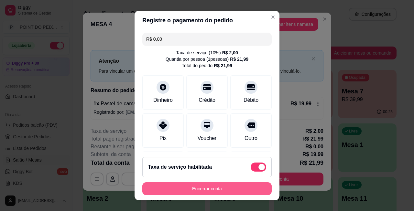
click at [210, 190] on button "Encerrar conta" at bounding box center [206, 188] width 129 height 13
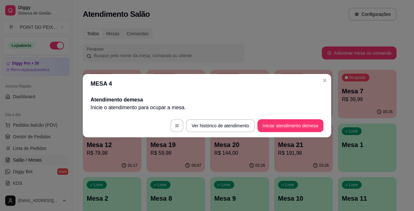
scroll to position [0, 0]
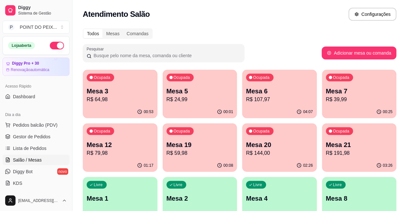
click at [262, 31] on div "Todos Mesas Comandas" at bounding box center [240, 33] width 314 height 10
click at [326, 92] on p "Mesa 7" at bounding box center [359, 91] width 67 height 9
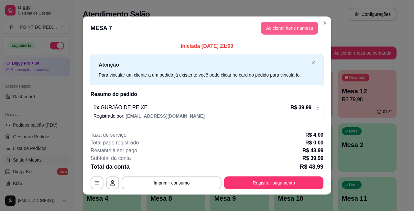
click at [276, 28] on button "Adicionar itens na mesa" at bounding box center [290, 28] width 58 height 13
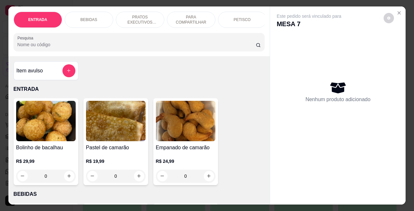
click at [89, 17] on p "BEBIDAS" at bounding box center [89, 19] width 17 height 5
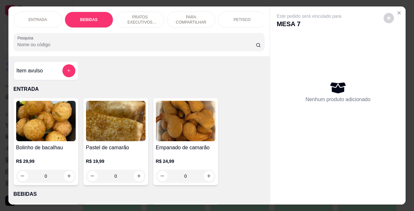
scroll to position [134, 0]
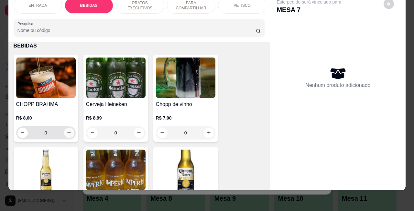
click at [67, 135] on icon "increase-product-quantity" at bounding box center [69, 132] width 5 height 5
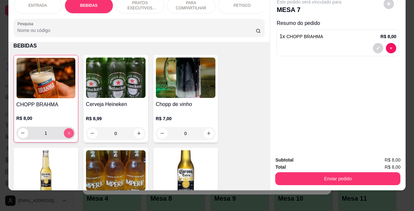
click at [66, 135] on icon "increase-product-quantity" at bounding box center [68, 133] width 5 height 5
click at [22, 134] on button "decrease-product-quantity" at bounding box center [23, 133] width 10 height 10
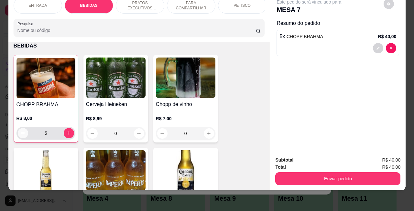
type input "4"
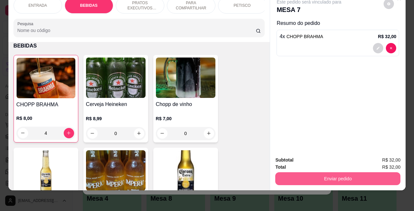
click at [303, 175] on button "Enviar pedido" at bounding box center [337, 178] width 125 height 13
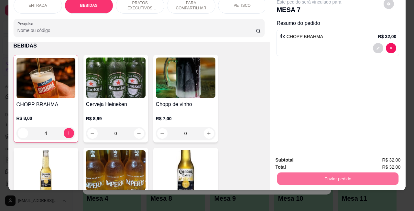
click at [297, 157] on button "Não registrar e enviar pedido" at bounding box center [315, 156] width 67 height 12
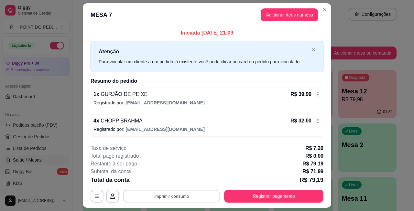
click at [172, 197] on button "Imprimir consumo" at bounding box center [171, 196] width 97 height 13
click at [177, 183] on button "IMPRESSORA" at bounding box center [170, 182] width 47 height 10
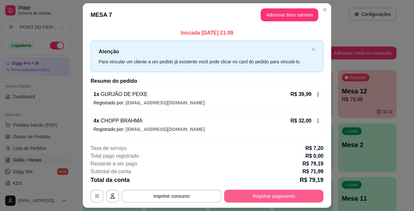
click at [244, 196] on button "Registrar pagamento" at bounding box center [273, 196] width 99 height 13
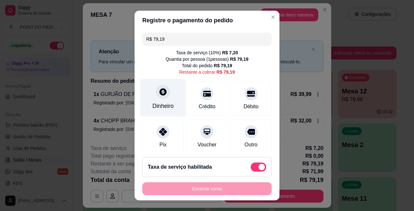
click at [159, 95] on icon at bounding box center [162, 91] width 7 height 7
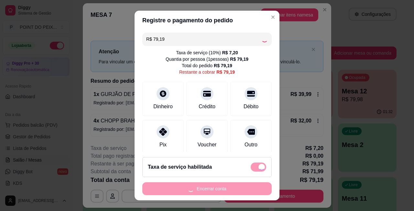
type input "R$ 0,00"
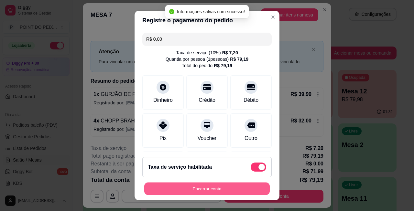
click at [211, 186] on button "Encerrar conta" at bounding box center [206, 189] width 125 height 13
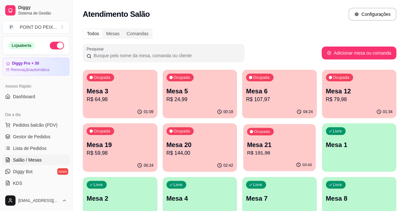
click at [247, 149] on p "Mesa 21" at bounding box center [279, 145] width 65 height 9
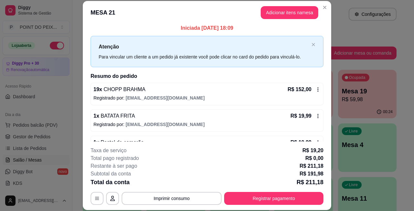
scroll to position [0, 0]
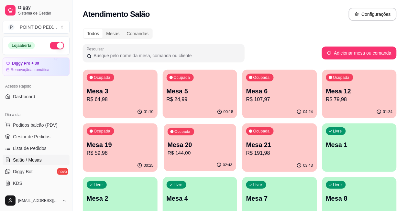
click at [168, 147] on p "Mesa 20" at bounding box center [200, 145] width 65 height 9
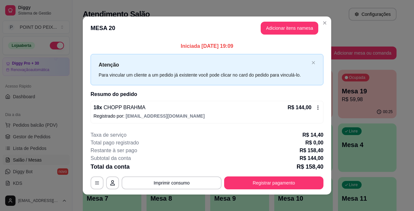
scroll to position [4, 0]
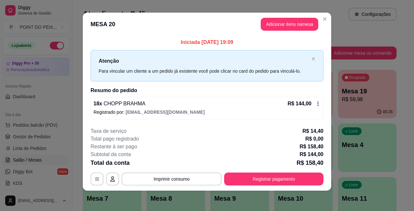
click at [315, 105] on icon at bounding box center [317, 103] width 5 height 5
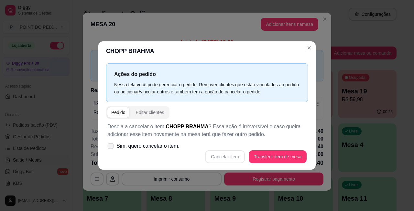
click at [110, 147] on icon at bounding box center [110, 146] width 5 height 4
click at [110, 147] on input "Sim, quero cancelar o item." at bounding box center [109, 149] width 4 height 4
checkbox input "true"
click at [223, 156] on button "Cancelar item" at bounding box center [225, 156] width 38 height 13
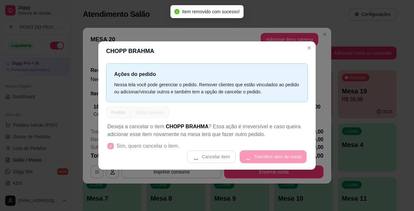
scroll to position [0, 0]
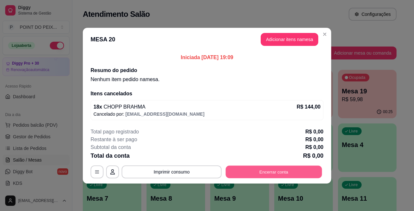
click at [248, 172] on button "Encerrar conta" at bounding box center [274, 172] width 96 height 13
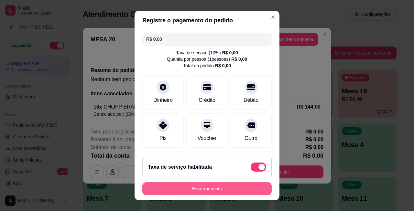
click at [211, 189] on button "Encerrar conta" at bounding box center [206, 188] width 129 height 13
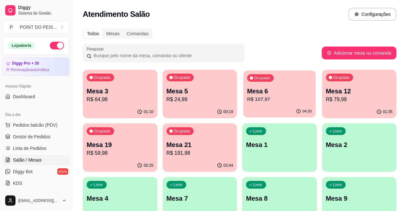
click at [247, 91] on p "Mesa 6" at bounding box center [279, 91] width 65 height 9
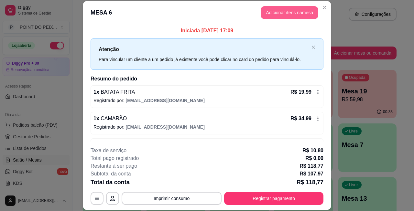
click at [295, 10] on button "Adicionar itens na mesa" at bounding box center [290, 12] width 58 height 13
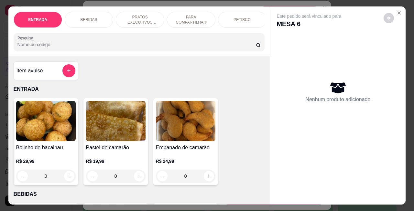
click at [88, 17] on p "BEBIDAS" at bounding box center [89, 19] width 17 height 5
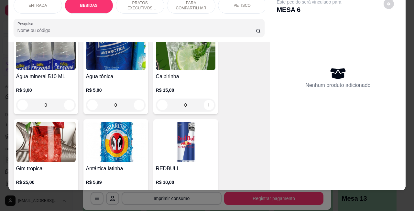
scroll to position [579, 0]
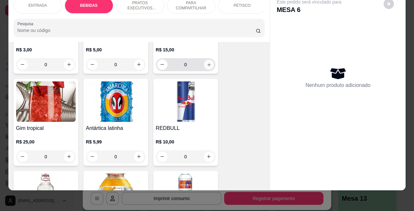
click at [207, 65] on icon "increase-product-quantity" at bounding box center [208, 64] width 3 height 3
type input "1"
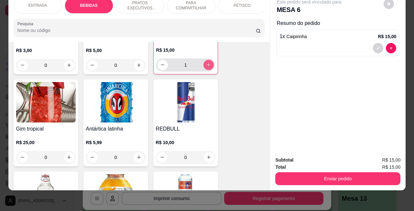
scroll to position [580, 0]
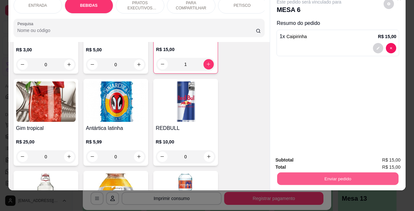
click at [324, 173] on button "Enviar pedido" at bounding box center [337, 179] width 121 height 13
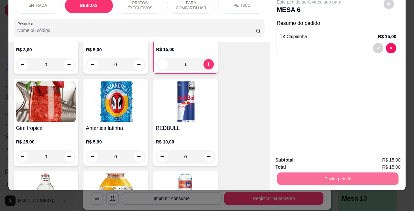
click at [303, 155] on button "Não registrar e enviar pedido" at bounding box center [315, 156] width 65 height 12
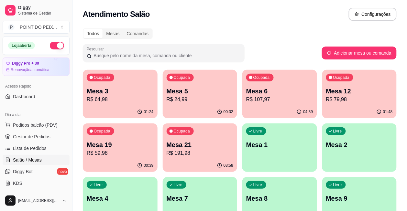
click at [126, 96] on p "R$ 64,98" at bounding box center [120, 100] width 67 height 8
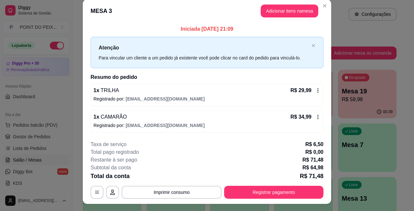
scroll to position [0, 0]
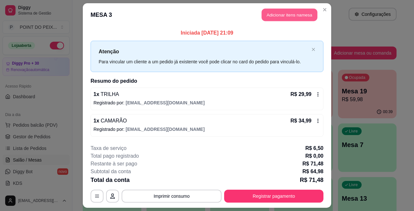
click at [286, 16] on button "Adicionar itens na mesa" at bounding box center [290, 15] width 56 height 13
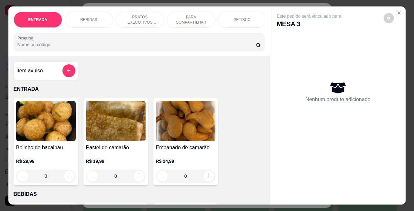
click at [89, 17] on p "BEBIDAS" at bounding box center [89, 19] width 17 height 5
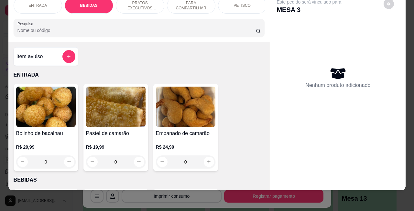
scroll to position [134, 0]
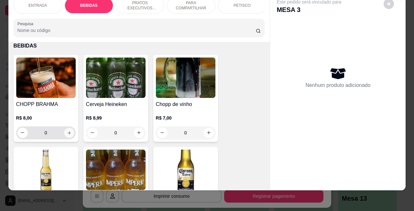
click at [67, 136] on button "increase-product-quantity" at bounding box center [69, 133] width 10 height 10
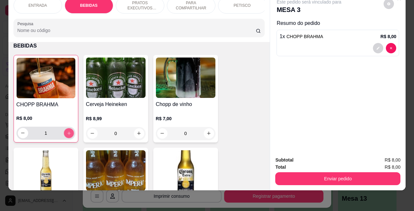
click at [67, 136] on button "increase-product-quantity" at bounding box center [69, 133] width 10 height 10
click at [67, 135] on button "increase-product-quantity" at bounding box center [69, 133] width 10 height 10
click at [67, 135] on icon "increase-product-quantity" at bounding box center [68, 133] width 5 height 5
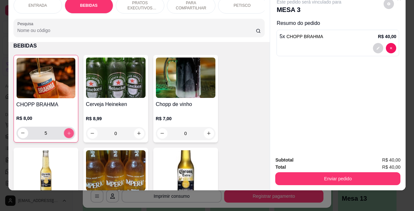
click at [67, 135] on icon "increase-product-quantity" at bounding box center [68, 133] width 5 height 5
type input "8"
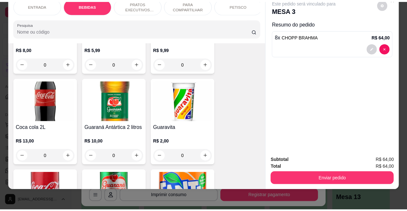
scroll to position [377, 0]
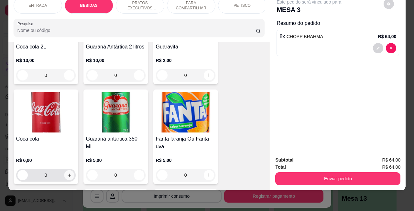
click at [69, 173] on button "increase-product-quantity" at bounding box center [69, 175] width 10 height 10
type input "1"
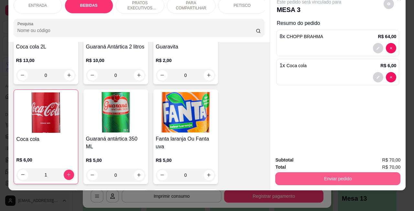
click at [317, 172] on button "Enviar pedido" at bounding box center [337, 178] width 125 height 13
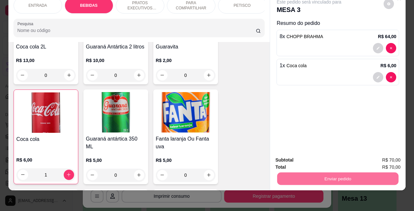
click at [309, 157] on button "Não registrar e enviar pedido" at bounding box center [315, 156] width 65 height 12
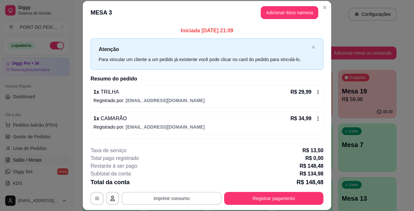
click at [169, 201] on button "Imprimir consumo" at bounding box center [172, 198] width 100 height 13
click at [167, 186] on button "IMPRESSORA" at bounding box center [170, 184] width 47 height 10
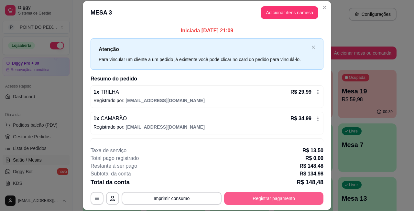
click at [248, 194] on button "Registrar pagamento" at bounding box center [273, 198] width 99 height 13
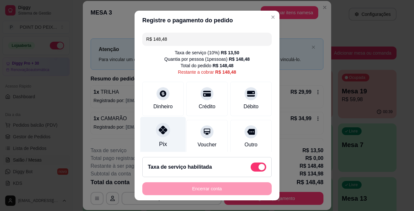
click at [156, 133] on div at bounding box center [163, 130] width 14 height 14
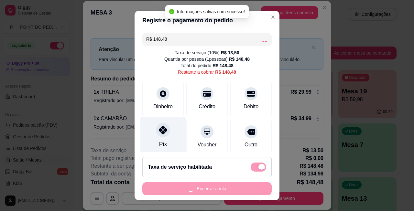
type input "R$ 0,00"
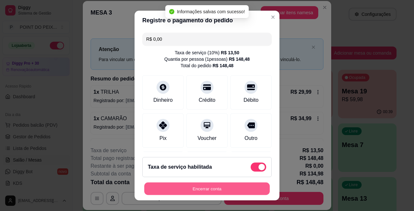
click at [199, 188] on button "Encerrar conta" at bounding box center [206, 189] width 125 height 13
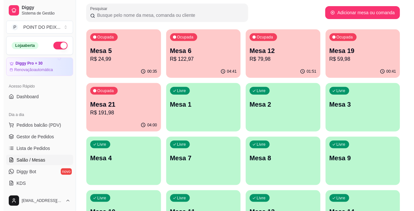
scroll to position [0, 0]
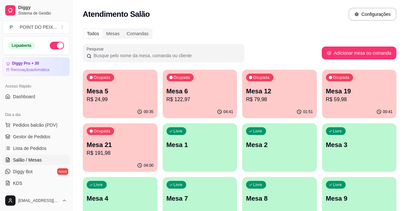
click at [246, 147] on p "Mesa 2" at bounding box center [279, 144] width 67 height 9
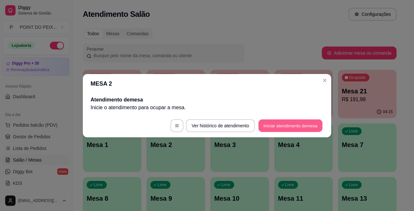
click at [285, 128] on button "Iniciar atendimento de mesa" at bounding box center [290, 125] width 64 height 13
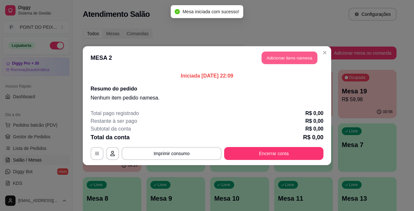
click at [290, 55] on button "Adicionar itens na mesa" at bounding box center [290, 57] width 56 height 13
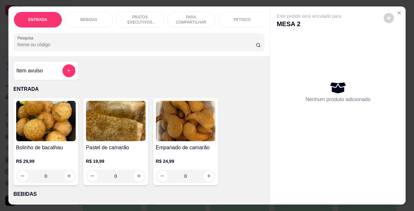
click at [85, 17] on p "BEBIDAS" at bounding box center [89, 19] width 17 height 5
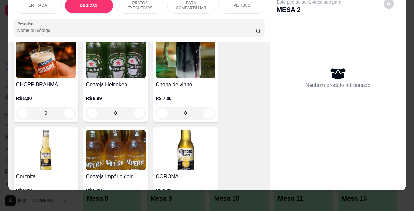
scroll to position [215, 0]
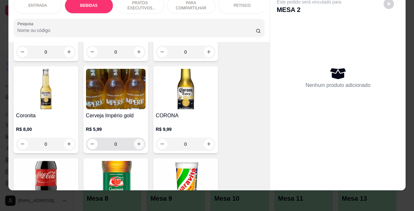
click at [136, 143] on icon "increase-product-quantity" at bounding box center [138, 144] width 5 height 5
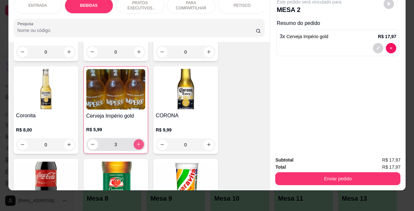
click at [136, 143] on icon "increase-product-quantity" at bounding box center [138, 144] width 5 height 5
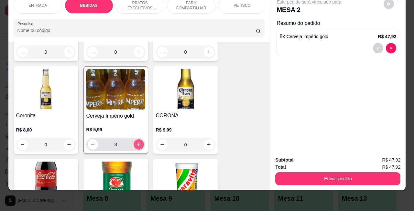
click at [136, 143] on icon "increase-product-quantity" at bounding box center [138, 144] width 5 height 5
type input "10"
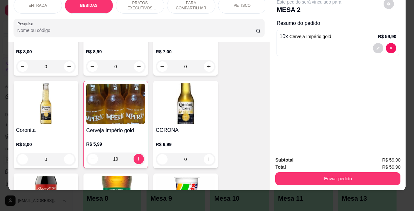
scroll to position [134, 0]
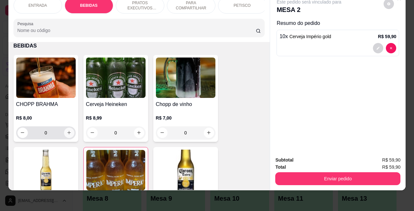
click at [67, 134] on icon "increase-product-quantity" at bounding box center [69, 132] width 5 height 5
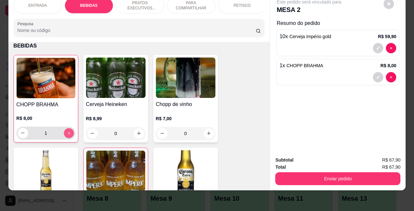
click at [66, 134] on icon "increase-product-quantity" at bounding box center [68, 133] width 5 height 5
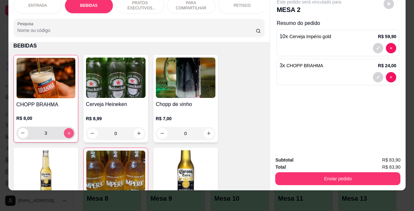
click at [66, 134] on icon "increase-product-quantity" at bounding box center [68, 133] width 5 height 5
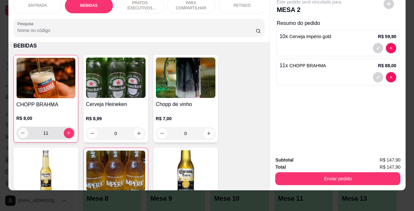
click at [18, 133] on button "decrease-product-quantity" at bounding box center [23, 133] width 10 height 10
click at [20, 133] on icon "decrease-product-quantity" at bounding box center [22, 133] width 5 height 5
click at [18, 133] on button "decrease-product-quantity" at bounding box center [23, 133] width 10 height 10
type input "7"
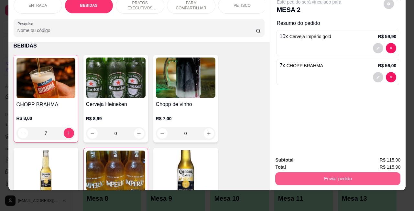
click at [330, 173] on button "Enviar pedido" at bounding box center [337, 178] width 125 height 13
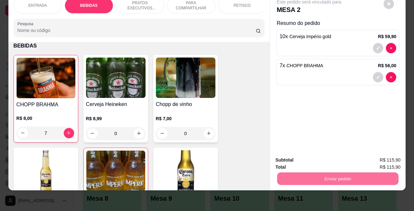
click at [305, 155] on button "Não registrar e enviar pedido" at bounding box center [315, 156] width 65 height 12
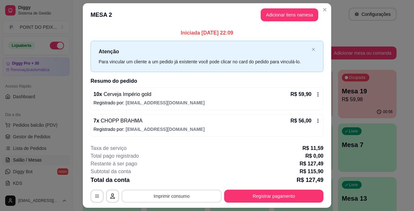
click at [179, 195] on button "Imprimir consumo" at bounding box center [172, 196] width 100 height 13
click at [174, 180] on button "IMPRESSORA" at bounding box center [169, 182] width 45 height 10
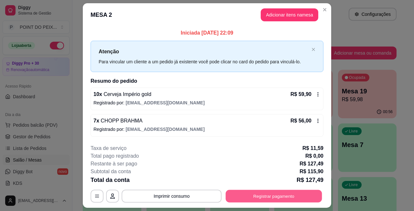
click at [272, 196] on button "Registrar pagamento" at bounding box center [274, 196] width 96 height 13
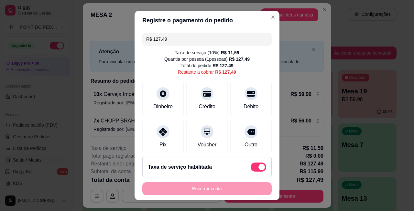
click at [173, 38] on input "R$ 127,49" at bounding box center [207, 39] width 122 height 13
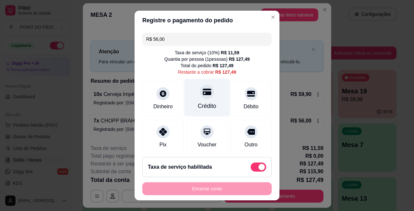
click at [200, 97] on div at bounding box center [207, 92] width 14 height 14
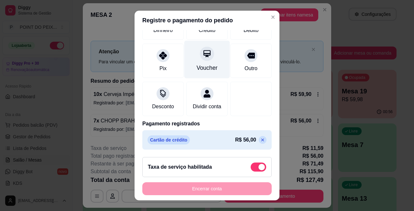
scroll to position [84, 0]
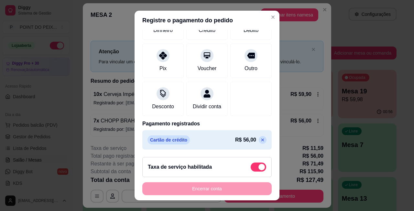
click at [260, 139] on icon at bounding box center [262, 139] width 5 height 5
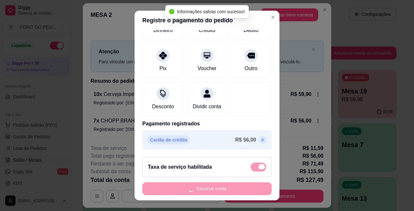
type input "R$ 127,49"
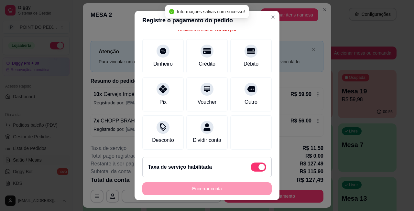
scroll to position [51, 0]
click at [251, 167] on span at bounding box center [259, 167] width 16 height 9
click at [250, 168] on input "checkbox" at bounding box center [252, 170] width 4 height 4
checkbox input "true"
type input "R$ 115,90"
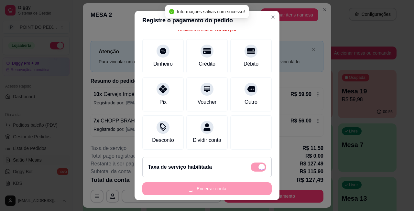
checkbox input "false"
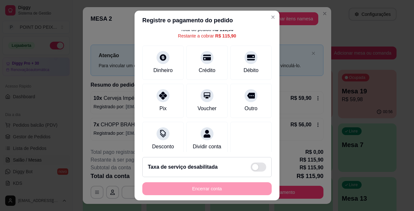
scroll to position [0, 0]
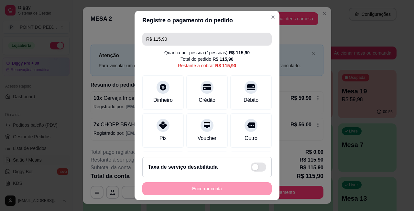
click at [172, 39] on input "R$ 115,90" at bounding box center [207, 39] width 122 height 13
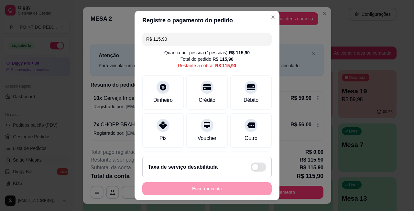
click at [172, 39] on input "R$ 115,90" at bounding box center [207, 39] width 122 height 13
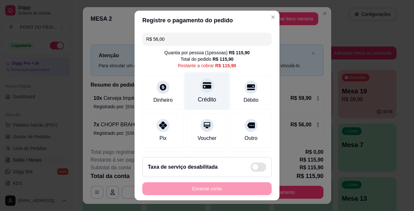
click at [203, 89] on icon at bounding box center [207, 85] width 8 height 8
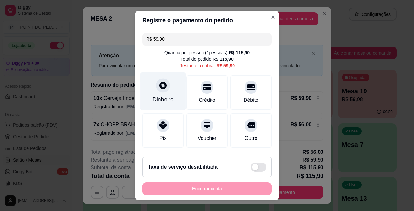
click at [156, 92] on div at bounding box center [163, 85] width 14 height 14
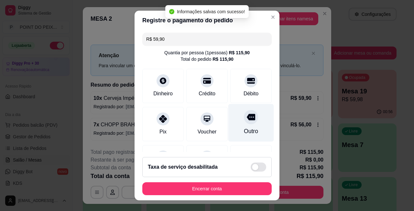
type input "R$ 0,00"
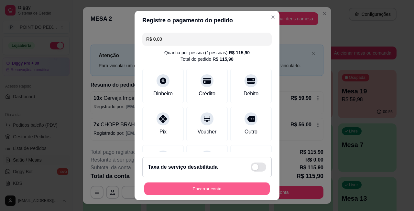
click at [215, 191] on button "Encerrar conta" at bounding box center [206, 189] width 125 height 13
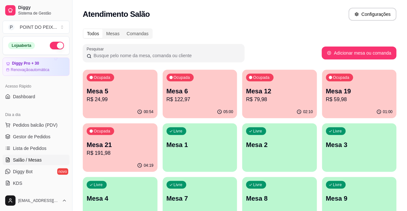
click at [252, 96] on p "R$ 79,98" at bounding box center [279, 100] width 67 height 8
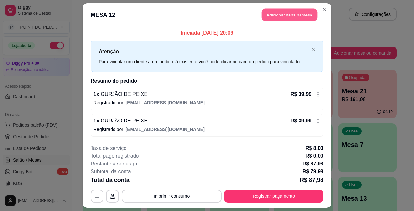
click at [277, 18] on button "Adicionar itens na mesa" at bounding box center [290, 15] width 56 height 13
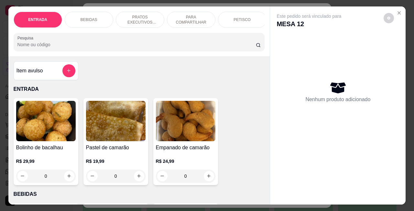
click at [88, 17] on p "BEBIDAS" at bounding box center [89, 19] width 17 height 5
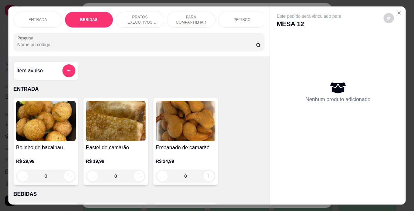
scroll to position [134, 0]
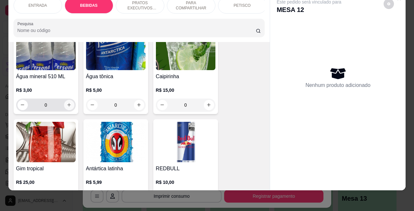
click at [67, 104] on icon "increase-product-quantity" at bounding box center [69, 105] width 5 height 5
type input "1"
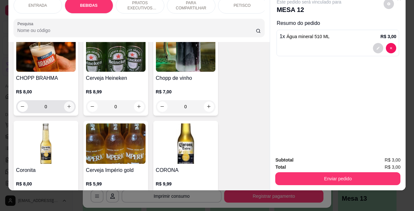
scroll to position [175, 0]
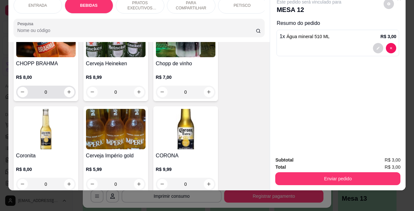
click at [44, 94] on input "0" at bounding box center [46, 92] width 36 height 13
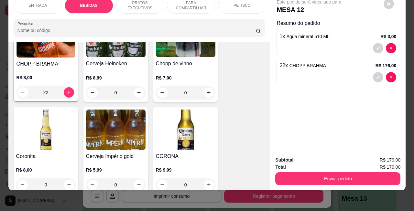
scroll to position [175, 0]
type input "22"
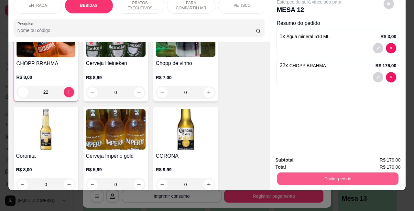
click at [344, 173] on button "Enviar pedido" at bounding box center [337, 179] width 121 height 13
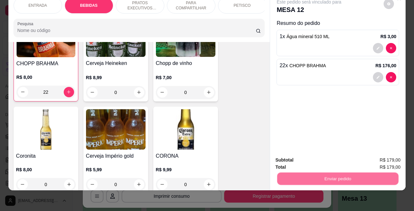
click at [314, 156] on button "Não registrar e enviar pedido" at bounding box center [315, 156] width 67 height 12
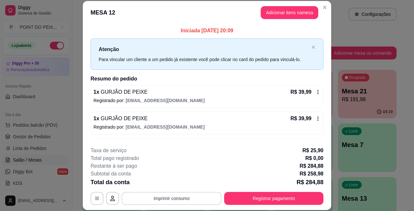
click at [185, 202] on button "Imprimir consumo" at bounding box center [172, 198] width 100 height 13
click at [173, 184] on button "IMPRESSORA" at bounding box center [170, 184] width 47 height 10
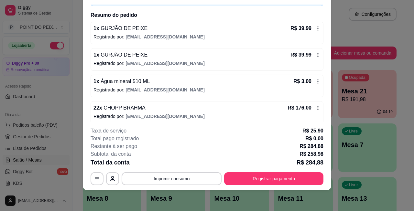
scroll to position [49, 0]
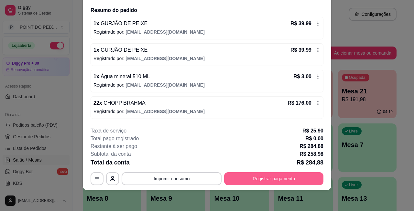
click at [270, 181] on button "Registrar pagamento" at bounding box center [273, 178] width 99 height 13
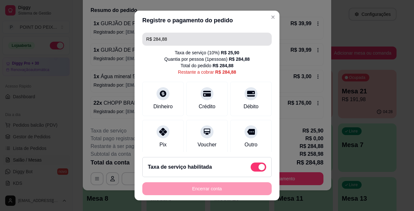
click at [171, 42] on input "R$ 284,88" at bounding box center [207, 39] width 122 height 13
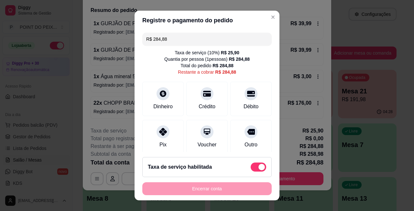
click at [171, 42] on input "R$ 284,88" at bounding box center [207, 39] width 122 height 13
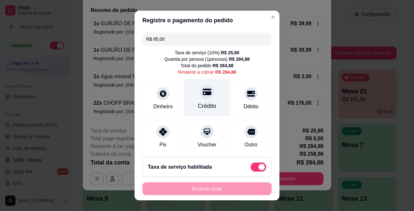
click at [203, 91] on icon at bounding box center [207, 92] width 8 height 8
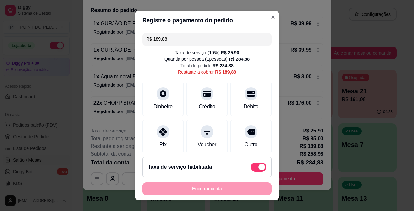
click at [166, 41] on input "R$ 189,88" at bounding box center [207, 39] width 122 height 13
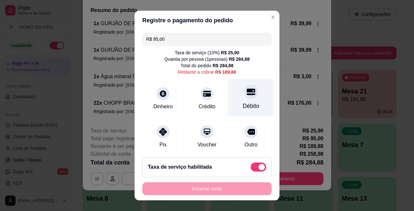
click at [247, 92] on icon at bounding box center [251, 92] width 8 height 8
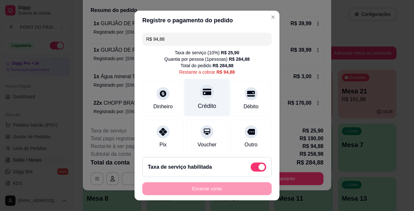
click at [200, 96] on div at bounding box center [207, 92] width 14 height 14
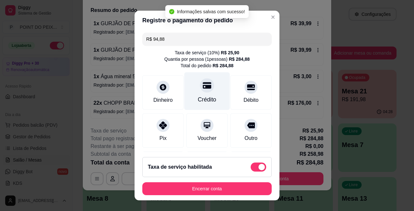
type input "R$ 0,00"
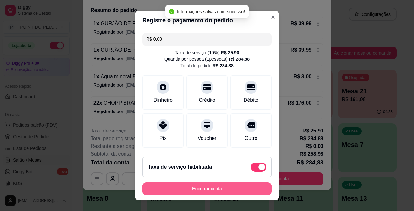
click at [203, 191] on button "Encerrar conta" at bounding box center [206, 188] width 129 height 13
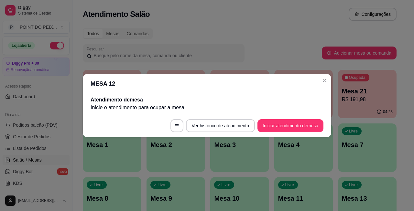
scroll to position [0, 0]
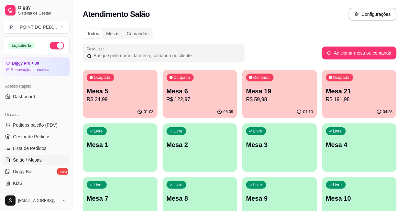
click at [182, 100] on p "R$ 122,97" at bounding box center [200, 100] width 67 height 8
click at [181, 96] on p "R$ 122,97" at bounding box center [200, 100] width 67 height 8
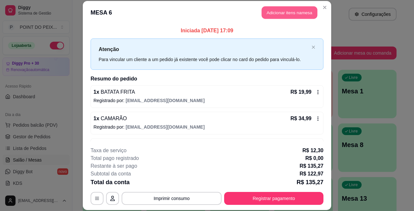
click at [280, 15] on button "Adicionar itens na mesa" at bounding box center [290, 12] width 56 height 13
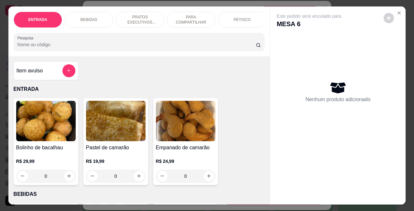
click at [89, 17] on p "BEBIDAS" at bounding box center [89, 19] width 17 height 5
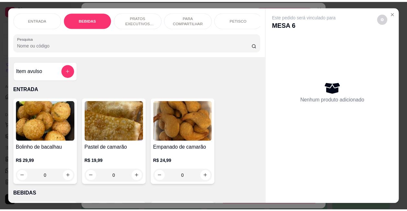
scroll to position [134, 0]
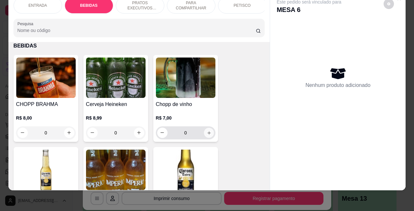
click at [204, 133] on button "increase-product-quantity" at bounding box center [209, 133] width 10 height 10
type input "1"
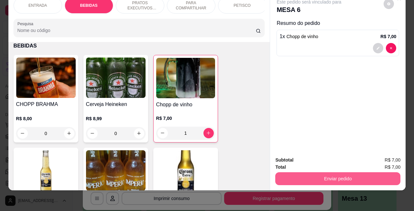
click at [330, 172] on button "Enviar pedido" at bounding box center [337, 178] width 125 height 13
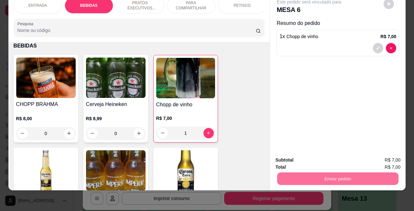
click at [304, 151] on button "Não registrar e enviar pedido" at bounding box center [315, 156] width 67 height 12
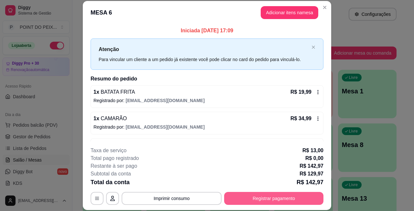
click at [240, 201] on button "Registrar pagamento" at bounding box center [273, 198] width 99 height 13
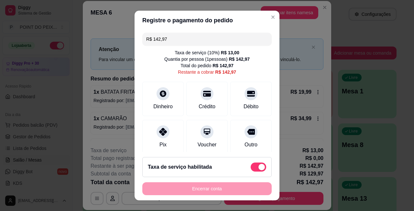
click at [224, 190] on div "Encerrar conta" at bounding box center [206, 188] width 129 height 13
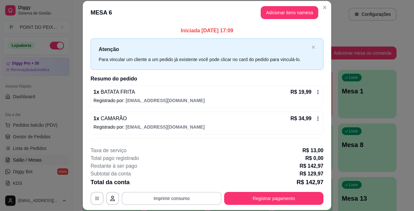
click at [197, 195] on button "Imprimir consumo" at bounding box center [172, 198] width 100 height 13
click at [183, 184] on button "IMPRESSORA" at bounding box center [169, 184] width 45 height 10
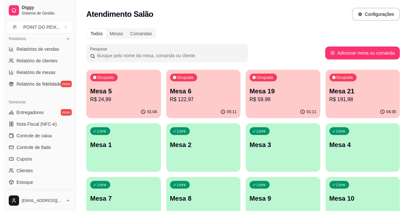
scroll to position [243, 0]
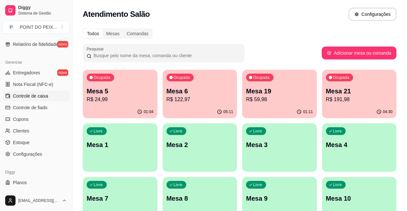
click at [44, 97] on span "Controle de caixa" at bounding box center [30, 96] width 35 height 6
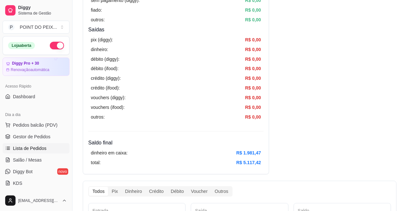
click at [39, 147] on span "Lista de Pedidos" at bounding box center [30, 148] width 34 height 6
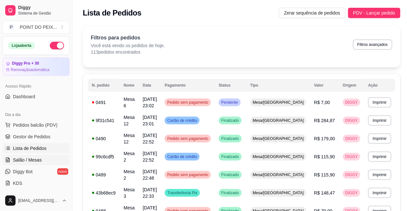
click at [36, 159] on span "Salão / Mesas" at bounding box center [27, 160] width 29 height 6
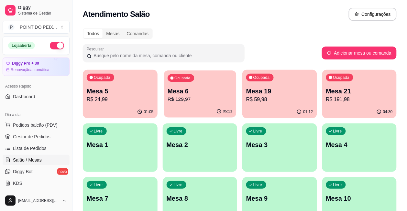
click at [181, 96] on p "R$ 129,97" at bounding box center [200, 99] width 65 height 7
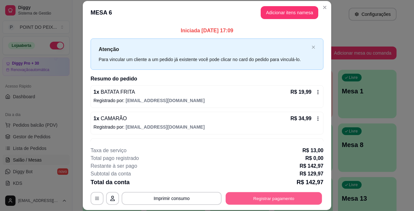
click at [242, 200] on button "Registrar pagamento" at bounding box center [274, 198] width 96 height 13
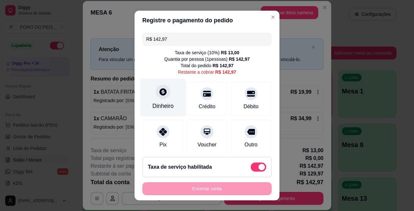
click at [159, 94] on icon at bounding box center [162, 91] width 7 height 7
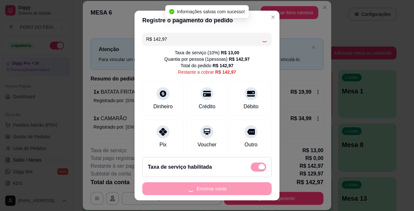
type input "R$ 0,00"
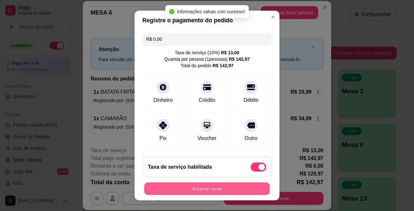
click at [199, 190] on button "Encerrar conta" at bounding box center [206, 189] width 125 height 13
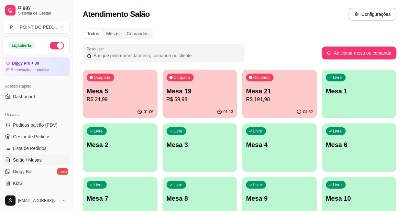
click at [246, 98] on p "R$ 191,98" at bounding box center [279, 100] width 67 height 8
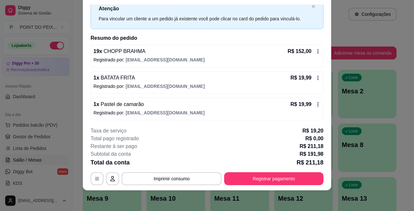
scroll to position [22, 0]
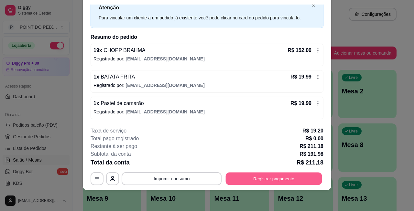
click at [242, 181] on button "Registrar pagamento" at bounding box center [274, 178] width 96 height 13
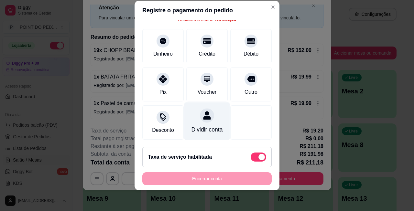
scroll to position [51, 0]
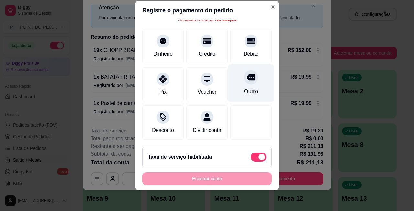
click at [247, 74] on icon at bounding box center [251, 77] width 8 height 6
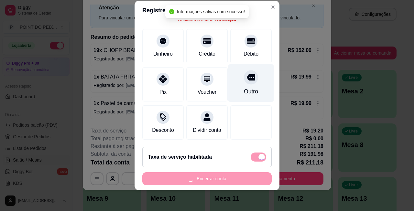
type input "R$ 0,00"
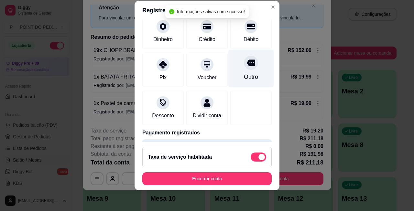
scroll to position [44, 0]
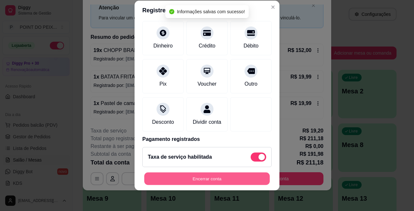
click at [212, 180] on button "Encerrar conta" at bounding box center [206, 179] width 125 height 13
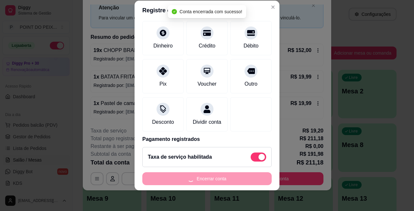
scroll to position [0, 0]
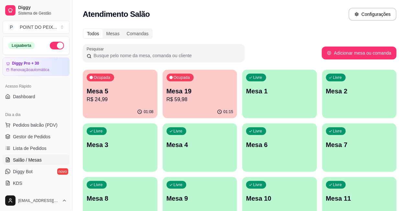
click at [118, 92] on p "Mesa 5" at bounding box center [120, 91] width 67 height 9
click at [180, 96] on p "R$ 59,98" at bounding box center [200, 100] width 67 height 8
click at [171, 99] on p "R$ 59,98" at bounding box center [200, 99] width 65 height 7
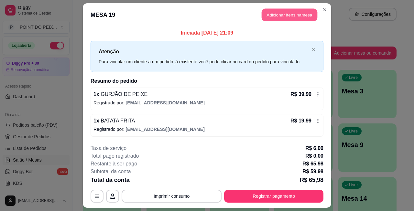
click at [283, 15] on button "Adicionar itens na mesa" at bounding box center [290, 15] width 56 height 13
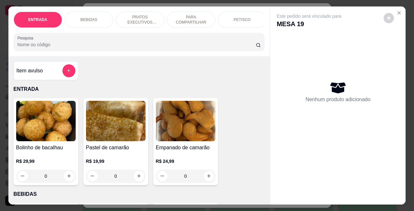
click at [88, 17] on p "BEBIDAS" at bounding box center [89, 19] width 17 height 5
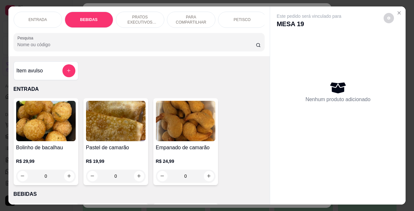
scroll to position [134, 0]
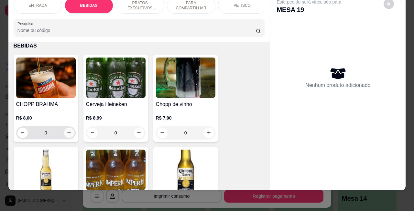
click at [67, 134] on icon "increase-product-quantity" at bounding box center [69, 132] width 5 height 5
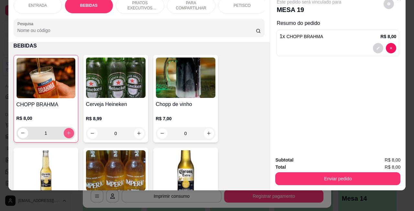
click at [67, 134] on icon "increase-product-quantity" at bounding box center [69, 133] width 4 height 4
click at [67, 134] on icon "increase-product-quantity" at bounding box center [68, 133] width 3 height 3
click at [67, 134] on icon "increase-product-quantity" at bounding box center [69, 133] width 4 height 4
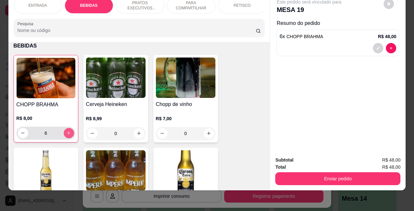
click at [66, 134] on icon "increase-product-quantity" at bounding box center [68, 133] width 5 height 5
type input "7"
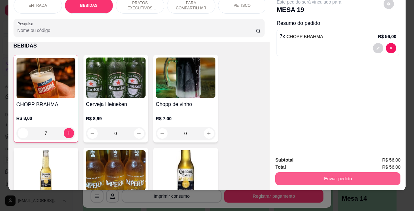
click at [306, 172] on button "Enviar pedido" at bounding box center [337, 178] width 125 height 13
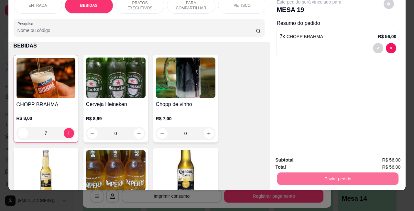
click at [314, 157] on button "Não registrar e enviar pedido" at bounding box center [315, 156] width 67 height 12
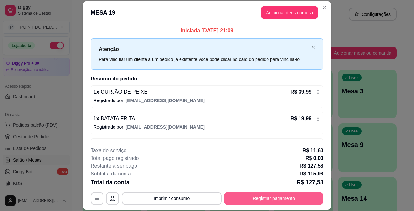
click at [257, 198] on button "Registrar pagamento" at bounding box center [273, 198] width 99 height 13
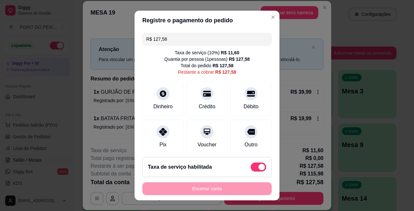
click at [251, 167] on span at bounding box center [259, 167] width 16 height 9
click at [250, 168] on input "checkbox" at bounding box center [252, 170] width 4 height 4
checkbox input "true"
type input "R$ 115,98"
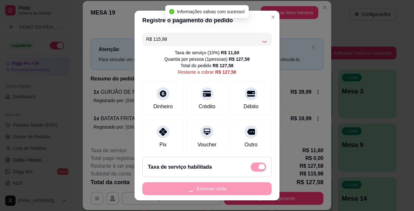
checkbox input "false"
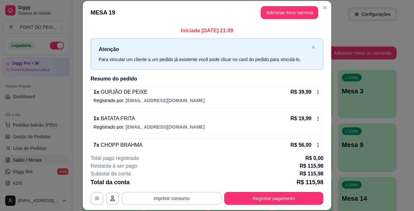
click at [174, 201] on button "Imprimir consumo" at bounding box center [172, 198] width 100 height 13
click at [172, 185] on button "IMPRESSORA" at bounding box center [169, 184] width 45 height 10
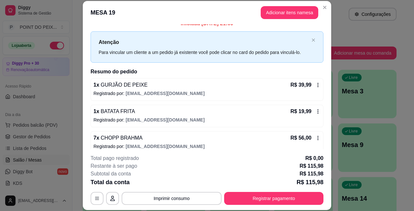
scroll to position [15, 0]
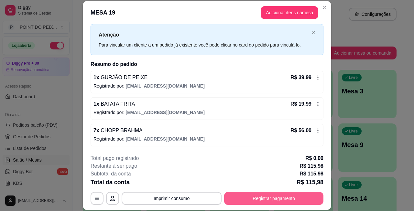
click at [247, 196] on button "Registrar pagamento" at bounding box center [273, 198] width 99 height 13
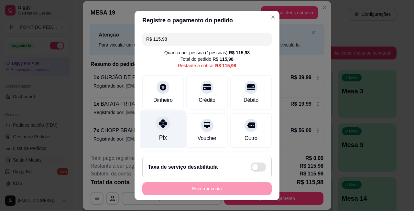
click at [159, 124] on icon at bounding box center [163, 123] width 8 height 8
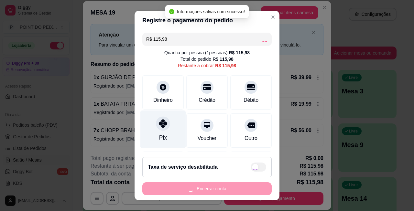
type input "R$ 0,00"
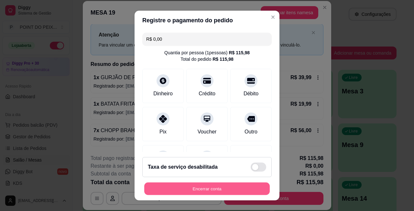
click at [213, 190] on button "Encerrar conta" at bounding box center [206, 189] width 125 height 13
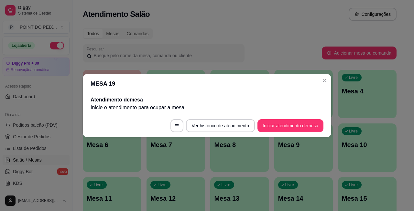
scroll to position [0, 0]
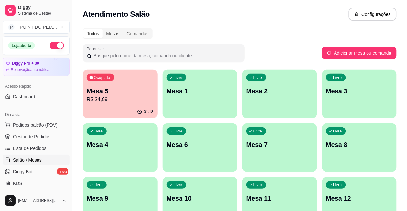
click at [121, 90] on p "Mesa 5" at bounding box center [120, 91] width 67 height 9
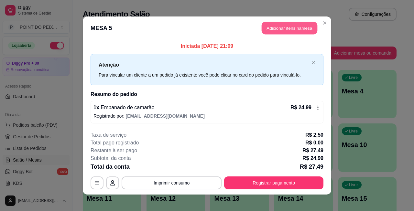
click at [282, 29] on button "Adicionar itens na mesa" at bounding box center [290, 28] width 56 height 13
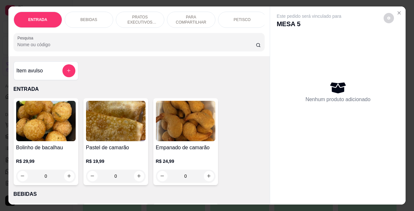
click at [91, 17] on p "BEBIDAS" at bounding box center [89, 19] width 17 height 5
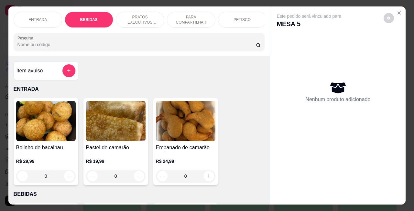
scroll to position [134, 0]
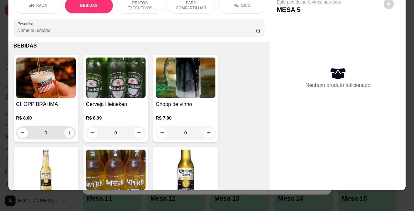
click at [67, 135] on icon "increase-product-quantity" at bounding box center [69, 132] width 5 height 5
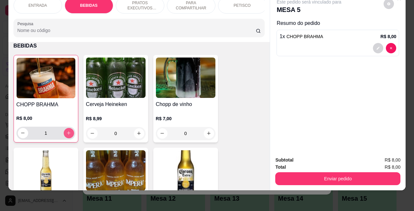
click at [67, 135] on icon "increase-product-quantity" at bounding box center [68, 133] width 5 height 5
type input "3"
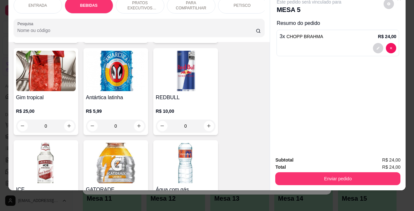
scroll to position [619, 0]
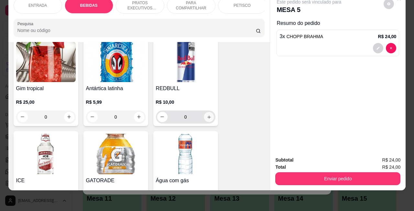
click at [206, 117] on icon "increase-product-quantity" at bounding box center [208, 116] width 5 height 5
type input "1"
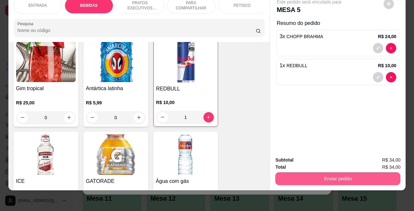
click at [346, 175] on button "Enviar pedido" at bounding box center [337, 178] width 125 height 13
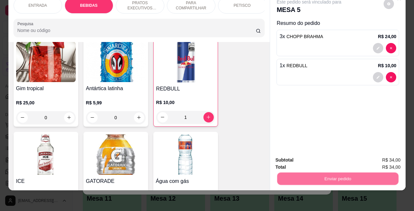
click at [320, 156] on button "Não registrar e enviar pedido" at bounding box center [315, 156] width 67 height 12
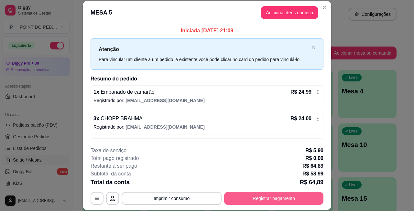
click at [256, 201] on button "Registrar pagamento" at bounding box center [273, 198] width 99 height 13
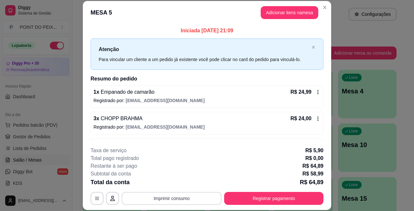
click at [170, 198] on button "Imprimir consumo" at bounding box center [172, 198] width 100 height 13
click at [171, 183] on button "IMPRESSORA" at bounding box center [170, 184] width 47 height 10
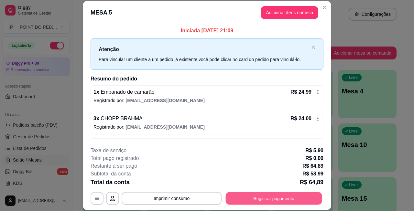
click at [272, 199] on button "Registrar pagamento" at bounding box center [274, 198] width 96 height 13
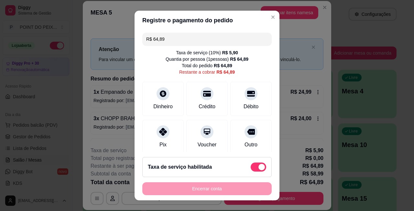
click at [251, 165] on span at bounding box center [259, 167] width 16 height 9
click at [250, 168] on input "checkbox" at bounding box center [252, 170] width 4 height 4
checkbox input "true"
type input "R$ 58,99"
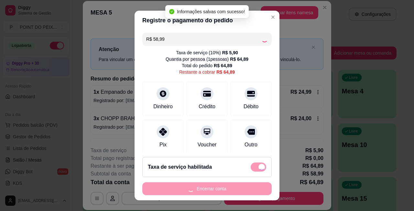
checkbox input "false"
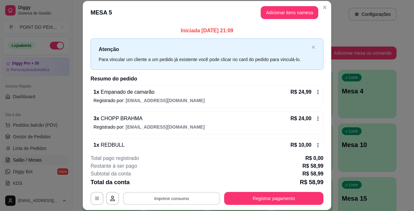
click at [182, 202] on button "Imprimir consumo" at bounding box center [171, 198] width 97 height 13
click at [173, 185] on button "IMPRESSORA" at bounding box center [169, 184] width 45 height 10
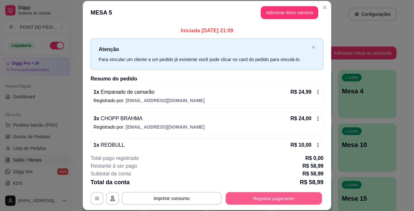
click at [269, 199] on button "Registrar pagamento" at bounding box center [274, 198] width 96 height 13
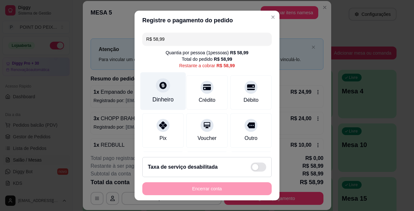
click at [159, 85] on icon at bounding box center [162, 85] width 7 height 7
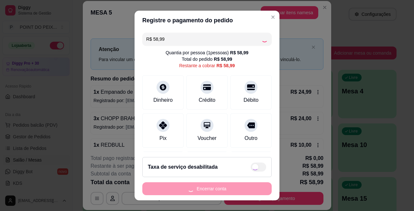
type input "R$ 0,00"
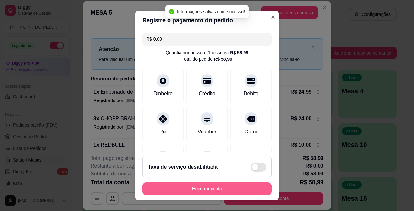
click at [220, 188] on button "Encerrar conta" at bounding box center [206, 188] width 129 height 13
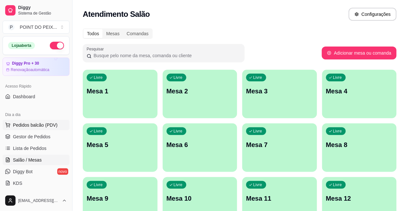
click at [39, 125] on span "Pedidos balcão (PDV)" at bounding box center [35, 125] width 45 height 6
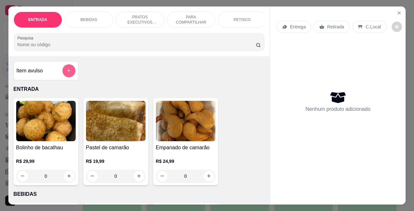
click at [66, 73] on icon "add-separate-item" at bounding box center [68, 70] width 5 height 5
click at [92, 17] on p "BEBIDAS" at bounding box center [89, 19] width 17 height 5
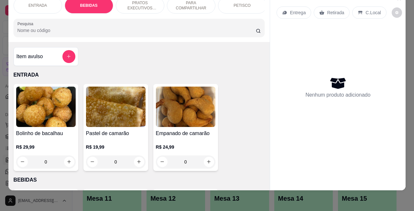
scroll to position [134, 0]
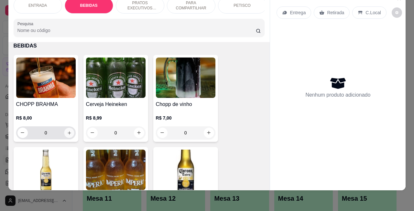
click at [67, 131] on icon "increase-product-quantity" at bounding box center [69, 132] width 5 height 5
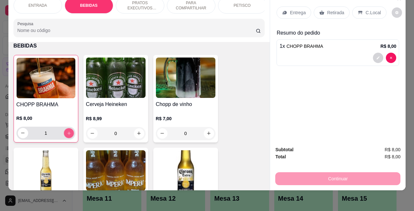
click at [66, 131] on icon "increase-product-quantity" at bounding box center [68, 133] width 5 height 5
type input "5"
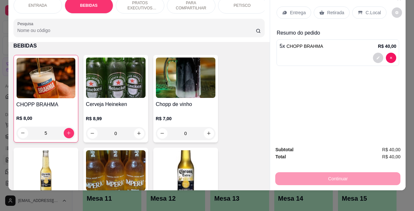
click at [365, 9] on p "C.Local" at bounding box center [372, 12] width 15 height 6
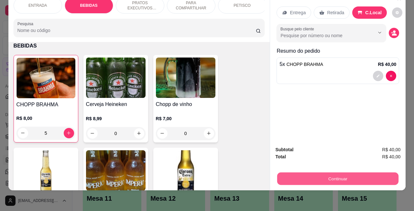
click at [309, 173] on button "Continuar" at bounding box center [337, 179] width 121 height 13
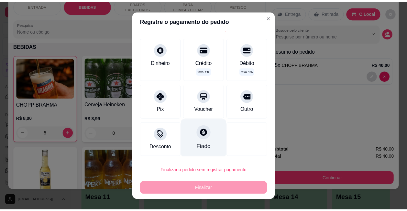
scroll to position [10, 0]
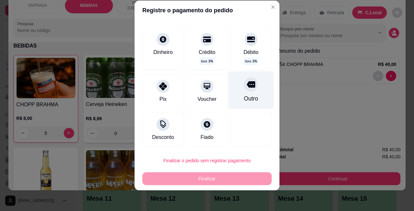
click at [238, 91] on div "Outro" at bounding box center [251, 90] width 46 height 38
type input "R$ 0,00"
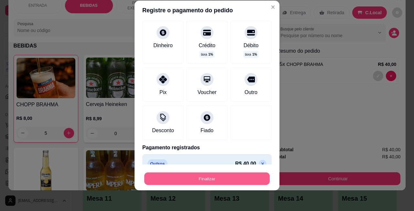
click at [202, 179] on button "Finalizar" at bounding box center [206, 179] width 125 height 13
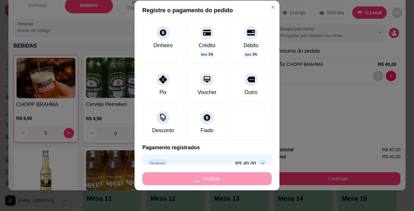
type input "0"
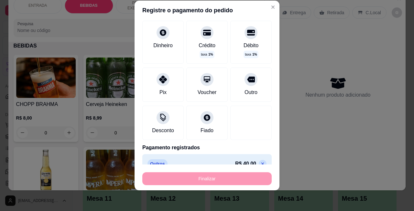
type input "-R$ 40,00"
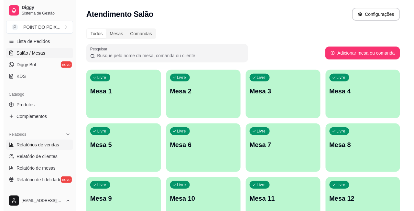
scroll to position [121, 0]
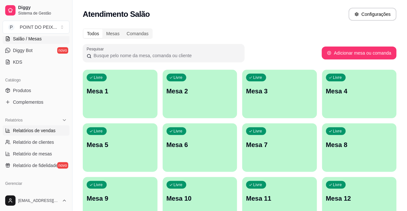
click at [40, 132] on span "Relatórios de vendas" at bounding box center [34, 130] width 43 height 6
select select "ALL"
select select "0"
